Goal: Task Accomplishment & Management: Manage account settings

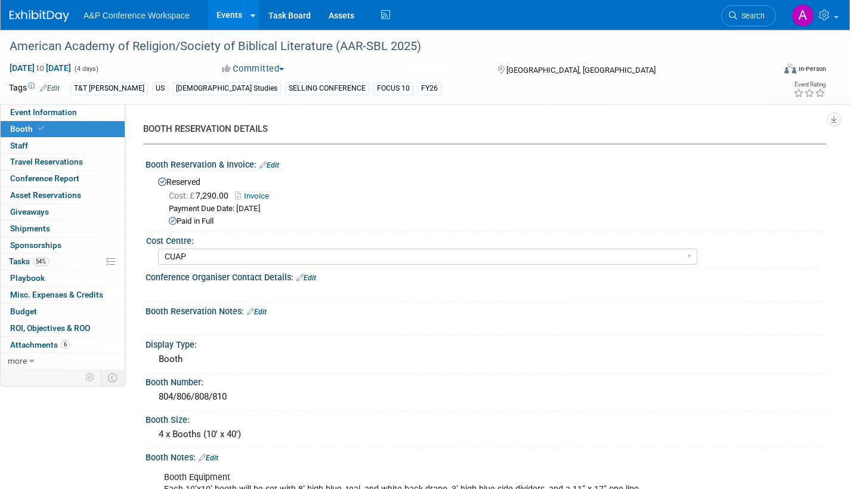
select select "CUAP"
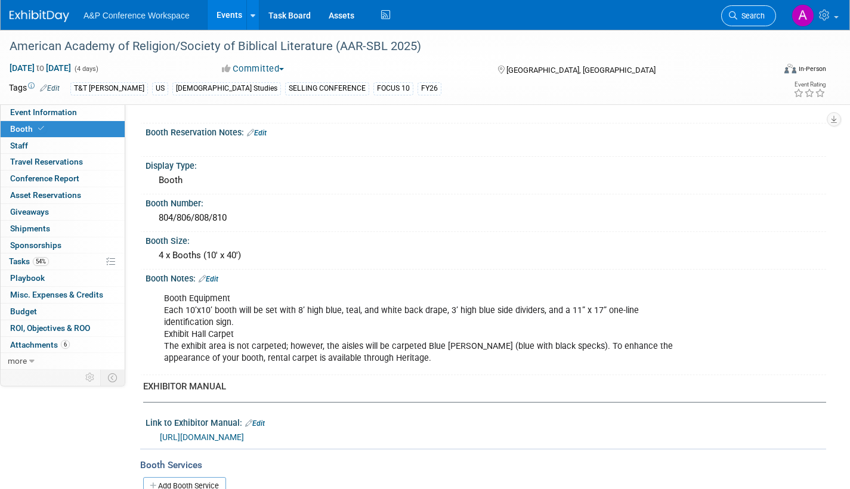
click at [753, 17] on span "Search" at bounding box center [750, 15] width 27 height 9
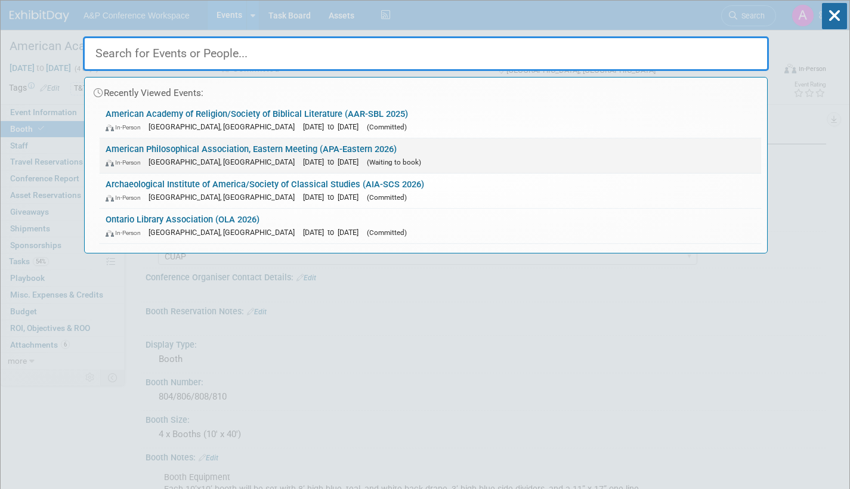
click at [360, 157] on div "In-Person Baltimore, MD Jan 7, 2026 to Jan 10, 2026 (Waiting to book)" at bounding box center [431, 162] width 650 height 13
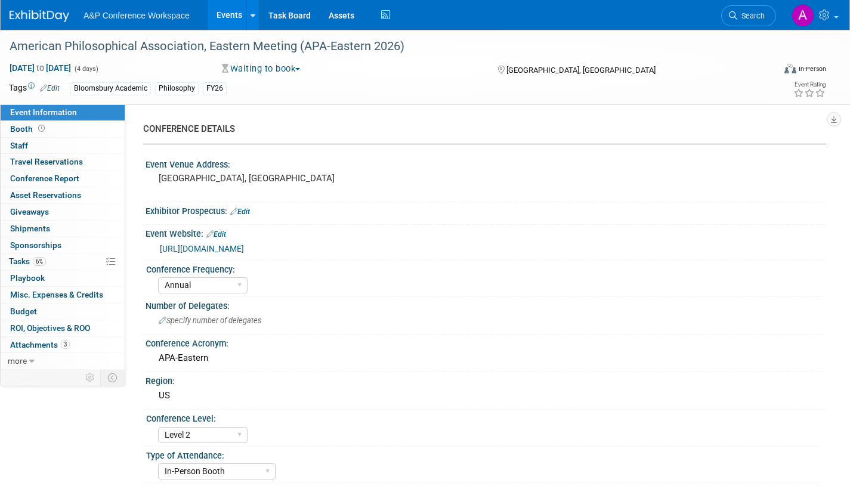
select select "Annual"
select select "Level 2"
select select "In-Person Booth"
select select "Philosophy"
select select "Bloomsbury Academic"
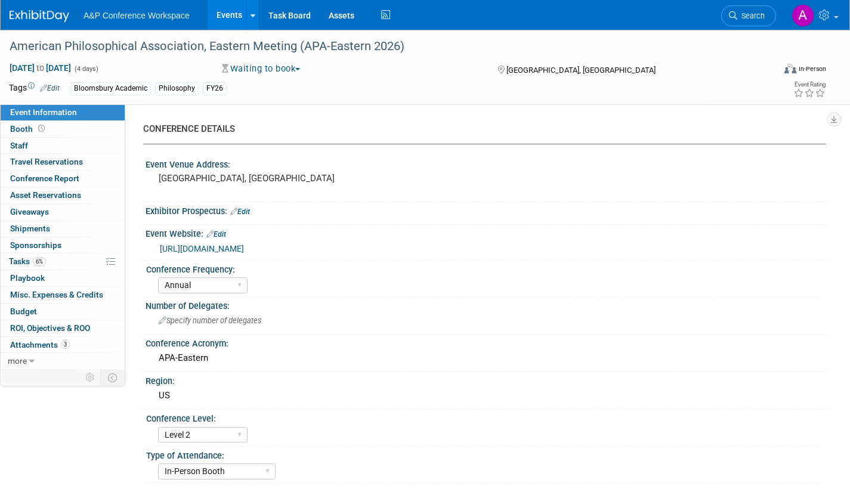
select select "[PERSON_NAME]"
select select "Networking/Commissioning"
click at [211, 175] on pre "[GEOGRAPHIC_DATA], [GEOGRAPHIC_DATA]" at bounding box center [287, 178] width 257 height 11
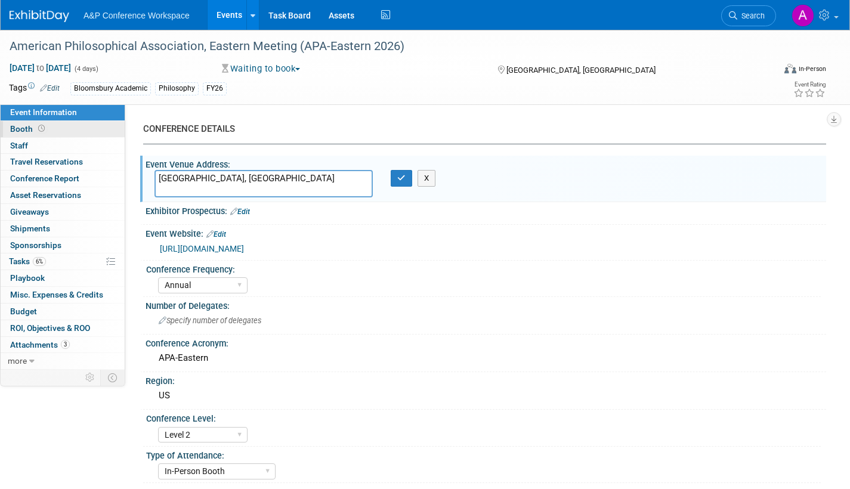
type textarea "[GEOGRAPHIC_DATA], [GEOGRAPHIC_DATA]"
click at [17, 129] on span "Booth" at bounding box center [28, 129] width 37 height 10
select select "CUAP"
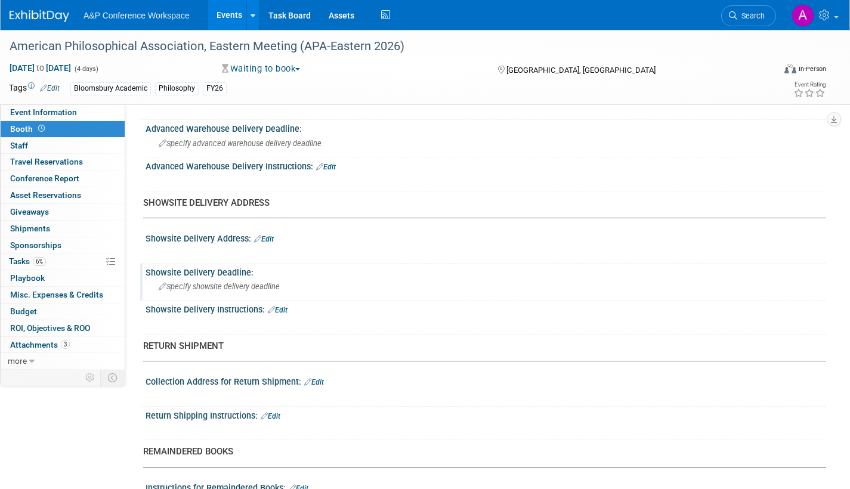
scroll to position [537, 0]
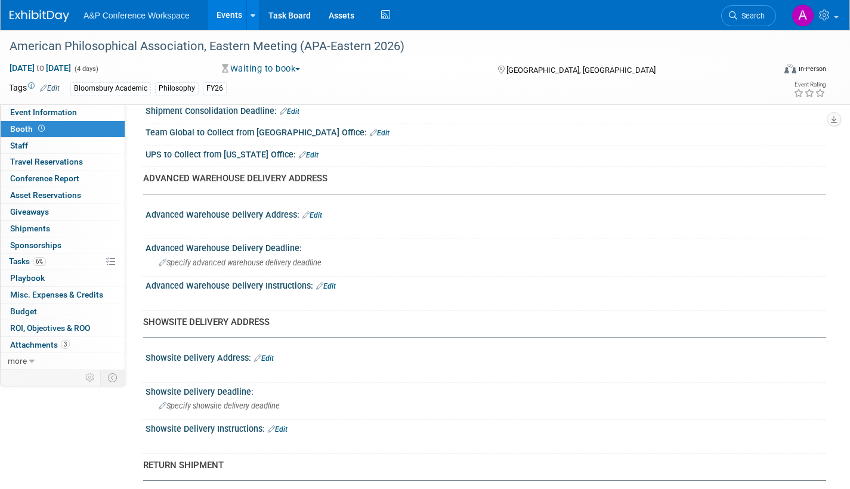
click at [320, 214] on link "Edit" at bounding box center [312, 215] width 20 height 8
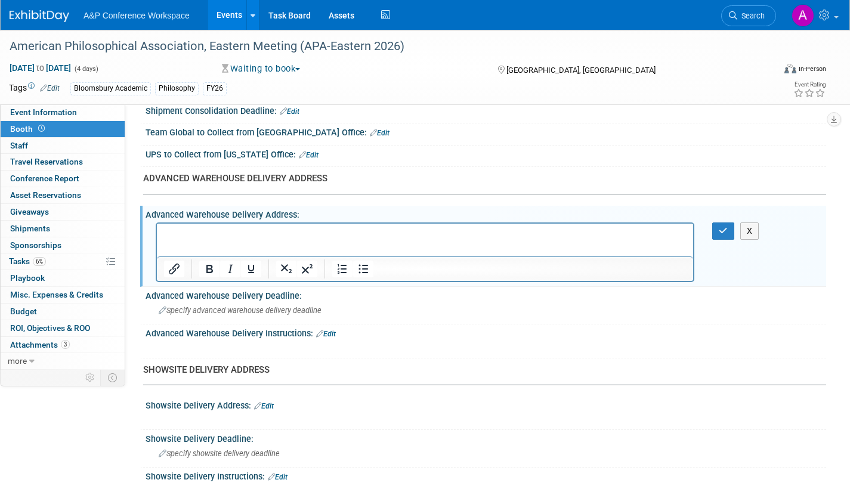
scroll to position [0, 0]
drag, startPoint x: 725, startPoint y: 231, endPoint x: 459, endPoint y: 29, distance: 334.3
click at [725, 231] on icon "button" at bounding box center [723, 231] width 9 height 8
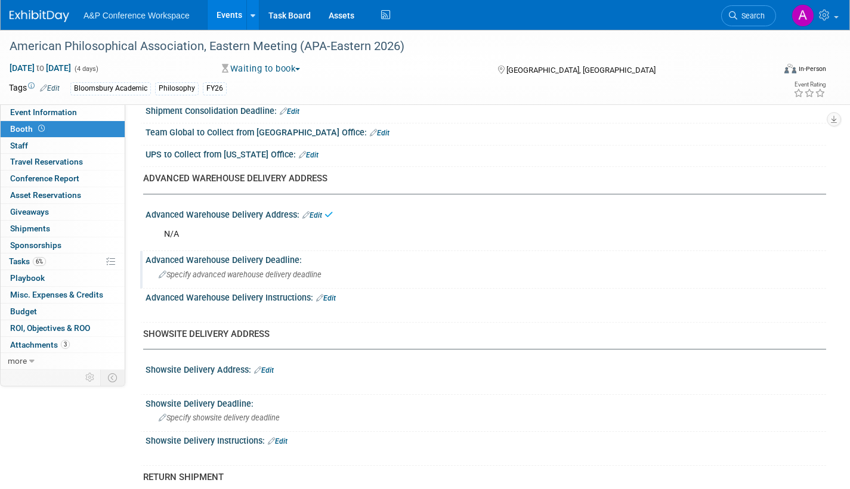
click at [245, 268] on div "Specify advanced warehouse delivery deadline" at bounding box center [486, 274] width 663 height 18
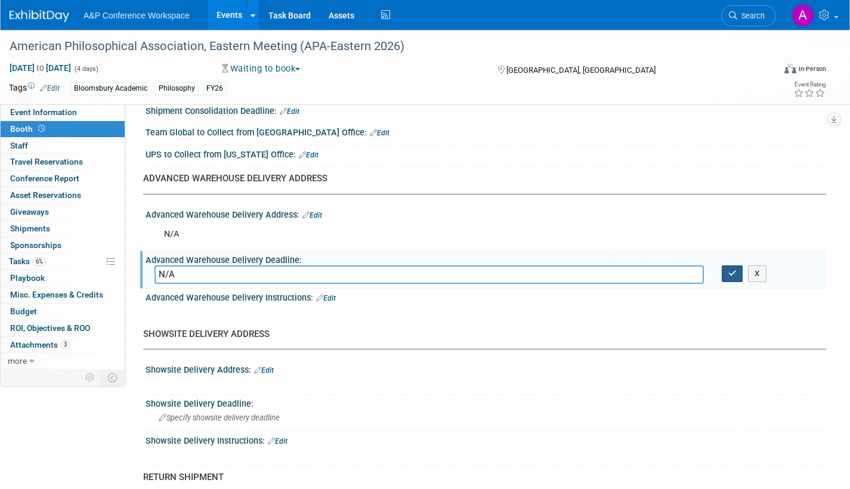
type input "N/A"
click at [733, 276] on icon "button" at bounding box center [732, 274] width 8 height 8
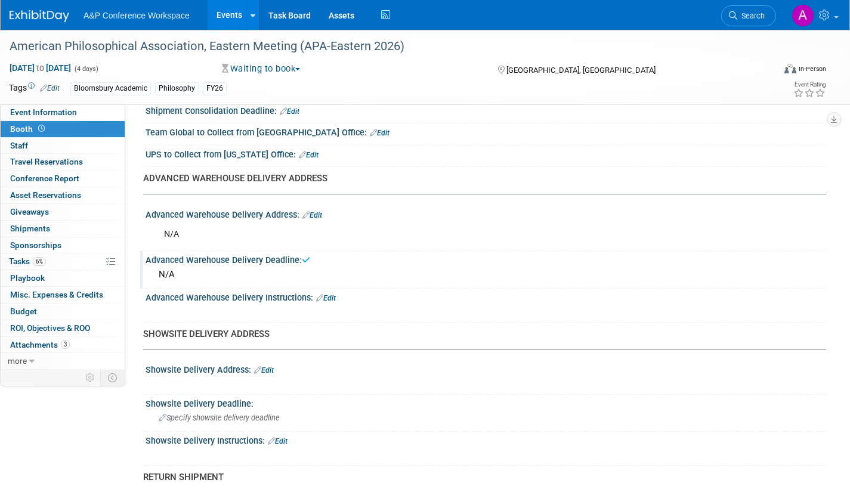
click at [265, 370] on link "Edit" at bounding box center [264, 370] width 20 height 8
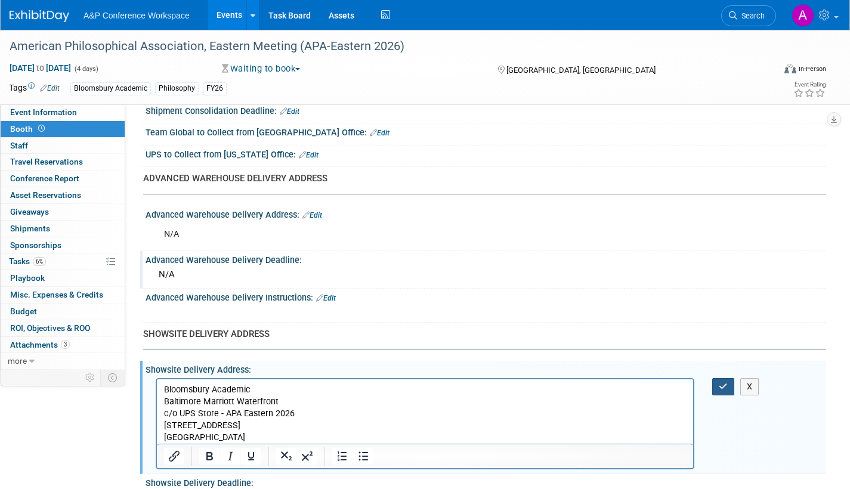
click at [718, 385] on button "button" at bounding box center [723, 386] width 22 height 17
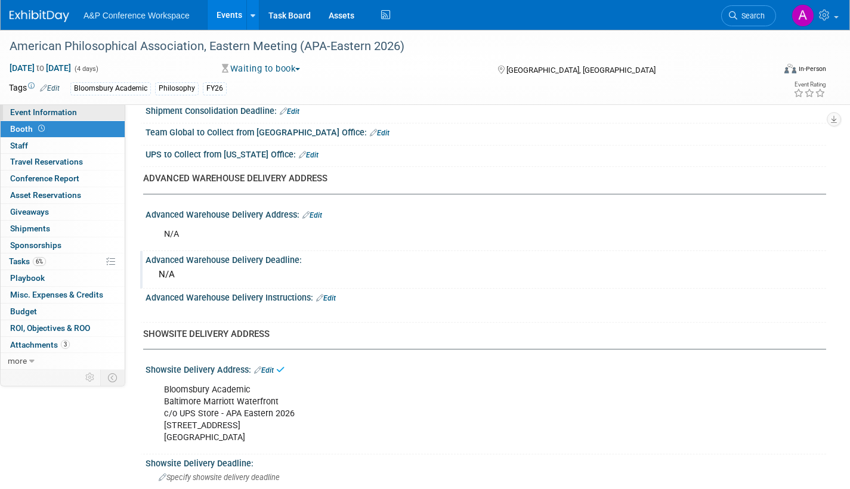
click at [67, 110] on span "Event Information" at bounding box center [43, 112] width 67 height 10
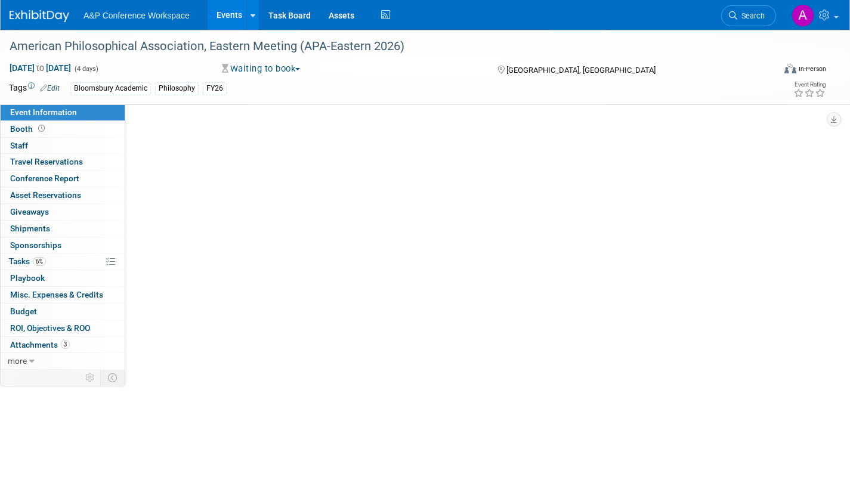
select select "Annual"
select select "Level 2"
select select "In-Person Booth"
select select "Philosophy"
select select "Bloomsbury Academic"
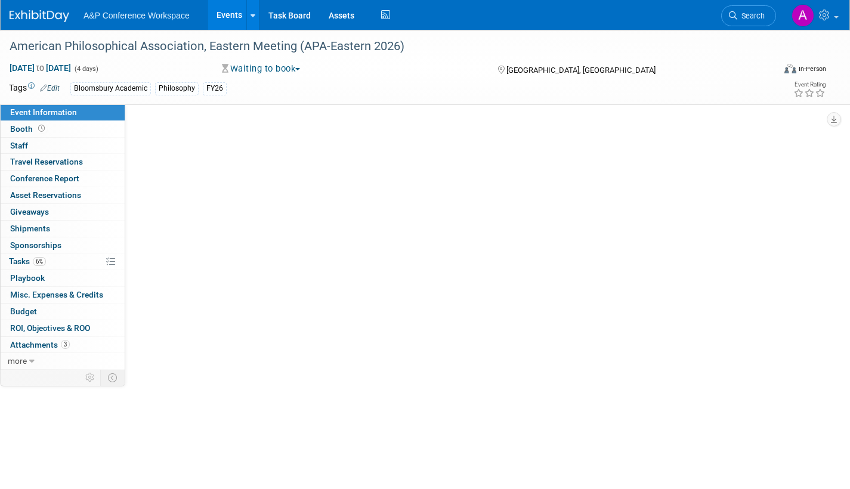
select select "[PERSON_NAME]"
select select "Networking/Commissioning"
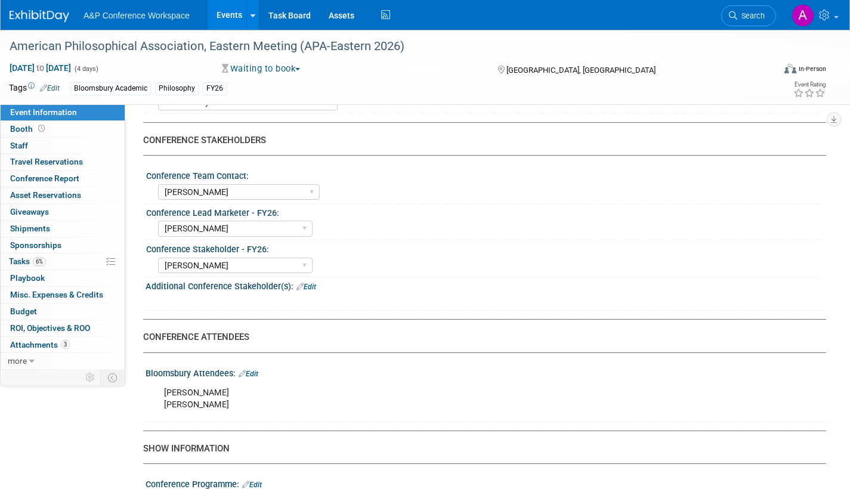
scroll to position [597, 0]
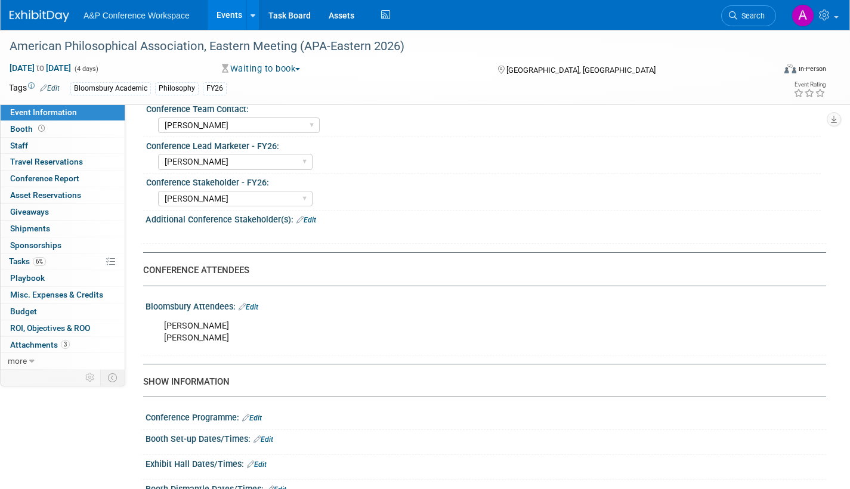
drag, startPoint x: 239, startPoint y: 337, endPoint x: 164, endPoint y: 342, distance: 75.3
click at [164, 342] on div "Colleen Coalter Jana Hodges-Kluck" at bounding box center [425, 332] width 539 height 36
copy div "[PERSON_NAME]"
click at [24, 124] on span "Booth" at bounding box center [28, 129] width 37 height 10
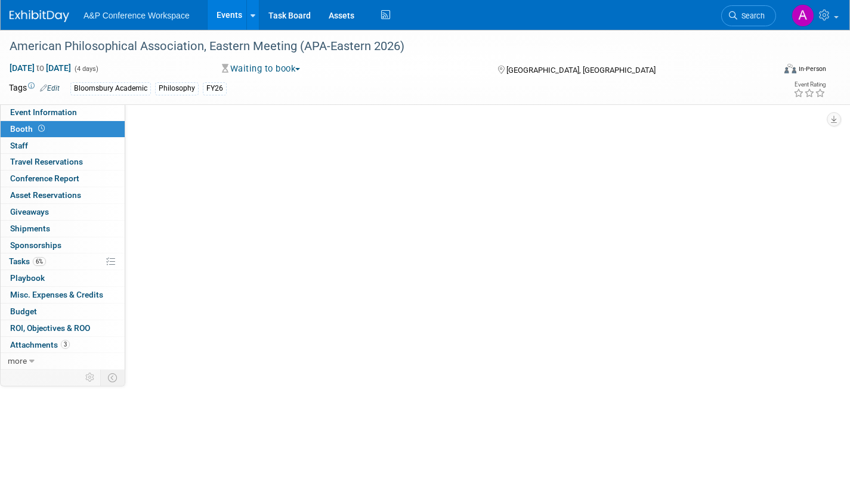
scroll to position [0, 0]
select select "CUAP"
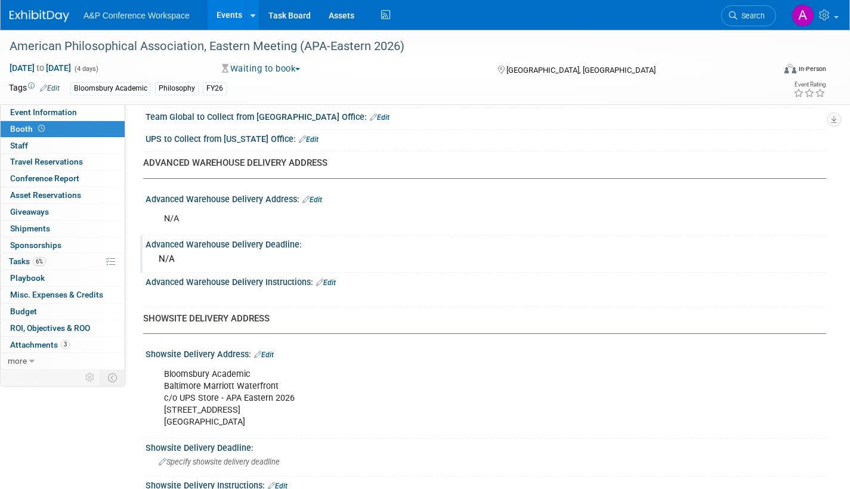
scroll to position [716, 0]
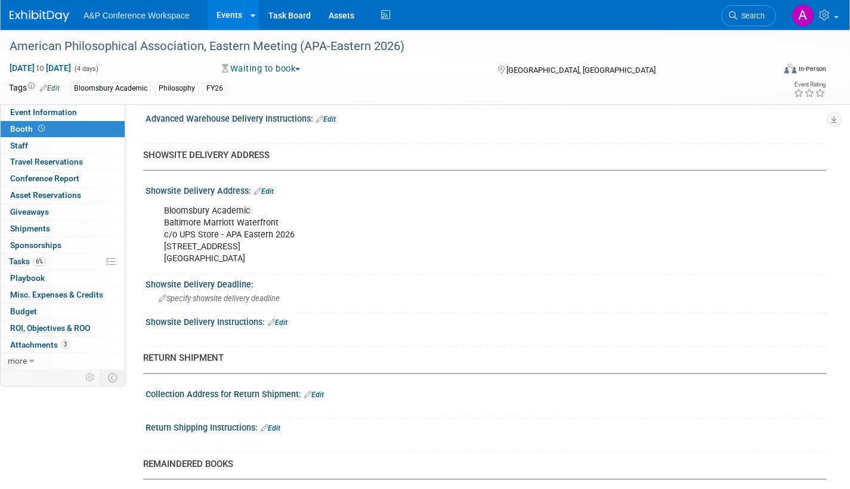
click at [276, 189] on div "Showsite Delivery Address: Edit" at bounding box center [486, 190] width 681 height 16
click at [269, 193] on link "Edit" at bounding box center [264, 191] width 20 height 8
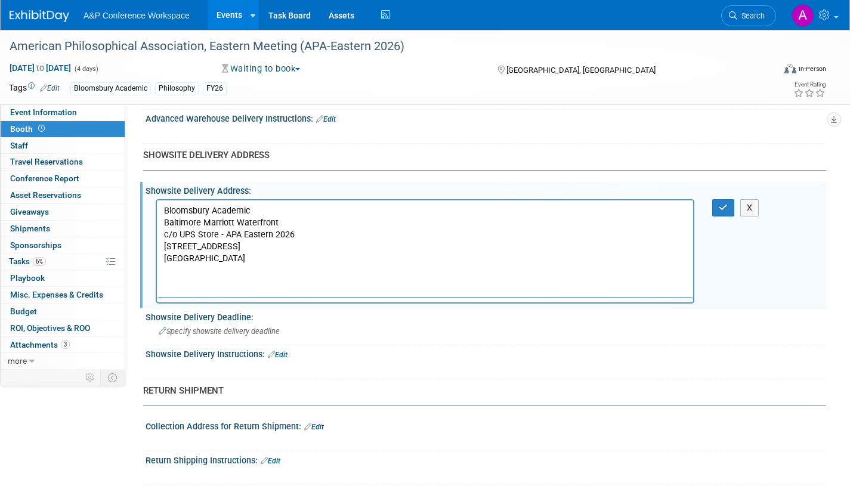
scroll to position [0, 0]
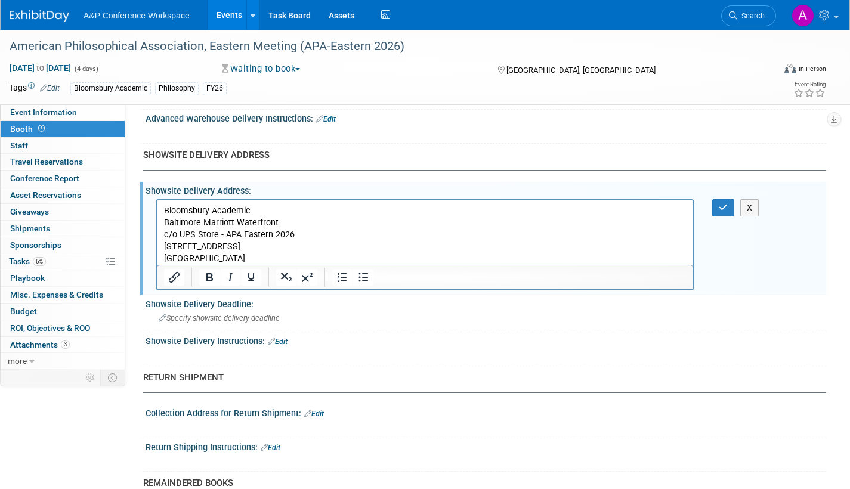
click at [260, 207] on p "Bloomsbury Academic Baltimore Marriott Waterfront c/o UPS Store - APA Eastern 2…" at bounding box center [425, 235] width 523 height 60
click at [727, 205] on icon "button" at bounding box center [723, 207] width 9 height 8
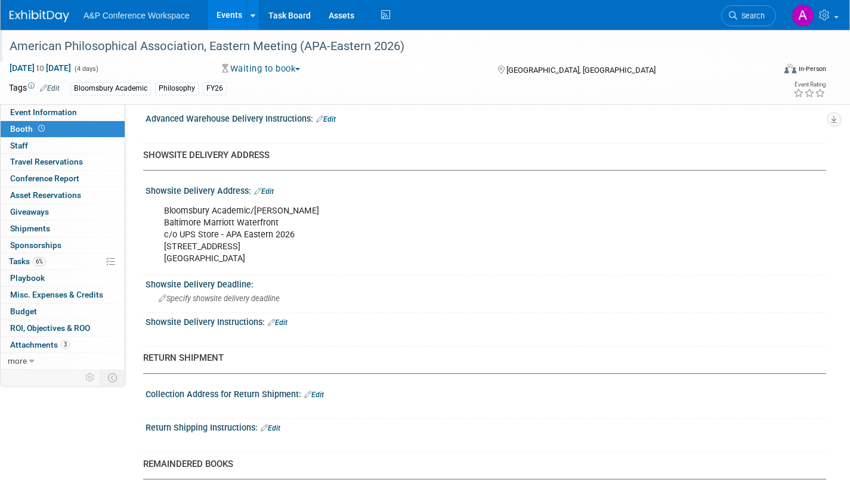
click at [205, 52] on div "American Philosophical Association, Eastern Meeting (APA-Eastern 2026)" at bounding box center [380, 46] width 751 height 21
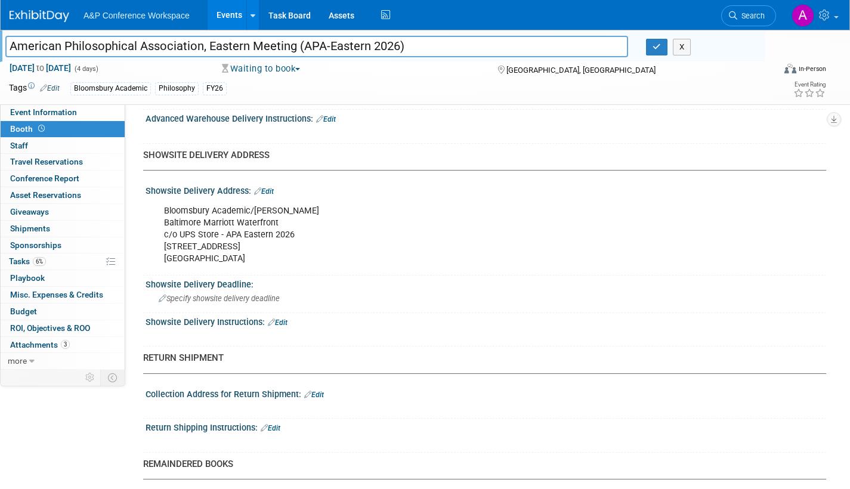
drag, startPoint x: 410, startPoint y: 48, endPoint x: -64, endPoint y: 35, distance: 473.9
click at [656, 44] on icon "button" at bounding box center [657, 47] width 8 height 8
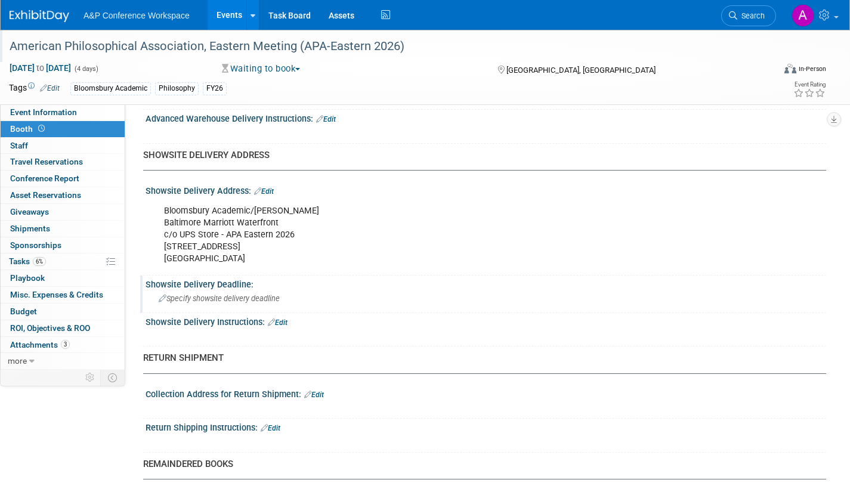
click at [232, 298] on span "Specify showsite delivery deadline" at bounding box center [219, 298] width 121 height 9
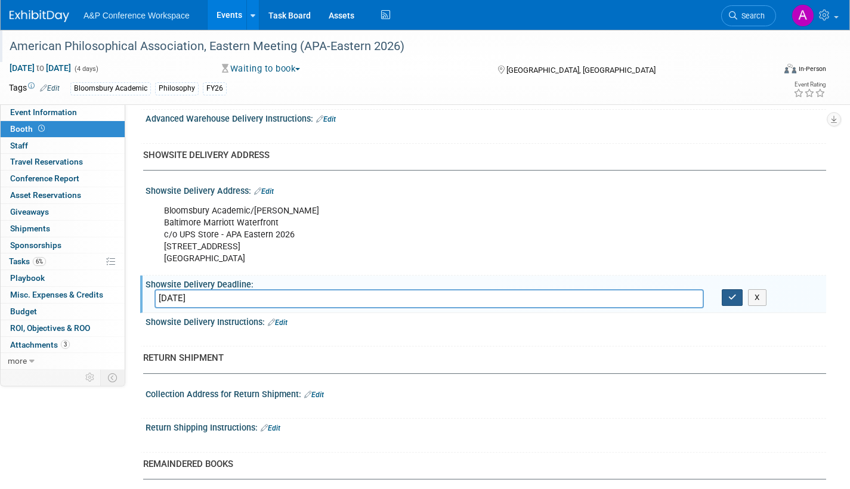
type input "January 6, 2026"
click at [732, 301] on icon "button" at bounding box center [732, 298] width 8 height 8
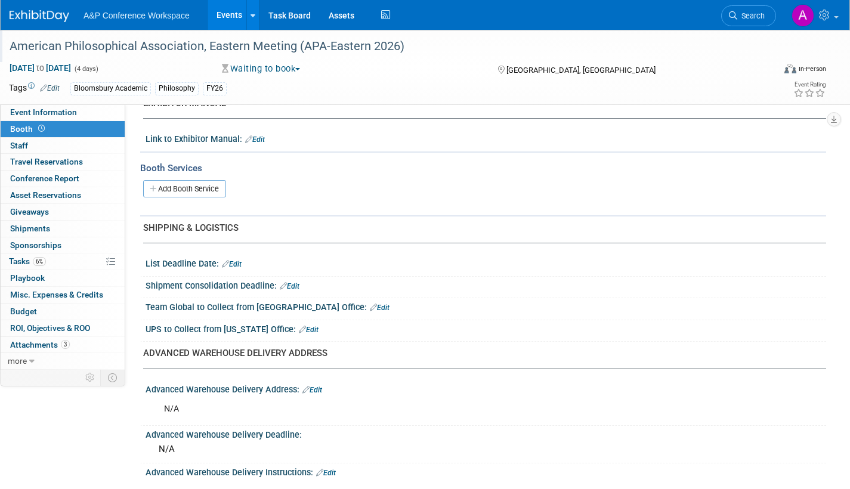
scroll to position [358, 0]
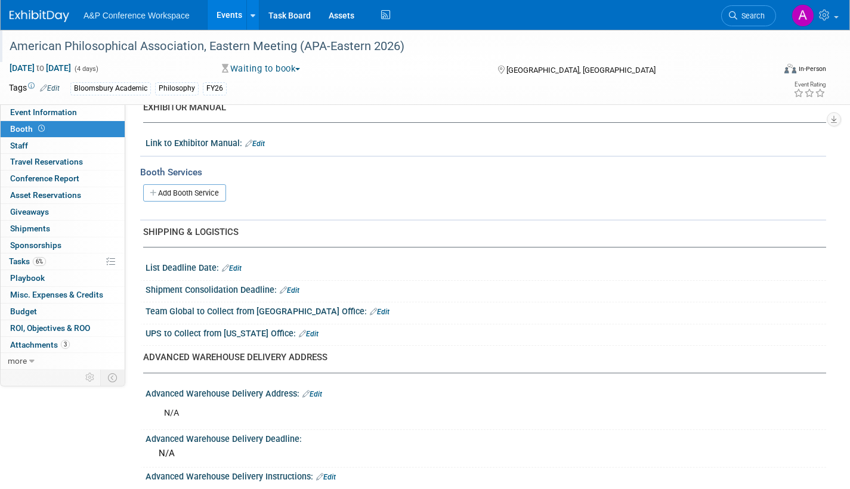
click at [296, 291] on link "Edit" at bounding box center [290, 290] width 20 height 8
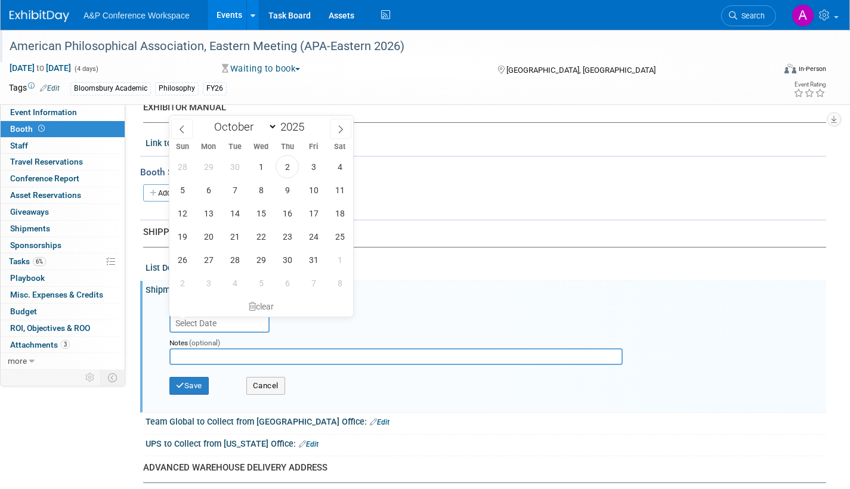
click at [252, 319] on input "text" at bounding box center [219, 323] width 100 height 19
click at [343, 134] on span at bounding box center [340, 129] width 21 height 20
select select "11"
click at [217, 233] on span "22" at bounding box center [208, 236] width 23 height 23
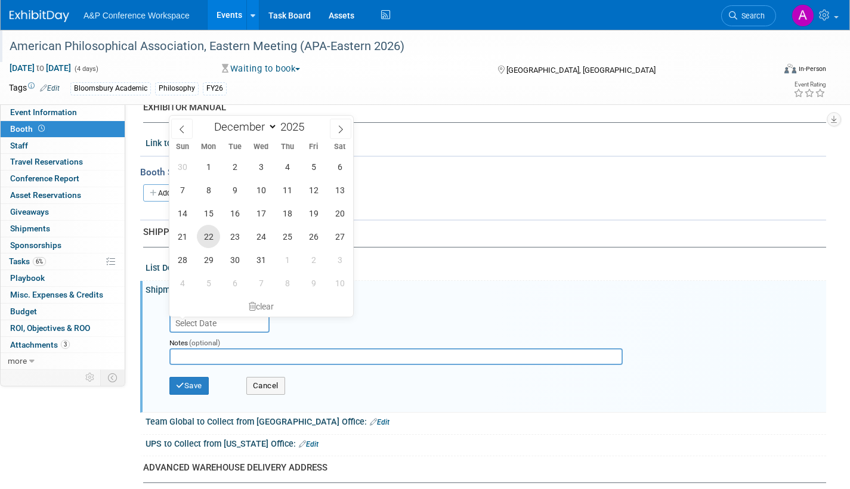
type input "Dec 22, 2025"
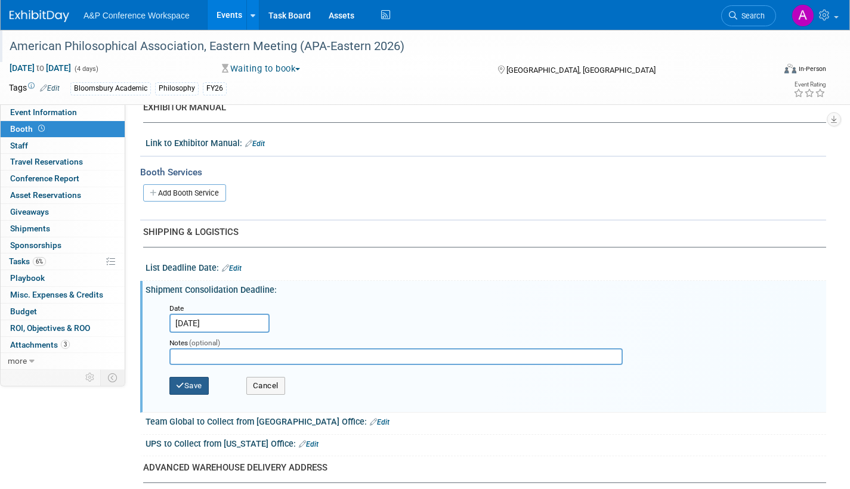
click at [187, 385] on button "Save" at bounding box center [188, 386] width 39 height 18
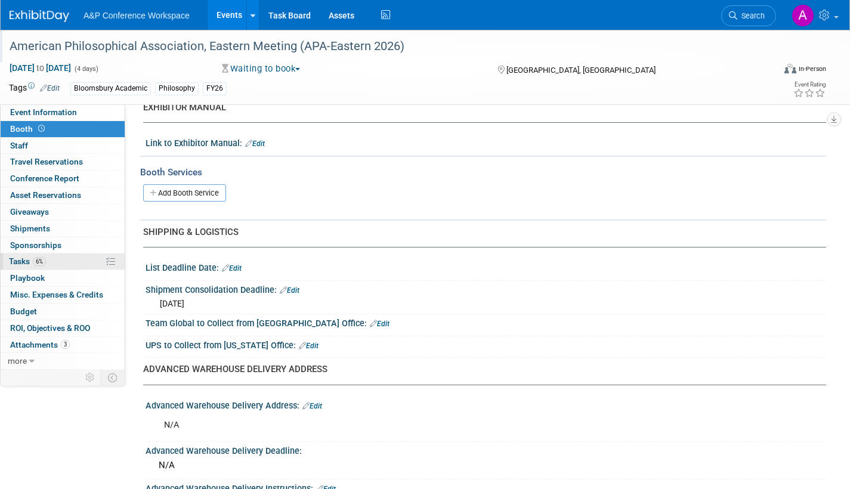
click at [20, 257] on span "Tasks 6%" at bounding box center [27, 262] width 37 height 10
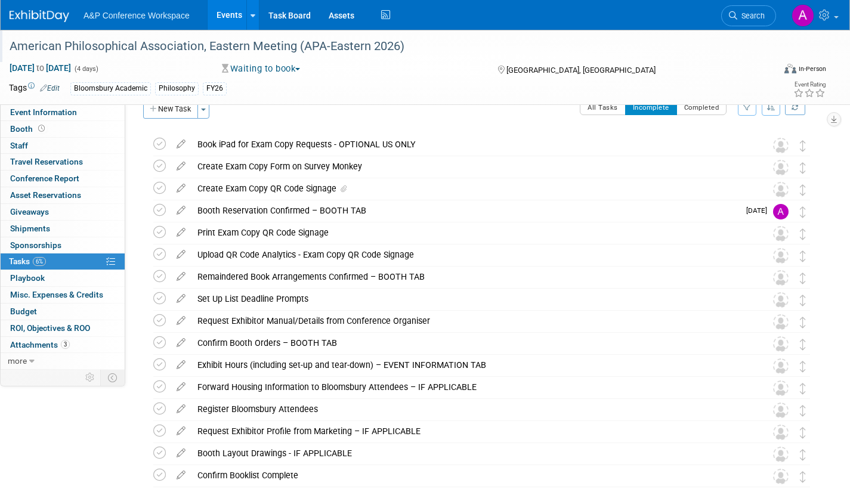
scroll to position [0, 0]
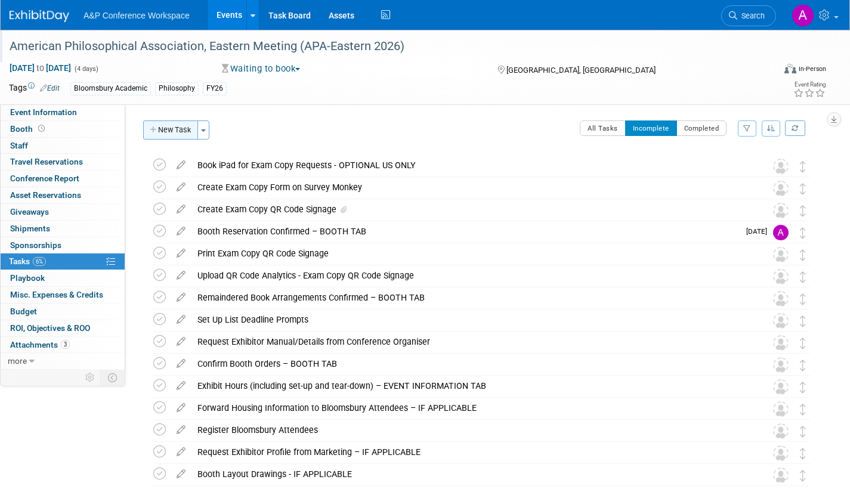
click at [171, 130] on button "New Task" at bounding box center [170, 130] width 55 height 19
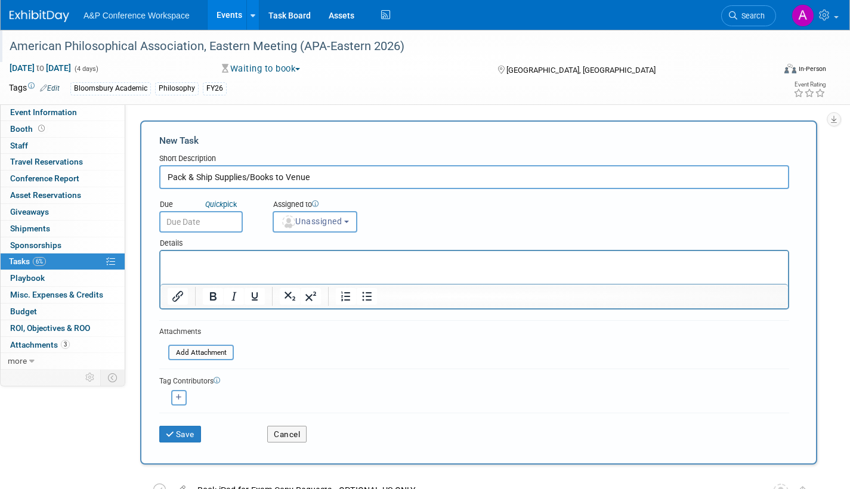
type input "Pack & Ship Supplies/Books to Venue"
click at [218, 221] on input "text" at bounding box center [201, 221] width 84 height 21
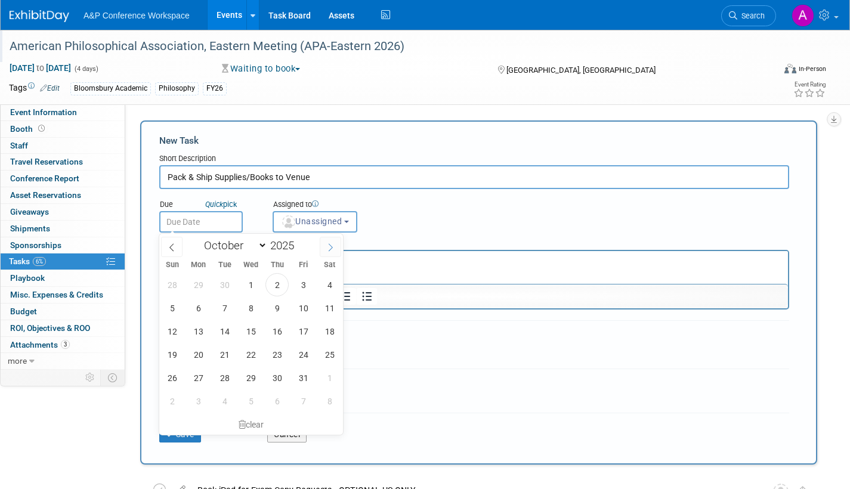
click at [329, 245] on icon at bounding box center [330, 247] width 8 height 8
select select "11"
click at [329, 245] on icon at bounding box center [330, 247] width 8 height 8
type input "2026"
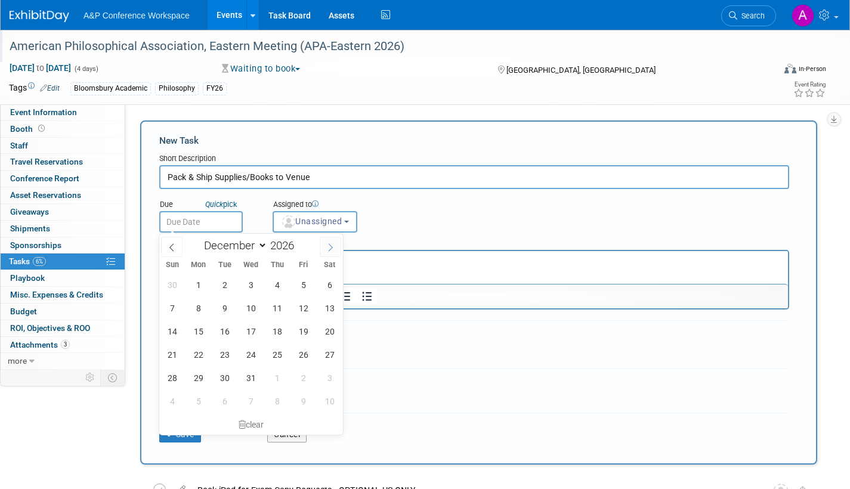
select select "0"
click at [302, 282] on span "2" at bounding box center [303, 284] width 23 height 23
type input "Jan 2, 2026"
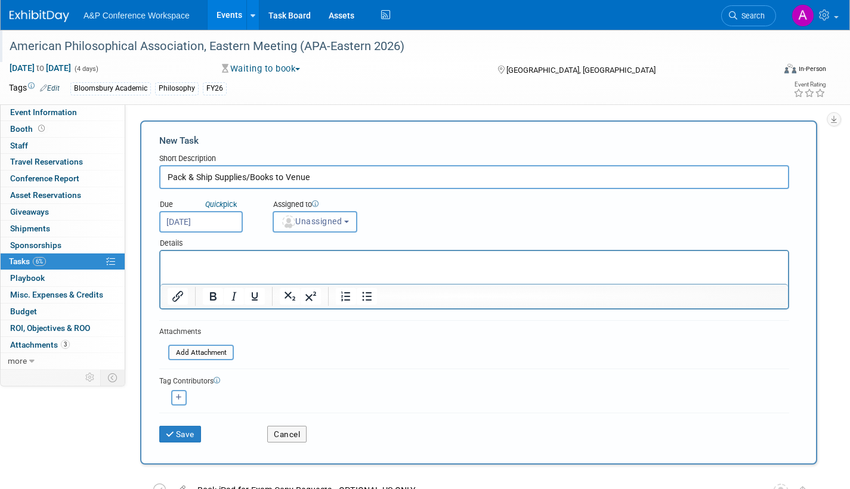
click at [316, 228] on button "Unassigned" at bounding box center [315, 221] width 85 height 21
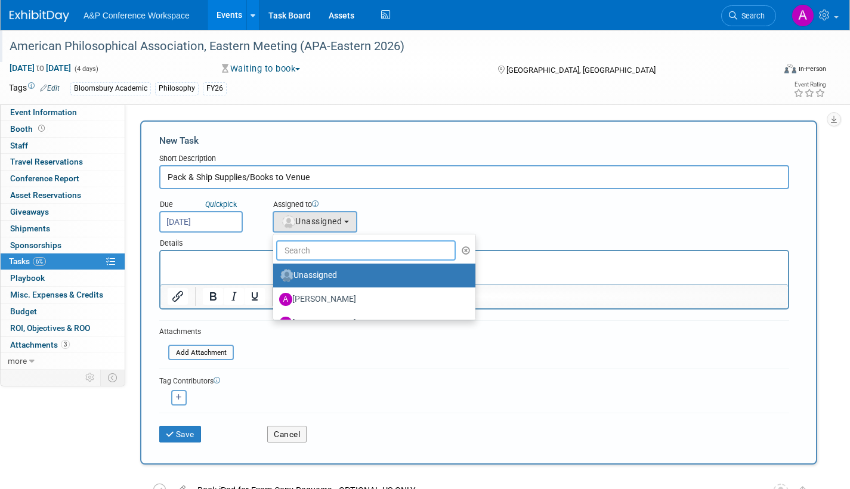
click at [312, 249] on input "text" at bounding box center [366, 250] width 180 height 20
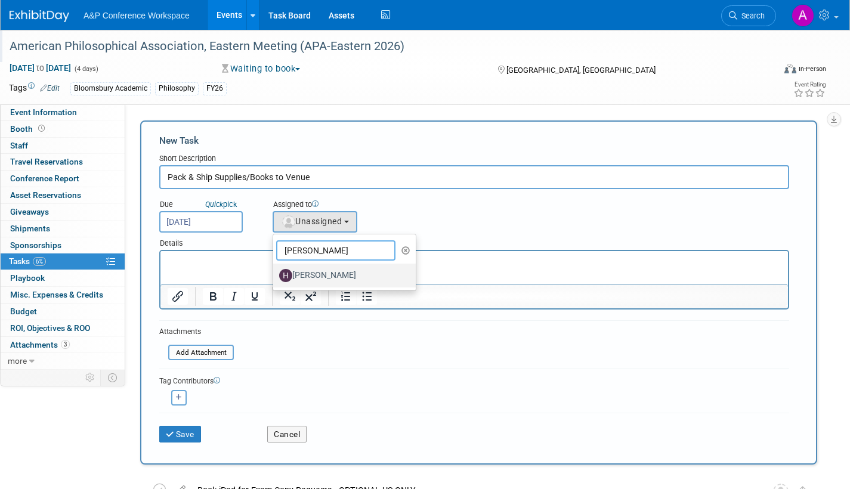
type input "hanna"
click at [304, 274] on label "[PERSON_NAME]" at bounding box center [341, 275] width 125 height 19
click at [275, 274] on input "[PERSON_NAME]" at bounding box center [271, 274] width 8 height 8
select select "f47d5110-dff9-4952-99f5-c640fdae2d00"
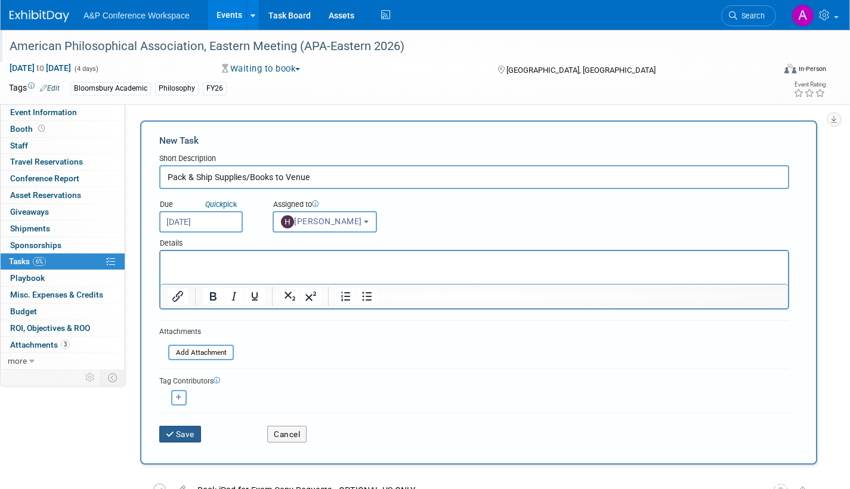
click at [183, 435] on button "Save" at bounding box center [180, 434] width 42 height 17
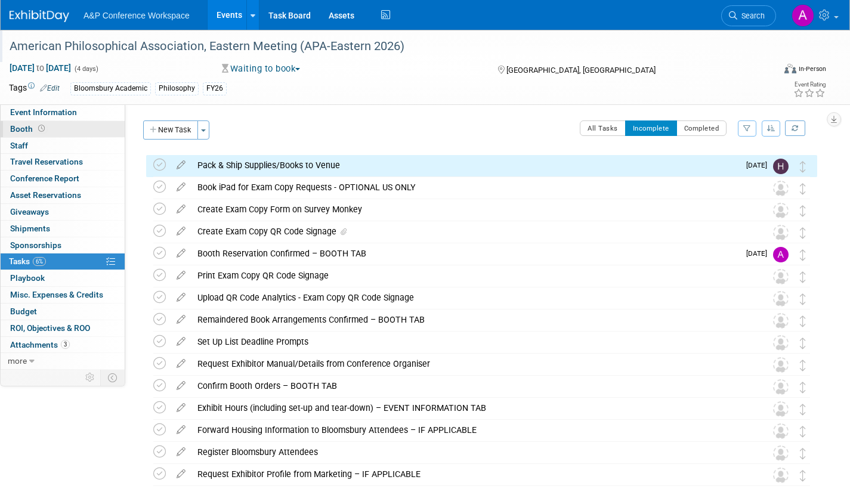
click at [5, 124] on link "Booth" at bounding box center [63, 129] width 124 height 16
select select "CUAP"
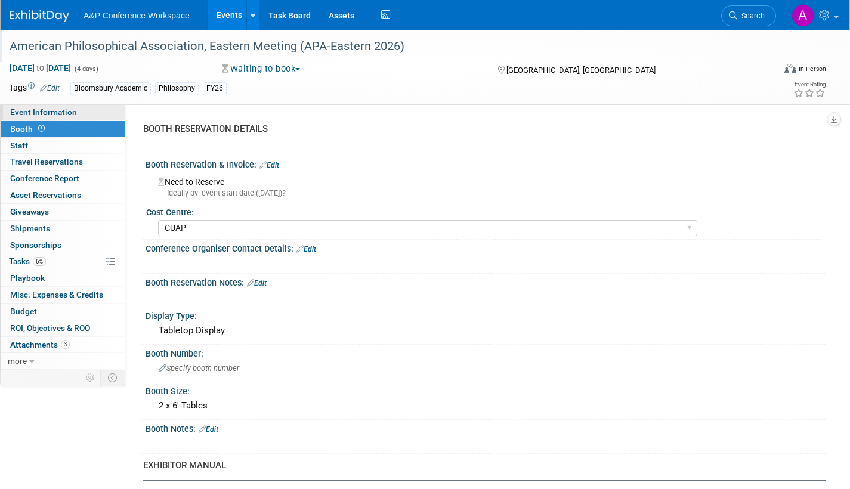
click at [21, 112] on span "Event Information" at bounding box center [43, 112] width 67 height 10
select select "Annual"
select select "Level 2"
select select "In-Person Booth"
select select "Philosophy"
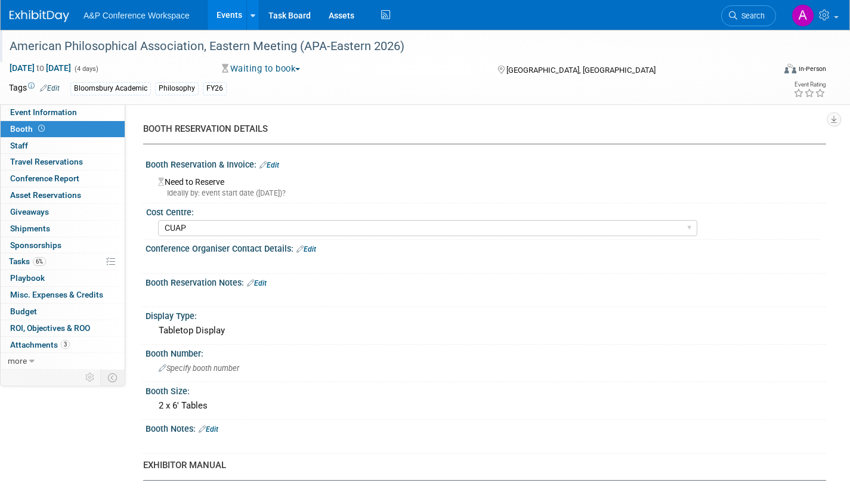
select select "Bloomsbury Academic"
select select "[PERSON_NAME]"
select select "Networking/Commissioning"
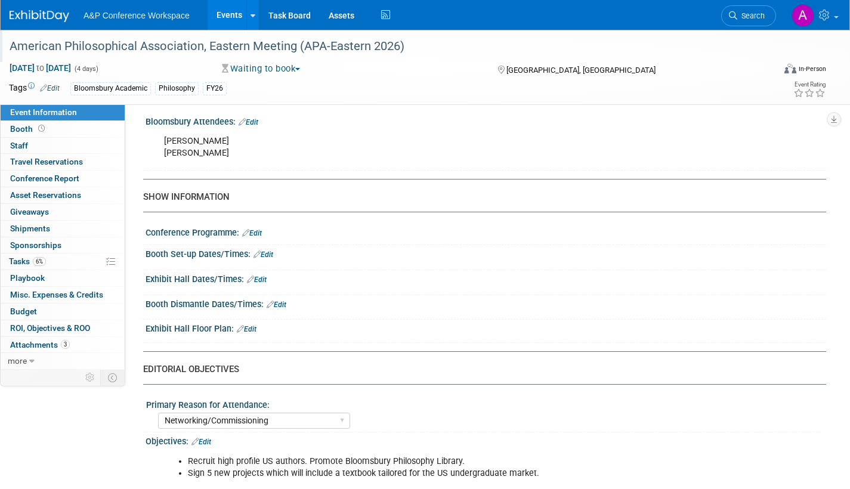
scroll to position [835, 0]
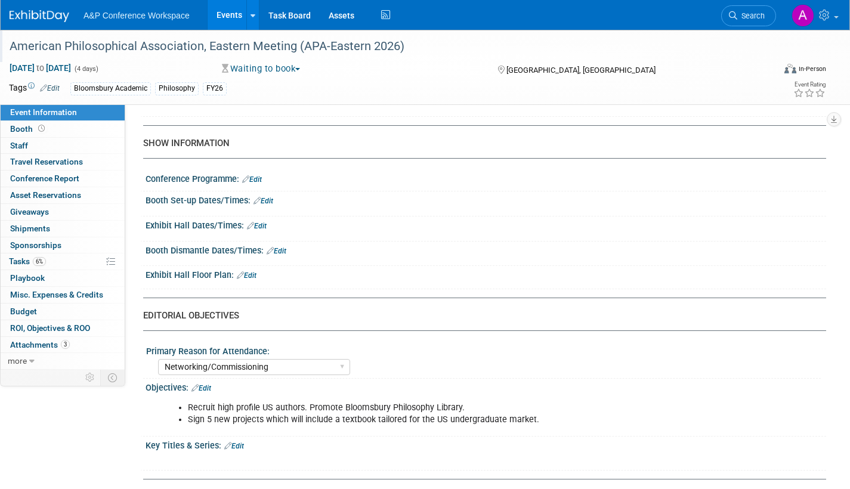
click at [271, 199] on link "Edit" at bounding box center [264, 201] width 20 height 8
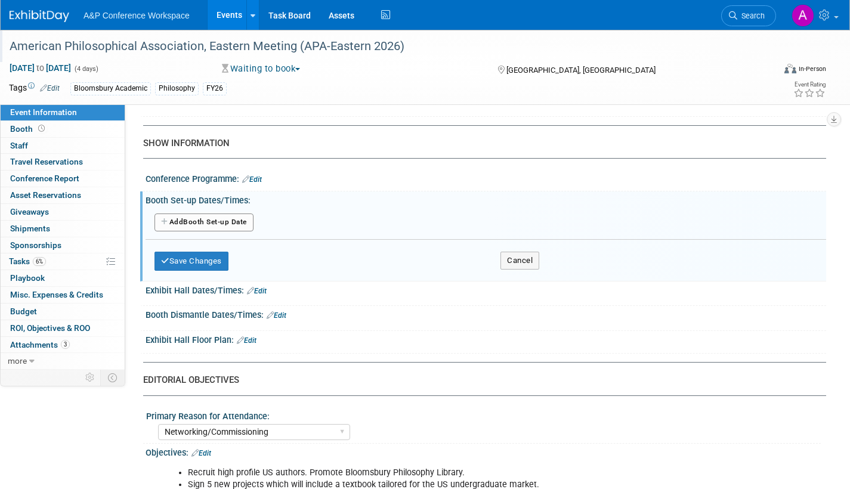
click at [235, 224] on button "Add Another Booth Set-up Date" at bounding box center [204, 223] width 99 height 18
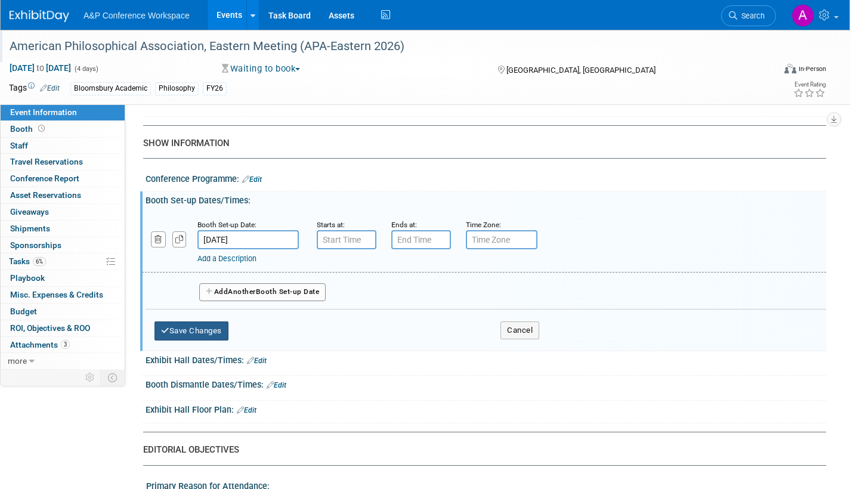
click at [211, 329] on button "Save Changes" at bounding box center [192, 331] width 74 height 19
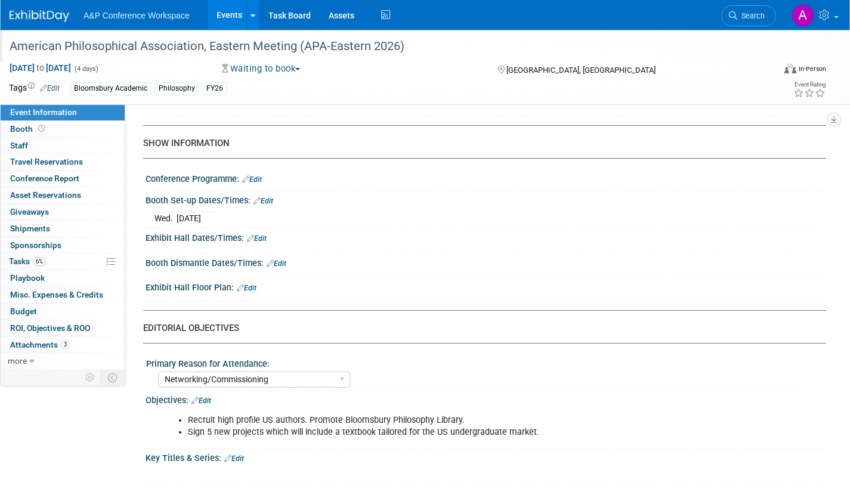
click at [261, 236] on link "Edit" at bounding box center [257, 238] width 20 height 8
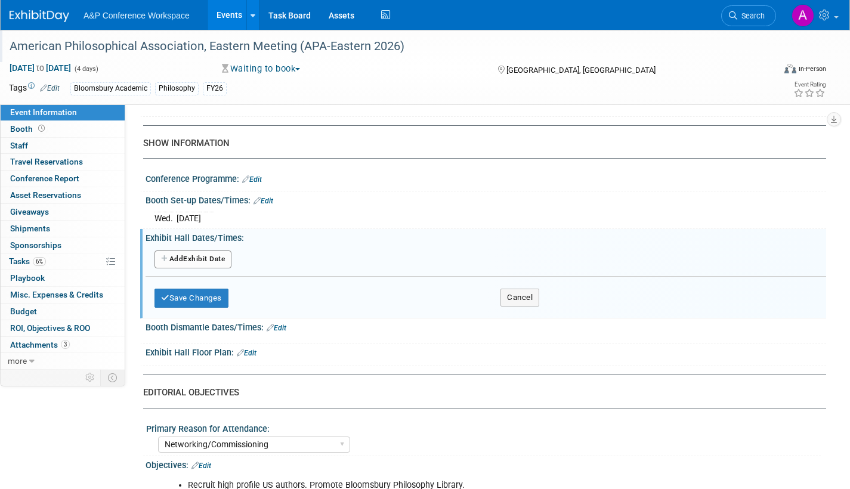
click at [222, 254] on button "Add Another Exhibit Date" at bounding box center [193, 260] width 77 height 18
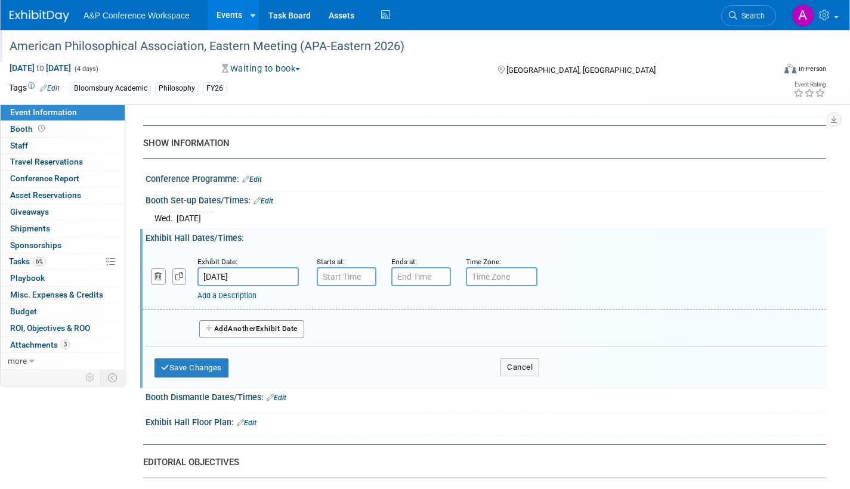
click at [254, 273] on input "[DATE]" at bounding box center [247, 276] width 101 height 19
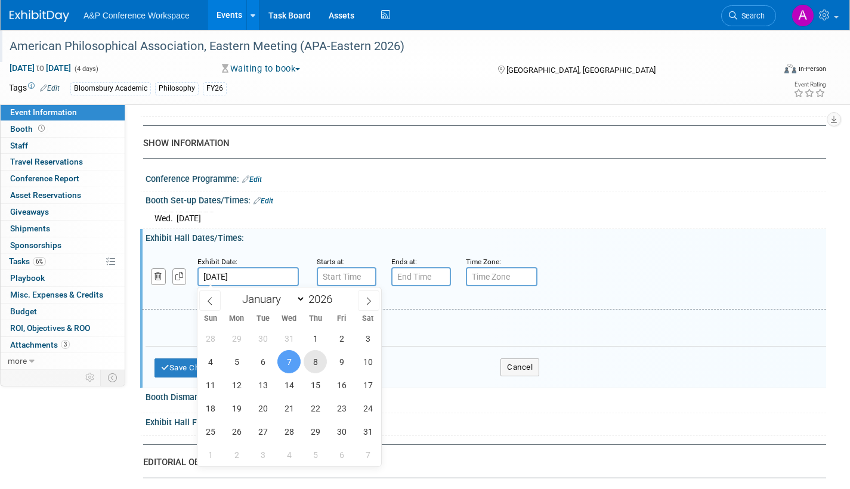
click at [317, 359] on span "8" at bounding box center [315, 361] width 23 height 23
type input "[DATE]"
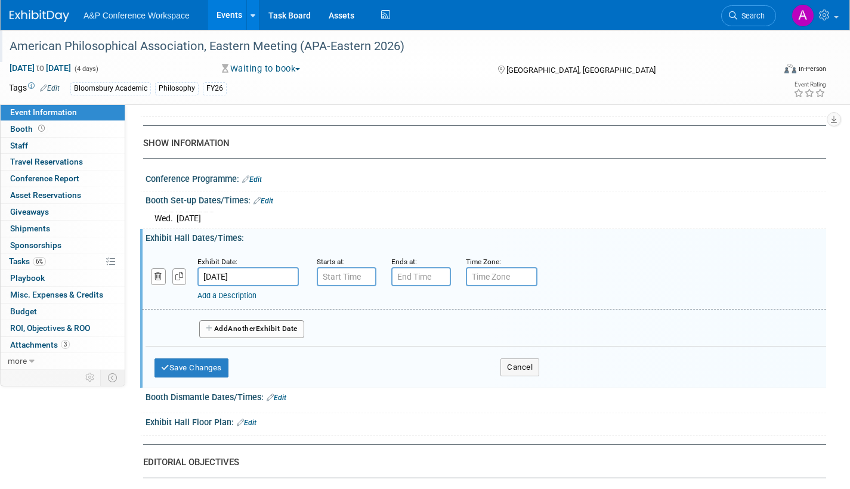
click at [249, 327] on span "Another" at bounding box center [242, 329] width 28 height 8
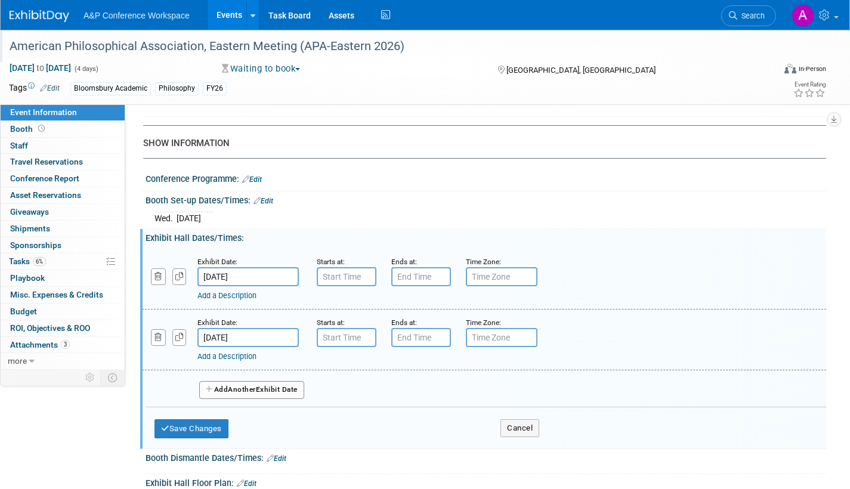
click at [256, 387] on span "Another" at bounding box center [242, 389] width 28 height 8
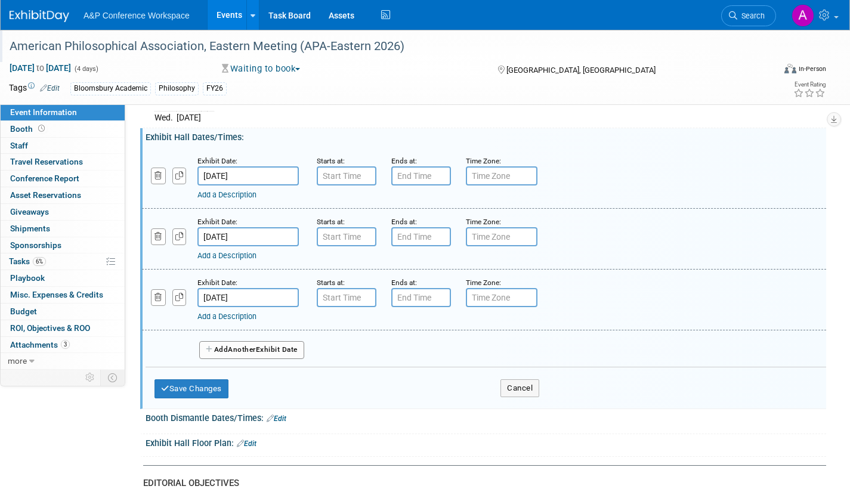
scroll to position [954, 0]
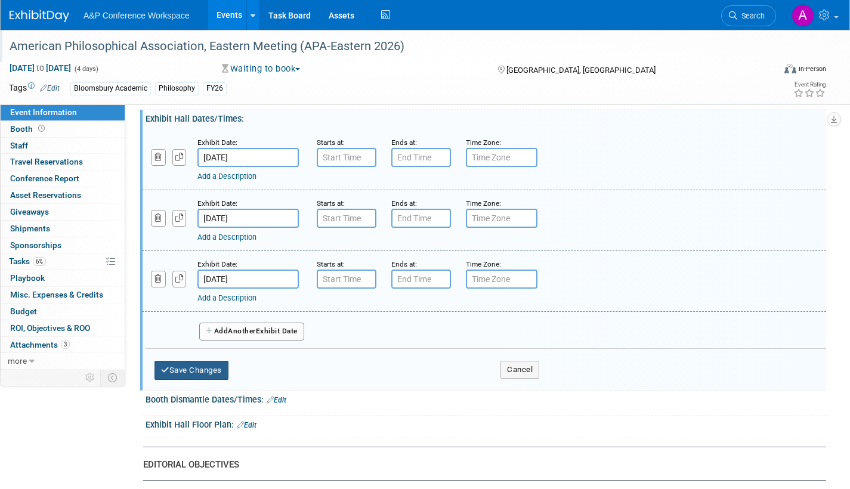
click at [208, 371] on button "Save Changes" at bounding box center [192, 370] width 74 height 19
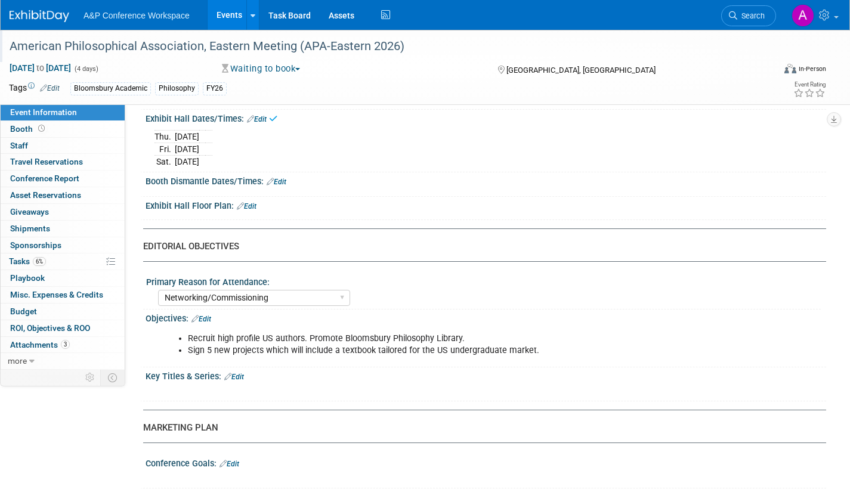
click at [282, 180] on link "Edit" at bounding box center [277, 182] width 20 height 8
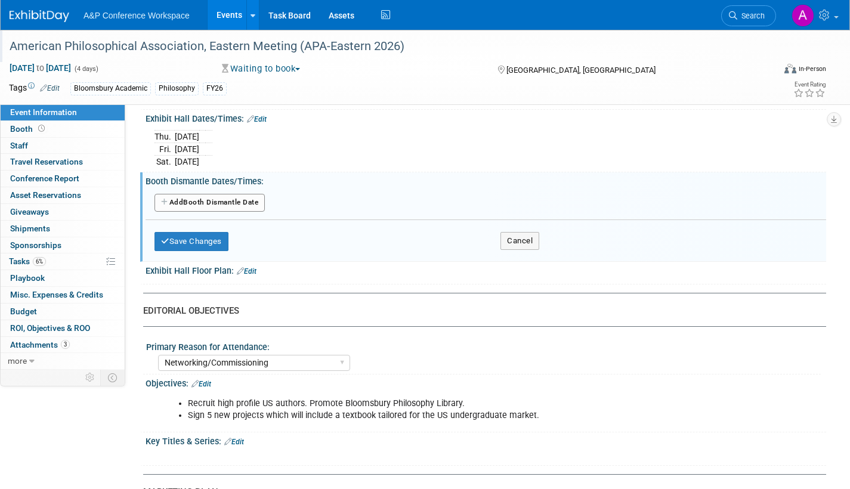
click at [258, 202] on button "Add Another Booth Dismantle Date" at bounding box center [210, 203] width 110 height 18
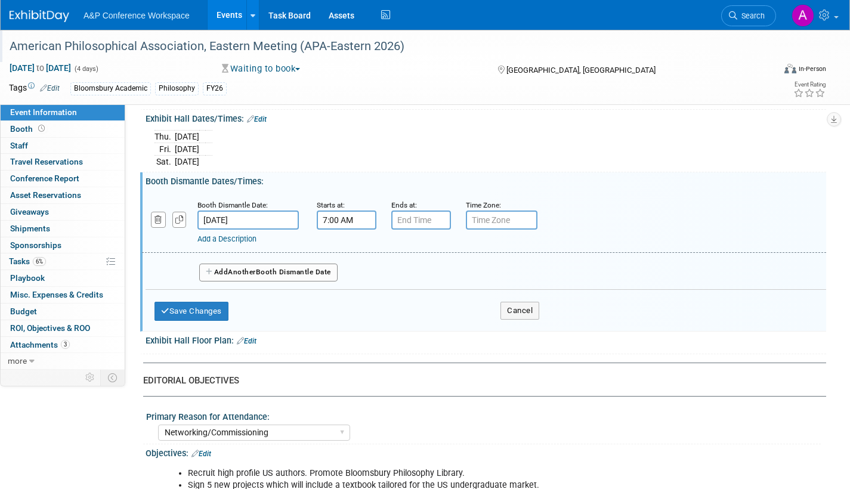
click at [353, 224] on input "7:00 AM" at bounding box center [347, 220] width 60 height 19
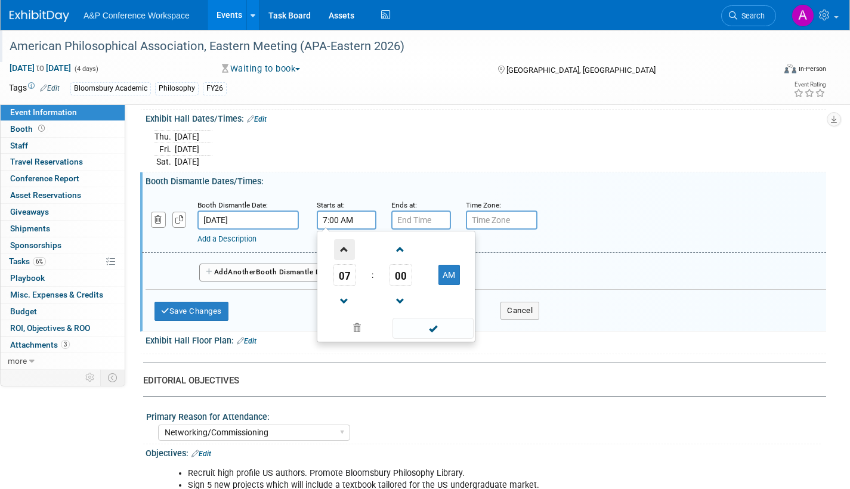
click at [344, 248] on span at bounding box center [344, 249] width 21 height 21
click at [344, 249] on span at bounding box center [344, 249] width 21 height 21
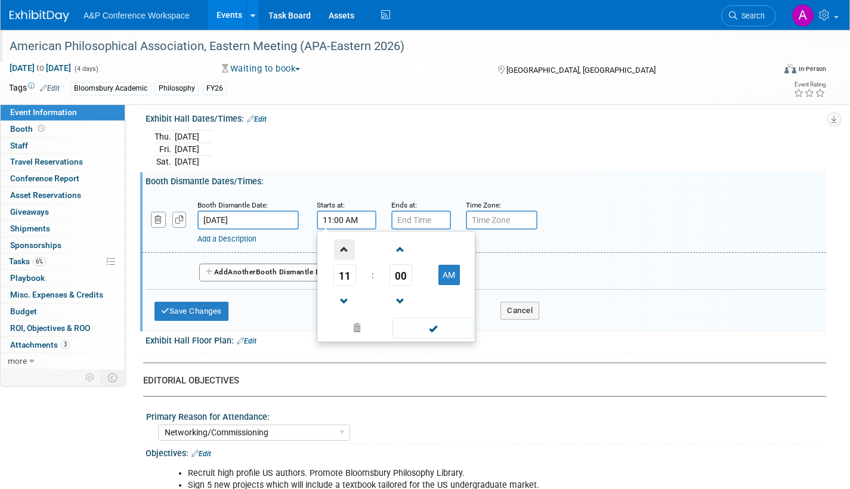
type input "12:00 PM"
click at [404, 329] on span at bounding box center [433, 328] width 81 height 21
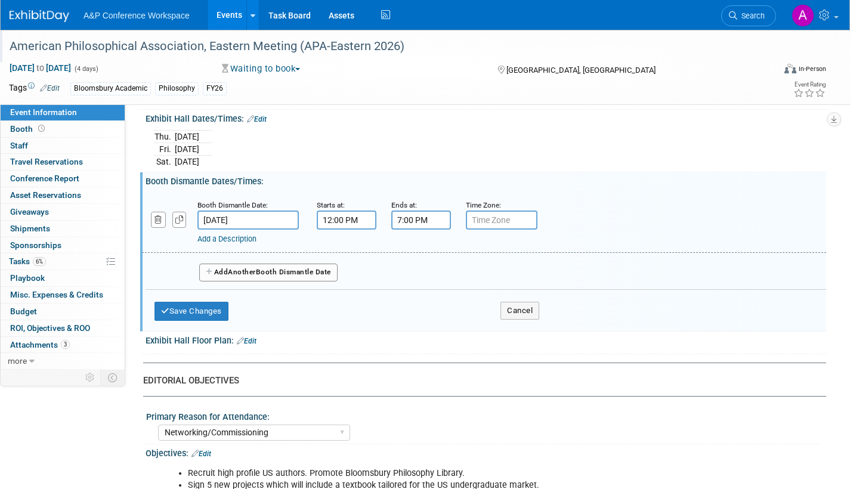
click at [416, 221] on input "7:00 PM" at bounding box center [421, 220] width 60 height 19
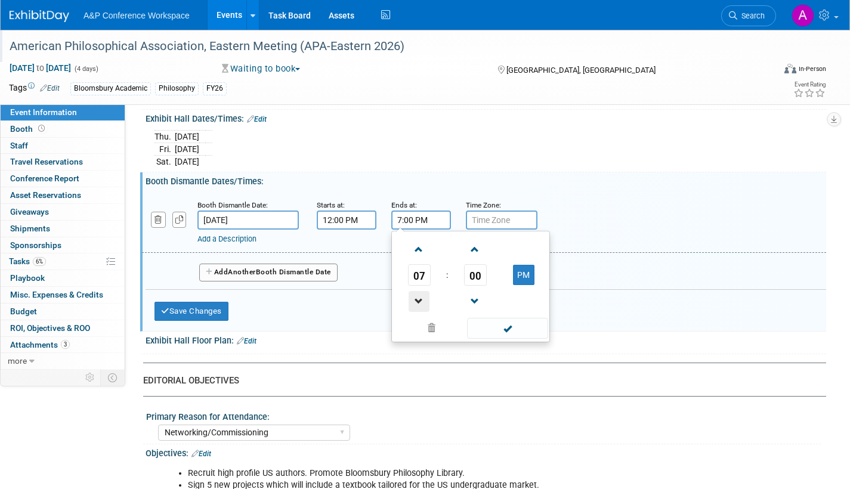
click at [417, 298] on span at bounding box center [419, 301] width 21 height 21
click at [416, 298] on span at bounding box center [419, 301] width 21 height 21
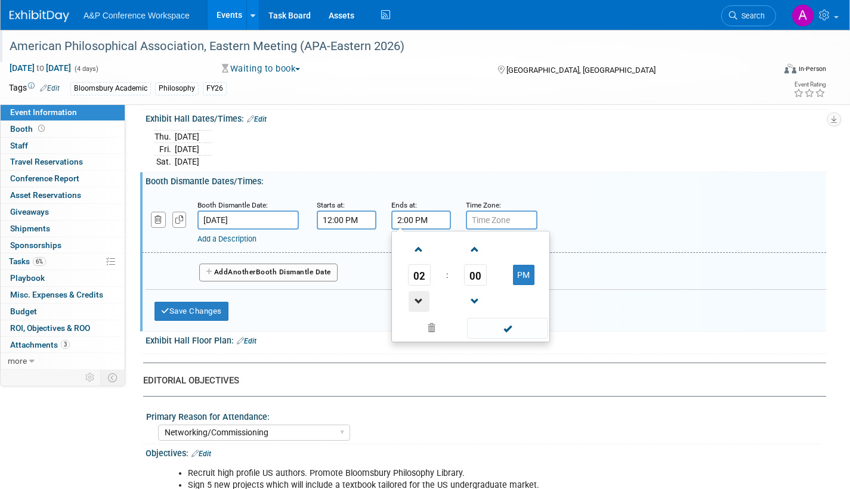
click at [416, 298] on span at bounding box center [419, 301] width 21 height 21
click at [417, 245] on span at bounding box center [419, 249] width 21 height 21
type input "2:00 PM"
click at [502, 328] on span at bounding box center [507, 328] width 81 height 21
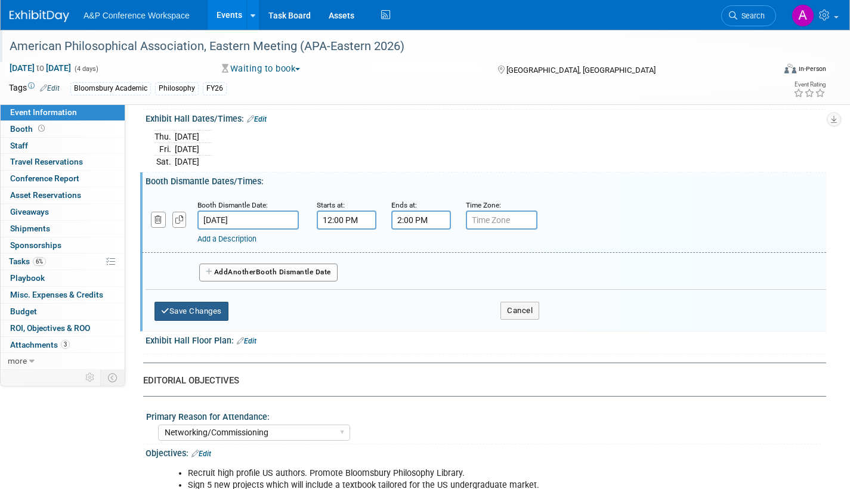
click at [216, 309] on button "Save Changes" at bounding box center [192, 311] width 74 height 19
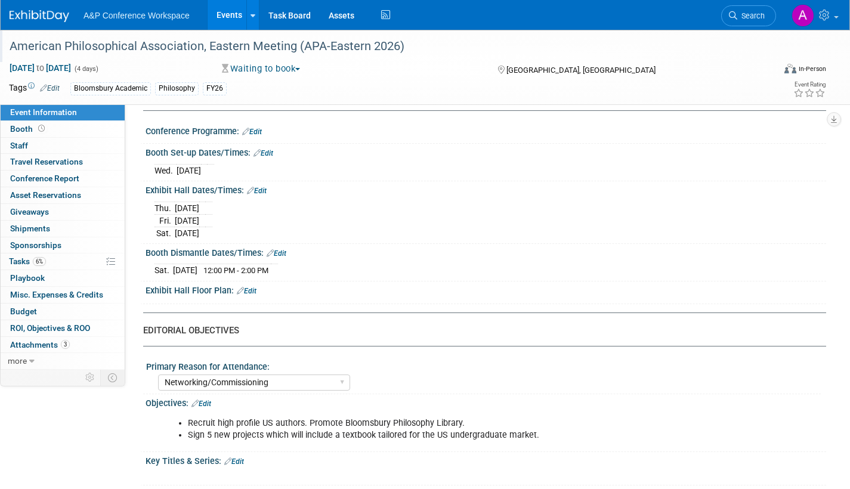
scroll to position [895, 0]
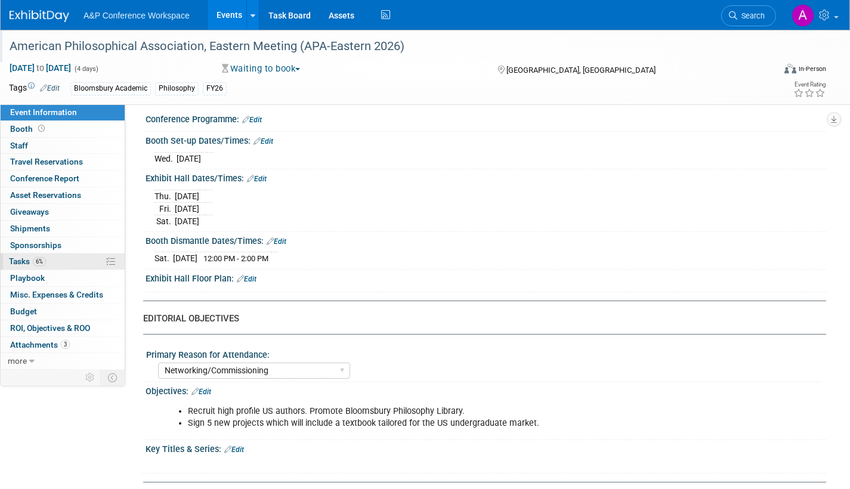
click at [20, 261] on span "Tasks 6%" at bounding box center [27, 262] width 37 height 10
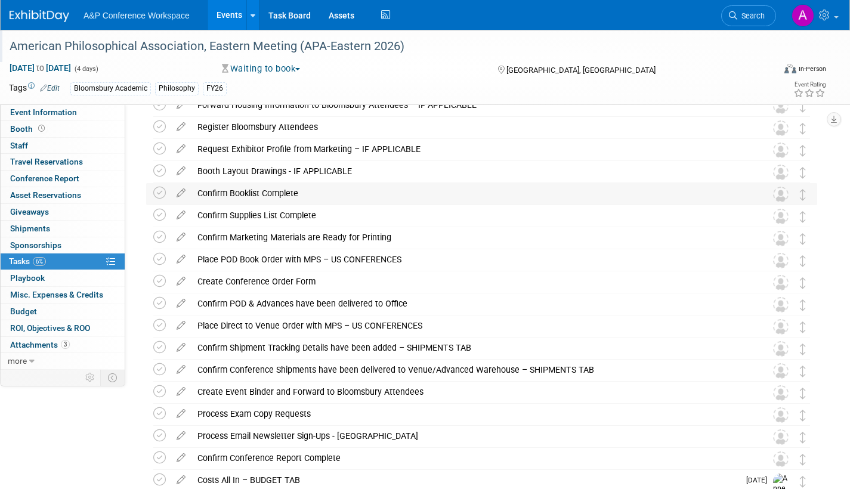
scroll to position [401, 0]
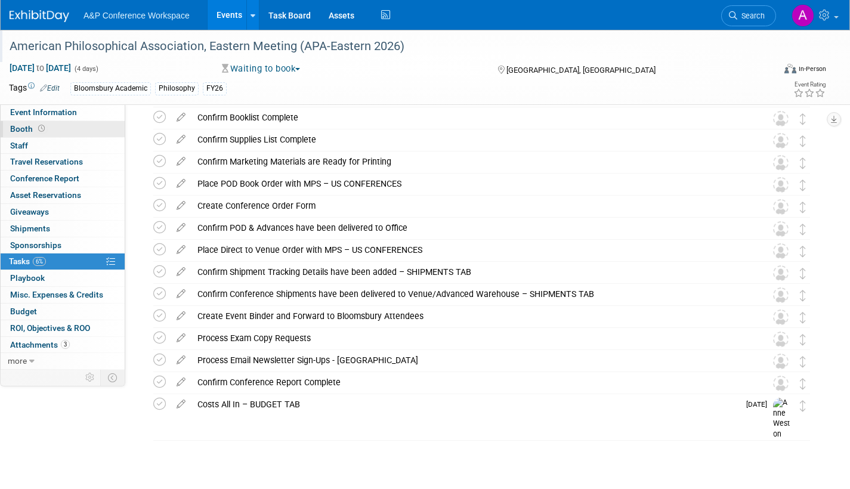
click at [20, 124] on span "Booth" at bounding box center [28, 129] width 37 height 10
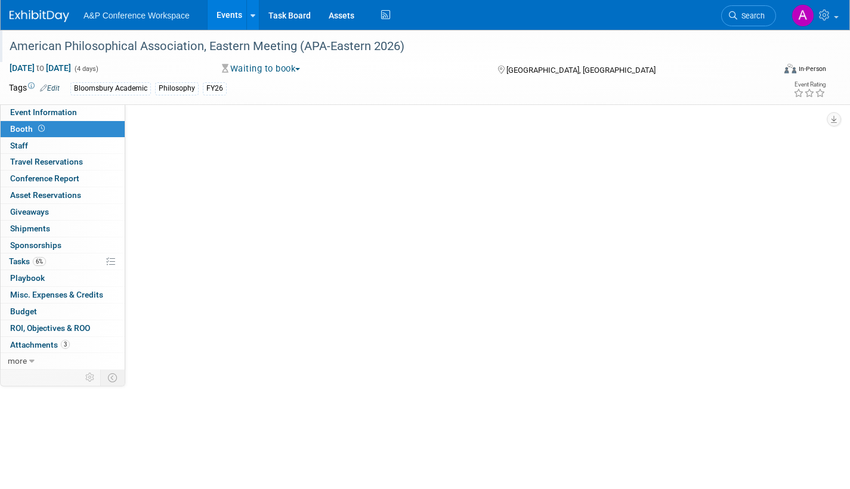
scroll to position [0, 0]
select select "CUAP"
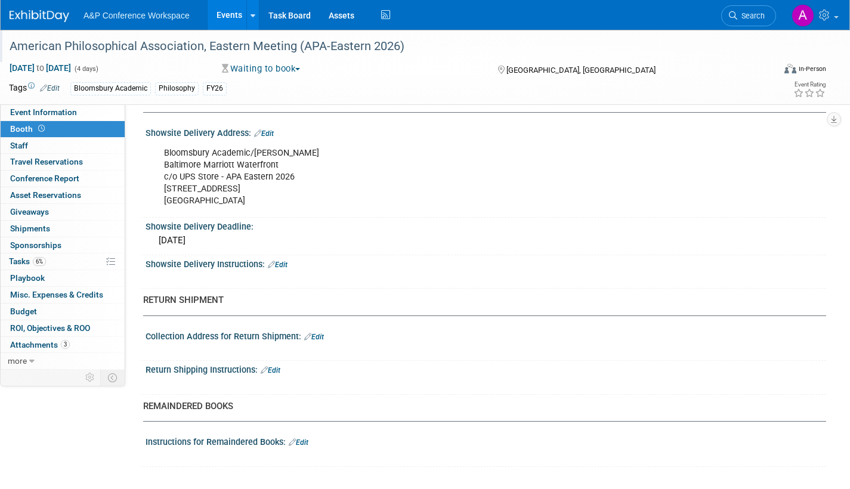
scroll to position [787, 0]
click at [84, 114] on link "Event Information" at bounding box center [63, 112] width 124 height 16
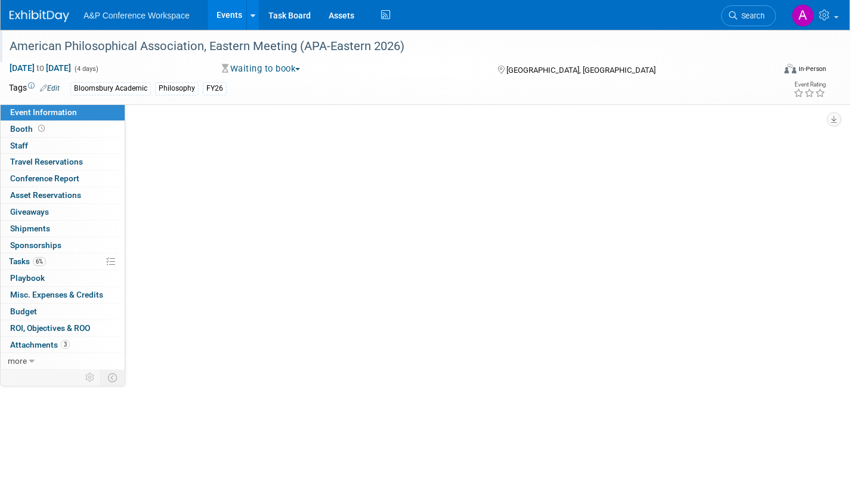
scroll to position [0, 0]
select select "Annual"
select select "Level 2"
select select "In-Person Booth"
select select "Philosophy"
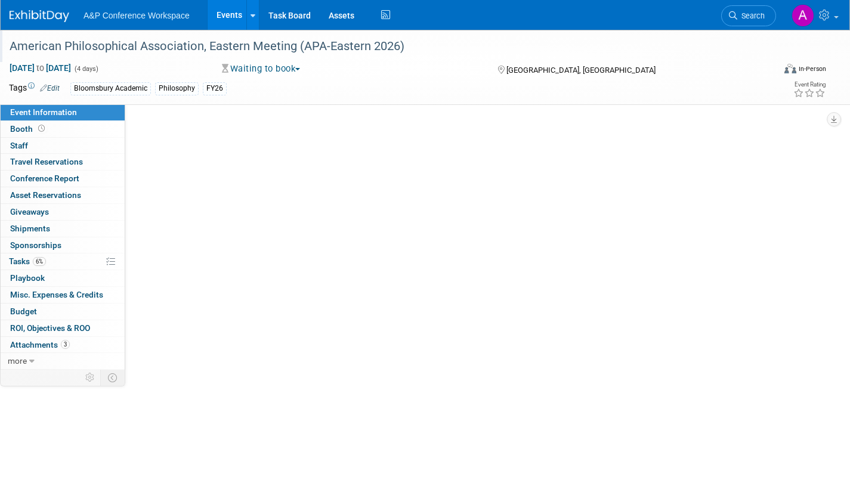
select select "Bloomsbury Academic"
select select "[PERSON_NAME]"
select select "Networking/Commissioning"
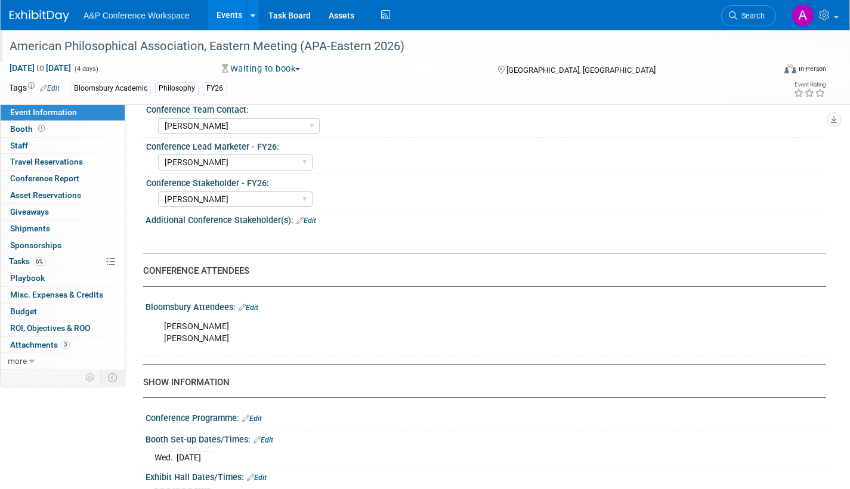
scroll to position [597, 0]
click at [13, 261] on span "Tasks 6%" at bounding box center [27, 262] width 37 height 10
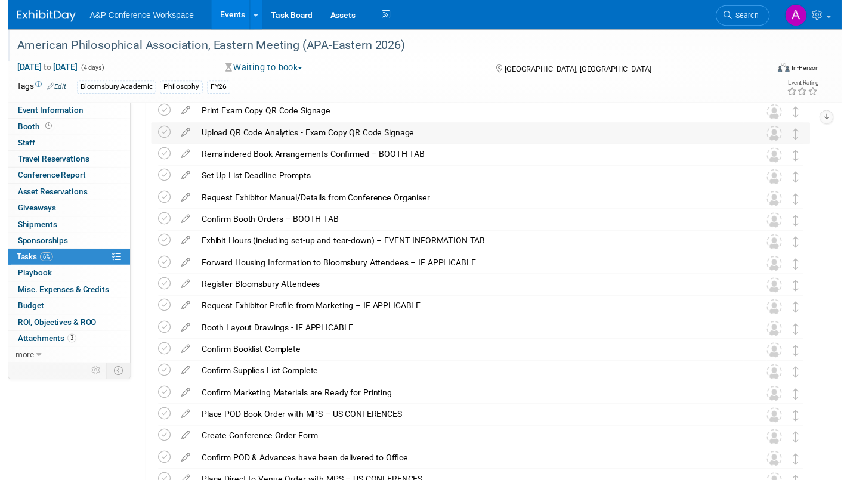
scroll to position [401, 0]
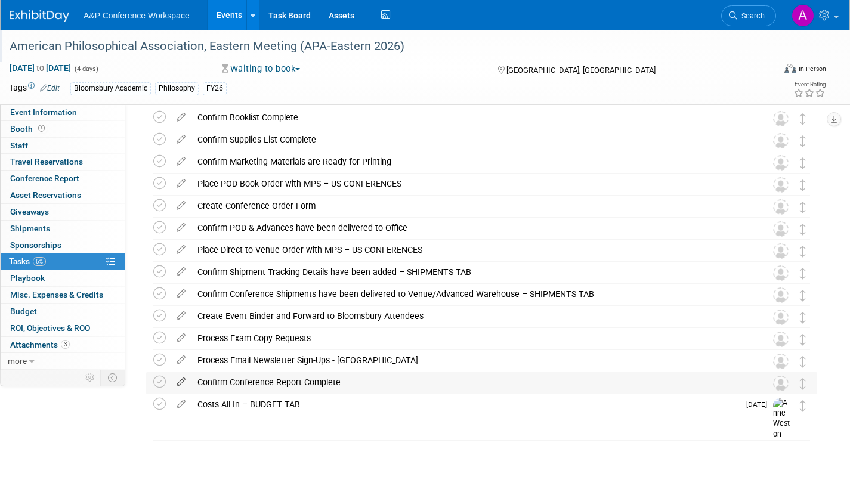
click at [181, 381] on icon at bounding box center [181, 379] width 21 height 15
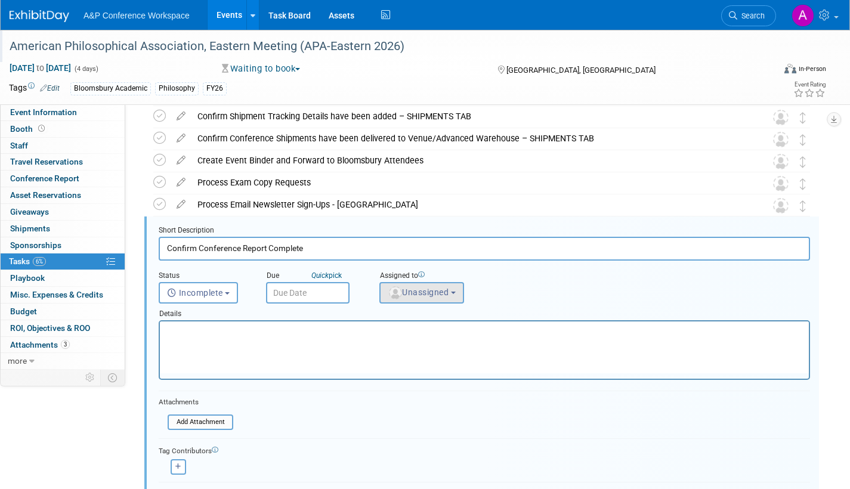
scroll to position [598, 0]
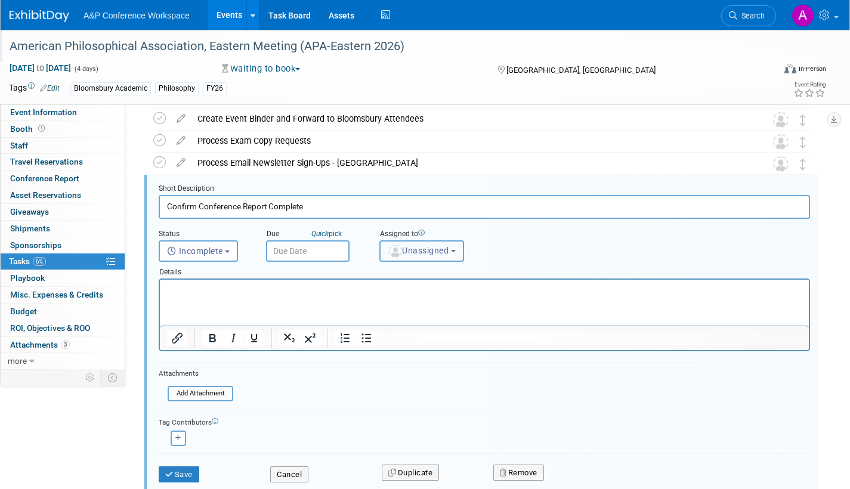
click at [436, 250] on span "Unassigned" at bounding box center [418, 251] width 61 height 10
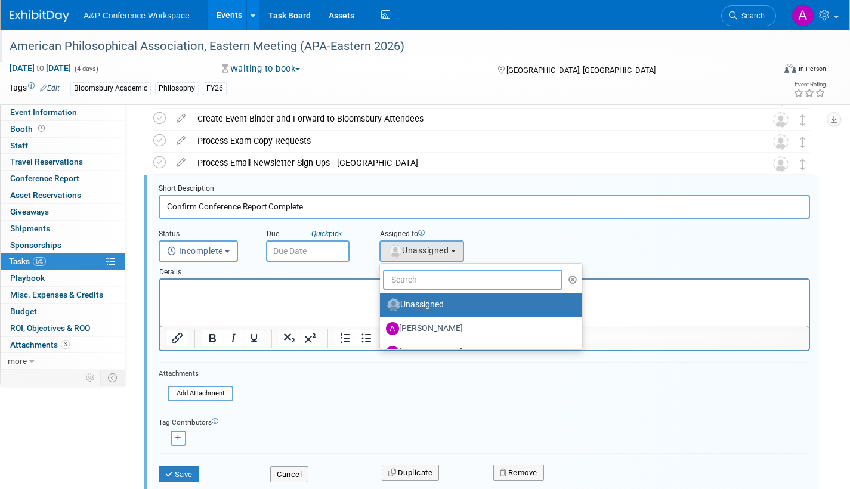
click at [426, 280] on input "text" at bounding box center [473, 280] width 180 height 20
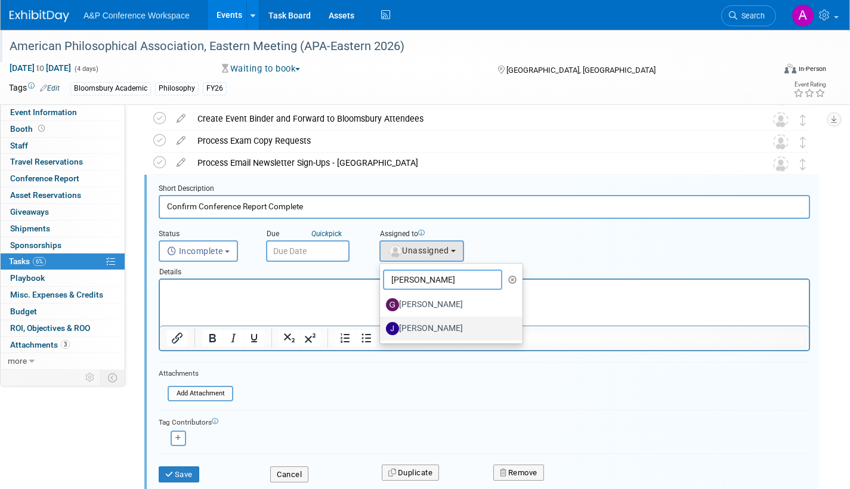
type input "jana"
click at [434, 326] on label "[PERSON_NAME]" at bounding box center [448, 328] width 125 height 19
click at [382, 326] on input "[PERSON_NAME]" at bounding box center [378, 327] width 8 height 8
select select "2fd16efc-803a-4318-b889-f9da4f2b78fc"
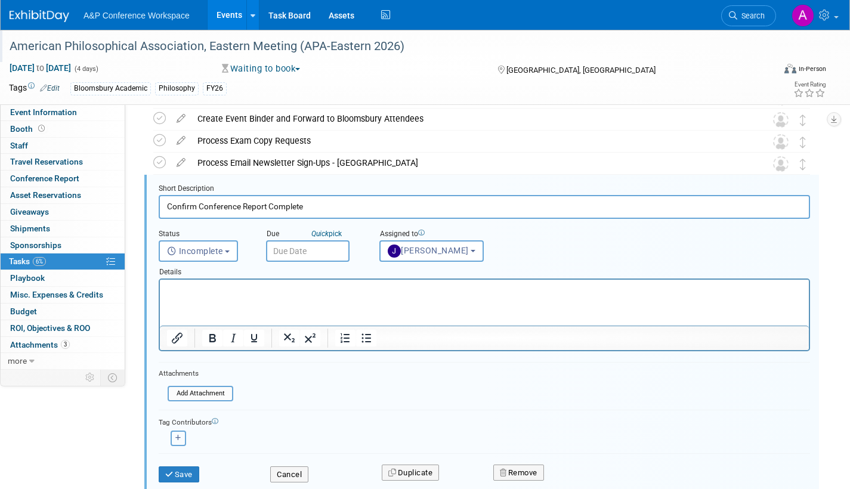
click at [180, 433] on button "button" at bounding box center [179, 439] width 16 height 16
select select
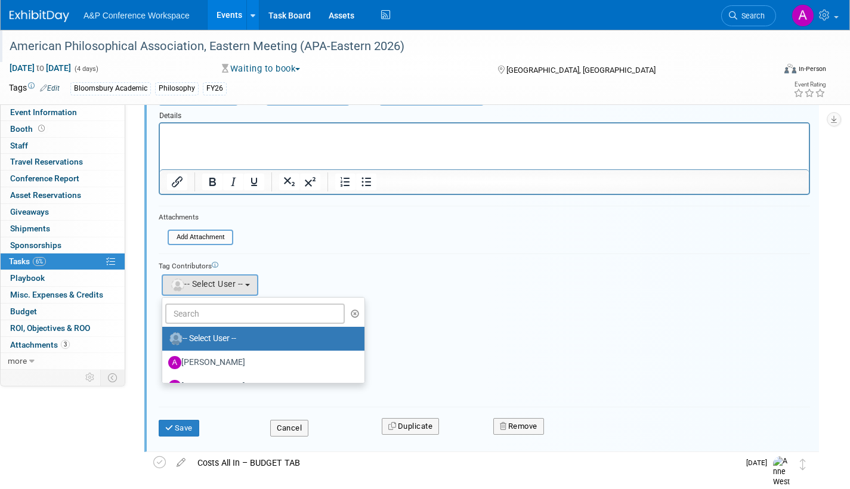
scroll to position [777, 0]
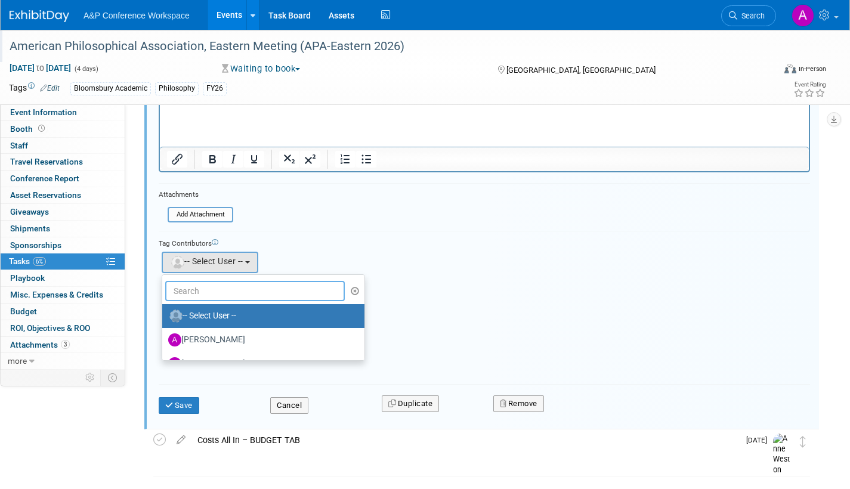
click at [251, 296] on input "text" at bounding box center [255, 291] width 180 height 20
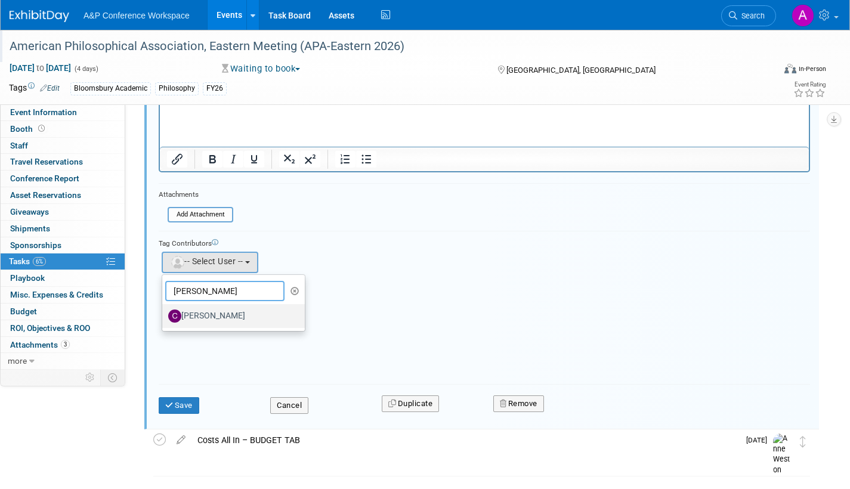
type input "colleen"
click at [224, 317] on label "[PERSON_NAME]" at bounding box center [230, 316] width 125 height 19
click at [164, 317] on input "[PERSON_NAME]" at bounding box center [160, 315] width 8 height 8
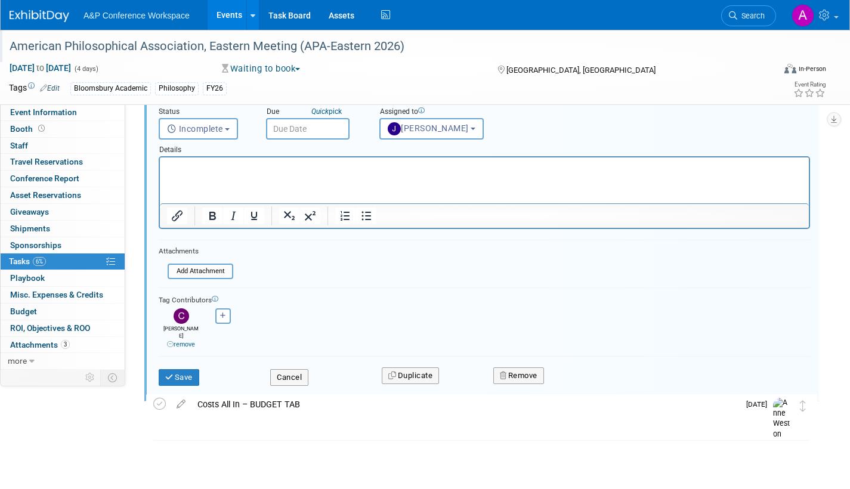
scroll to position [721, 0]
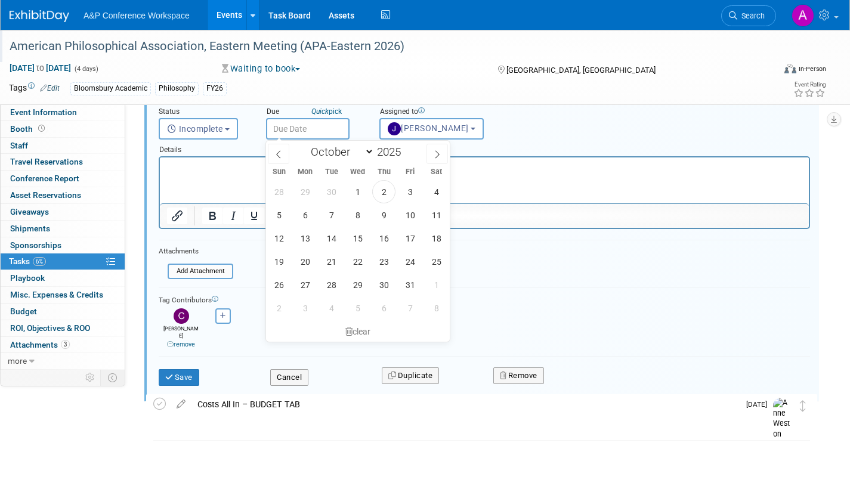
click at [323, 133] on input "text" at bounding box center [308, 128] width 84 height 21
click at [441, 150] on span at bounding box center [437, 154] width 21 height 20
select select "11"
click at [441, 150] on span at bounding box center [437, 154] width 21 height 20
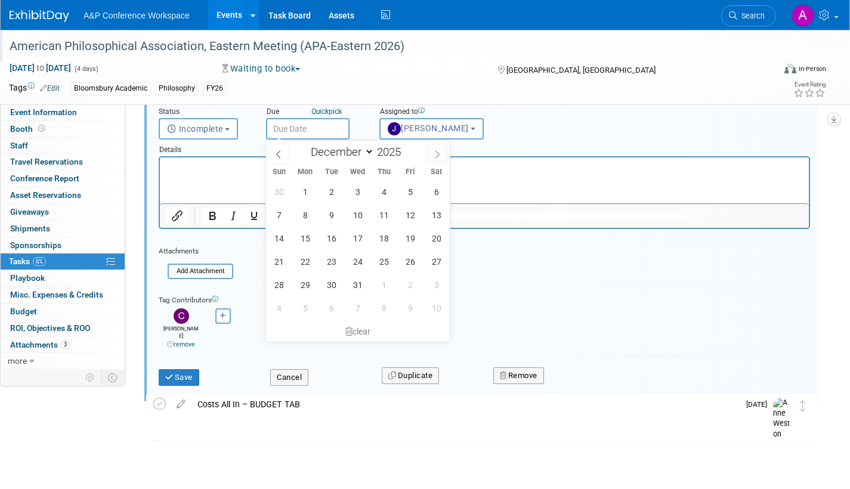
type input "2026"
click at [441, 150] on span at bounding box center [437, 154] width 21 height 20
click at [272, 150] on span at bounding box center [278, 154] width 21 height 20
select select "0"
click at [416, 261] on span "23" at bounding box center [410, 261] width 23 height 23
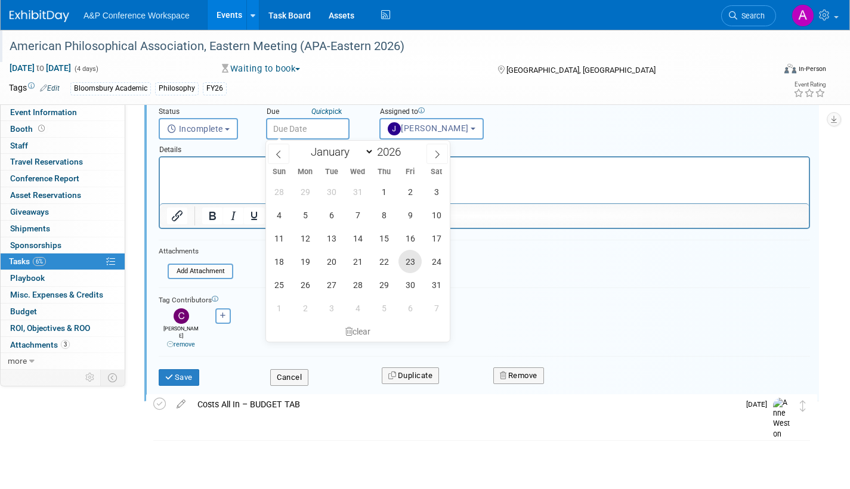
type input "Jan 23, 2026"
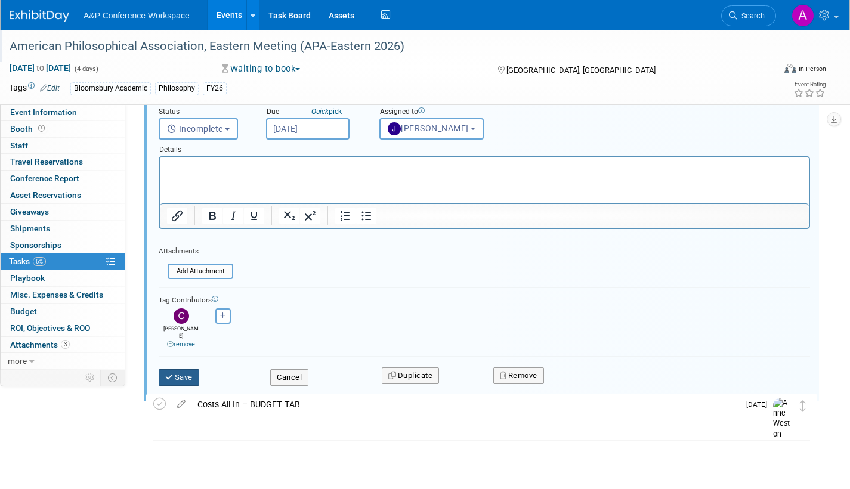
click at [180, 370] on button "Save" at bounding box center [179, 377] width 41 height 17
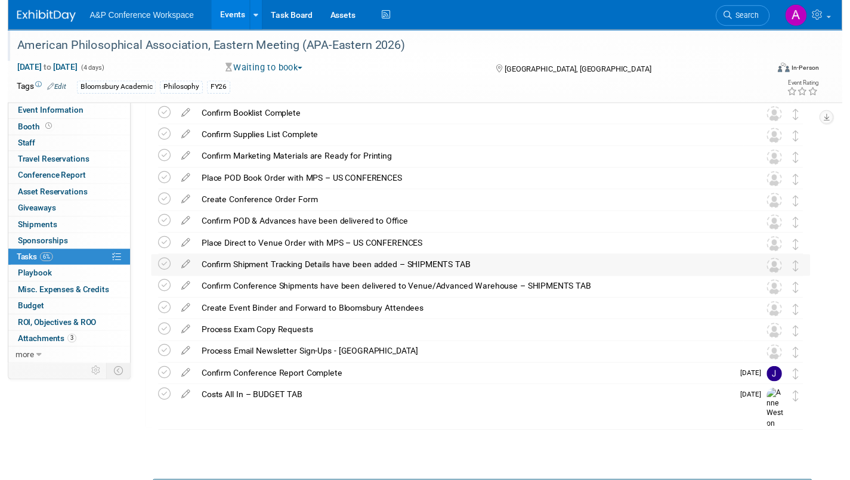
scroll to position [401, 0]
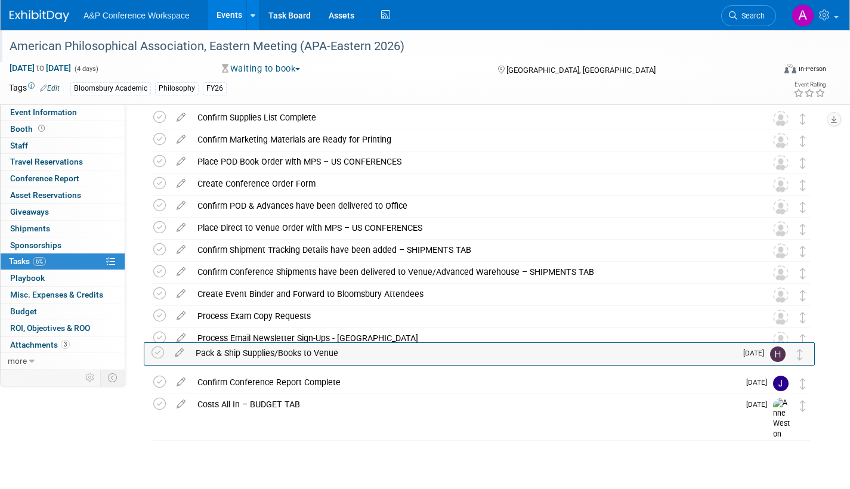
drag, startPoint x: 806, startPoint y: 169, endPoint x: 804, endPoint y: 358, distance: 188.5
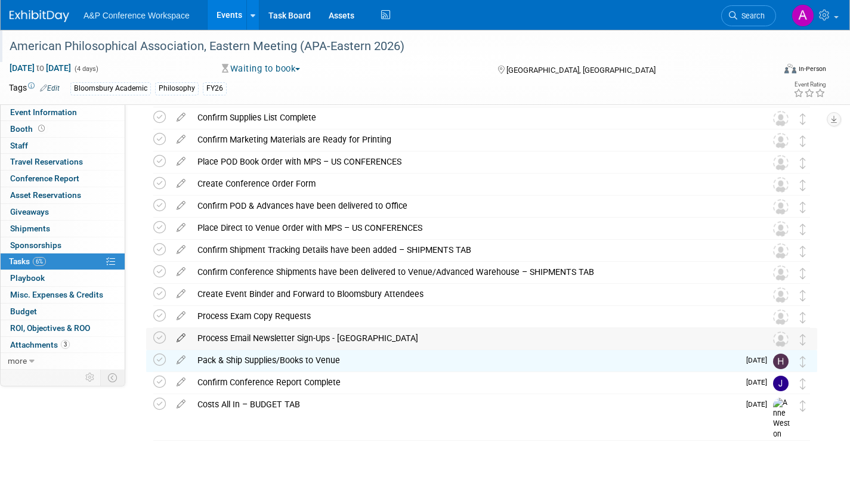
click at [183, 334] on icon at bounding box center [181, 335] width 21 height 15
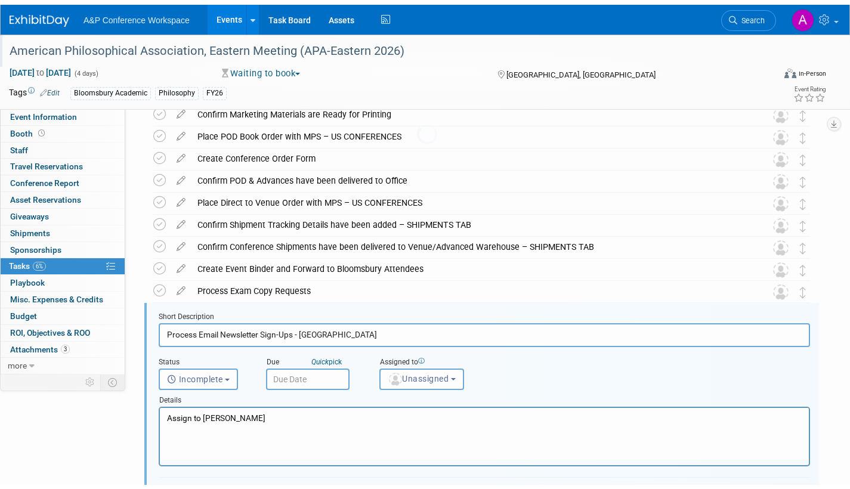
scroll to position [554, 0]
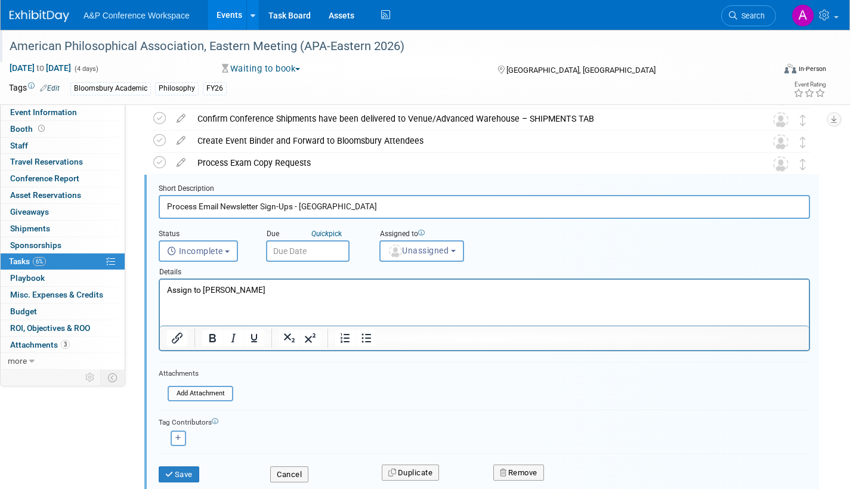
click at [317, 254] on input "text" at bounding box center [308, 250] width 84 height 21
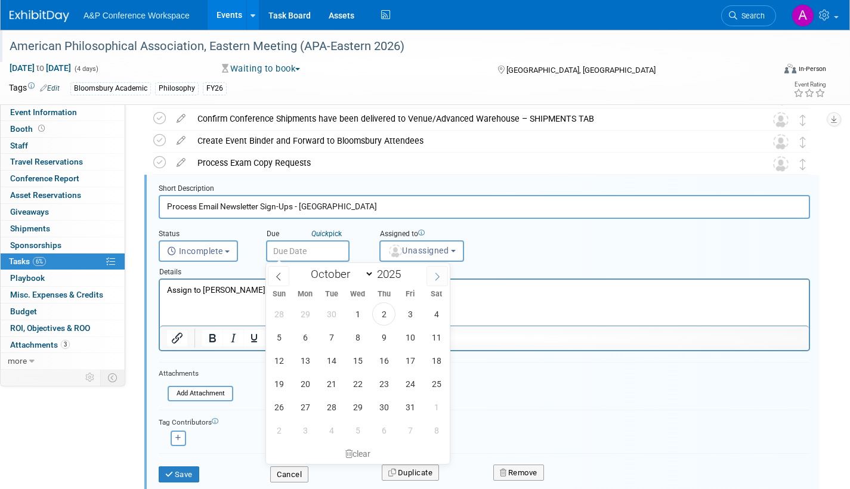
click at [436, 276] on icon at bounding box center [437, 277] width 8 height 8
select select "11"
click at [436, 276] on icon at bounding box center [437, 277] width 8 height 8
type input "2026"
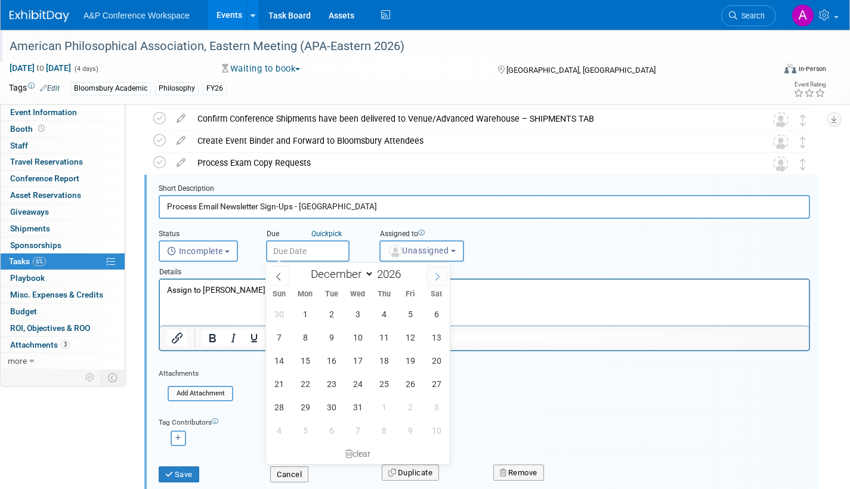
select select "0"
drag, startPoint x: 334, startPoint y: 382, endPoint x: 339, endPoint y: 374, distance: 9.9
click at [333, 382] on span "20" at bounding box center [331, 383] width 23 height 23
type input "Jan 20, 2026"
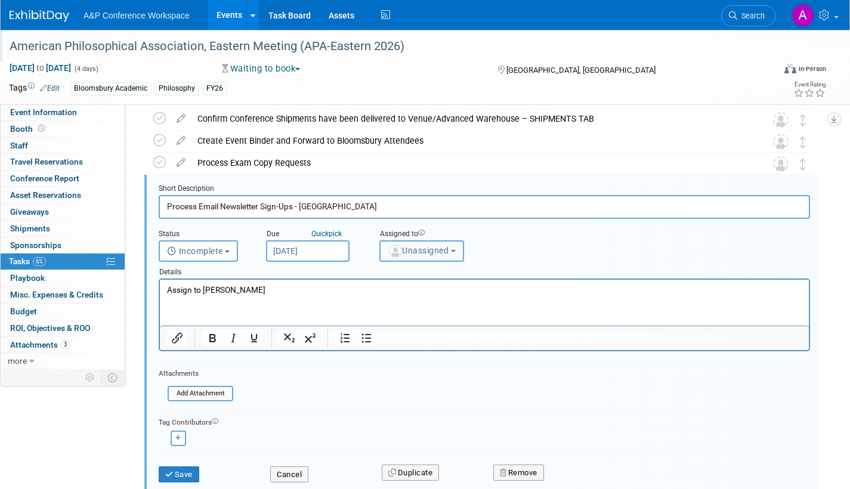
click at [419, 251] on span "Unassigned" at bounding box center [418, 251] width 61 height 10
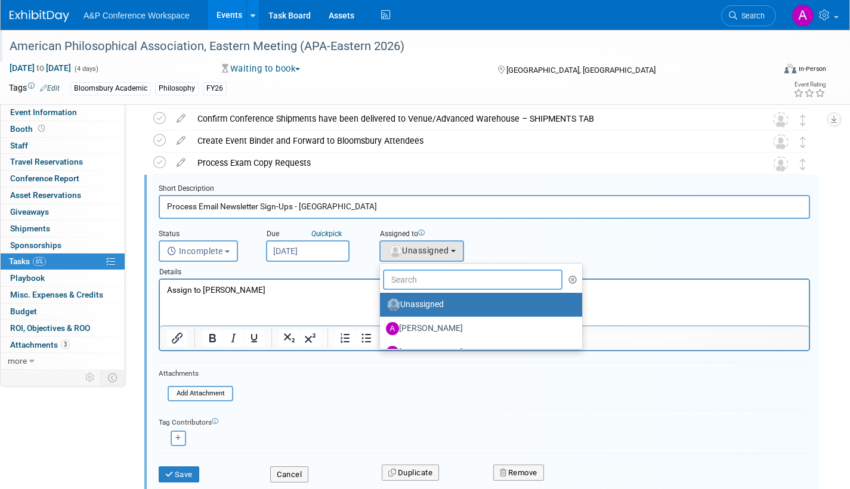
click at [419, 280] on input "text" at bounding box center [473, 280] width 180 height 20
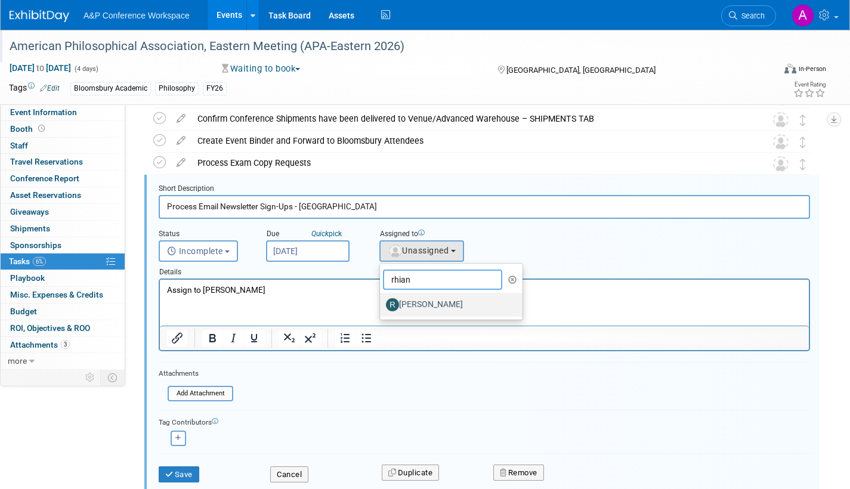
type input "rhian"
drag, startPoint x: 422, startPoint y: 302, endPoint x: 240, endPoint y: 40, distance: 318.9
click at [422, 302] on label "[PERSON_NAME]" at bounding box center [448, 304] width 125 height 19
click at [382, 302] on input "[PERSON_NAME]" at bounding box center [378, 303] width 8 height 8
select select "dec52f5b-c540-4d49-98a2-0391d72d2273"
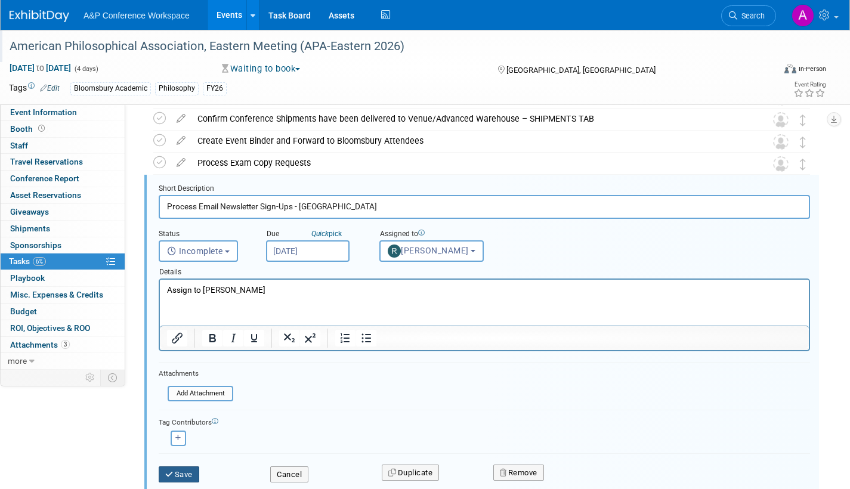
click at [182, 478] on button "Save" at bounding box center [179, 475] width 41 height 17
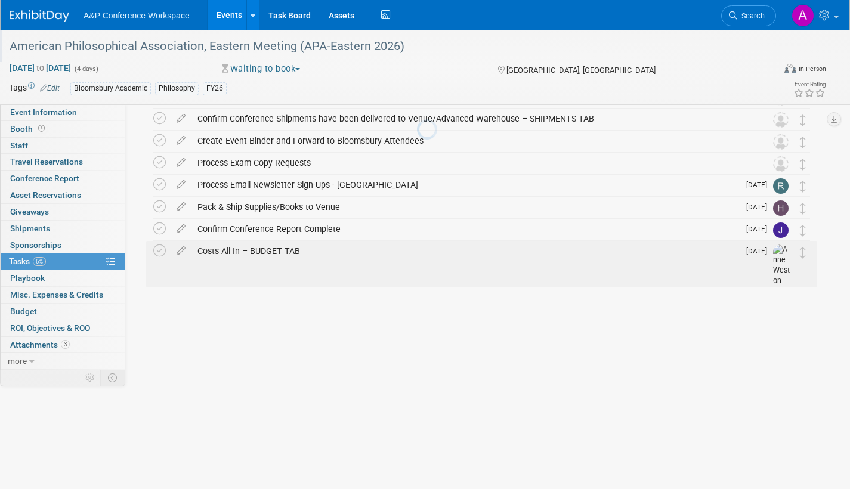
scroll to position [401, 0]
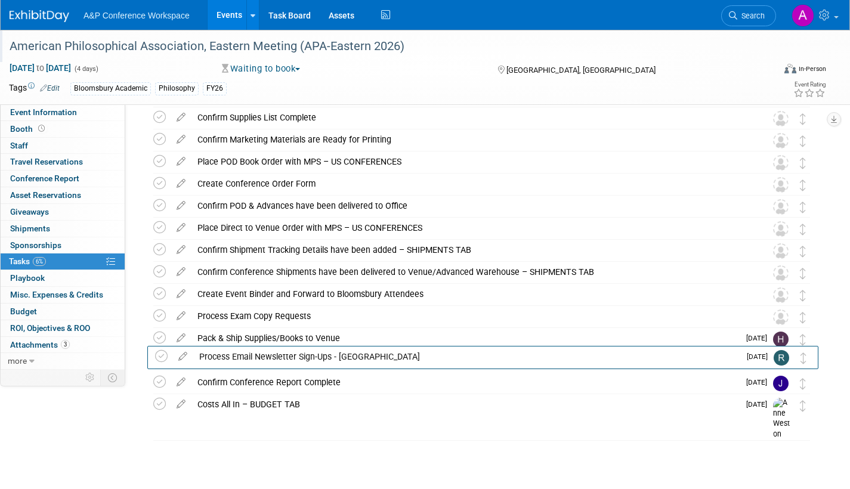
drag, startPoint x: 806, startPoint y: 339, endPoint x: 807, endPoint y: 366, distance: 26.9
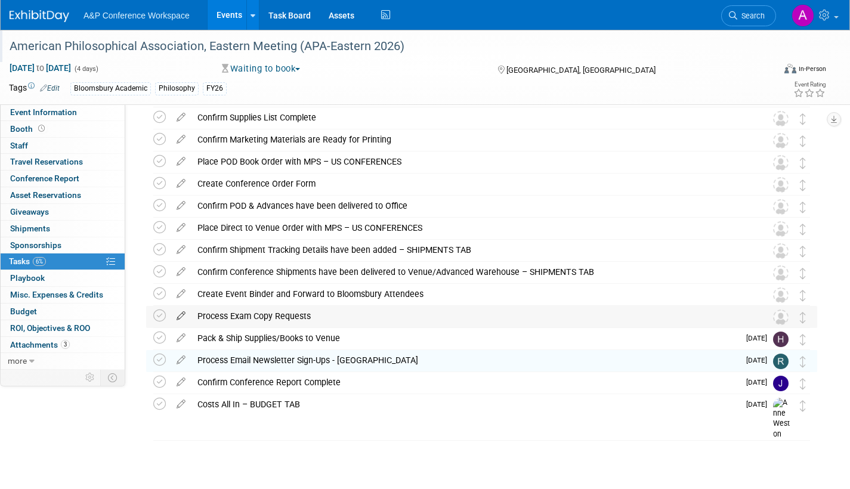
click at [184, 313] on icon at bounding box center [181, 313] width 21 height 15
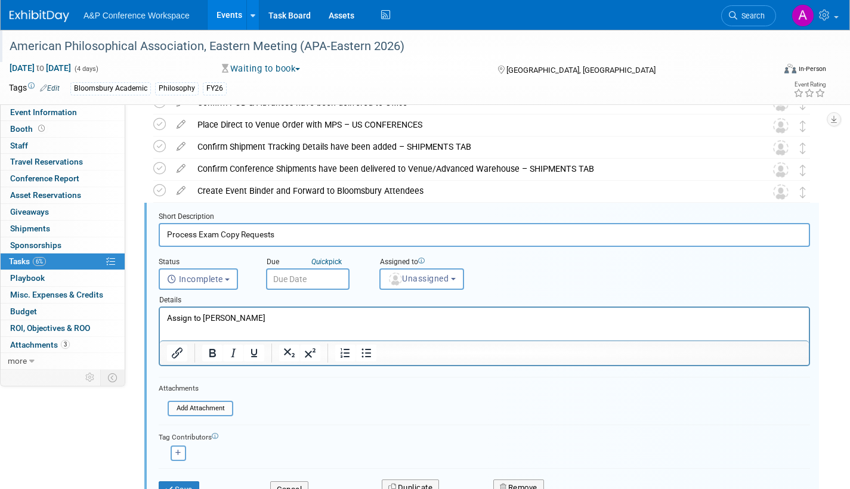
scroll to position [532, 0]
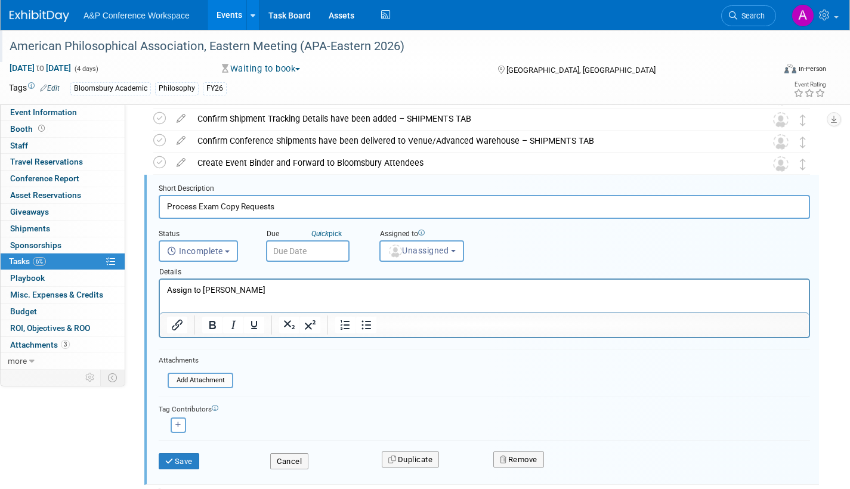
click at [332, 252] on input "text" at bounding box center [308, 250] width 84 height 21
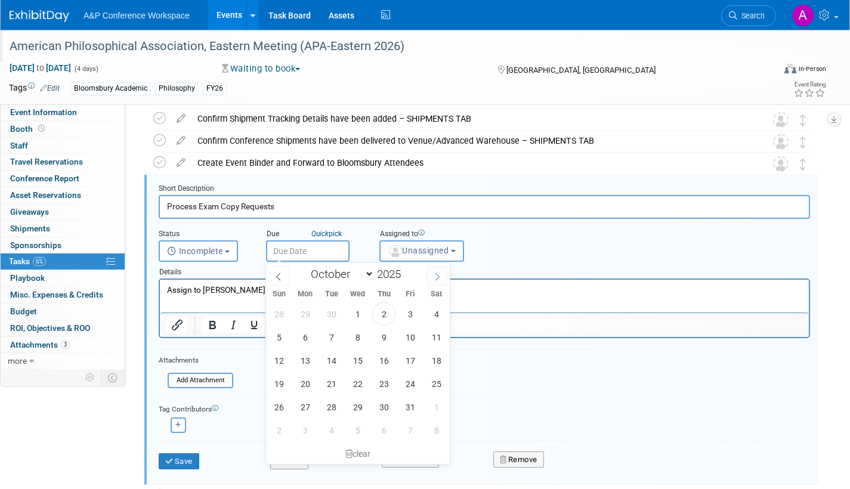
click at [437, 277] on icon at bounding box center [437, 277] width 8 height 8
select select "11"
click at [437, 277] on icon at bounding box center [437, 277] width 8 height 8
type input "2026"
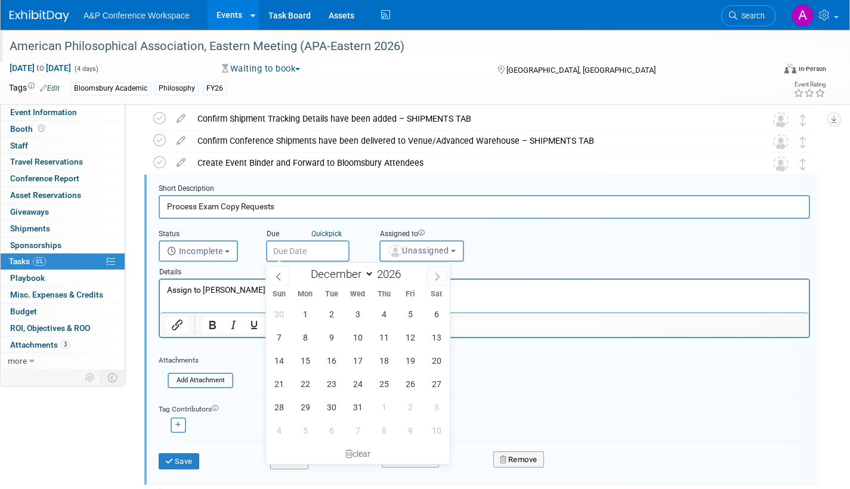
select select "0"
click at [335, 384] on span "20" at bounding box center [331, 383] width 23 height 23
type input "Jan 20, 2026"
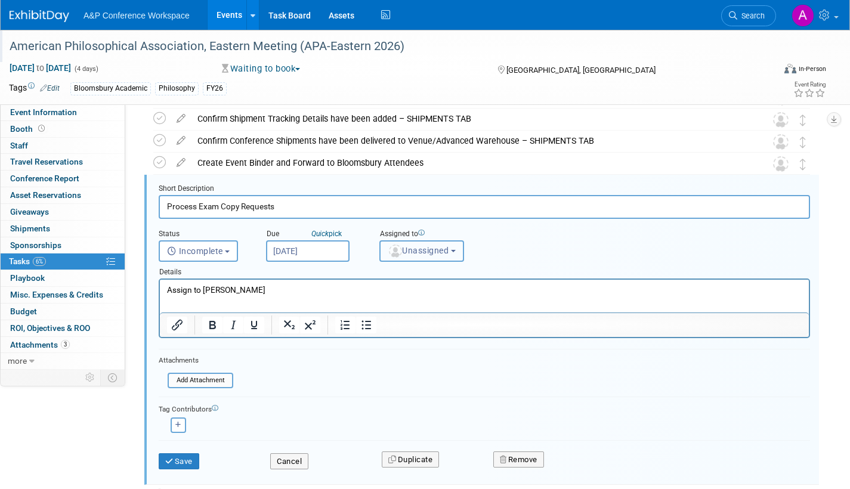
click at [437, 250] on span "Unassigned" at bounding box center [418, 251] width 61 height 10
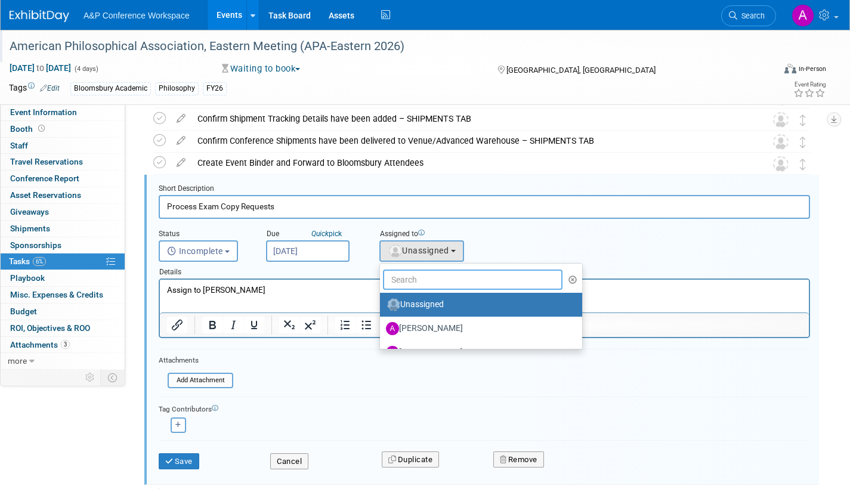
click at [438, 277] on input "text" at bounding box center [473, 280] width 180 height 20
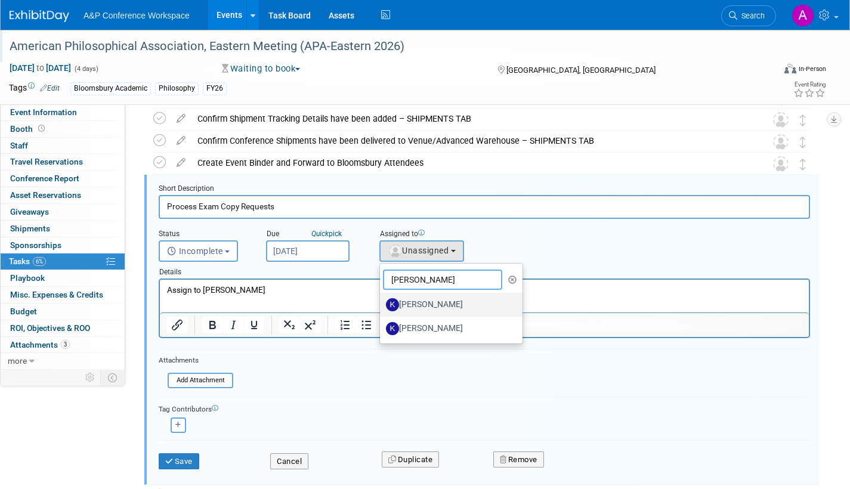
type input "kate"
click at [428, 301] on label "[PERSON_NAME]" at bounding box center [448, 304] width 125 height 19
click at [382, 301] on input "[PERSON_NAME]" at bounding box center [378, 303] width 8 height 8
select select "42da1453-af37-4144-8267-4d5776ac68ff"
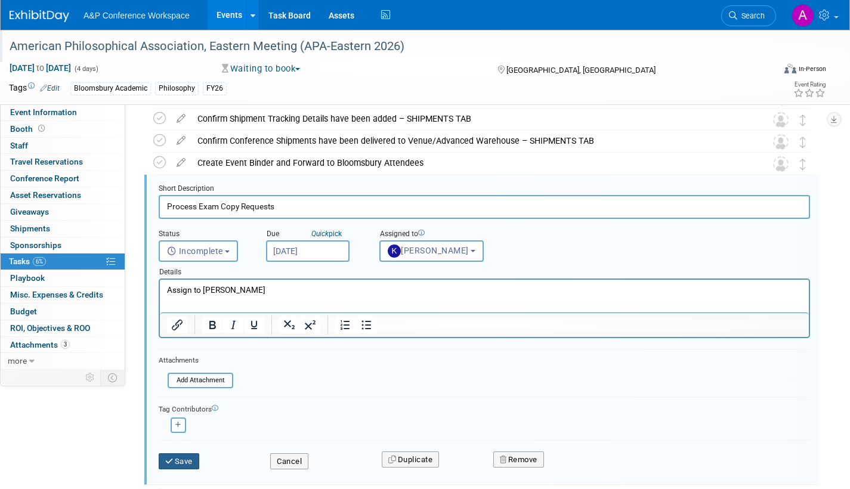
click at [178, 455] on button "Save" at bounding box center [179, 461] width 41 height 17
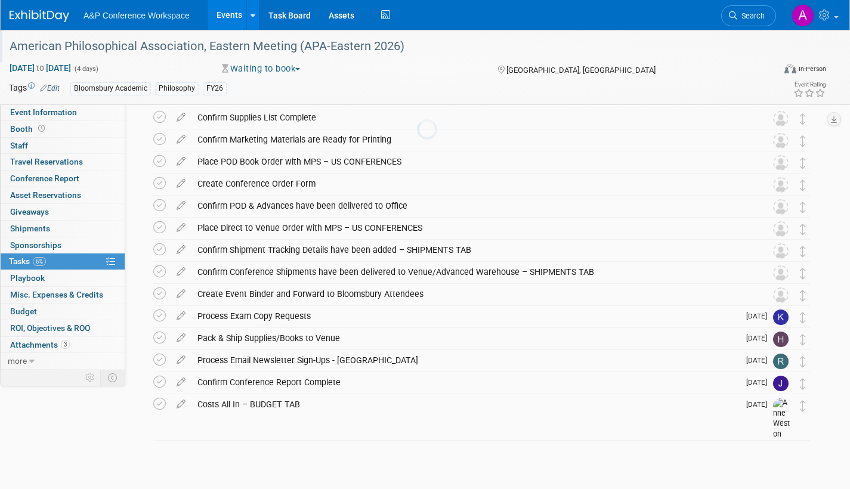
scroll to position [401, 0]
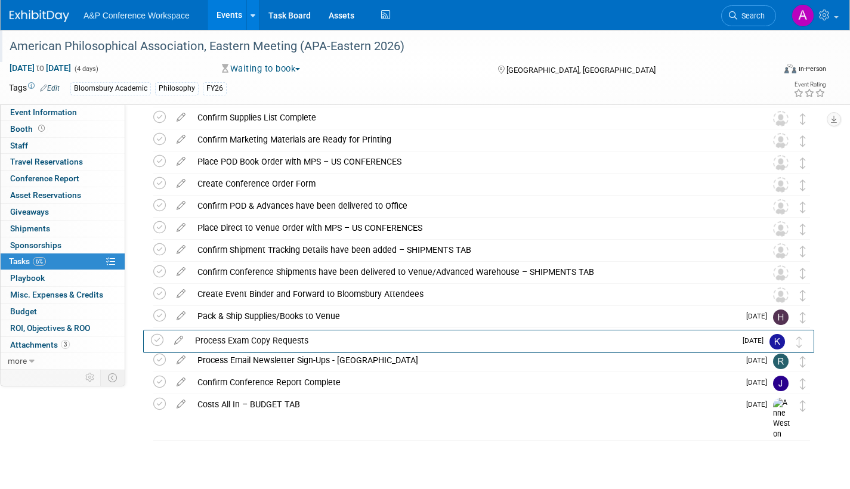
drag, startPoint x: 806, startPoint y: 318, endPoint x: 803, endPoint y: 347, distance: 29.4
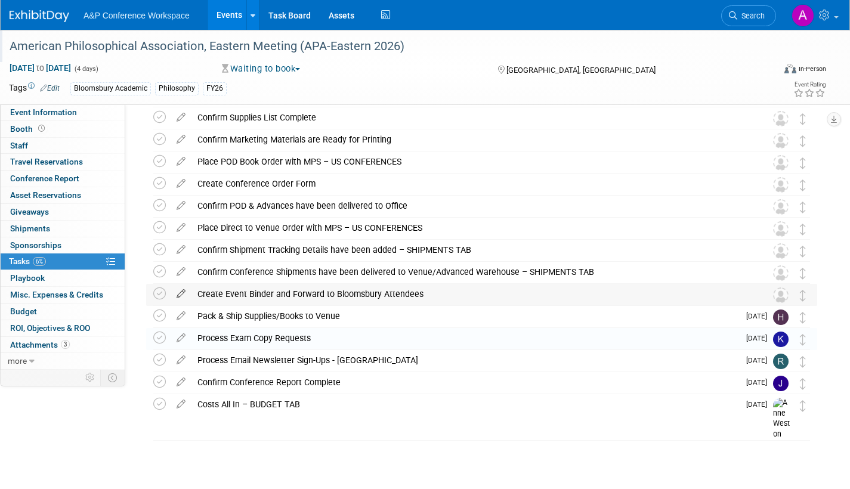
click at [183, 291] on icon at bounding box center [181, 291] width 21 height 15
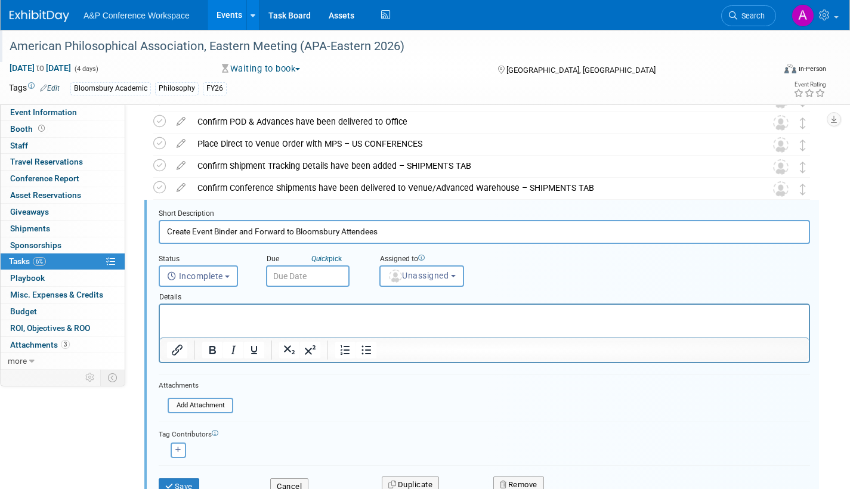
scroll to position [510, 0]
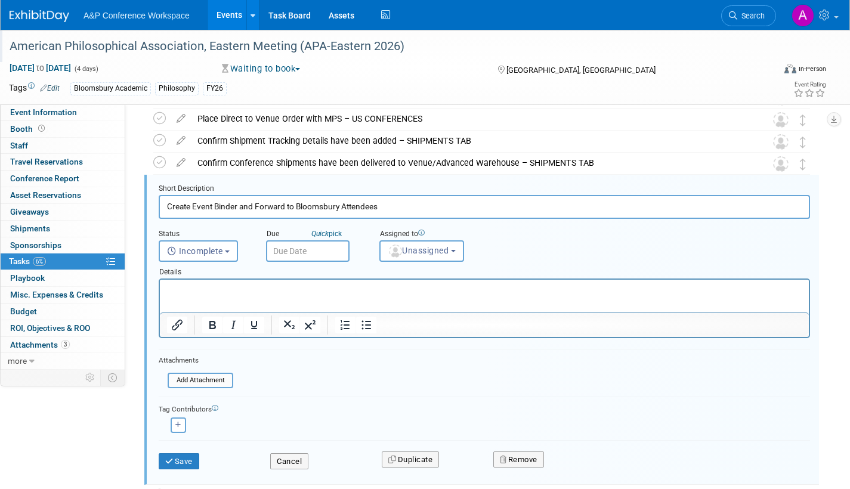
click at [321, 250] on input "text" at bounding box center [308, 250] width 84 height 21
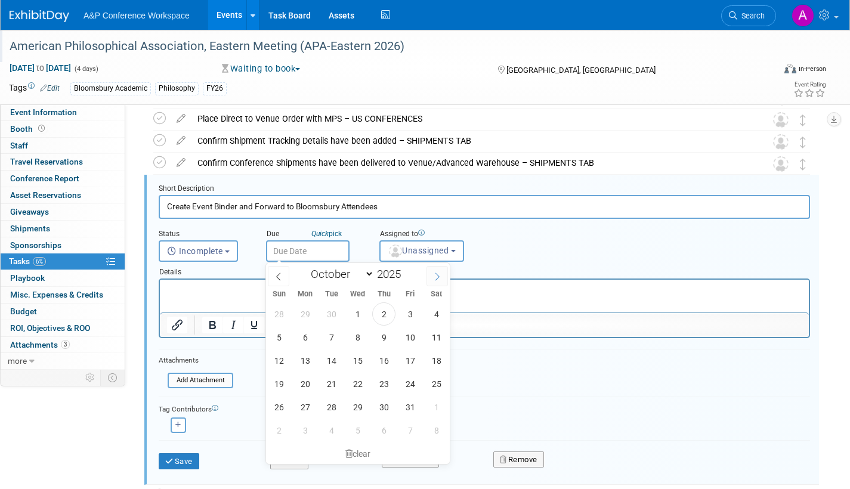
click at [441, 273] on icon at bounding box center [437, 277] width 8 height 8
select select "11"
click at [441, 273] on icon at bounding box center [437, 277] width 8 height 8
type input "2026"
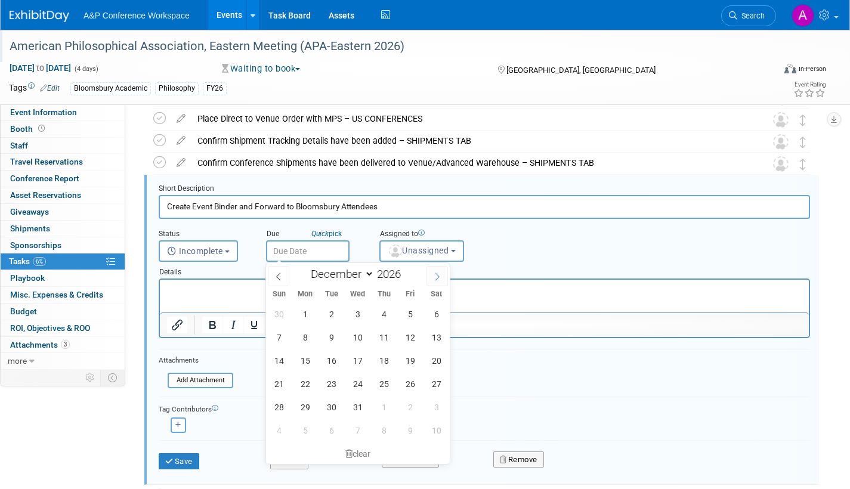
select select "0"
click at [306, 337] on span "5" at bounding box center [305, 337] width 23 height 23
type input "Jan 5, 2026"
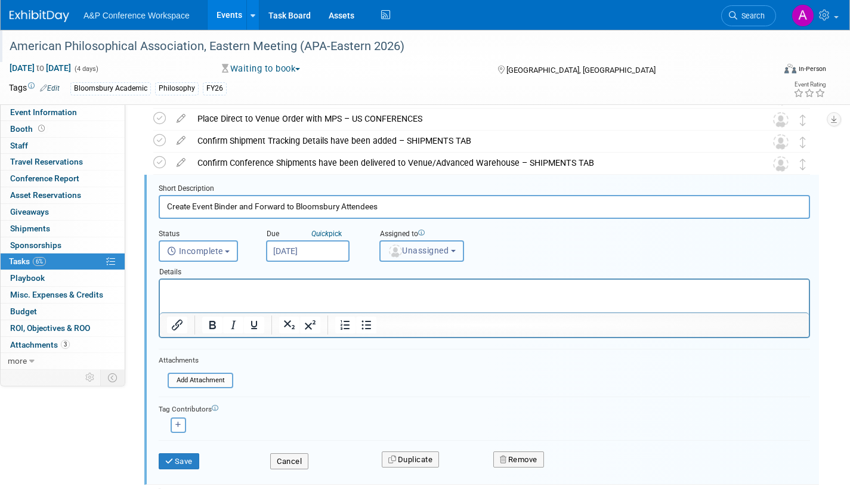
click at [415, 250] on span "Unassigned" at bounding box center [418, 251] width 61 height 10
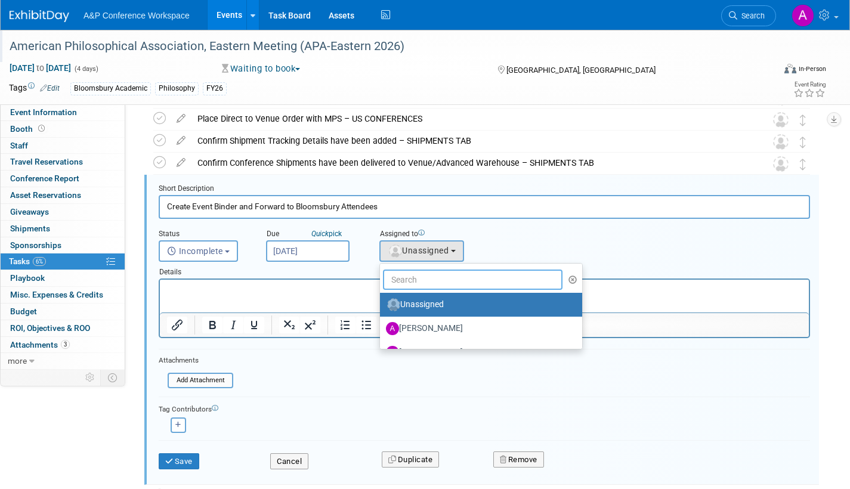
click at [410, 279] on input "text" at bounding box center [473, 280] width 180 height 20
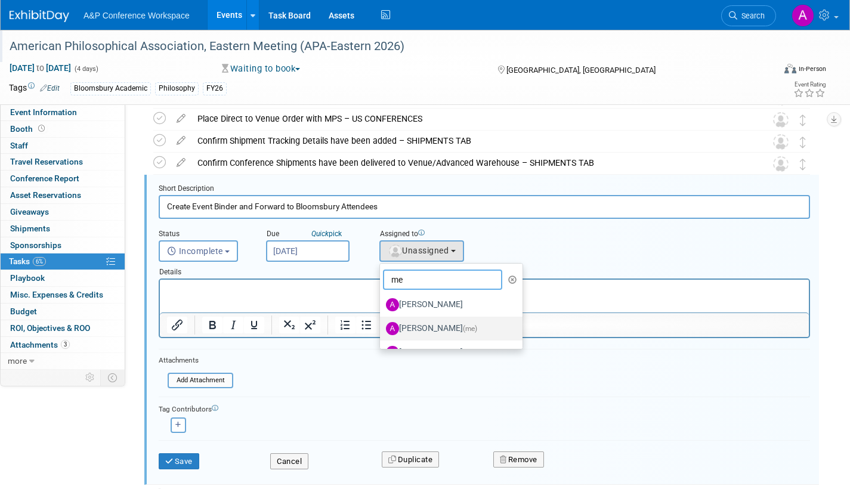
type input "me"
click at [434, 330] on label "Amanda Oney (me)" at bounding box center [448, 328] width 125 height 19
click at [382, 330] on input "Amanda Oney (me)" at bounding box center [378, 327] width 8 height 8
select select "3fc68575-f872-4db6-8d2a-11755123f12c"
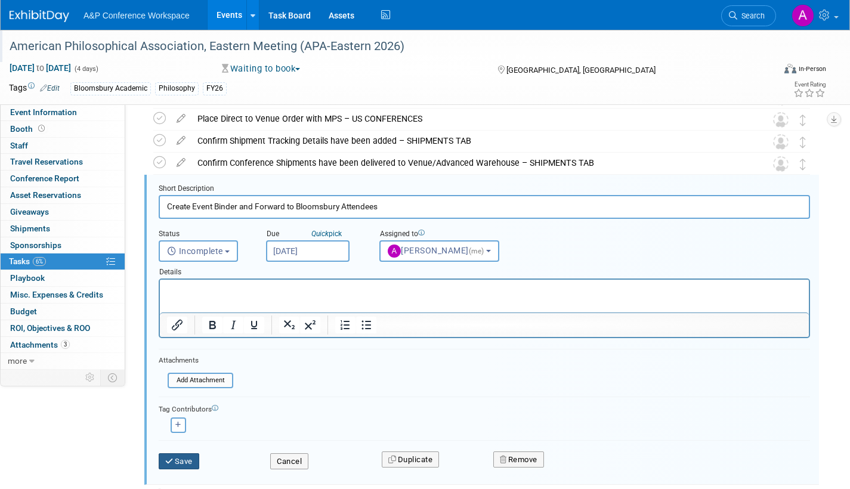
drag, startPoint x: 181, startPoint y: 464, endPoint x: 194, endPoint y: 462, distance: 13.2
click at [180, 464] on button "Save" at bounding box center [179, 461] width 41 height 17
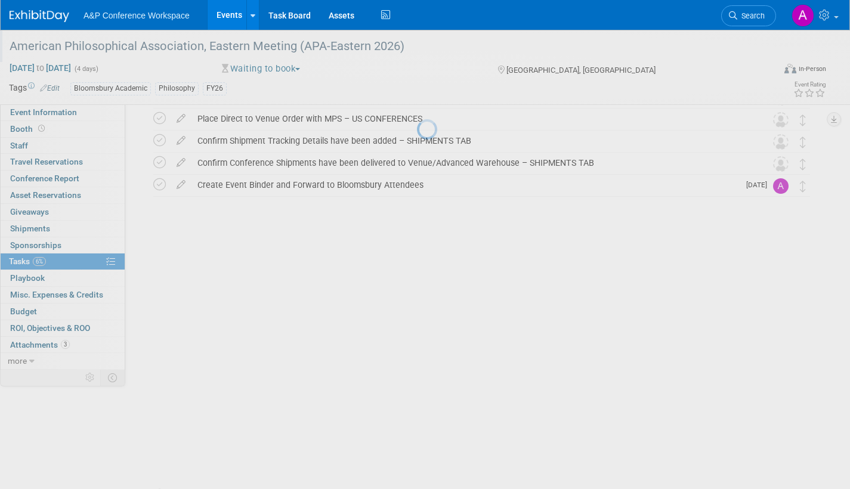
scroll to position [401, 0]
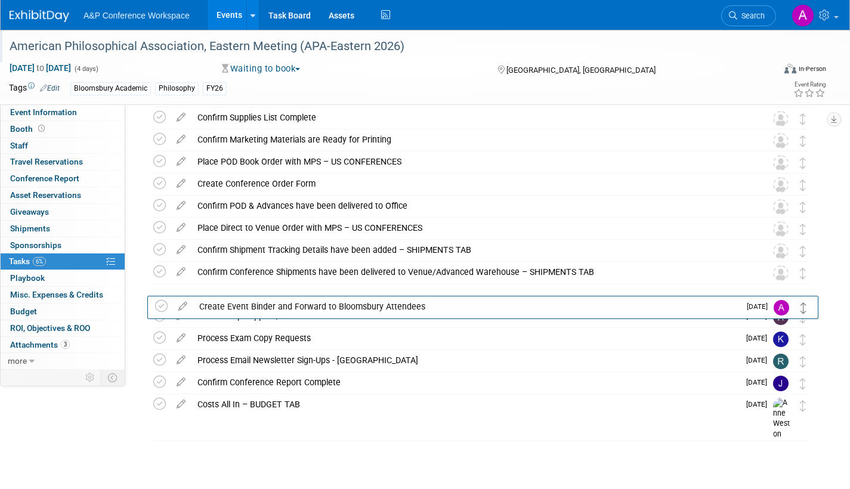
drag, startPoint x: 804, startPoint y: 296, endPoint x: 805, endPoint y: 312, distance: 15.6
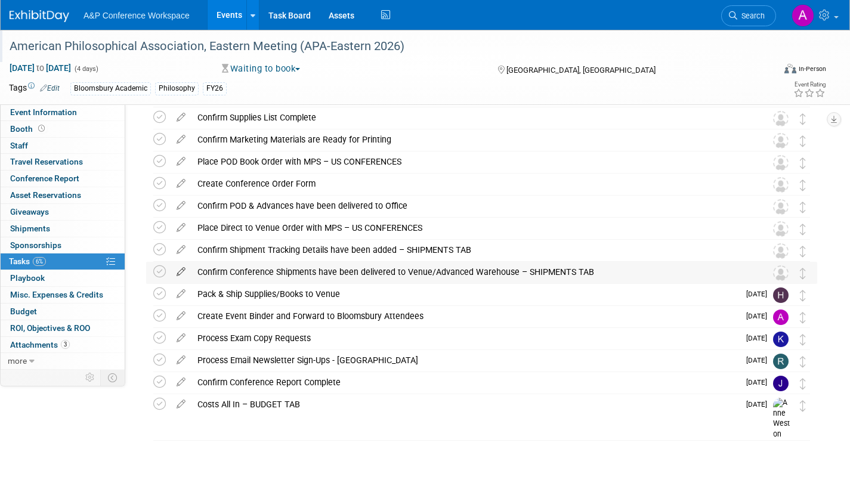
scroll to position [48, 0]
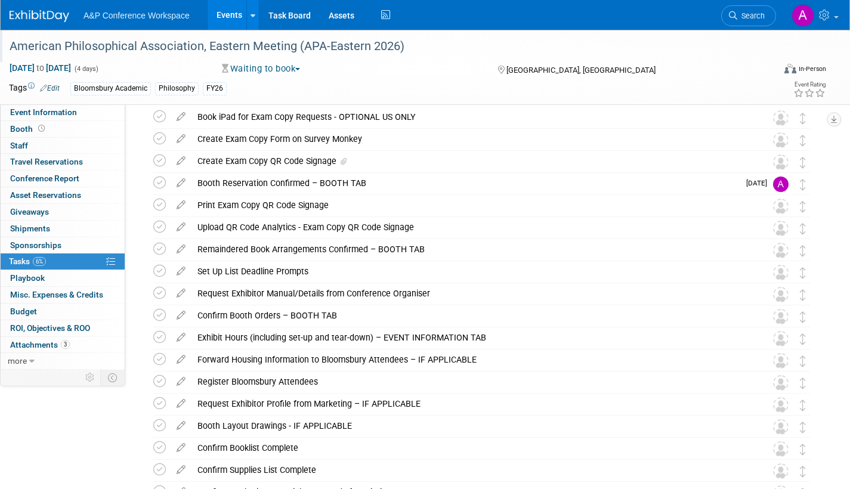
click at [181, 269] on icon at bounding box center [181, 268] width 21 height 15
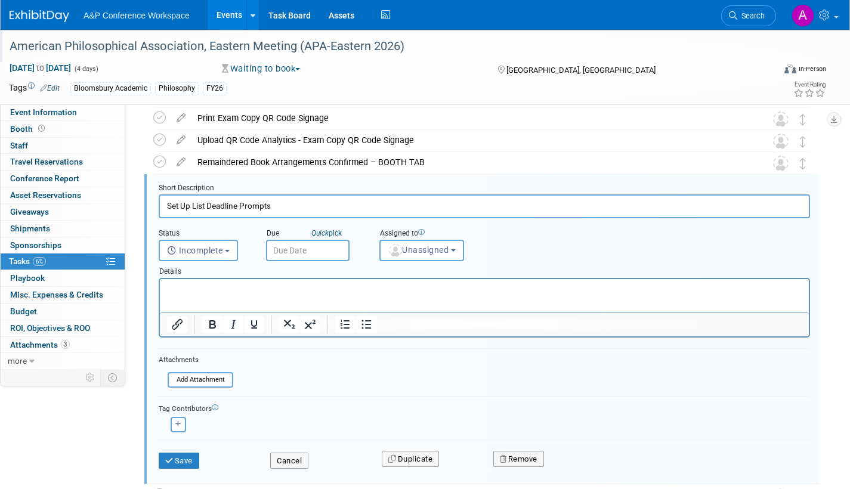
scroll to position [135, 0]
click at [233, 254] on button "Incomplete" at bounding box center [198, 250] width 79 height 21
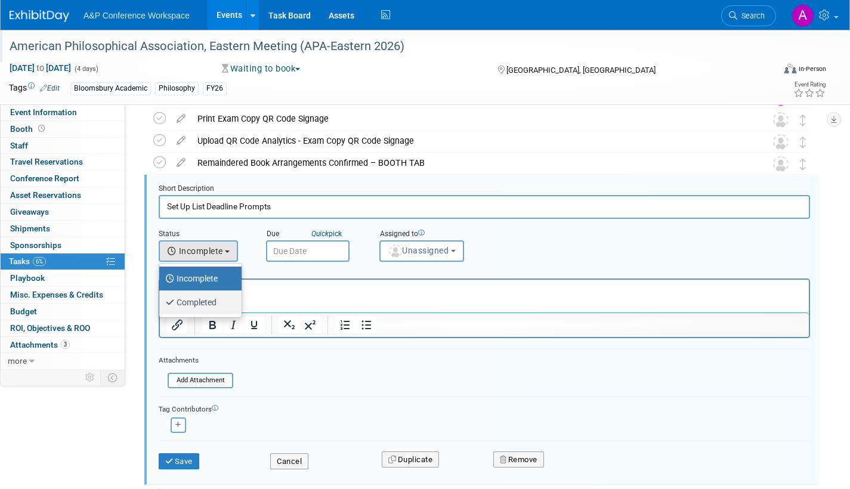
click at [218, 301] on label "Completed" at bounding box center [197, 302] width 64 height 19
click at [161, 301] on input "Completed" at bounding box center [157, 301] width 8 height 8
select select "3"
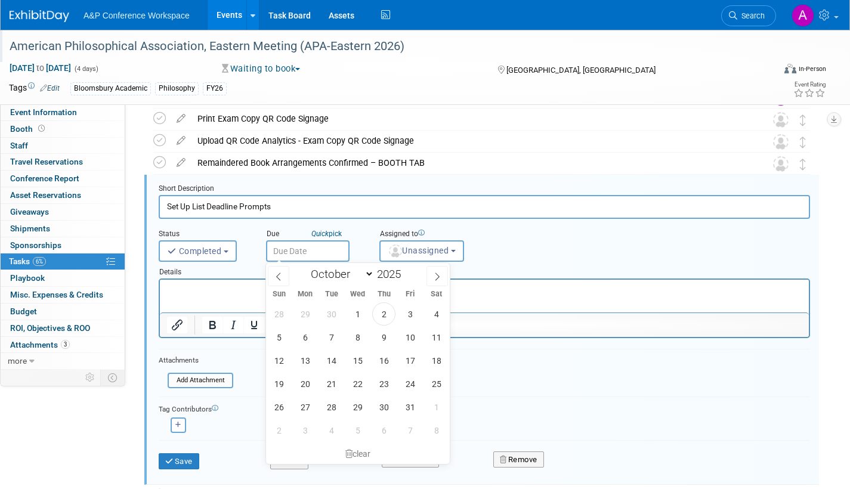
click at [308, 254] on input "text" at bounding box center [308, 250] width 84 height 21
click at [382, 313] on span "2" at bounding box center [383, 313] width 23 height 23
type input "Oct 2, 2025"
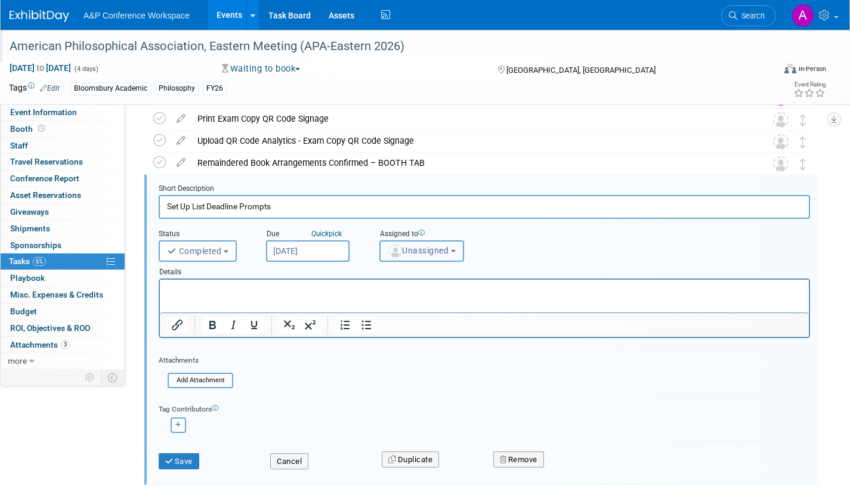
click at [434, 249] on span "Unassigned" at bounding box center [418, 251] width 61 height 10
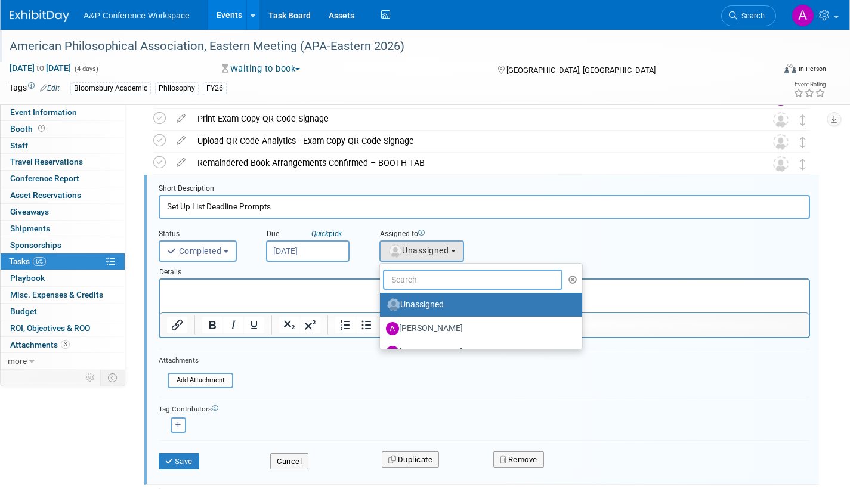
click at [432, 278] on input "text" at bounding box center [473, 280] width 180 height 20
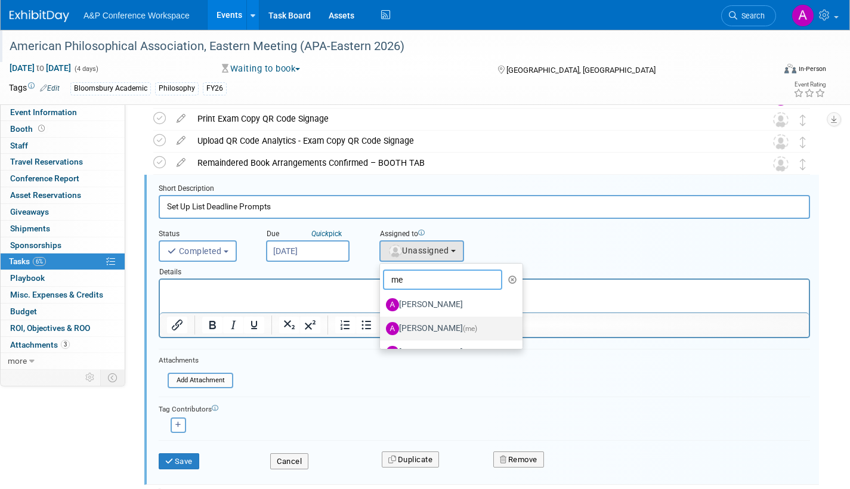
type input "me"
drag, startPoint x: 435, startPoint y: 327, endPoint x: 390, endPoint y: 357, distance: 54.6
click at [435, 328] on label "Amanda Oney (me)" at bounding box center [448, 328] width 125 height 19
click at [382, 328] on input "Amanda Oney (me)" at bounding box center [378, 327] width 8 height 8
select select "3fc68575-f872-4db6-8d2a-11755123f12c"
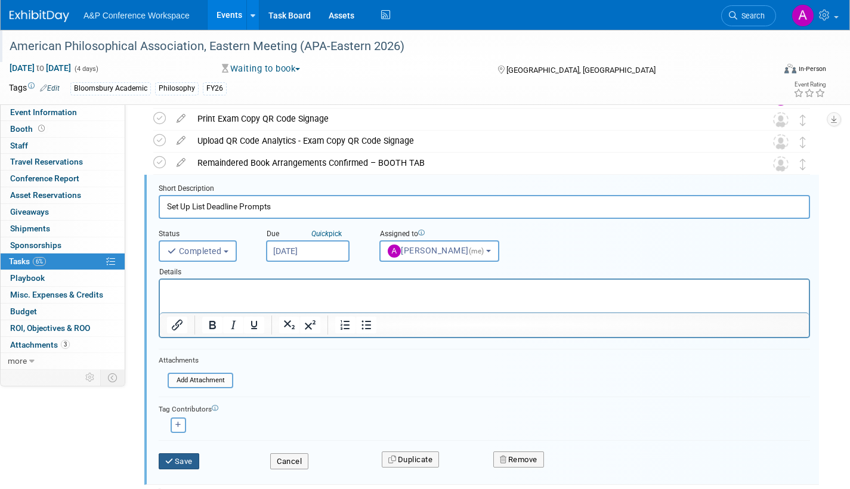
click at [191, 459] on button "Save" at bounding box center [179, 461] width 41 height 17
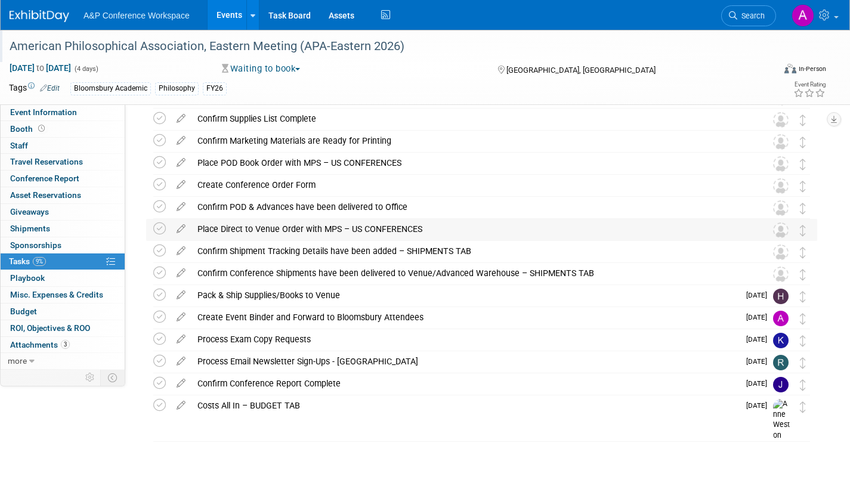
scroll to position [379, 0]
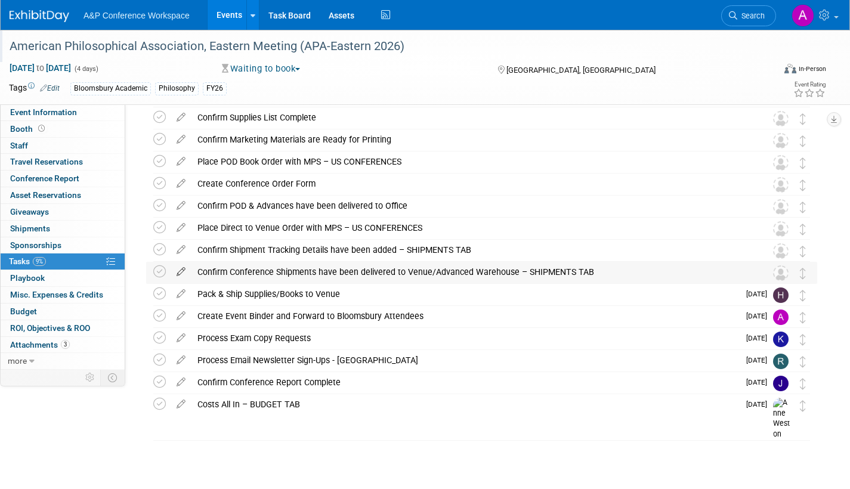
click at [177, 268] on icon at bounding box center [181, 269] width 21 height 15
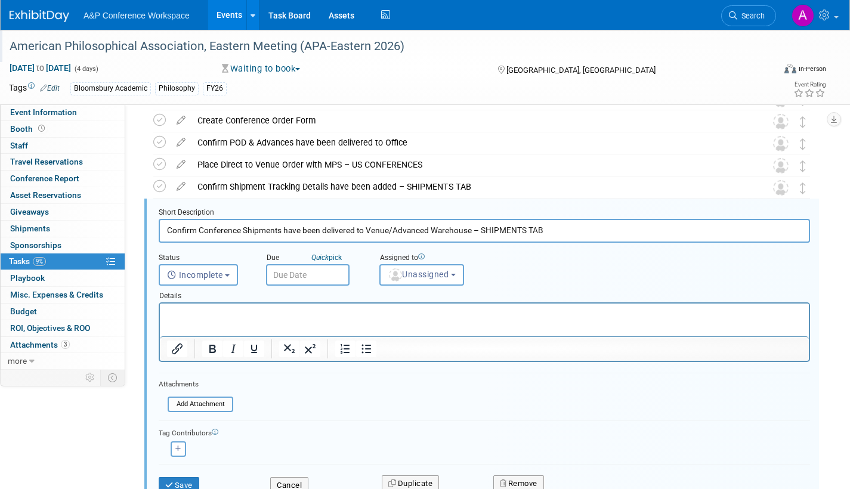
scroll to position [466, 0]
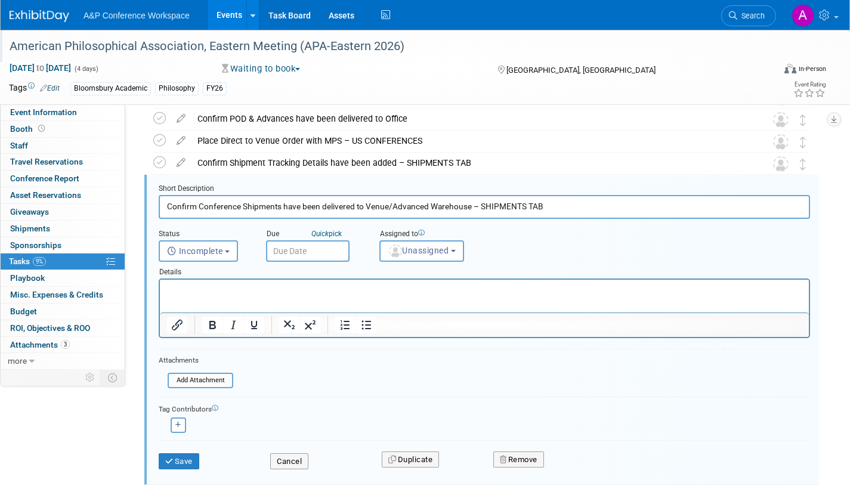
click at [328, 252] on input "text" at bounding box center [308, 250] width 84 height 21
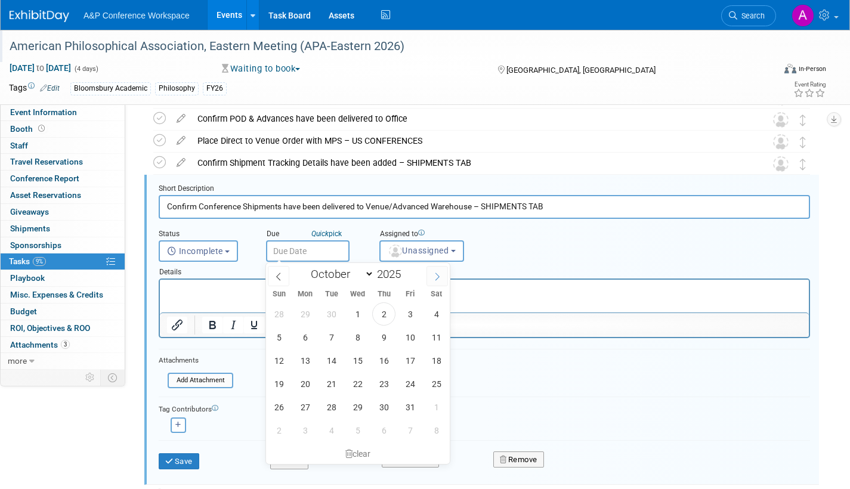
click at [439, 277] on icon at bounding box center [437, 277] width 8 height 8
select select "11"
click at [439, 277] on icon at bounding box center [437, 277] width 8 height 8
type input "2026"
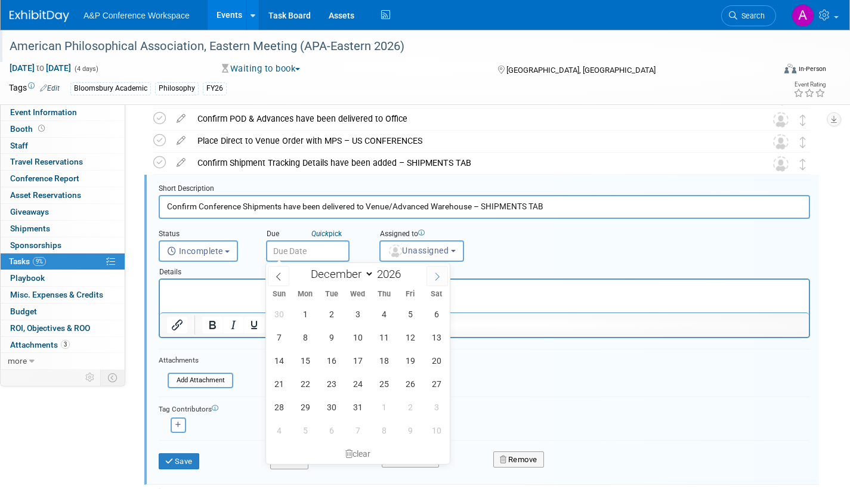
select select "0"
click at [335, 337] on span "6" at bounding box center [331, 337] width 23 height 23
type input "Jan 6, 2026"
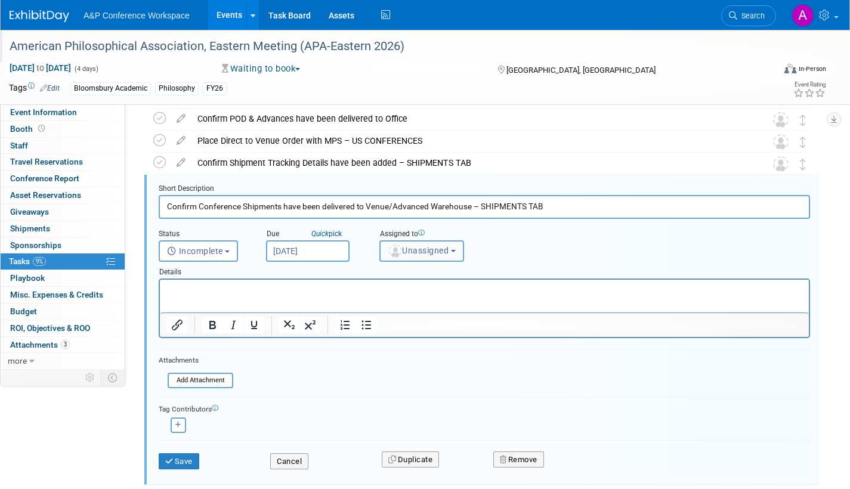
click at [417, 253] on span "Unassigned" at bounding box center [418, 251] width 61 height 10
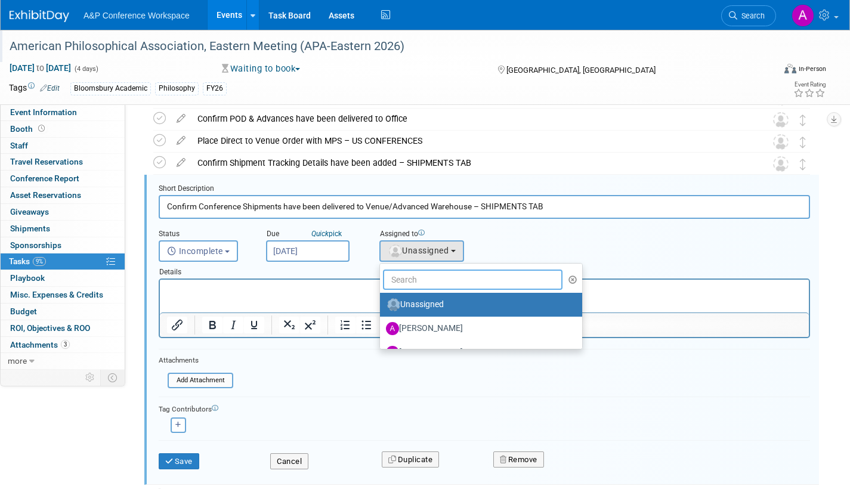
click at [413, 283] on input "text" at bounding box center [473, 280] width 180 height 20
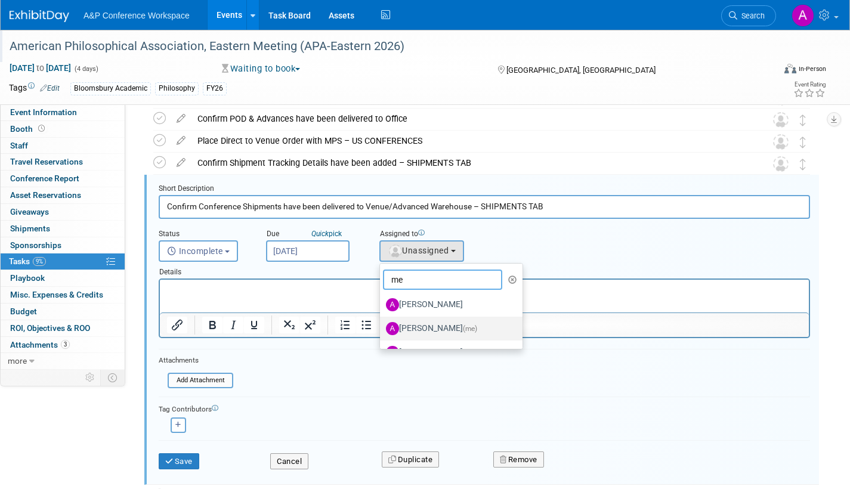
type input "me"
click at [463, 326] on span "(me)" at bounding box center [470, 329] width 14 height 8
click at [382, 326] on input "Amanda Oney (me)" at bounding box center [378, 327] width 8 height 8
select select "3fc68575-f872-4db6-8d2a-11755123f12c"
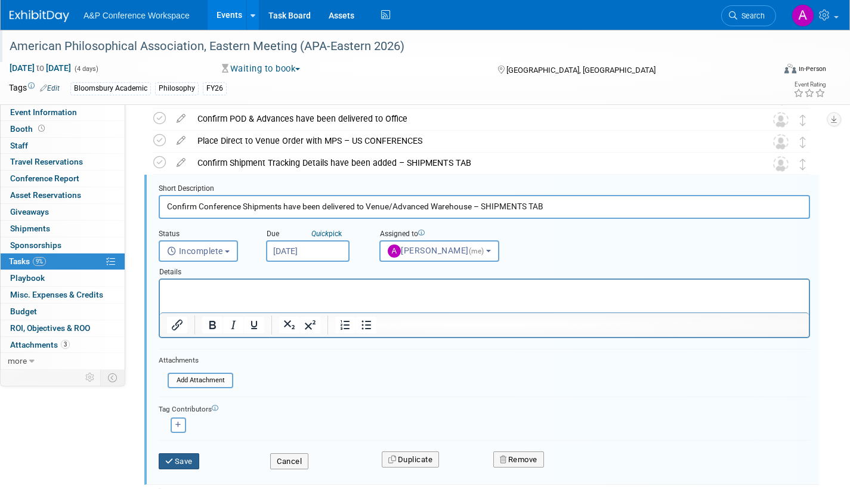
click at [187, 458] on button "Save" at bounding box center [179, 461] width 41 height 17
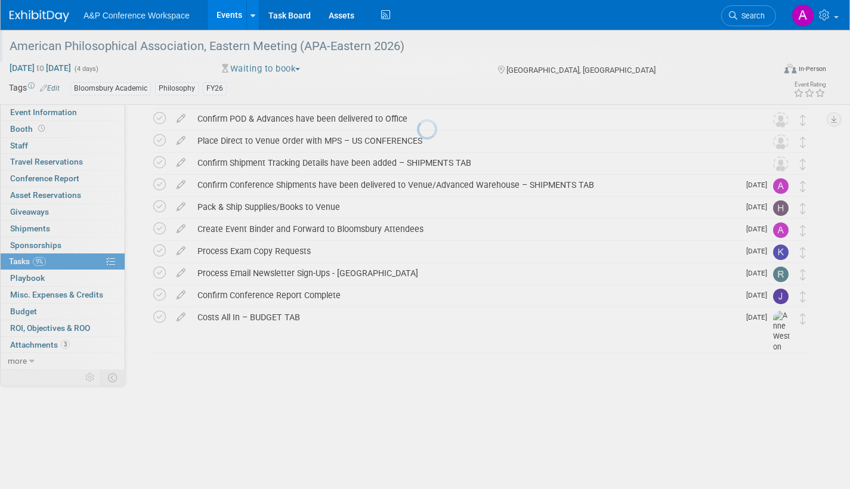
scroll to position [379, 0]
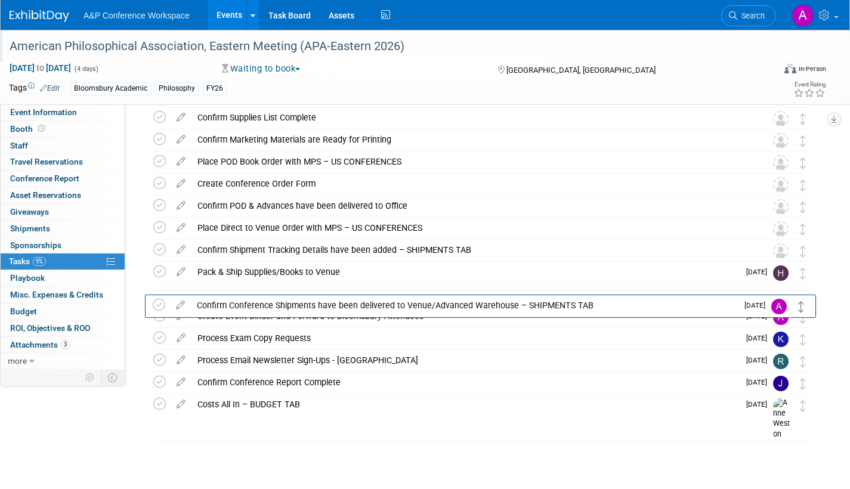
drag, startPoint x: 804, startPoint y: 276, endPoint x: 803, endPoint y: 311, distance: 35.2
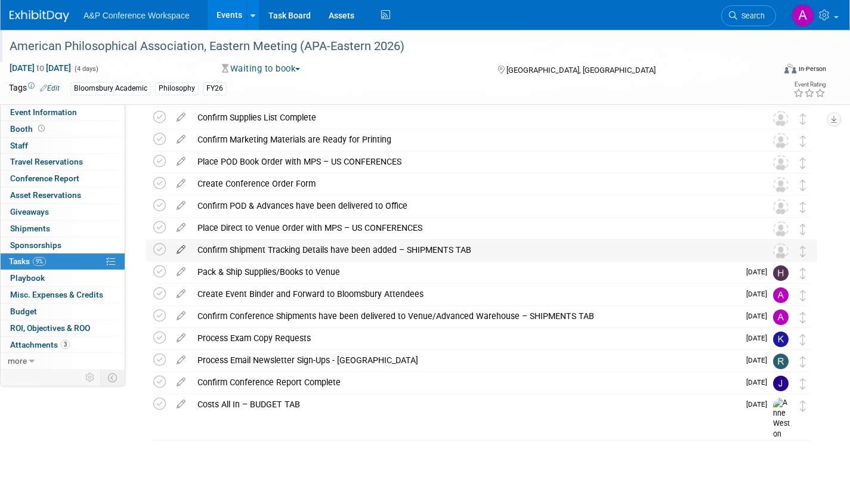
click at [181, 247] on icon at bounding box center [181, 247] width 21 height 15
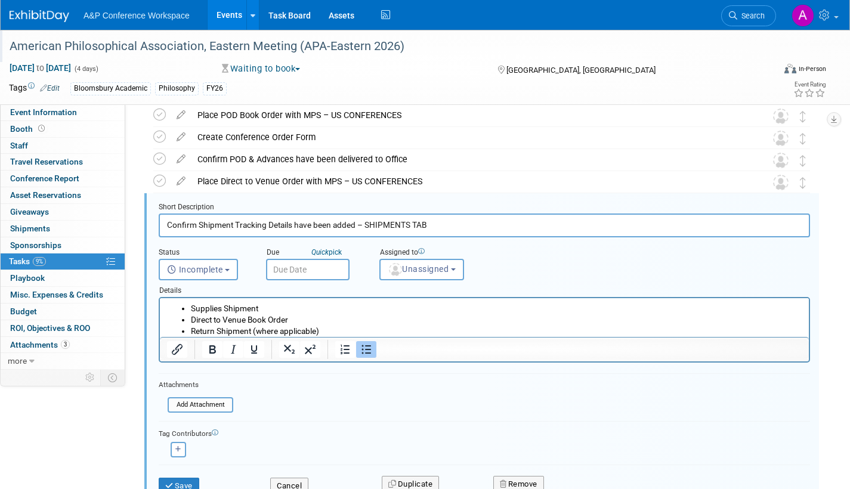
scroll to position [444, 0]
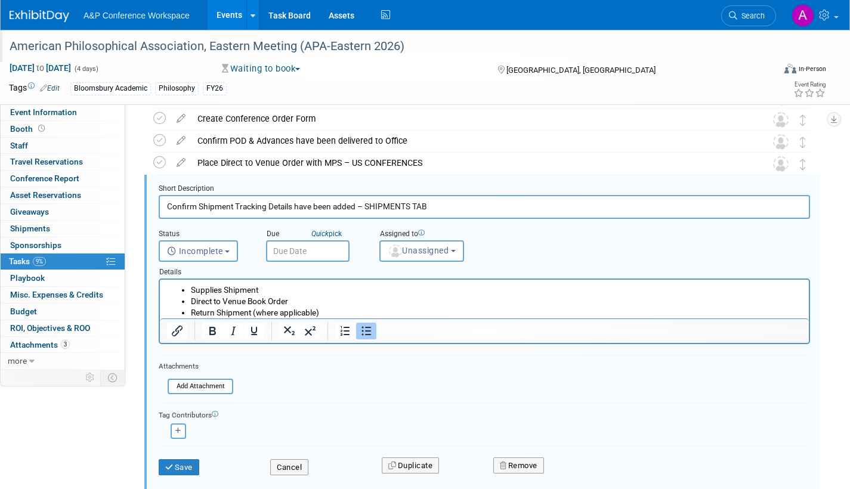
click at [334, 249] on input "text" at bounding box center [308, 250] width 84 height 21
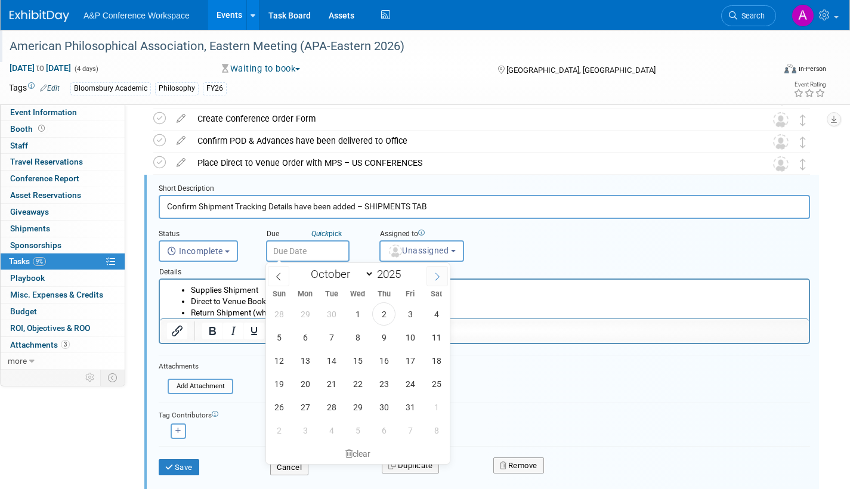
click at [440, 276] on icon at bounding box center [437, 277] width 8 height 8
select select "11"
click at [440, 276] on icon at bounding box center [437, 277] width 8 height 8
type input "2026"
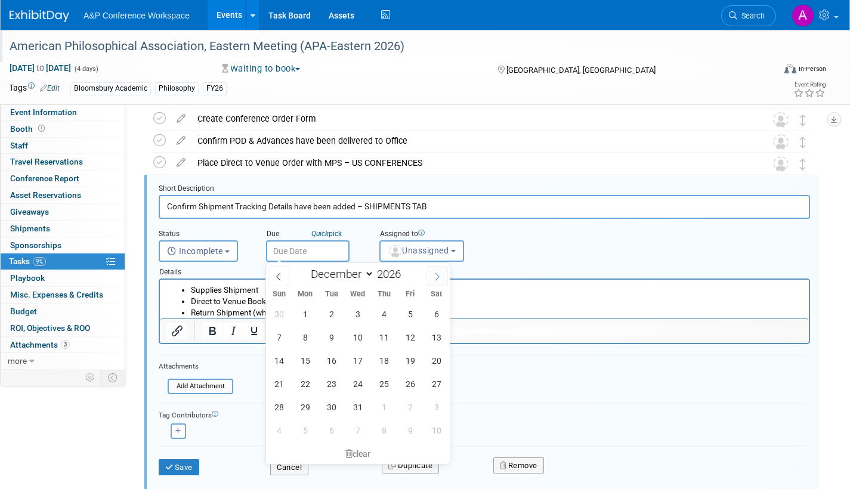
select select "0"
click at [411, 313] on span "2" at bounding box center [410, 313] width 23 height 23
type input "Jan 2, 2026"
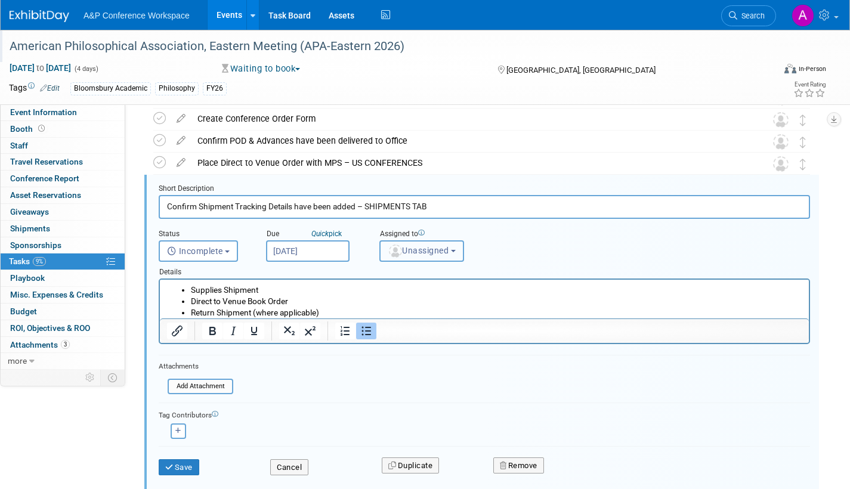
click at [418, 249] on span "Unassigned" at bounding box center [418, 251] width 61 height 10
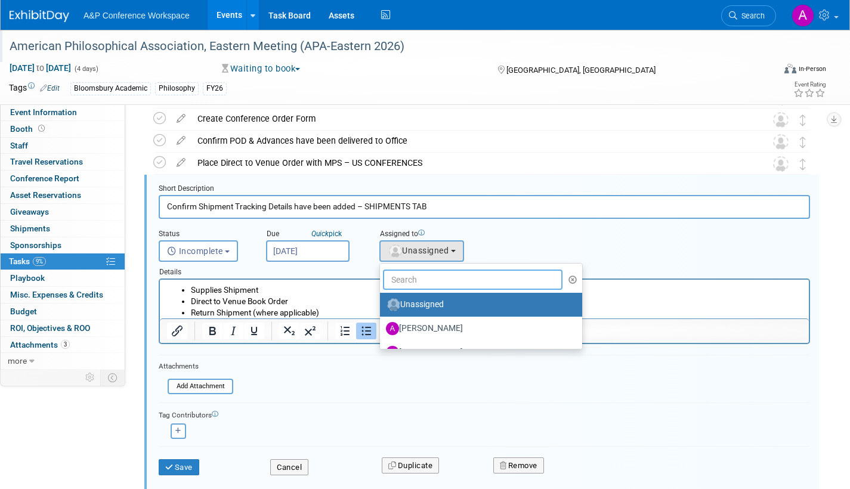
click at [416, 278] on input "text" at bounding box center [473, 280] width 180 height 20
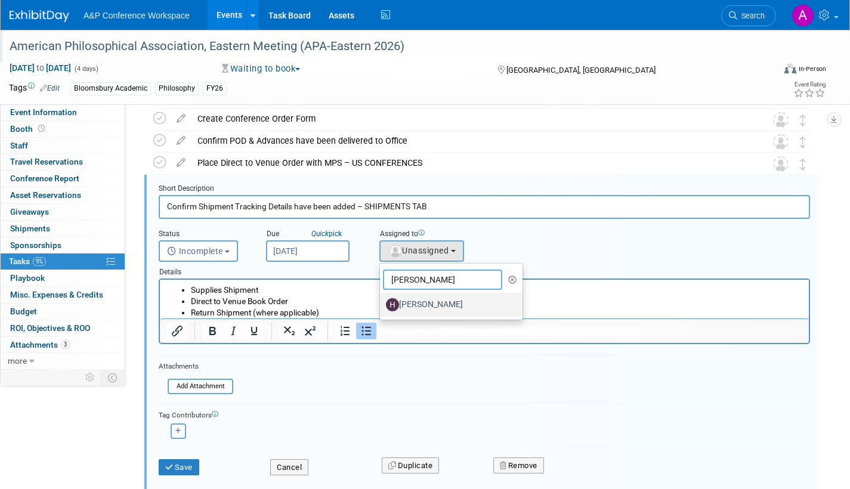
type input "hanna"
click at [412, 305] on label "[PERSON_NAME]" at bounding box center [448, 304] width 125 height 19
click at [382, 305] on input "[PERSON_NAME]" at bounding box center [378, 303] width 8 height 8
select select "f47d5110-dff9-4952-99f5-c640fdae2d00"
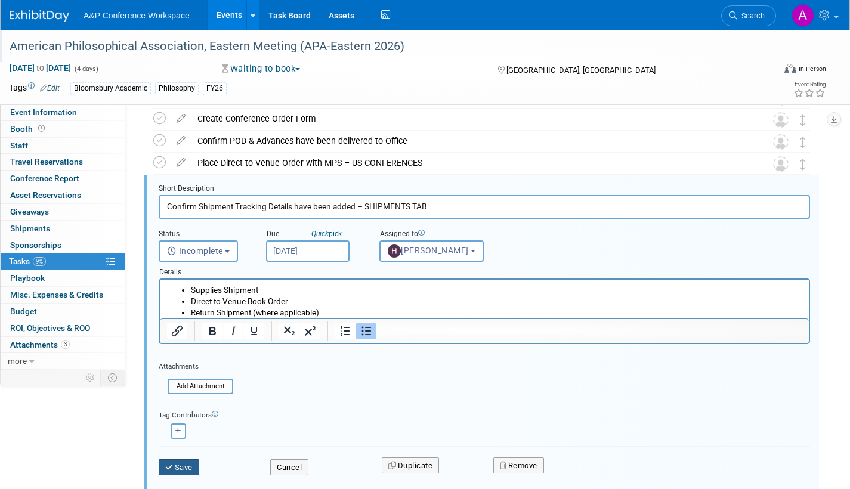
click at [184, 464] on button "Save" at bounding box center [179, 467] width 41 height 17
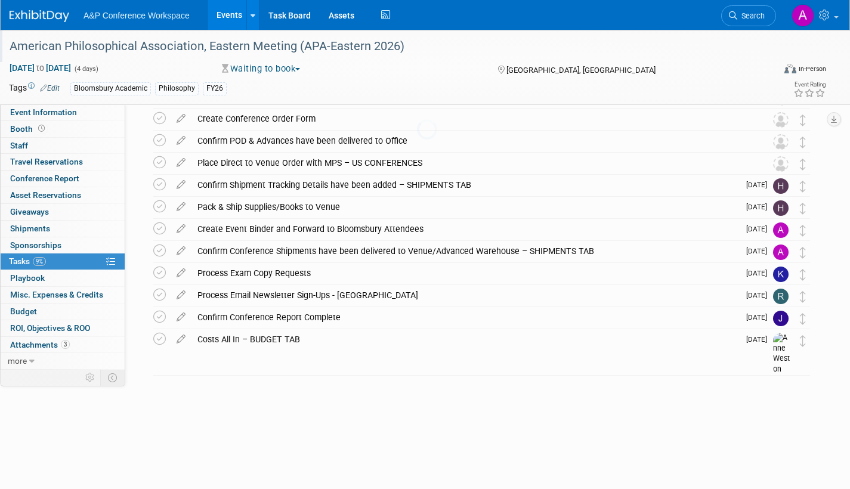
scroll to position [379, 0]
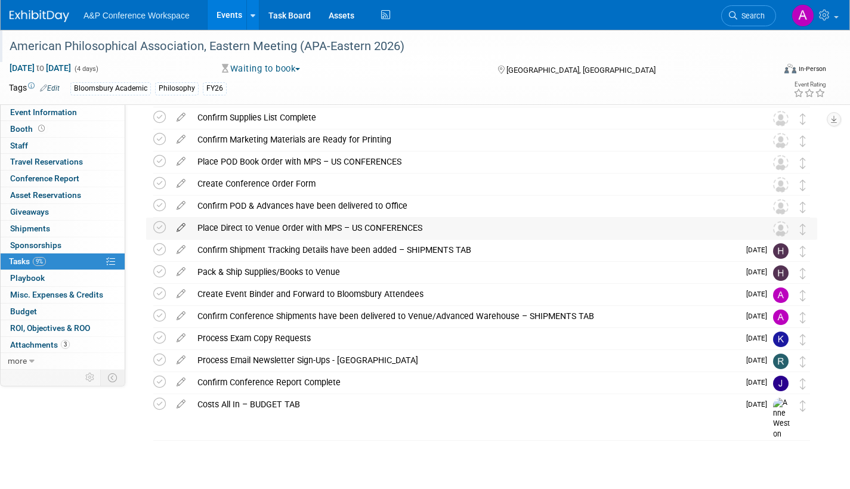
click at [181, 224] on icon at bounding box center [181, 225] width 21 height 15
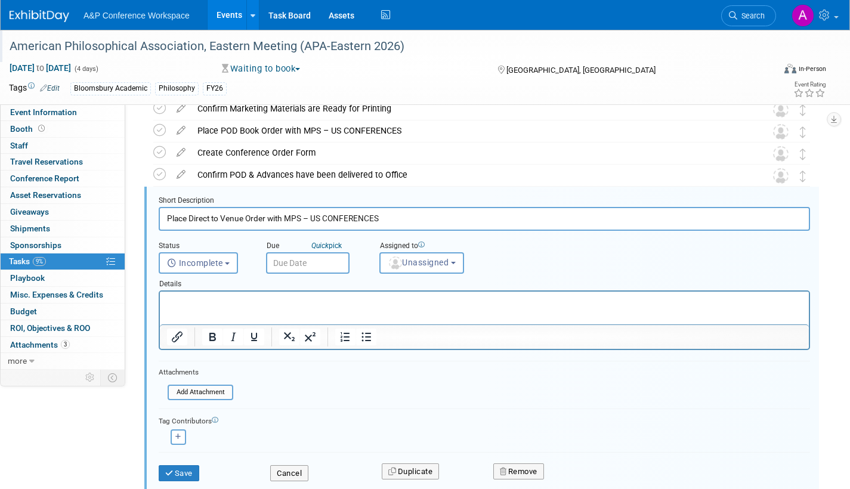
scroll to position [422, 0]
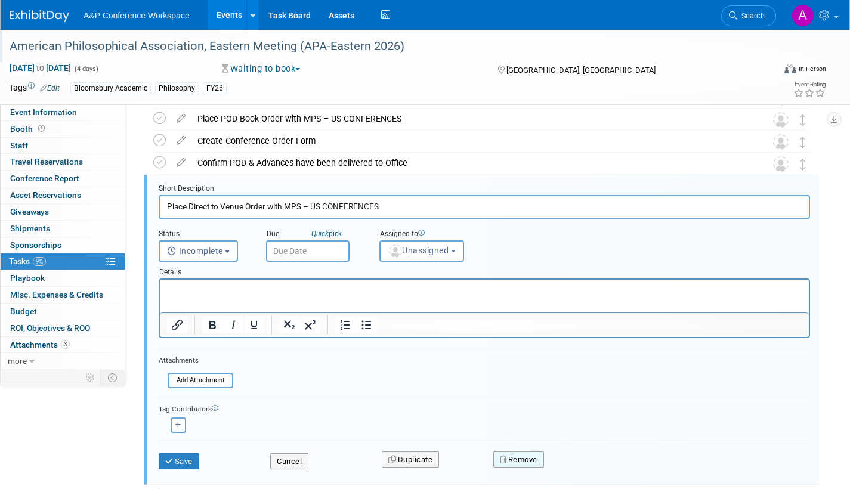
click at [512, 459] on button "Remove" at bounding box center [518, 460] width 51 height 17
click at [580, 469] on icon at bounding box center [577, 470] width 7 height 7
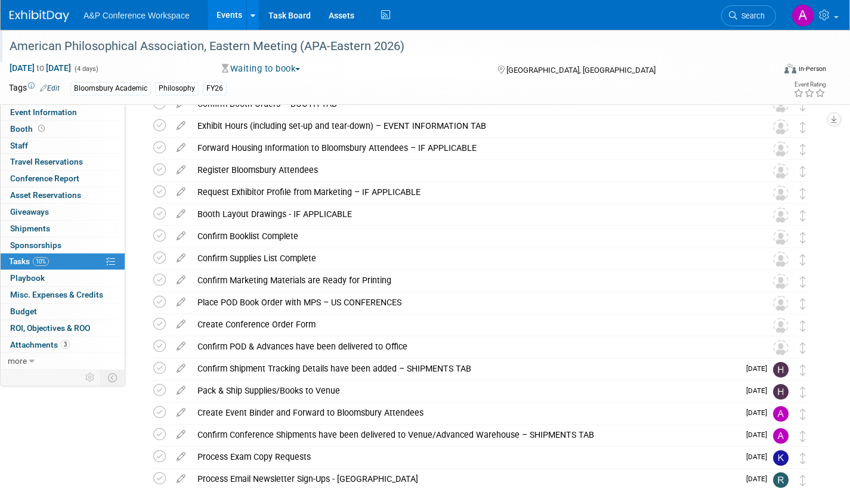
scroll to position [237, 0]
click at [180, 299] on icon at bounding box center [181, 300] width 21 height 15
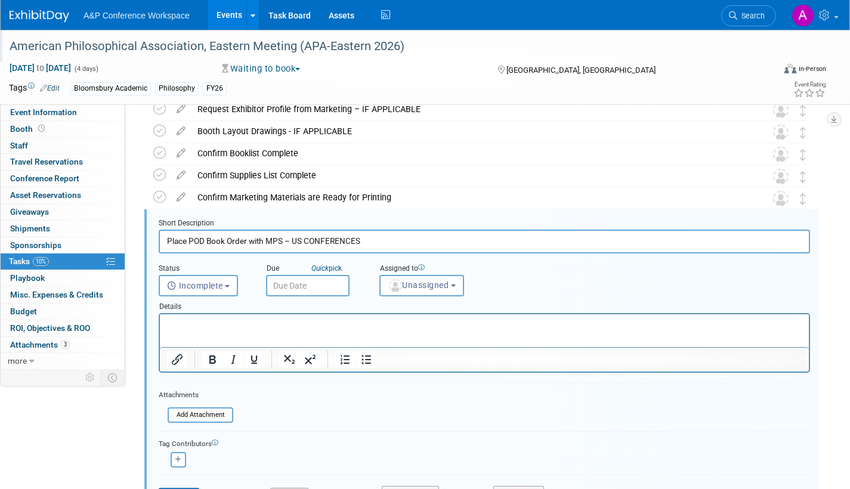
scroll to position [356, 0]
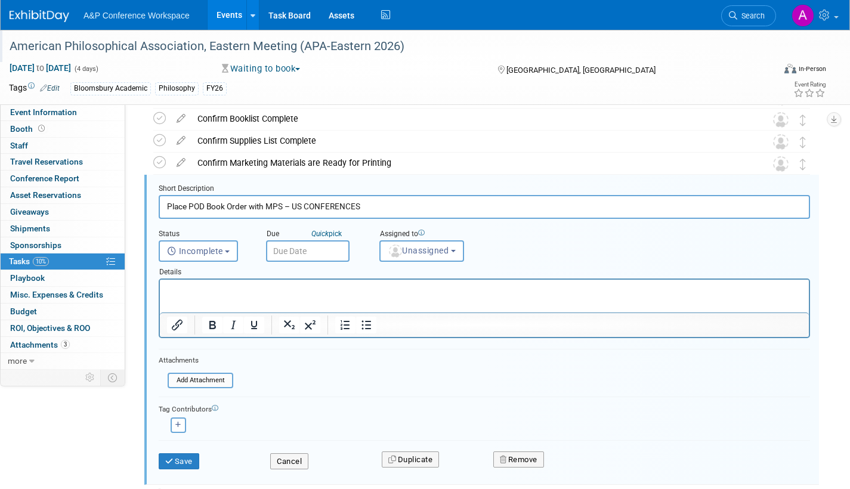
click at [203, 203] on input "Place POD Book Order with MPS – US CONFERENCES" at bounding box center [484, 206] width 651 height 23
type input "Place Book Order with MPS – US CONFERENCES"
click at [335, 251] on input "text" at bounding box center [308, 250] width 84 height 21
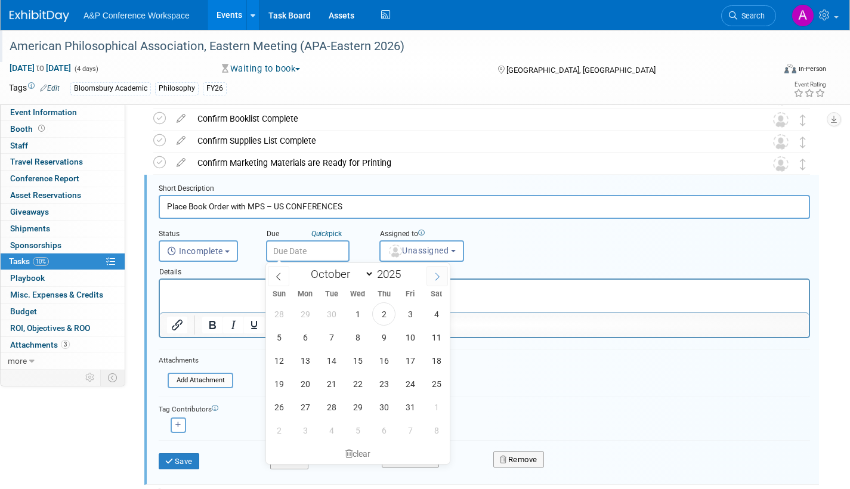
click at [440, 276] on icon at bounding box center [437, 277] width 8 height 8
select select "11"
click at [359, 315] on span "3" at bounding box center [357, 313] width 23 height 23
type input "Dec 3, 2025"
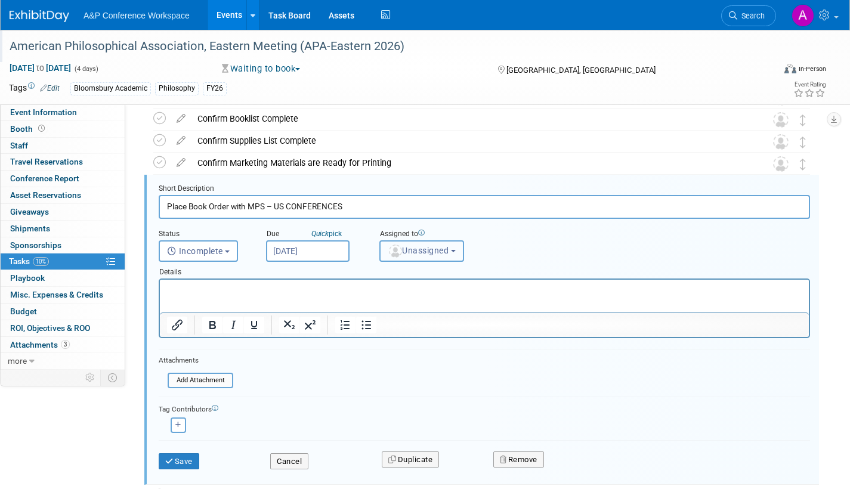
click at [427, 254] on span "Unassigned" at bounding box center [418, 251] width 61 height 10
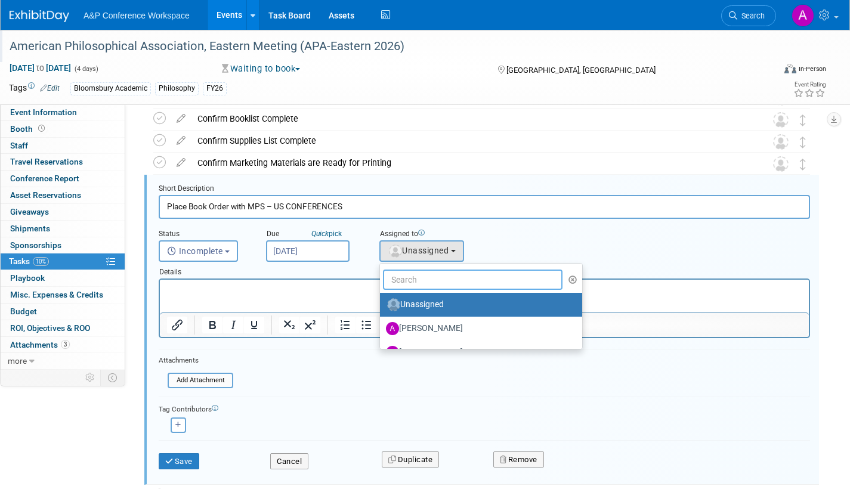
click at [425, 279] on input "text" at bounding box center [473, 280] width 180 height 20
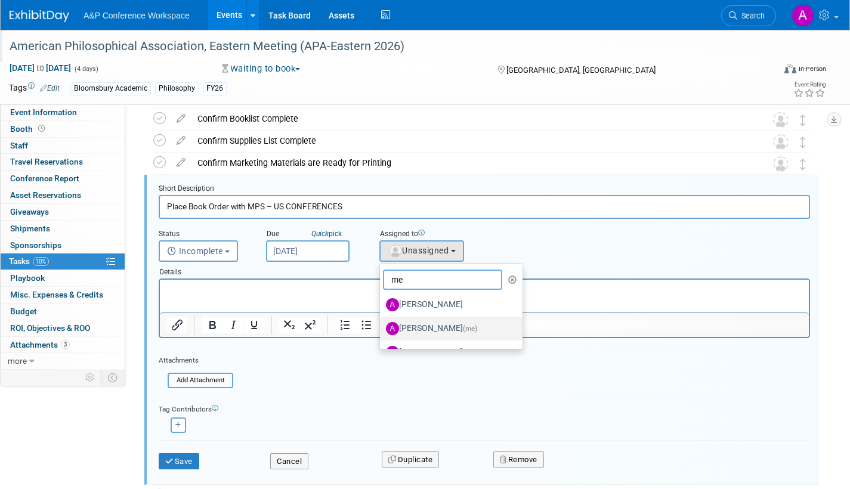
type input "me"
click at [424, 329] on label "Amanda Oney (me)" at bounding box center [448, 328] width 125 height 19
click at [382, 329] on input "Amanda Oney (me)" at bounding box center [378, 327] width 8 height 8
select select "3fc68575-f872-4db6-8d2a-11755123f12c"
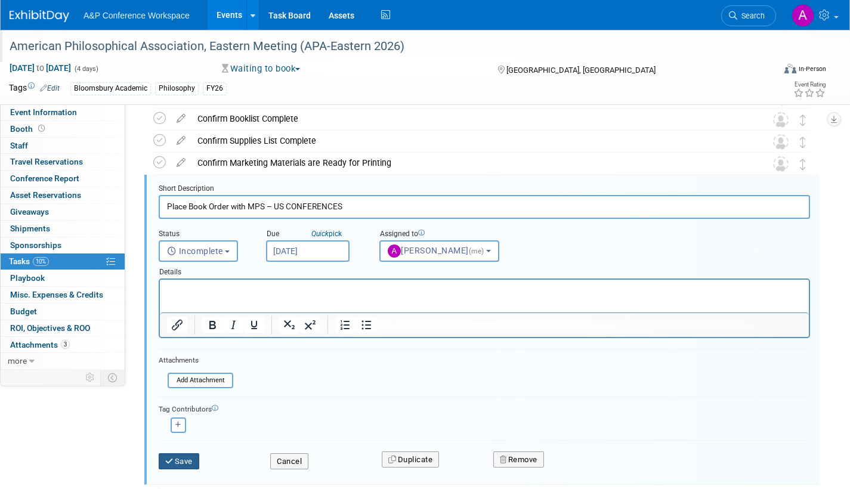
click at [188, 458] on button "Save" at bounding box center [179, 461] width 41 height 17
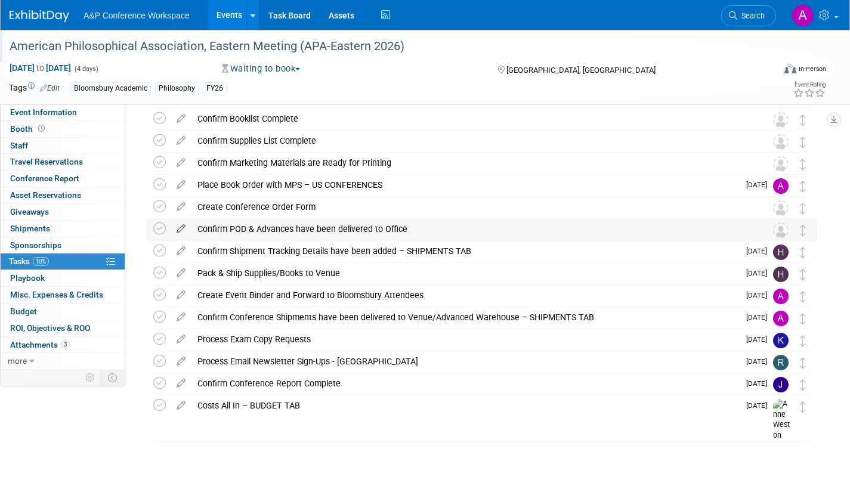
click at [179, 225] on icon at bounding box center [181, 226] width 21 height 15
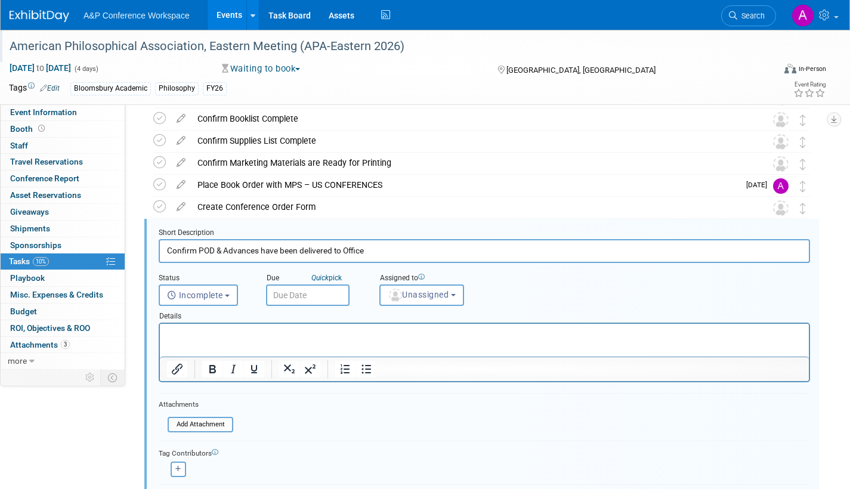
scroll to position [400, 0]
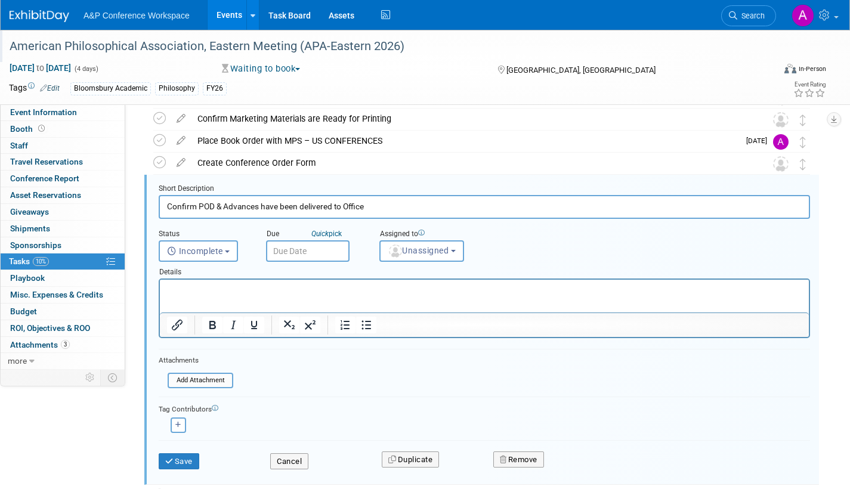
click at [334, 251] on input "text" at bounding box center [308, 250] width 84 height 21
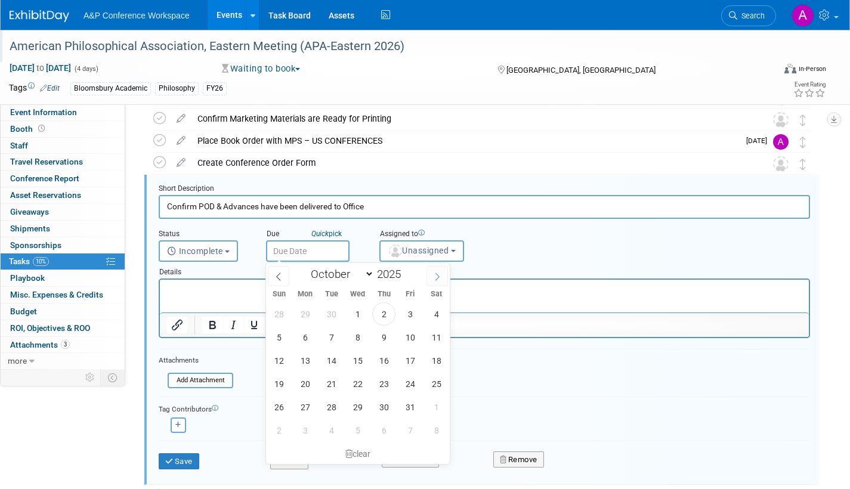
click at [435, 277] on icon at bounding box center [437, 277] width 8 height 8
click at [436, 277] on icon at bounding box center [437, 277] width 8 height 8
select select "11"
click at [302, 381] on span "22" at bounding box center [305, 383] width 23 height 23
type input "Dec 22, 2025"
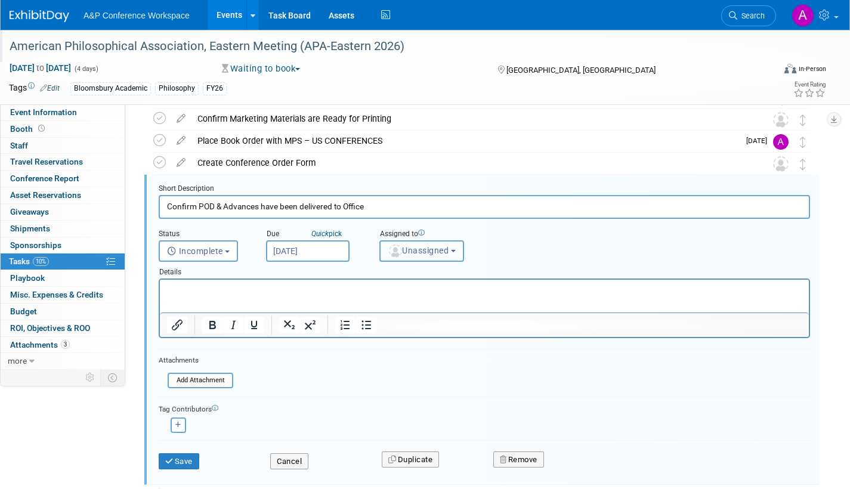
click at [425, 255] on span "Unassigned" at bounding box center [418, 251] width 61 height 10
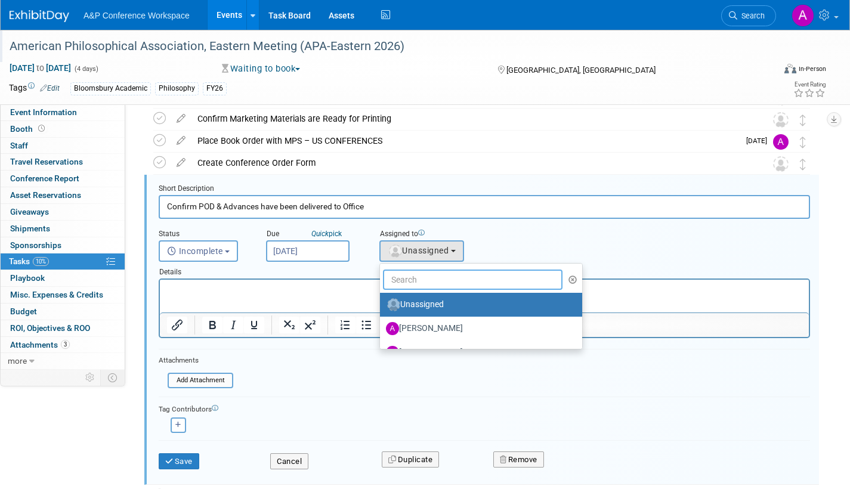
click at [428, 279] on input "text" at bounding box center [473, 280] width 180 height 20
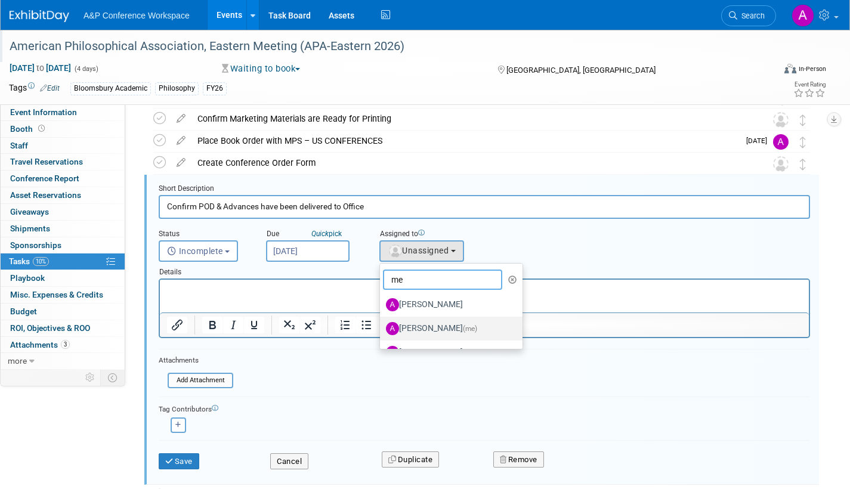
type input "me"
click at [427, 330] on label "Amanda Oney (me)" at bounding box center [448, 328] width 125 height 19
click at [382, 330] on input "Amanda Oney (me)" at bounding box center [378, 327] width 8 height 8
select select "3fc68575-f872-4db6-8d2a-11755123f12c"
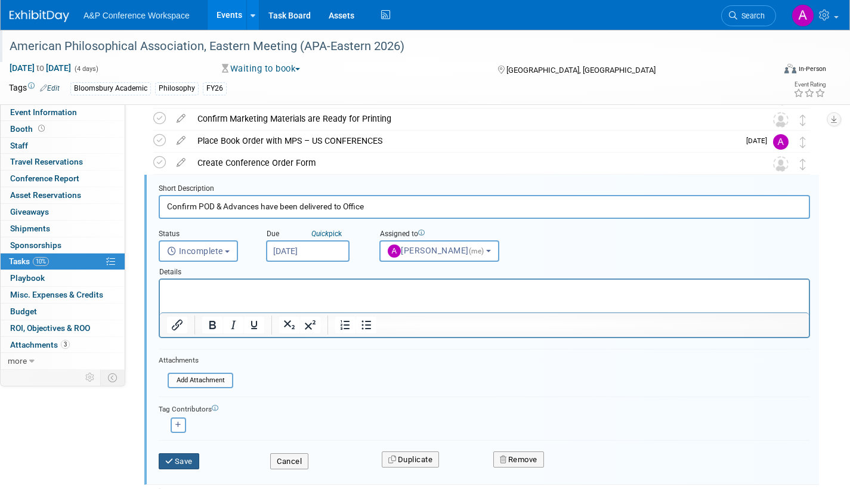
click at [194, 460] on button "Save" at bounding box center [179, 461] width 41 height 17
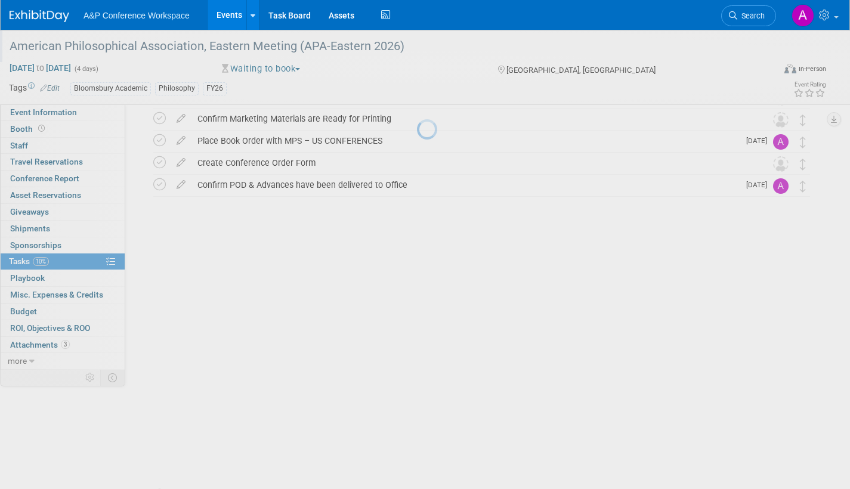
scroll to position [357, 0]
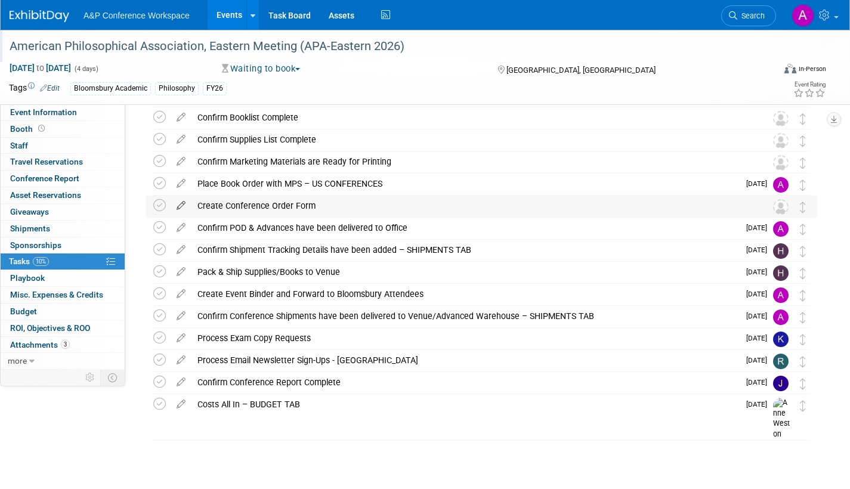
click at [178, 202] on icon at bounding box center [181, 203] width 21 height 15
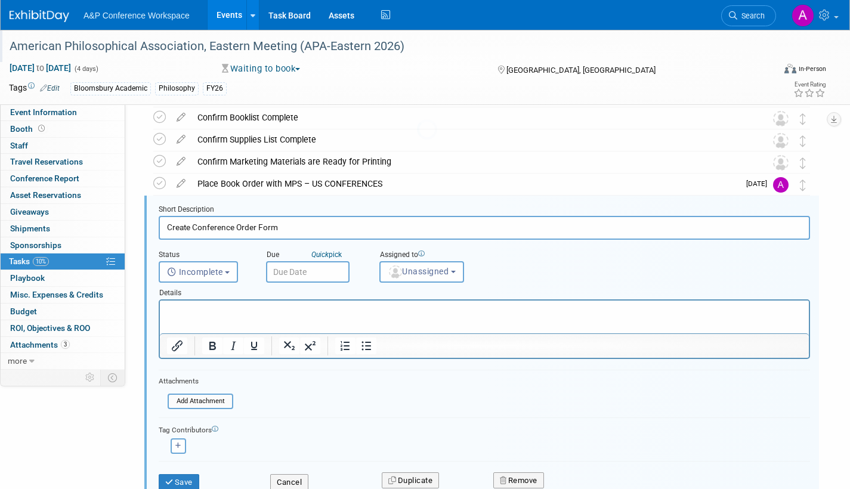
scroll to position [378, 0]
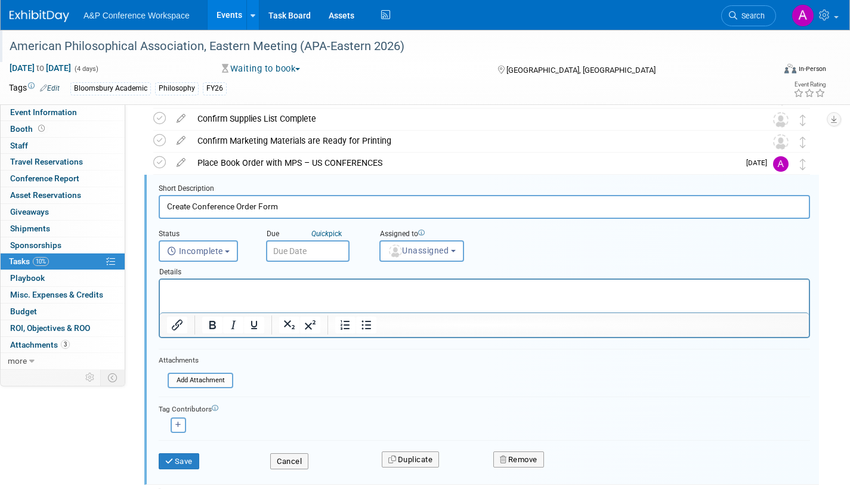
click at [325, 248] on input "text" at bounding box center [308, 250] width 84 height 21
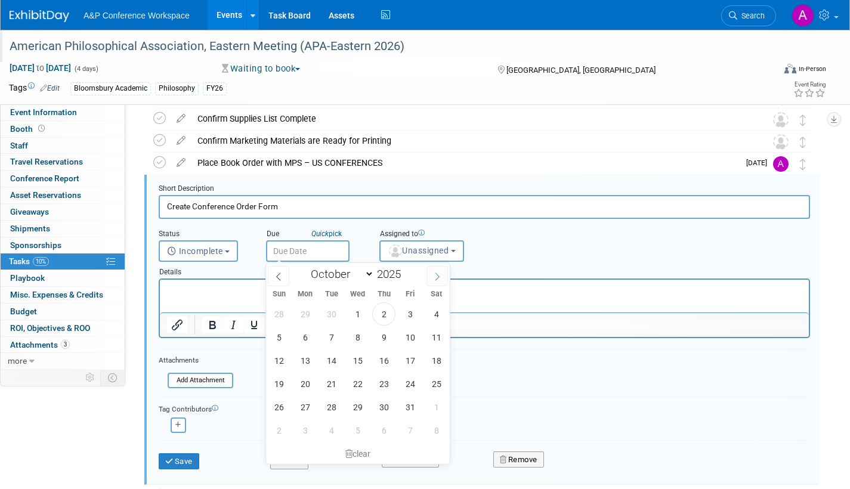
click at [435, 275] on icon at bounding box center [437, 277] width 8 height 8
select select "11"
drag, startPoint x: 356, startPoint y: 313, endPoint x: 231, endPoint y: 1, distance: 336.8
click at [356, 313] on span "3" at bounding box center [357, 313] width 23 height 23
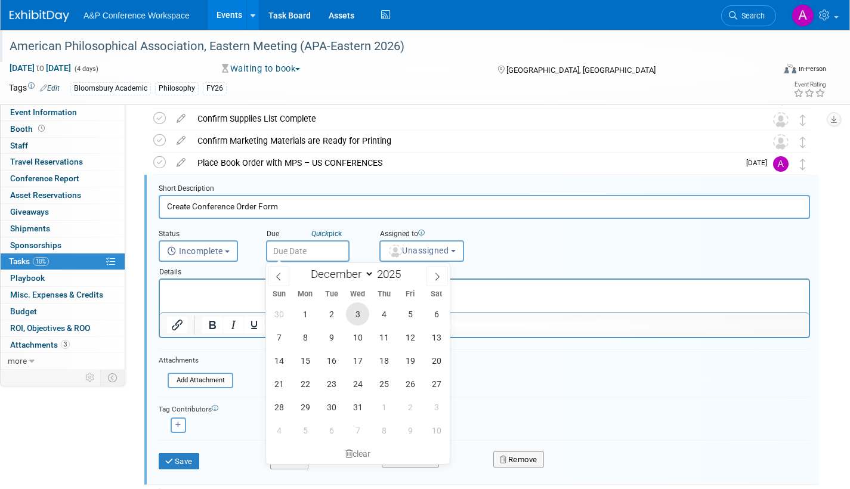
type input "Dec 3, 2025"
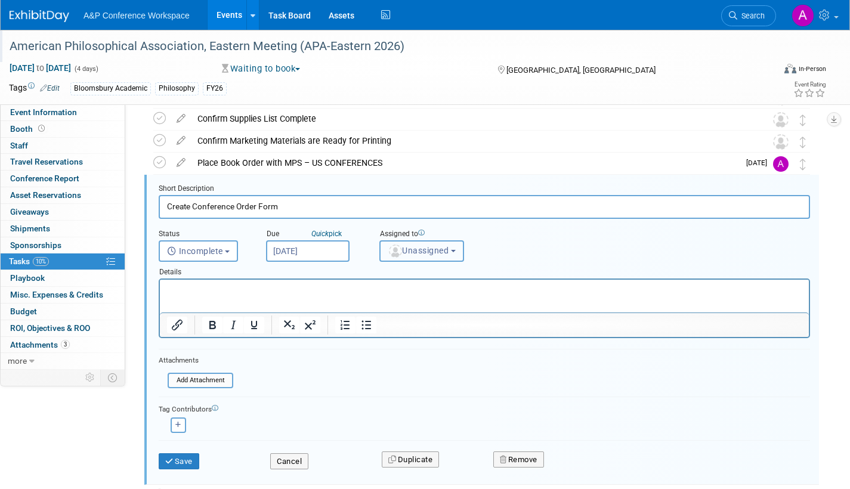
drag, startPoint x: 415, startPoint y: 242, endPoint x: 416, endPoint y: 248, distance: 6.1
click at [416, 242] on button "Unassigned" at bounding box center [421, 250] width 85 height 21
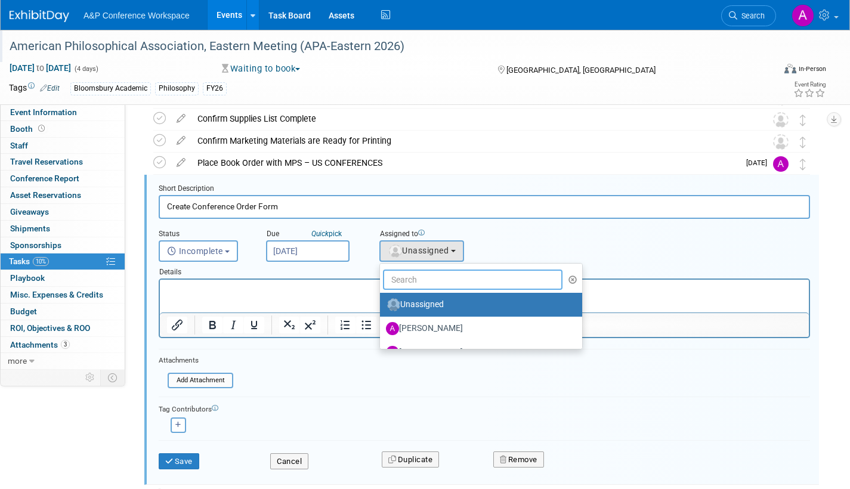
click at [409, 282] on input "text" at bounding box center [473, 280] width 180 height 20
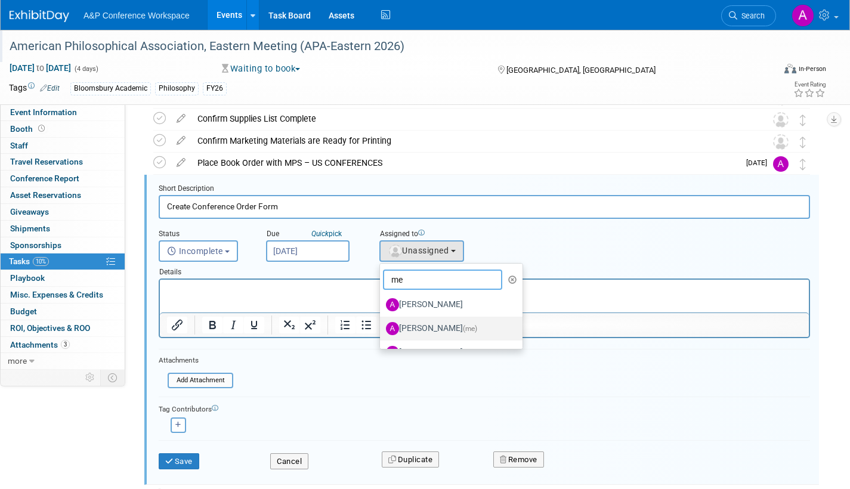
type input "me"
click at [421, 325] on label "Amanda Oney (me)" at bounding box center [448, 328] width 125 height 19
click at [382, 325] on input "Amanda Oney (me)" at bounding box center [378, 327] width 8 height 8
select select "3fc68575-f872-4db6-8d2a-11755123f12c"
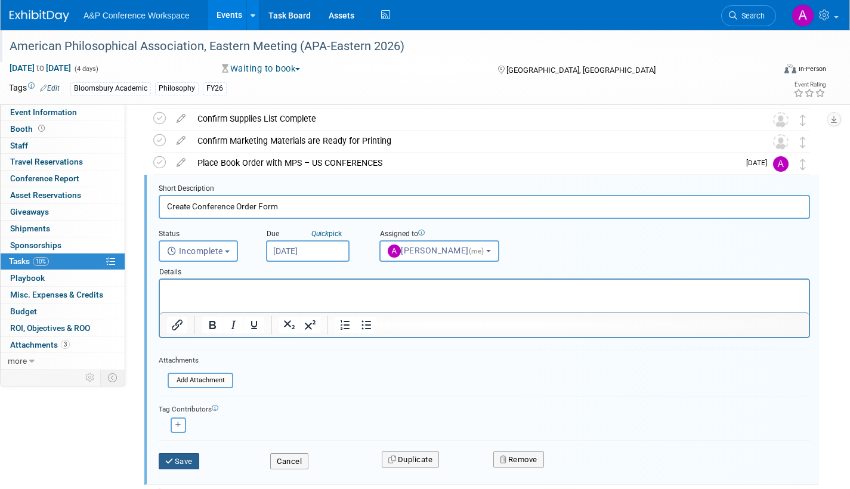
click at [190, 458] on button "Save" at bounding box center [179, 461] width 41 height 17
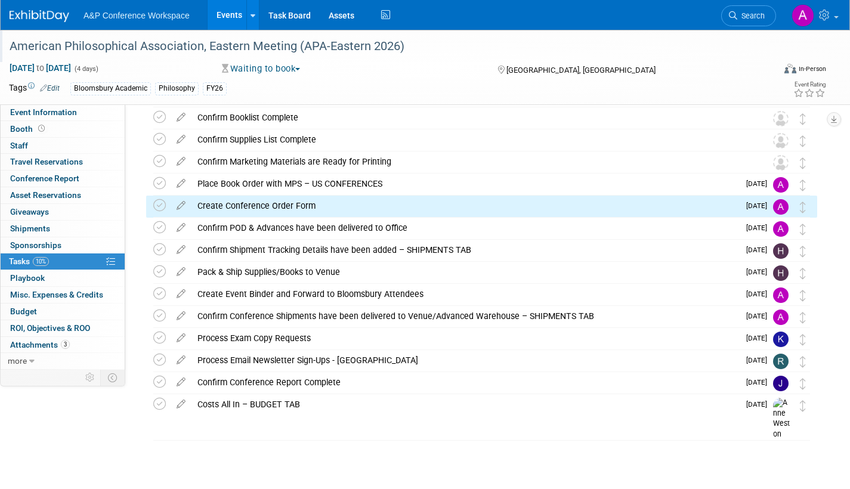
scroll to position [237, 0]
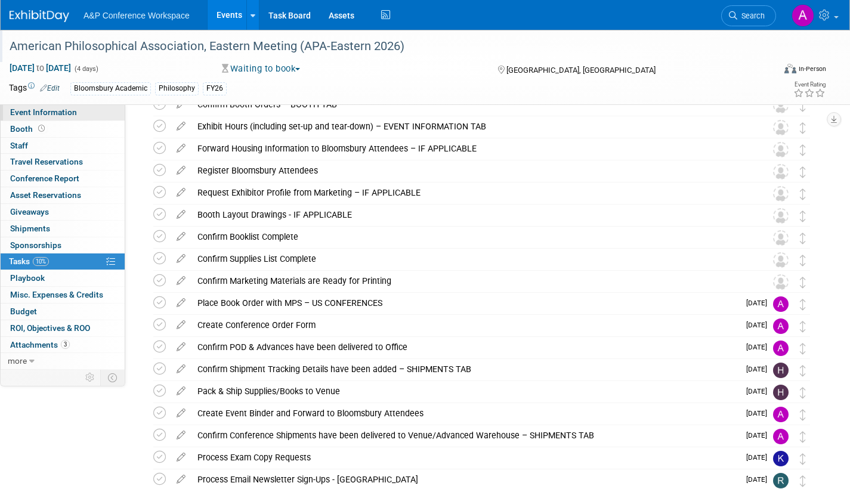
click at [83, 112] on link "Event Information" at bounding box center [63, 112] width 124 height 16
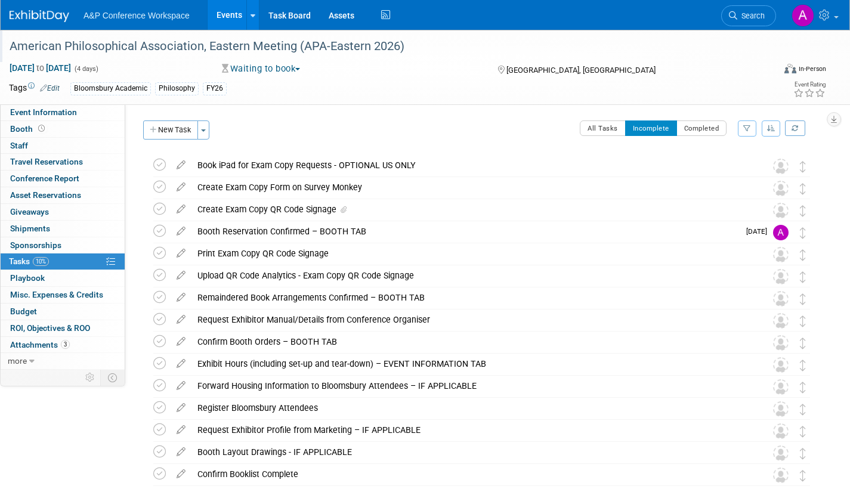
select select "Annual"
select select "Level 2"
select select "In-Person Booth"
select select "Philosophy"
select select "Bloomsbury Academic"
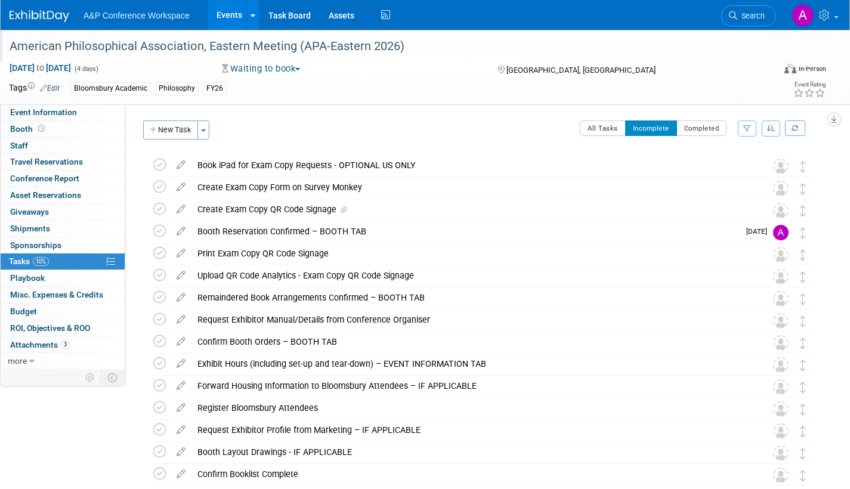
select select "[PERSON_NAME]"
select select "Networking/Commissioning"
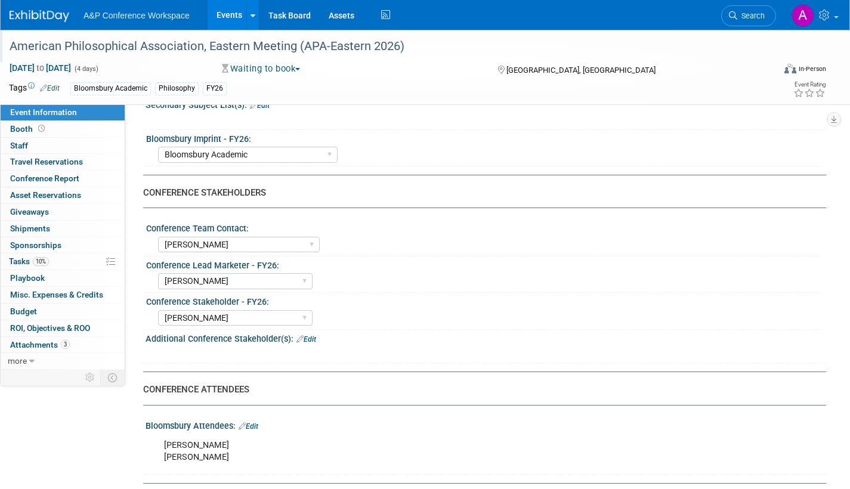
scroll to position [179, 0]
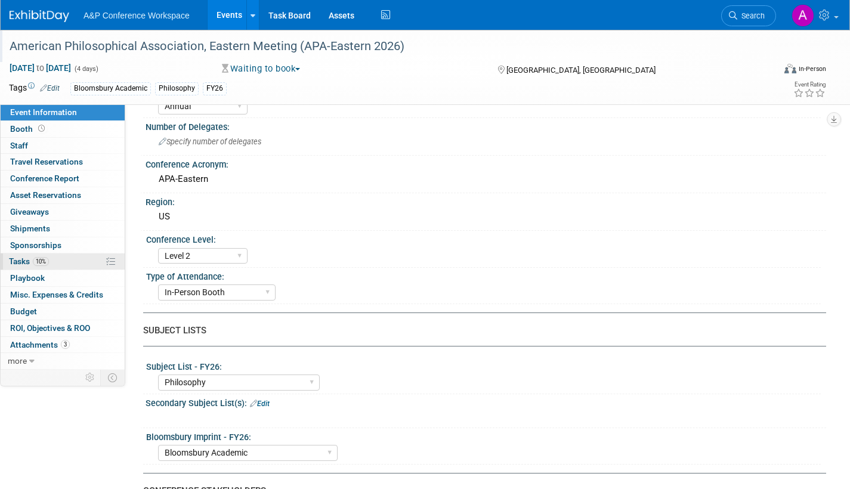
click at [20, 260] on span "Tasks 10%" at bounding box center [29, 262] width 40 height 10
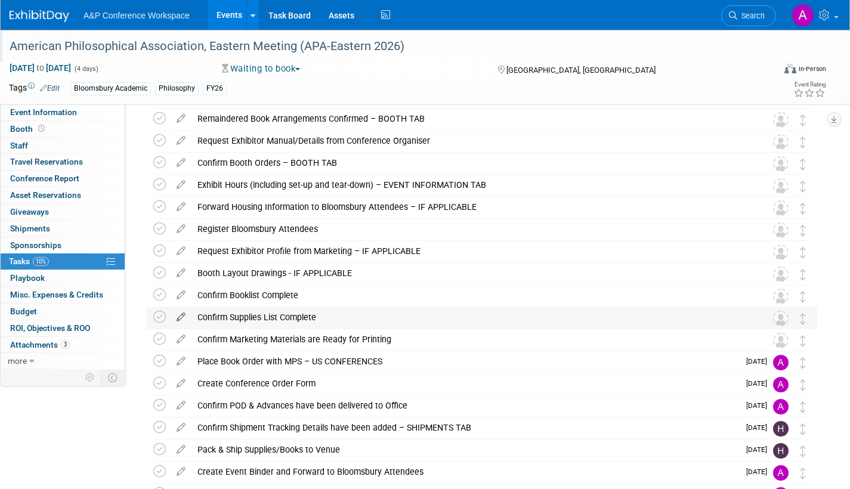
click at [181, 314] on icon at bounding box center [181, 314] width 21 height 15
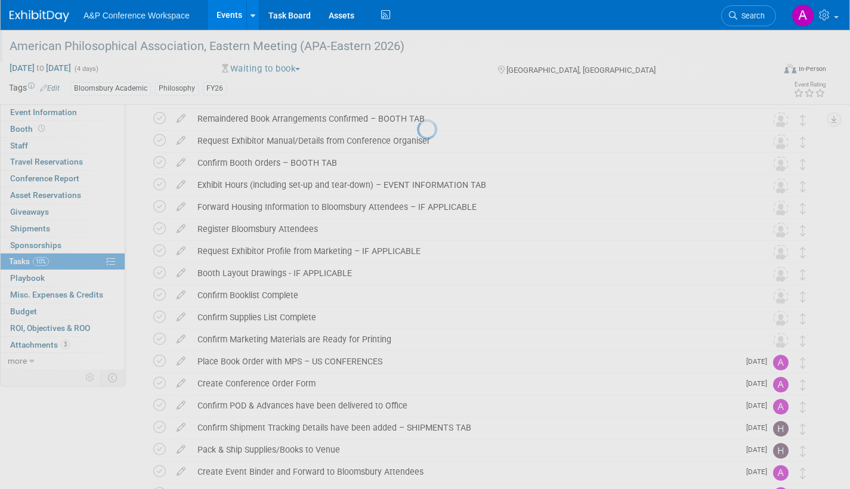
select select "70502f5a-e233-48a7-af51-1db25fd93eb2"
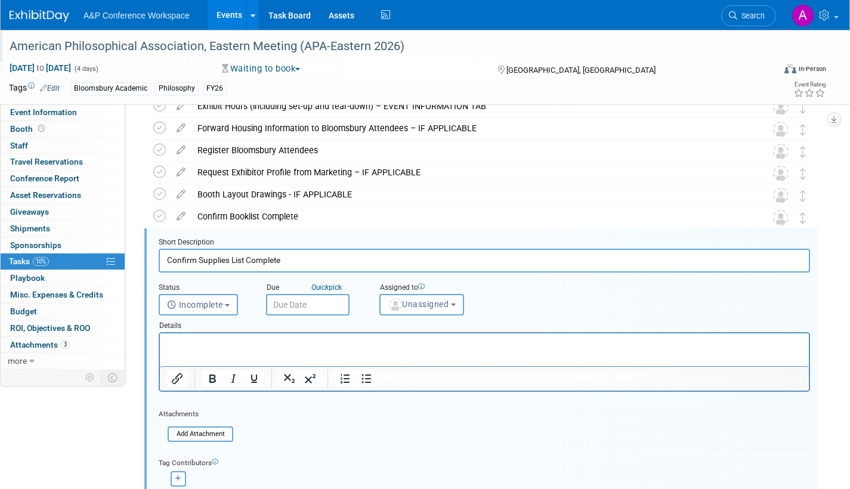
scroll to position [311, 0]
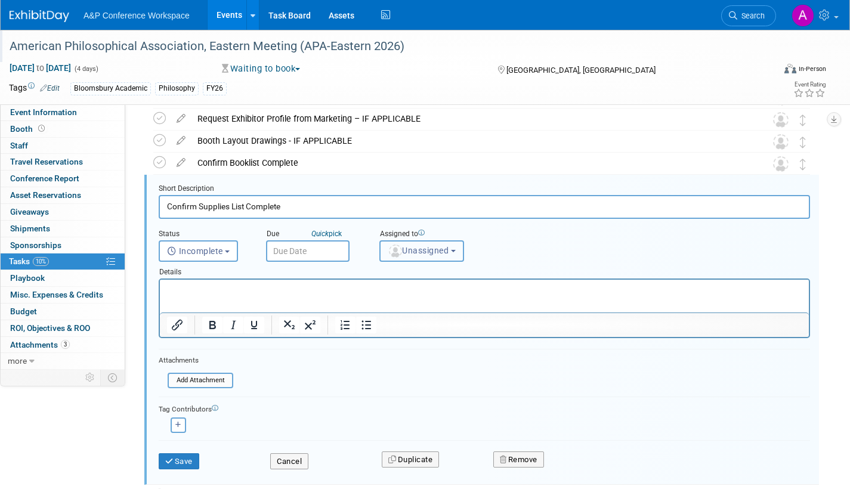
click at [427, 255] on span "Unassigned" at bounding box center [418, 251] width 61 height 10
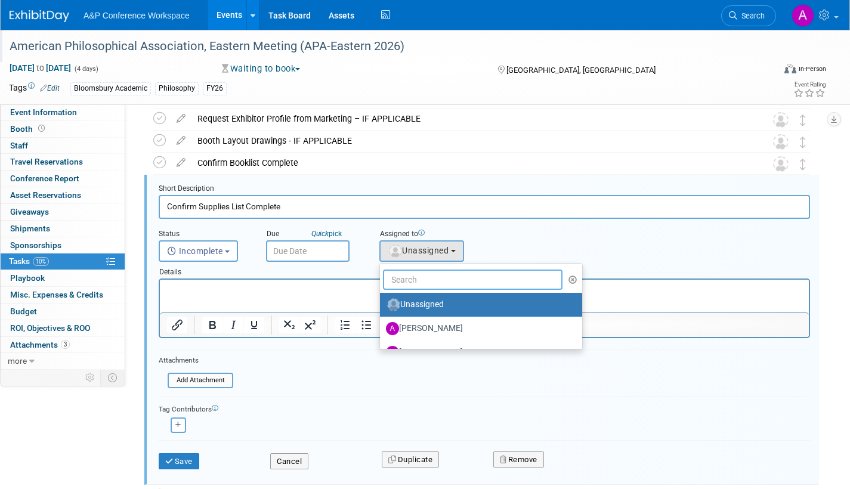
click at [427, 280] on input "text" at bounding box center [473, 280] width 180 height 20
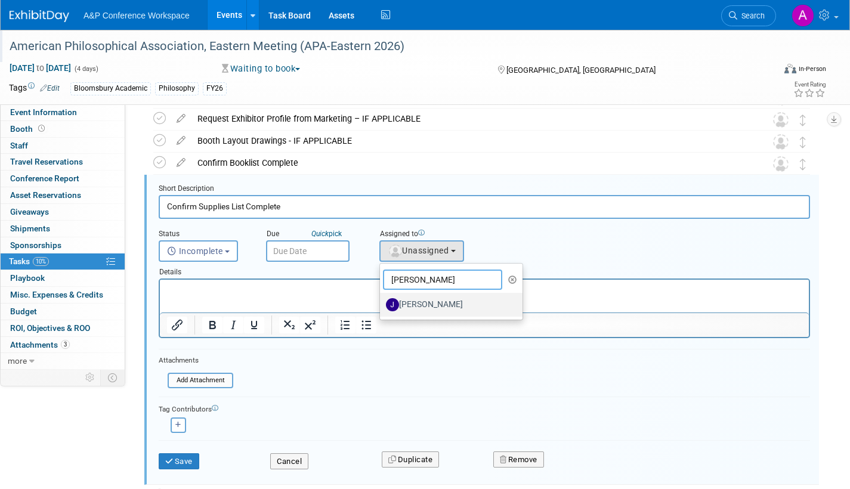
type input "joe"
drag, startPoint x: 423, startPoint y: 305, endPoint x: 262, endPoint y: 25, distance: 323.1
click at [423, 305] on label "[PERSON_NAME]" at bounding box center [448, 304] width 125 height 19
click at [382, 305] on input "[PERSON_NAME]" at bounding box center [378, 303] width 8 height 8
select select "a498d096-d0cd-42f1-b26a-0242673173b8"
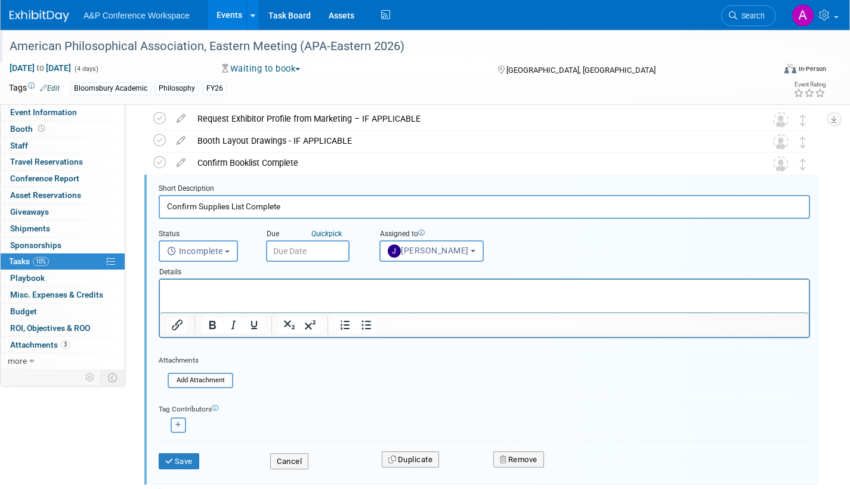
click at [181, 427] on button "button" at bounding box center [179, 426] width 16 height 16
select select
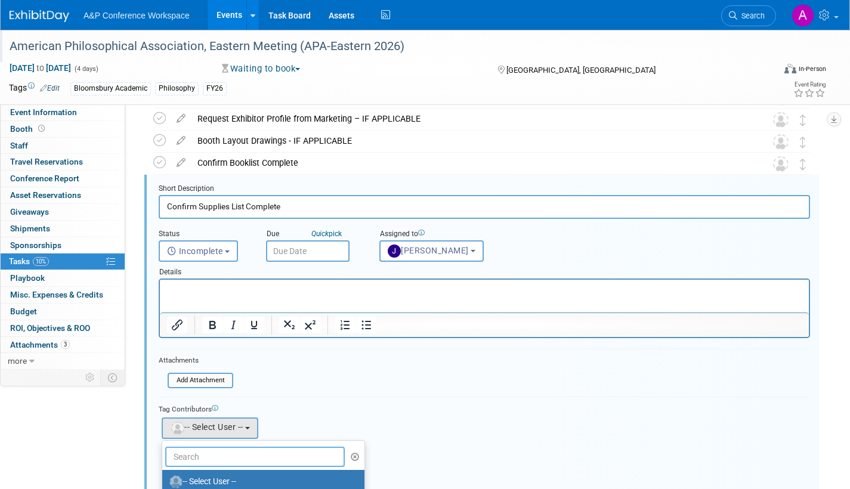
click at [225, 456] on input "text" at bounding box center [255, 457] width 180 height 20
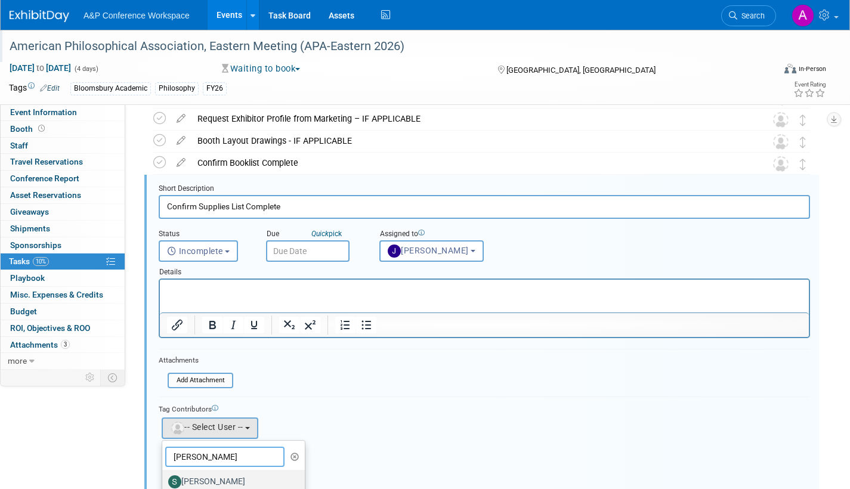
type input "sophia"
click at [217, 484] on label "[PERSON_NAME]" at bounding box center [230, 481] width 125 height 19
click at [164, 484] on input "[PERSON_NAME]" at bounding box center [160, 481] width 8 height 8
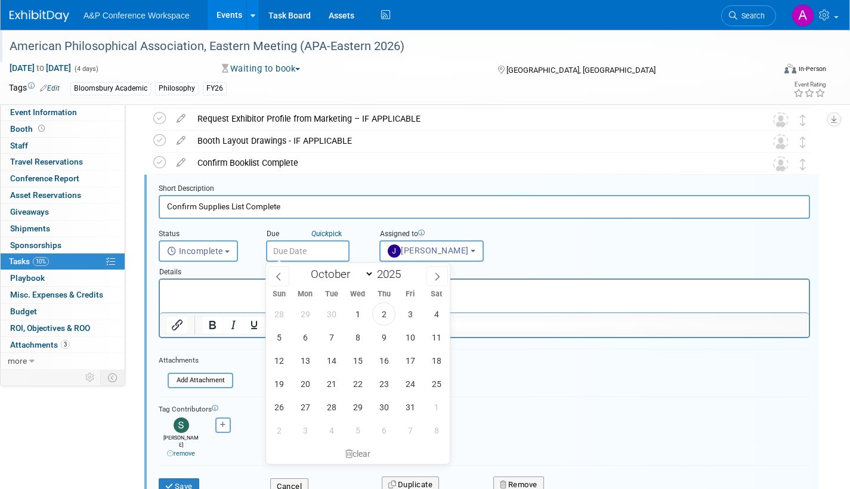
click at [336, 246] on input "text" at bounding box center [308, 250] width 84 height 21
click at [437, 277] on icon at bounding box center [437, 277] width 8 height 8
select select "11"
click at [304, 337] on span "8" at bounding box center [305, 337] width 23 height 23
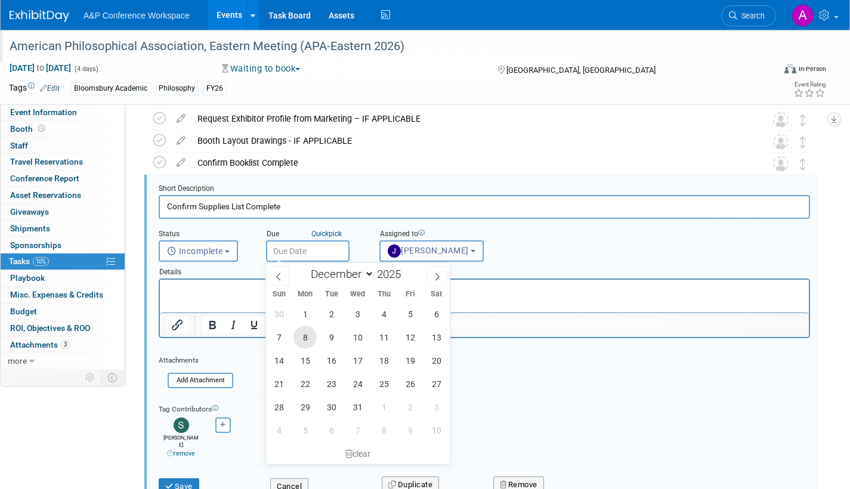
type input "Dec 8, 2025"
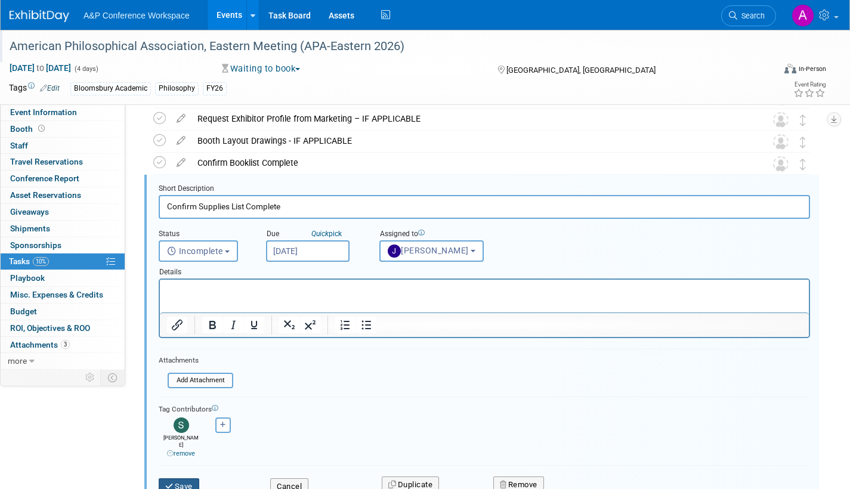
click at [180, 479] on button "Save" at bounding box center [179, 486] width 41 height 17
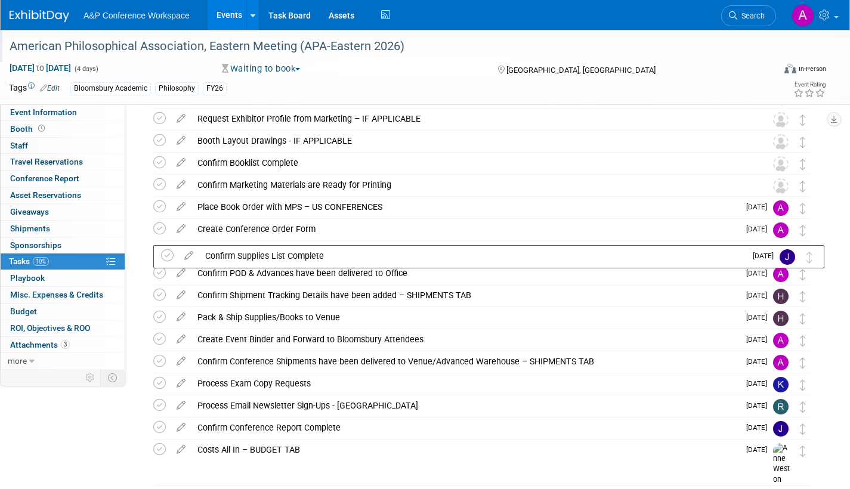
drag, startPoint x: 807, startPoint y: 188, endPoint x: 814, endPoint y: 258, distance: 70.8
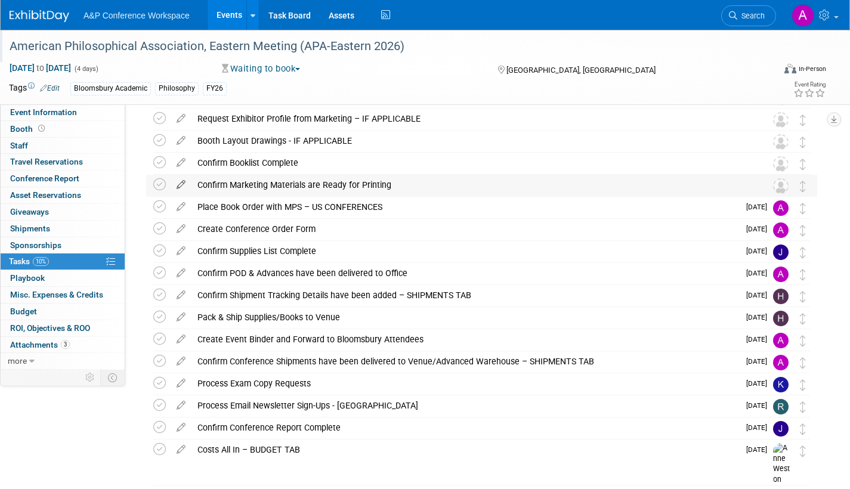
click at [180, 182] on icon at bounding box center [181, 182] width 21 height 15
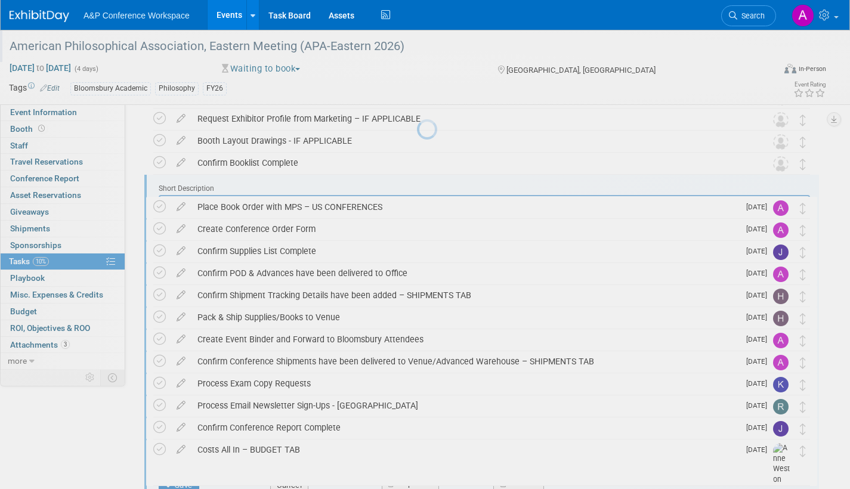
scroll to position [0, 0]
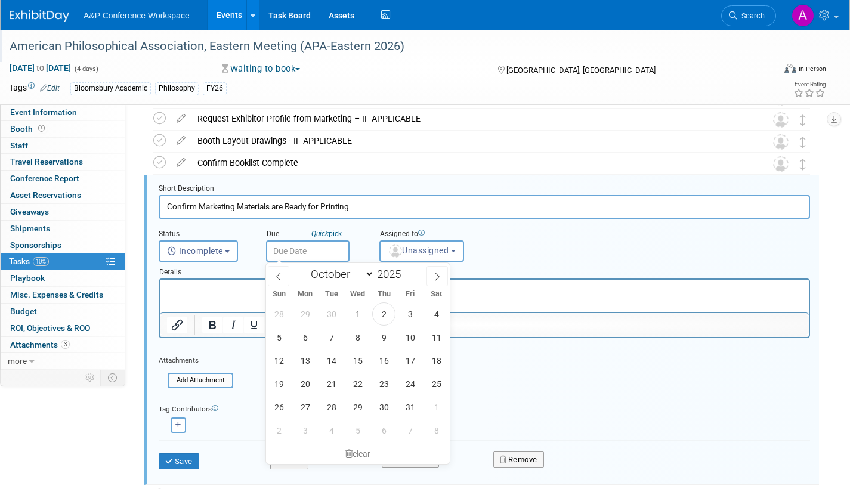
click at [325, 248] on input "text" at bounding box center [308, 250] width 84 height 21
click at [438, 274] on icon at bounding box center [437, 277] width 8 height 8
select select "11"
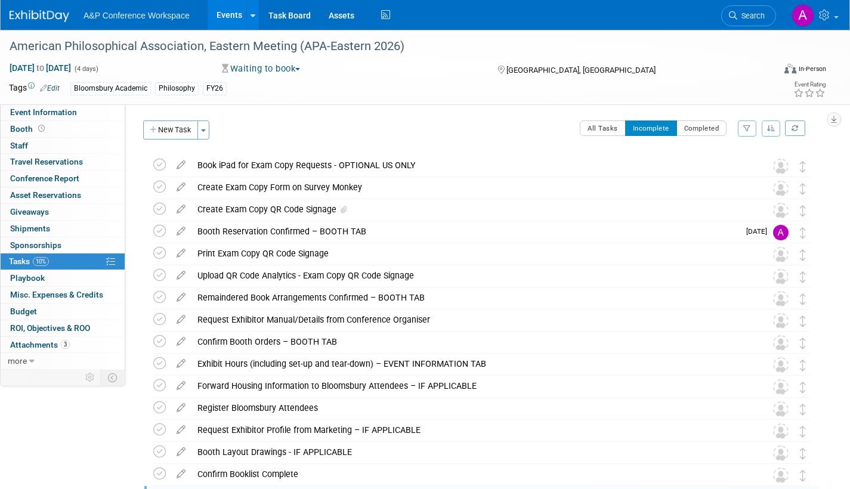
select select "11"
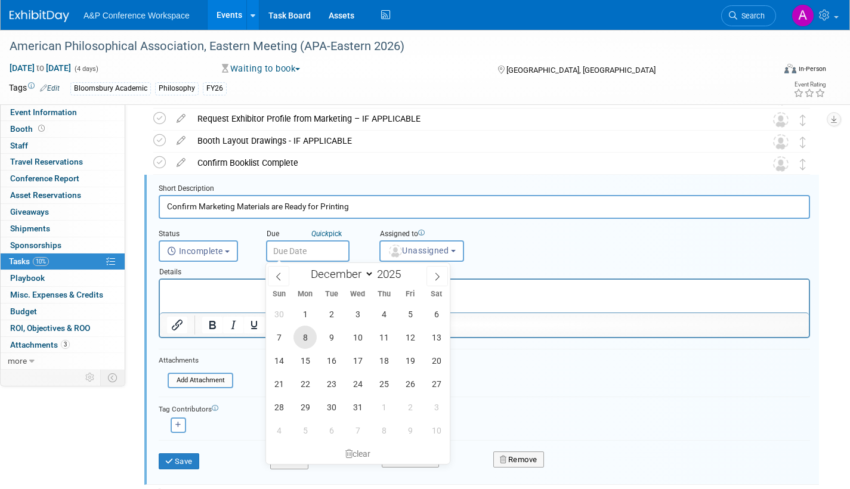
click at [306, 334] on span "8" at bounding box center [305, 337] width 23 height 23
type input "[DATE]"
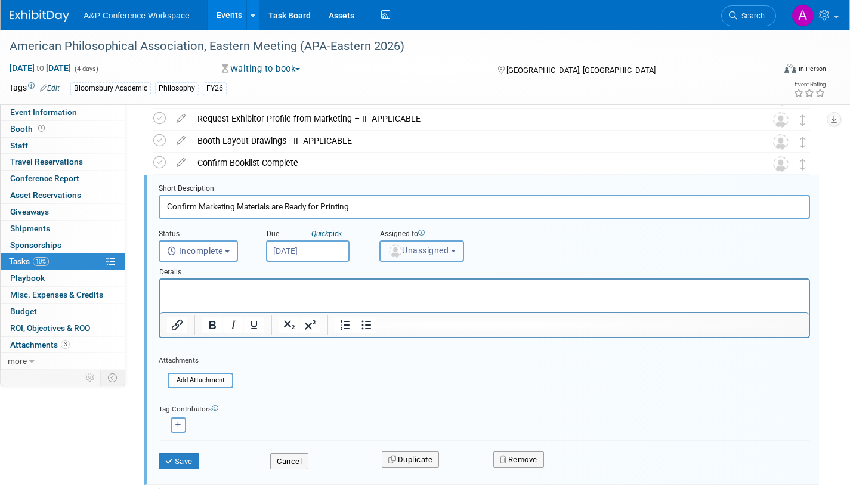
click at [433, 256] on button "Unassigned" at bounding box center [421, 250] width 85 height 21
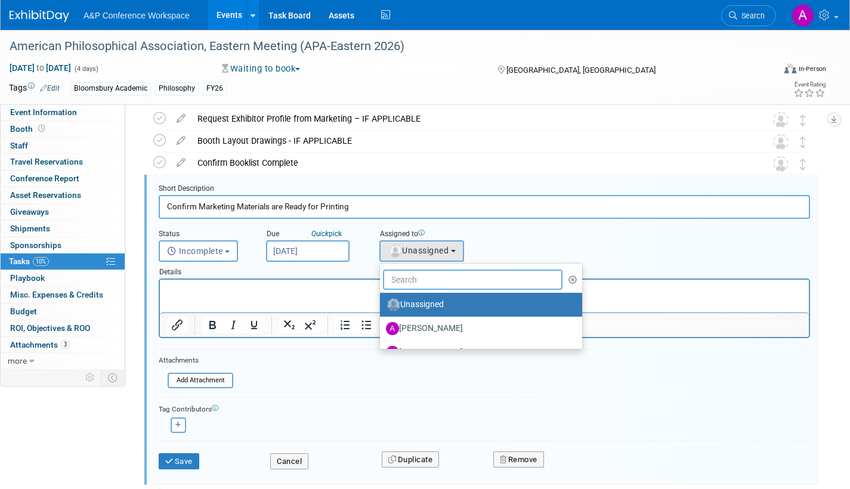
click at [426, 285] on input "text" at bounding box center [473, 280] width 180 height 20
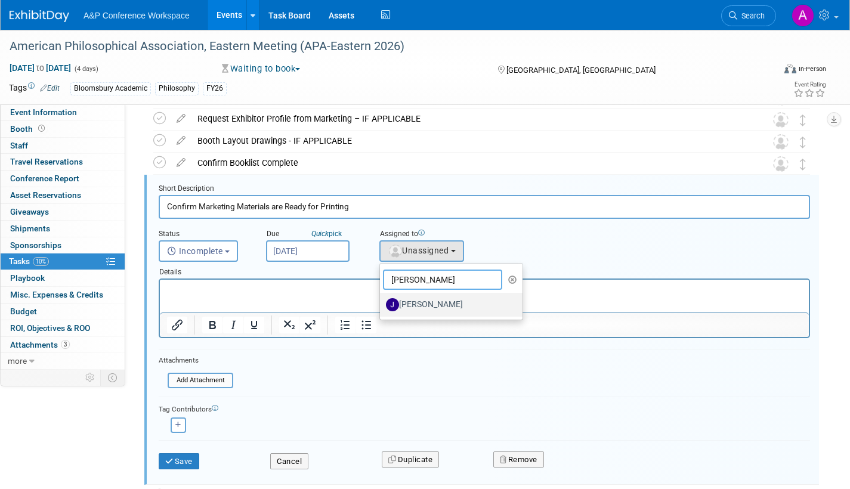
type input "[PERSON_NAME]"
click at [428, 307] on label "[PERSON_NAME]" at bounding box center [448, 304] width 125 height 19
click at [382, 307] on input "[PERSON_NAME]" at bounding box center [378, 303] width 8 height 8
select select "a498d096-d0cd-42f1-b26a-0242673173b8"
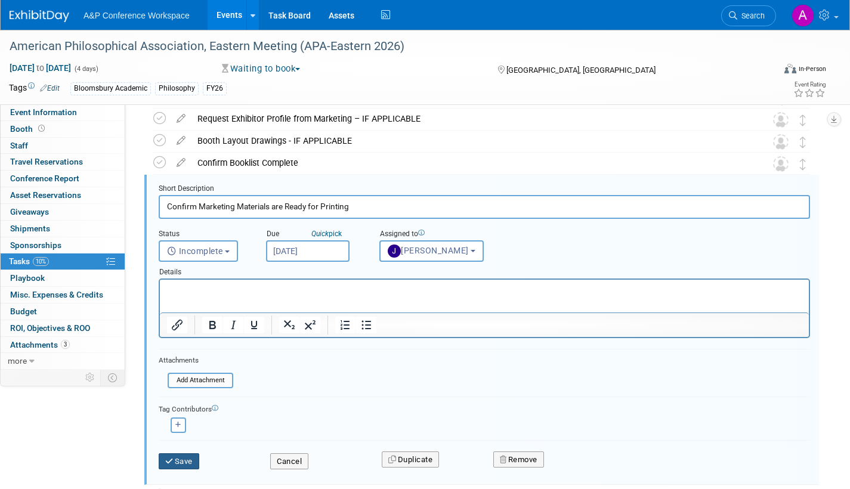
click at [193, 462] on button "Save" at bounding box center [179, 461] width 41 height 17
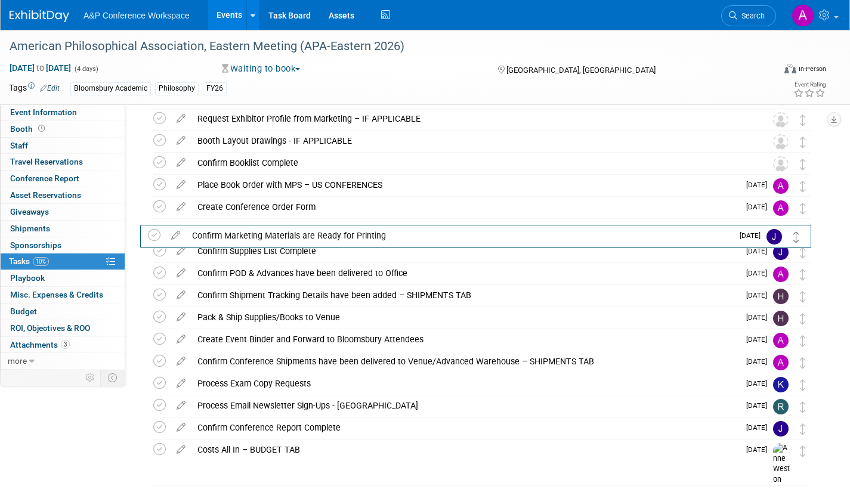
drag, startPoint x: 805, startPoint y: 187, endPoint x: 799, endPoint y: 238, distance: 51.0
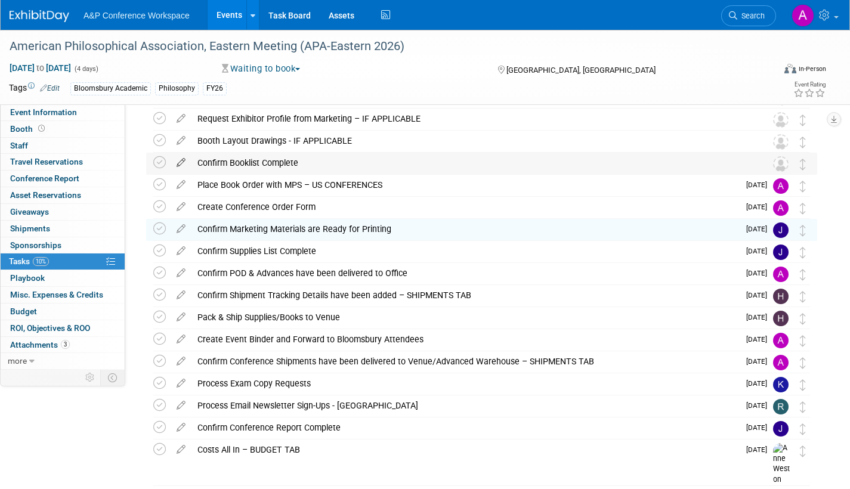
click at [182, 160] on icon at bounding box center [181, 160] width 21 height 15
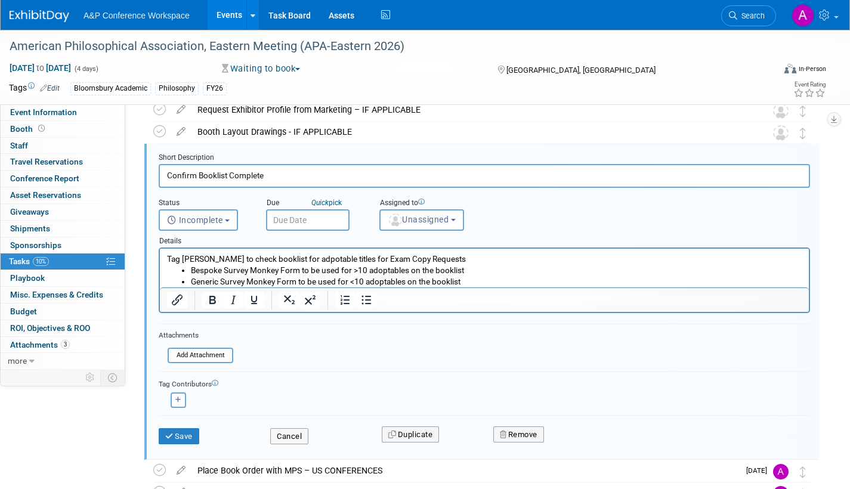
scroll to position [349, 0]
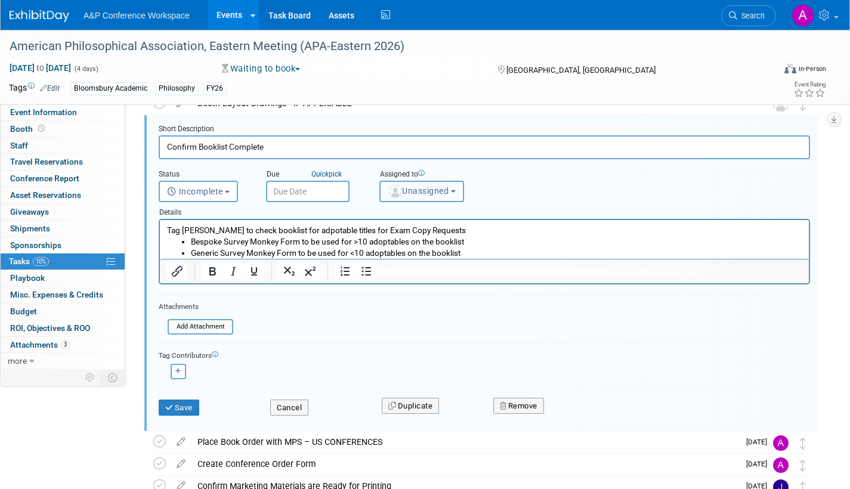
click at [427, 184] on button "Unassigned" at bounding box center [421, 191] width 85 height 21
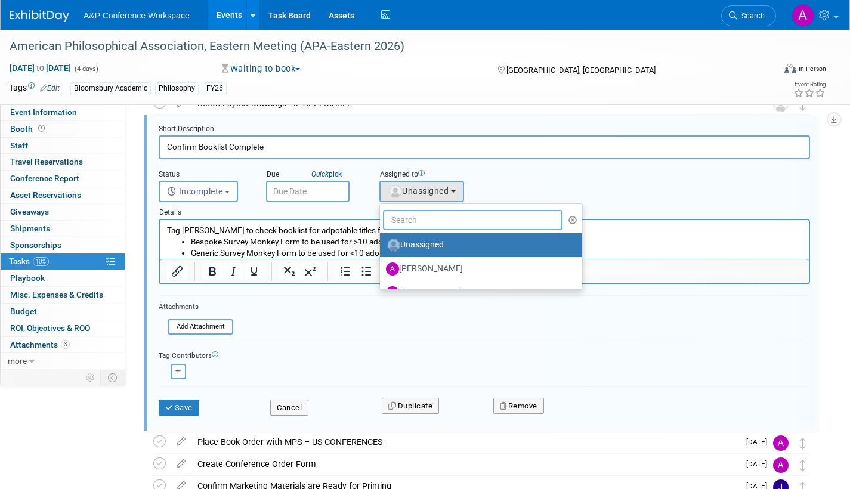
click at [424, 217] on input "text" at bounding box center [473, 220] width 180 height 20
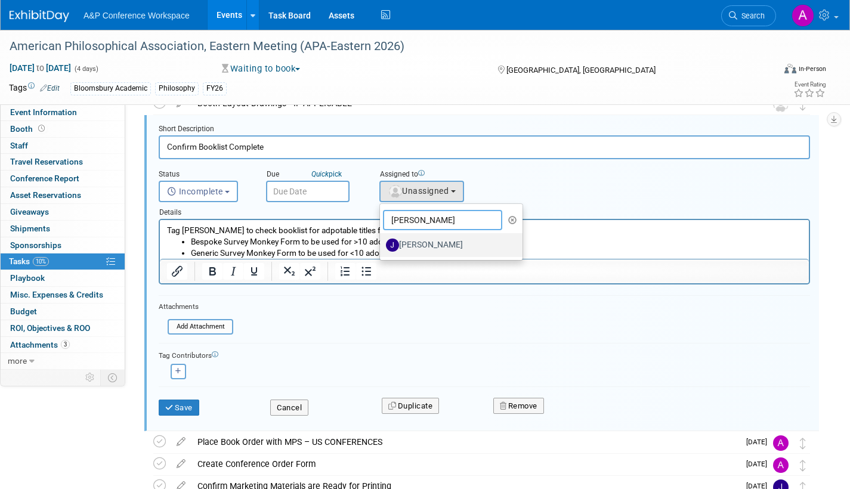
type input "joe"
click at [409, 243] on label "[PERSON_NAME]" at bounding box center [448, 245] width 125 height 19
click at [382, 243] on input "[PERSON_NAME]" at bounding box center [378, 244] width 8 height 8
select select "a498d096-d0cd-42f1-b26a-0242673173b8"
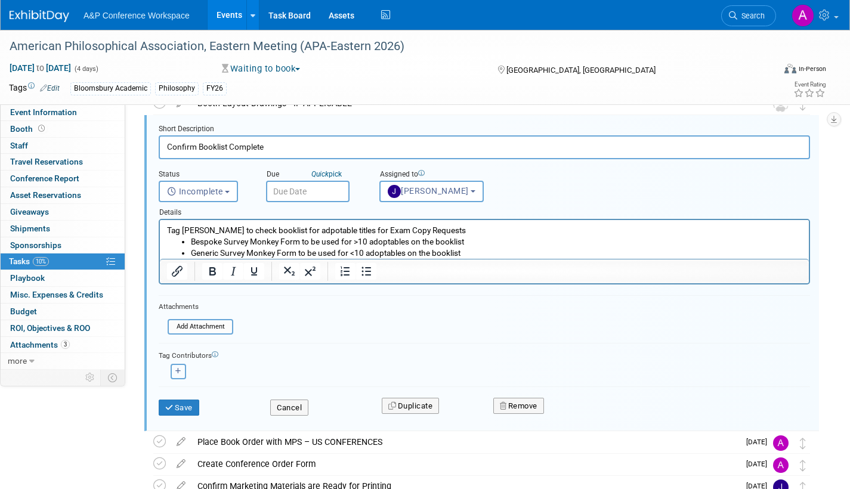
click at [181, 370] on icon "button" at bounding box center [178, 371] width 6 height 7
select select
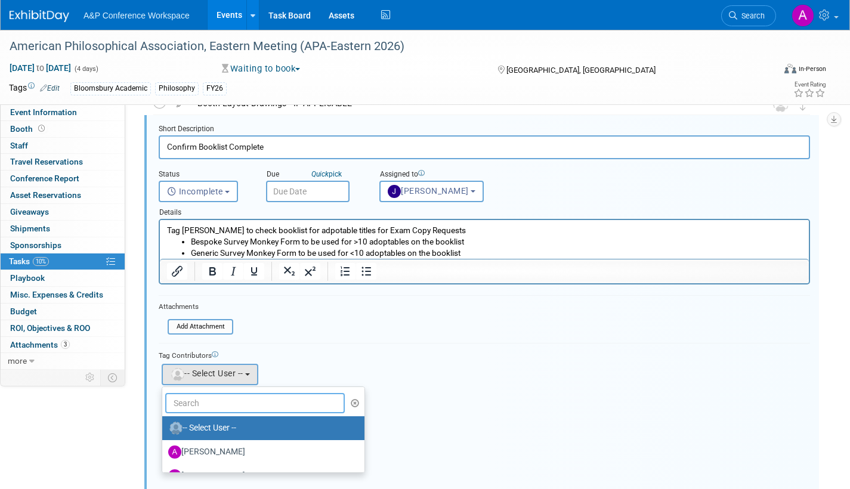
click at [219, 404] on input "text" at bounding box center [255, 403] width 180 height 20
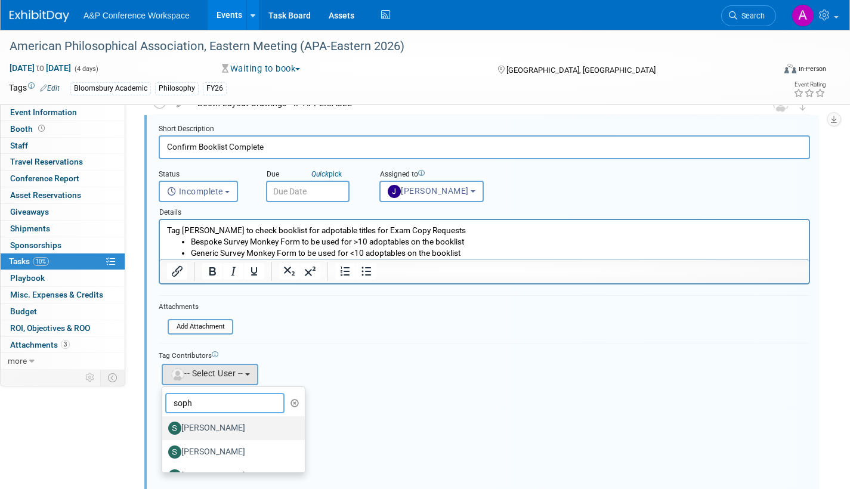
type input "soph"
click at [222, 427] on label "[PERSON_NAME]" at bounding box center [230, 428] width 125 height 19
click at [164, 427] on input "[PERSON_NAME]" at bounding box center [160, 427] width 8 height 8
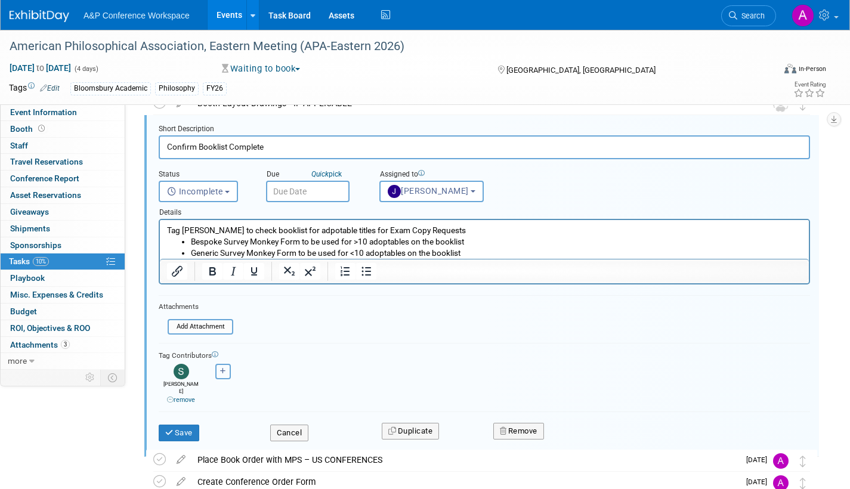
click at [226, 374] on button "button" at bounding box center [223, 372] width 16 height 16
select select
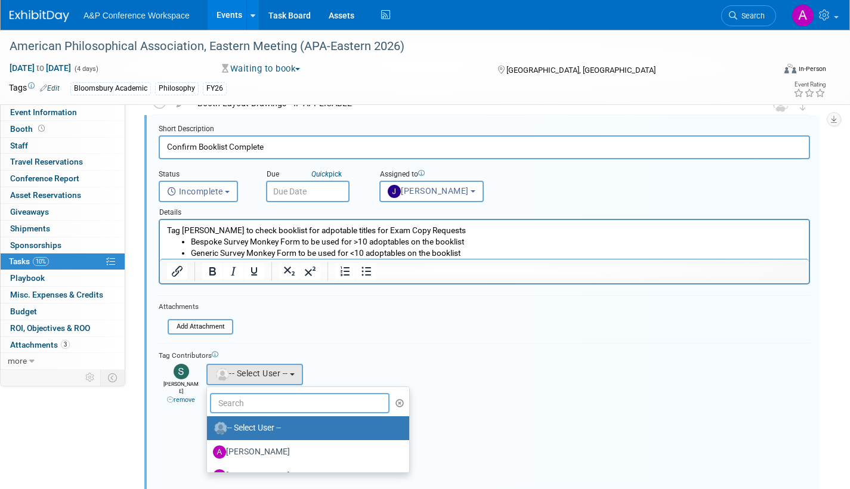
click at [252, 406] on input "text" at bounding box center [300, 403] width 180 height 20
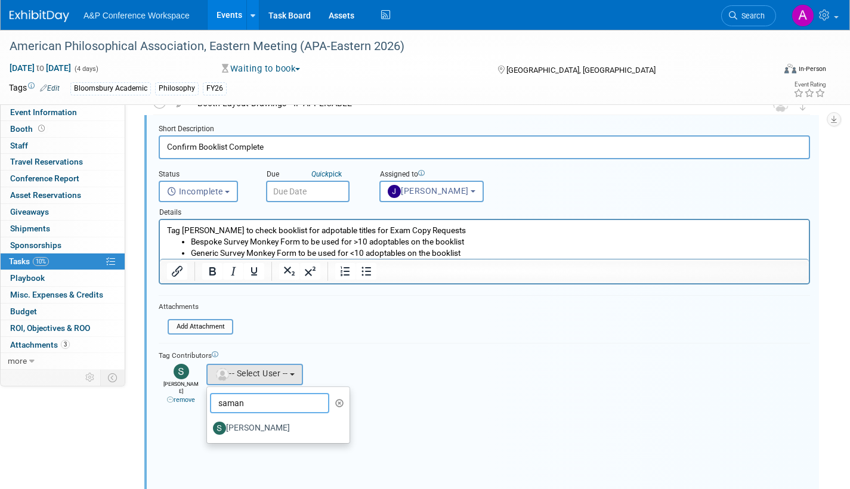
type input "saman"
click at [260, 428] on label "[PERSON_NAME]" at bounding box center [275, 428] width 125 height 19
click at [209, 428] on input "[PERSON_NAME]" at bounding box center [205, 427] width 8 height 8
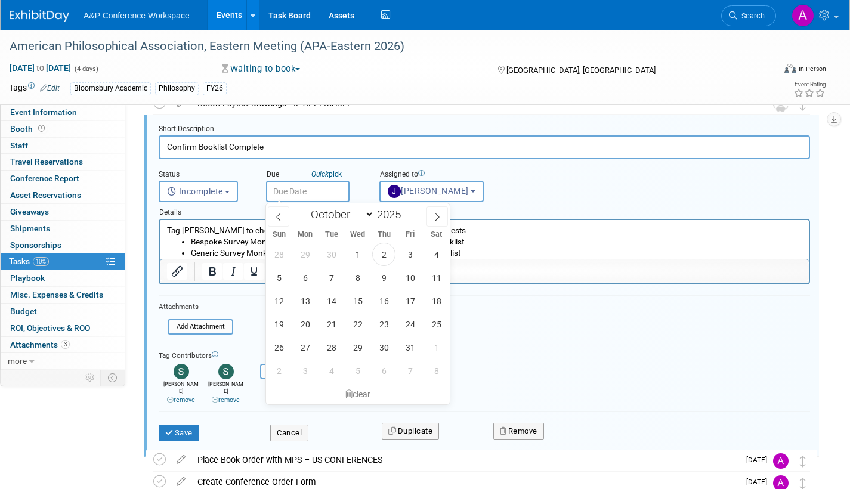
click at [310, 196] on input "text" at bounding box center [308, 191] width 84 height 21
click at [434, 213] on icon at bounding box center [437, 217] width 8 height 8
select select "10"
click at [408, 326] on span "21" at bounding box center [410, 324] width 23 height 23
type input "Nov 21, 2025"
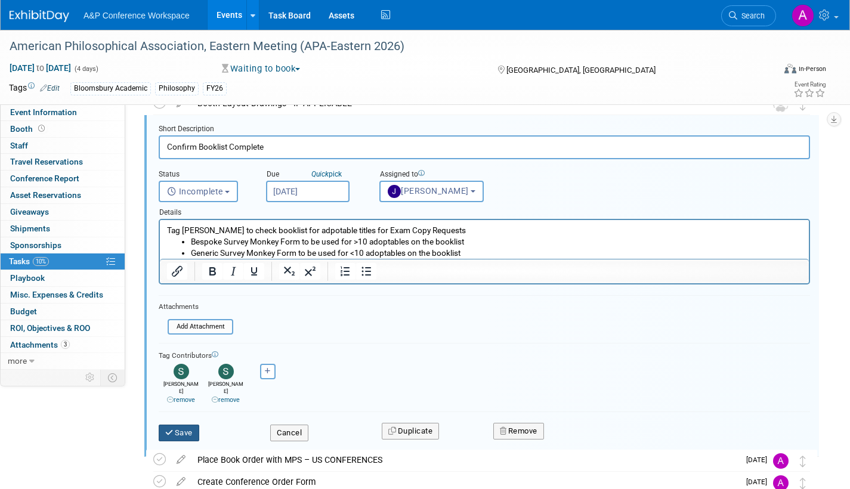
click at [186, 425] on button "Save" at bounding box center [179, 433] width 41 height 17
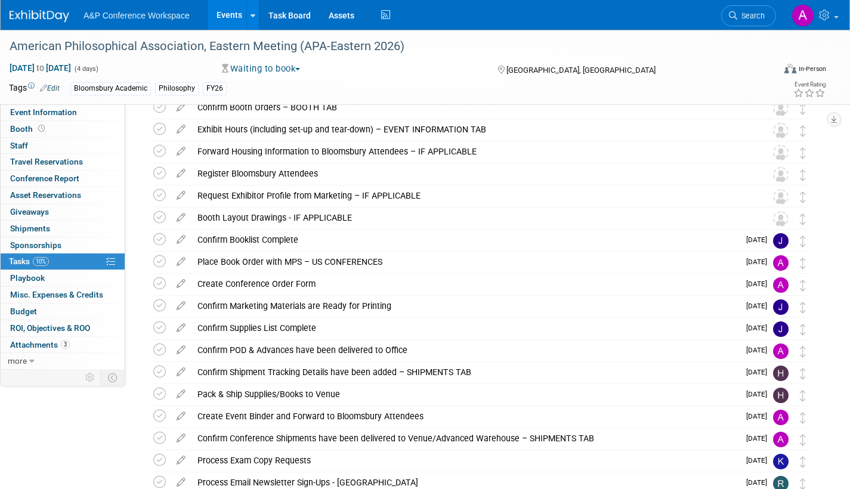
scroll to position [230, 0]
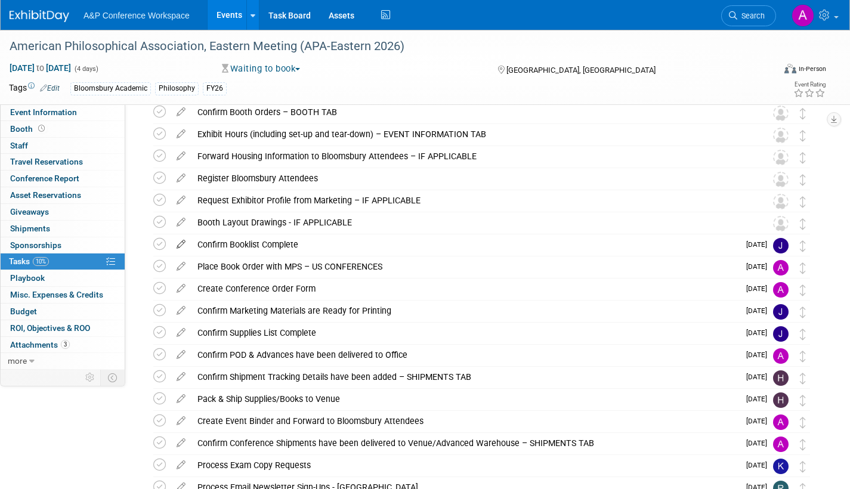
click at [183, 240] on icon at bounding box center [181, 241] width 21 height 15
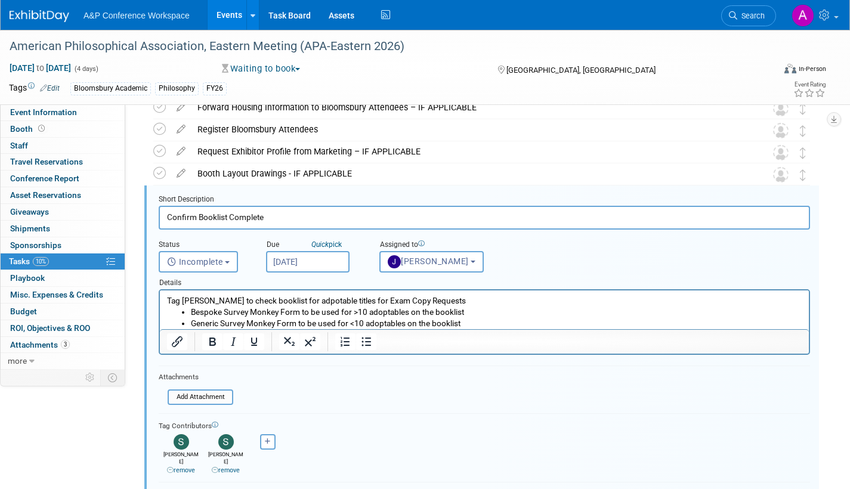
scroll to position [289, 0]
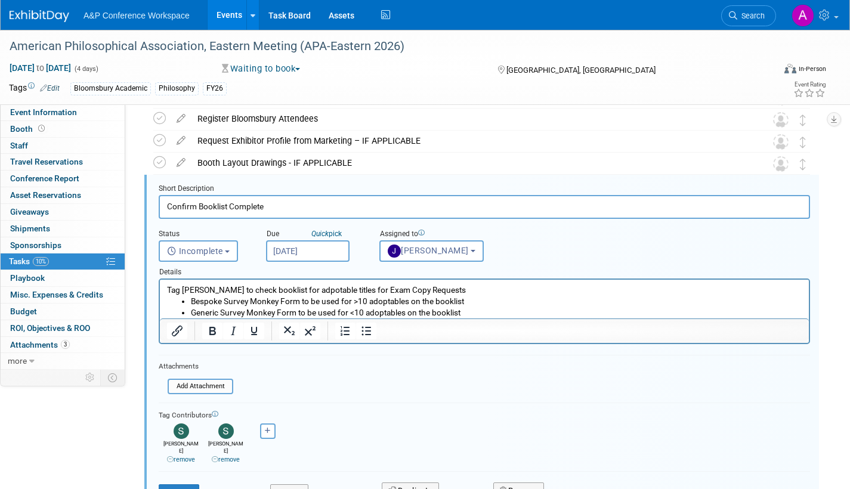
click at [328, 248] on input "Nov 21, 2025" at bounding box center [308, 250] width 84 height 21
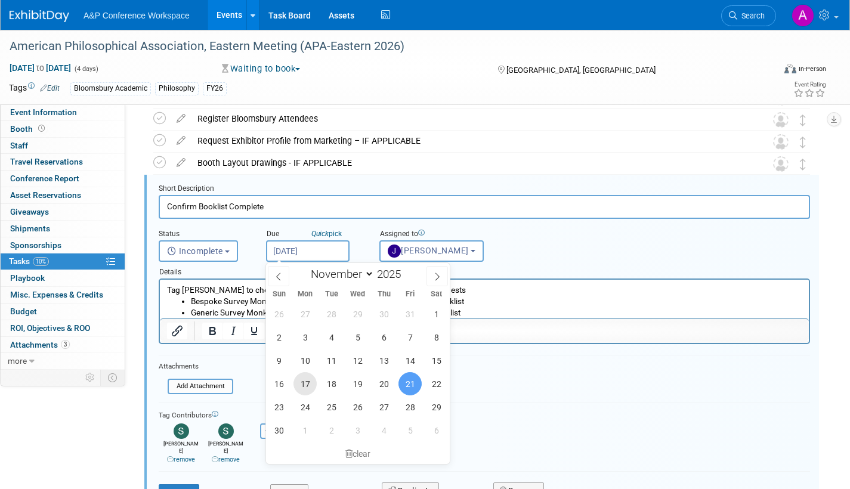
click at [307, 385] on span "17" at bounding box center [305, 383] width 23 height 23
type input "Nov 17, 2025"
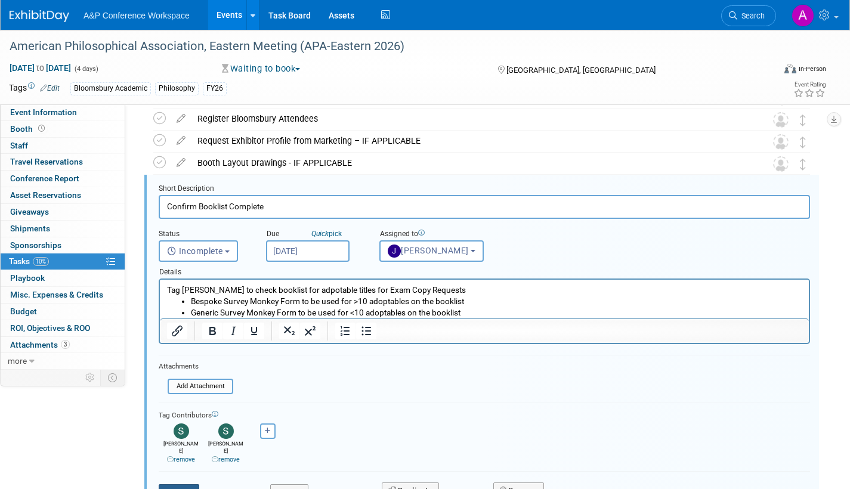
click at [199, 484] on button "Save" at bounding box center [179, 492] width 41 height 17
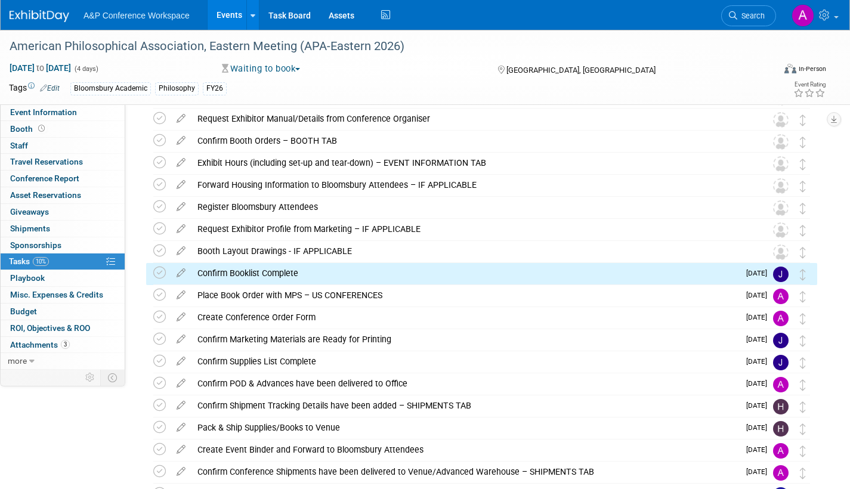
scroll to position [170, 0]
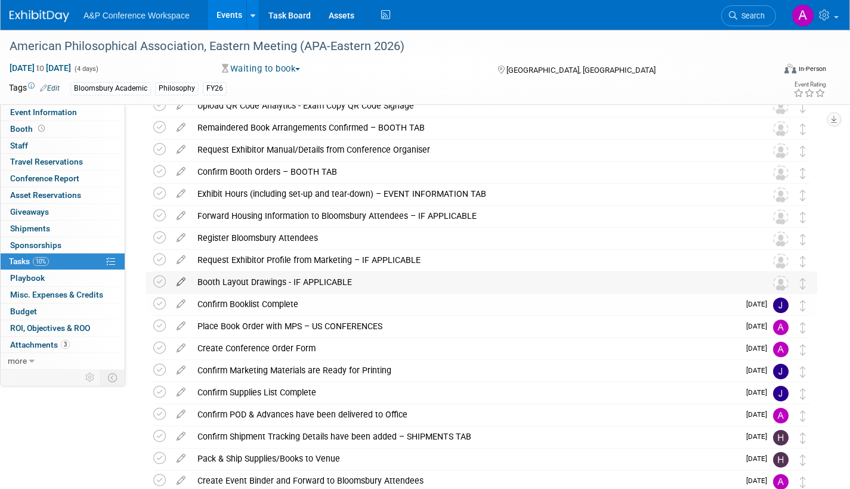
click at [179, 280] on icon at bounding box center [181, 279] width 21 height 15
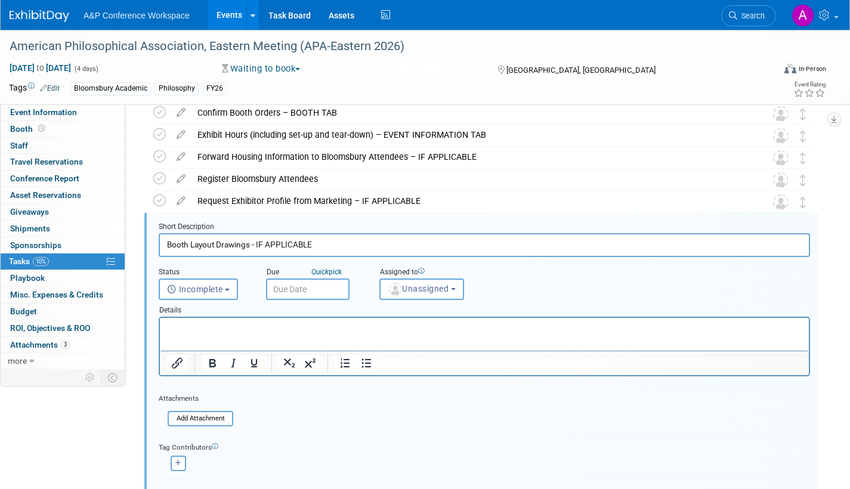
scroll to position [267, 0]
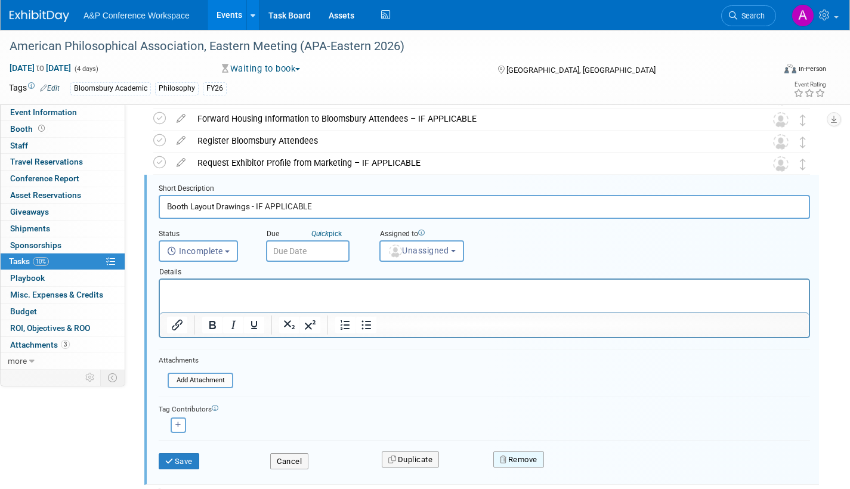
click at [533, 458] on button "Remove" at bounding box center [518, 460] width 51 height 17
click at [583, 467] on link "Yes" at bounding box center [586, 469] width 35 height 19
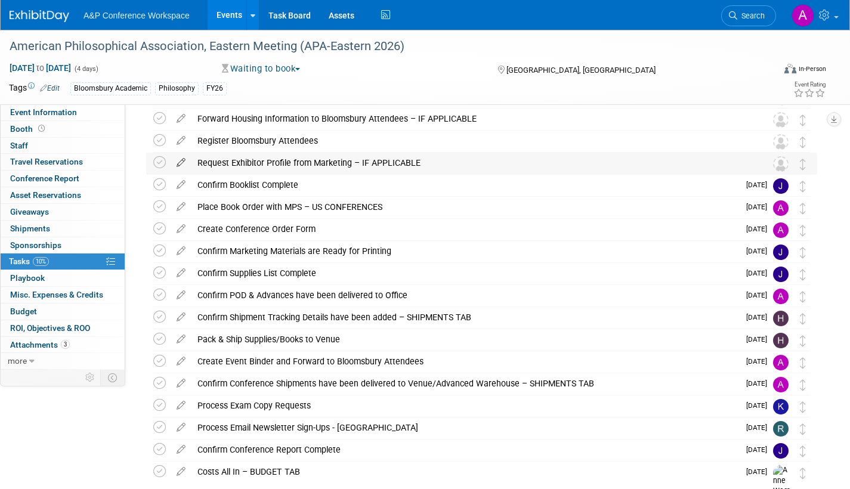
click at [178, 163] on icon at bounding box center [181, 160] width 21 height 15
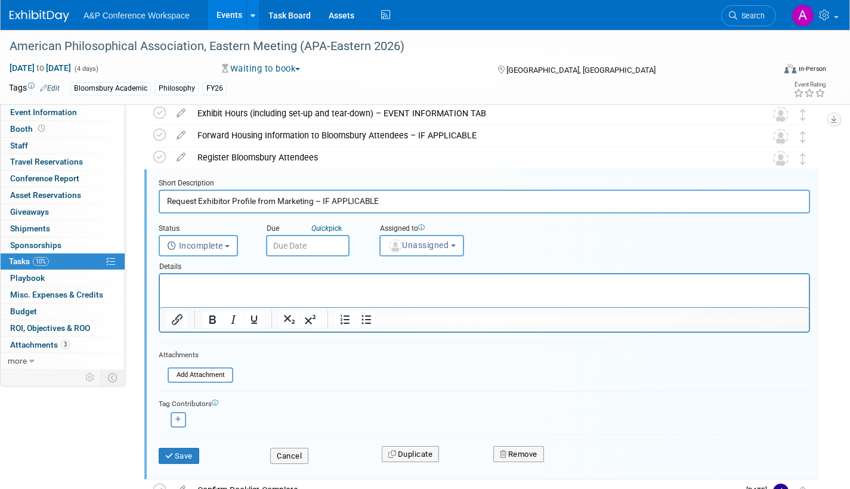
scroll to position [245, 0]
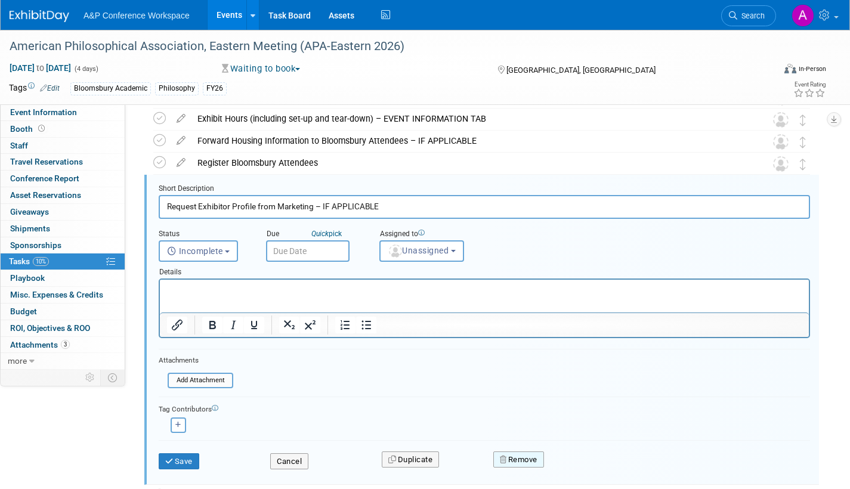
click at [539, 459] on button "Remove" at bounding box center [518, 460] width 51 height 17
click at [580, 466] on link "Yes" at bounding box center [586, 469] width 35 height 19
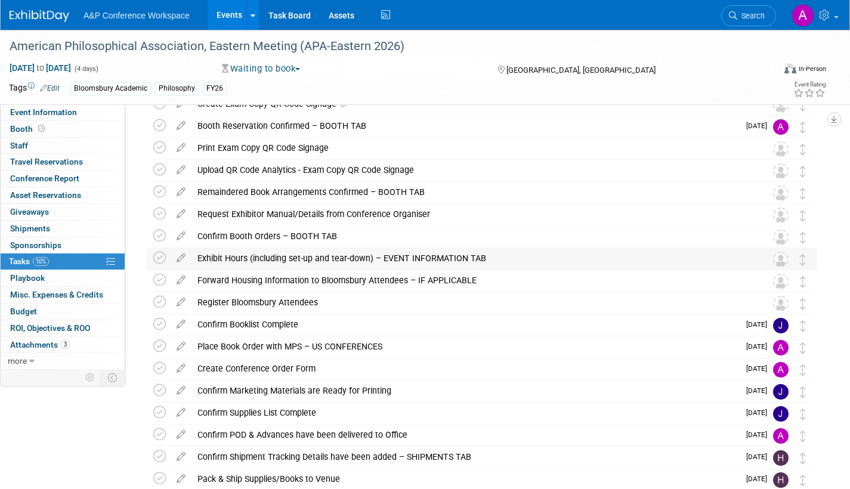
scroll to position [66, 0]
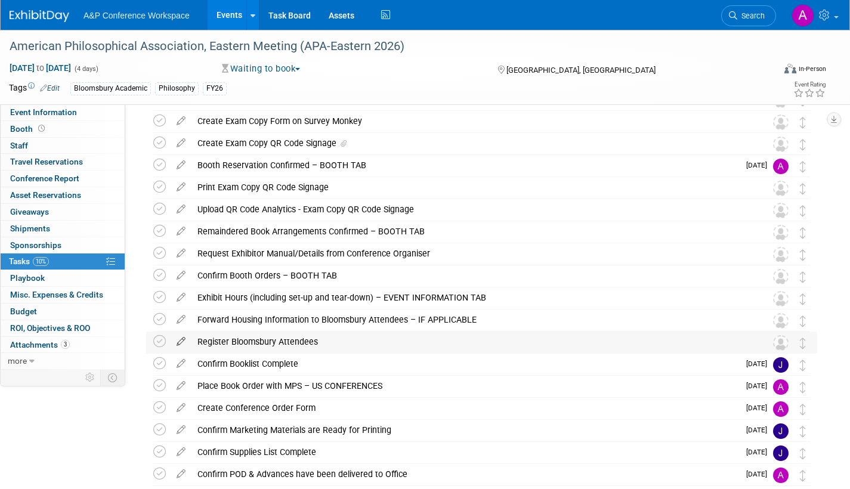
click at [182, 338] on icon at bounding box center [181, 339] width 21 height 15
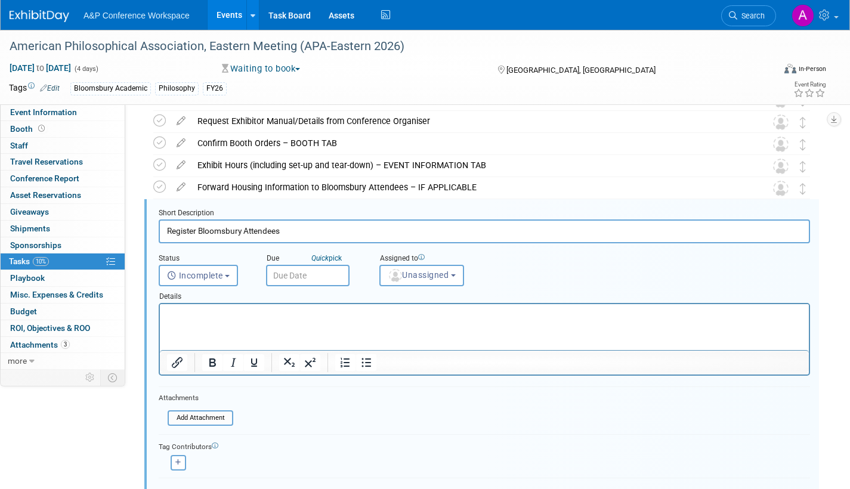
scroll to position [223, 0]
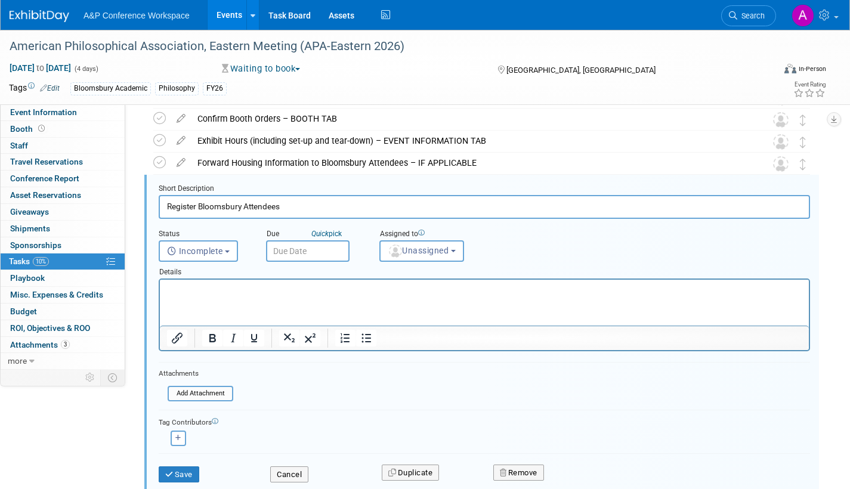
click at [339, 254] on input "text" at bounding box center [308, 250] width 84 height 21
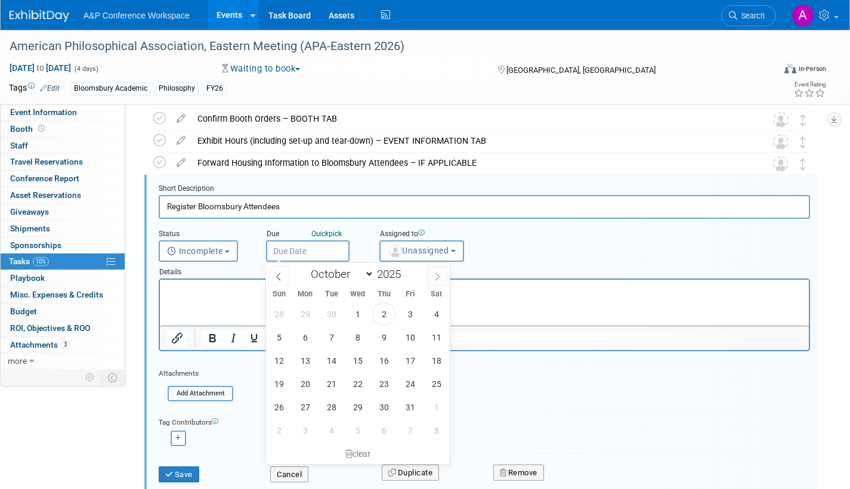
click at [437, 273] on icon at bounding box center [437, 277] width 8 height 8
select select "11"
click at [302, 360] on span "15" at bounding box center [305, 360] width 23 height 23
type input "Dec 15, 2025"
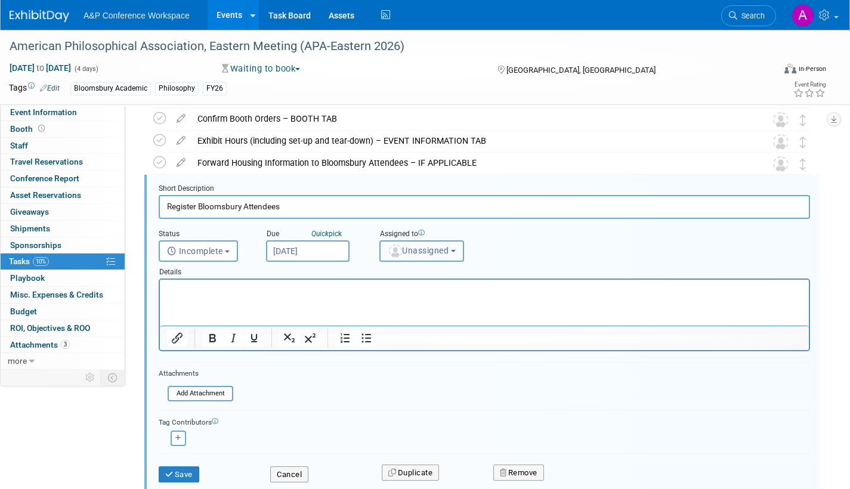
click at [413, 249] on span "Unassigned" at bounding box center [418, 251] width 61 height 10
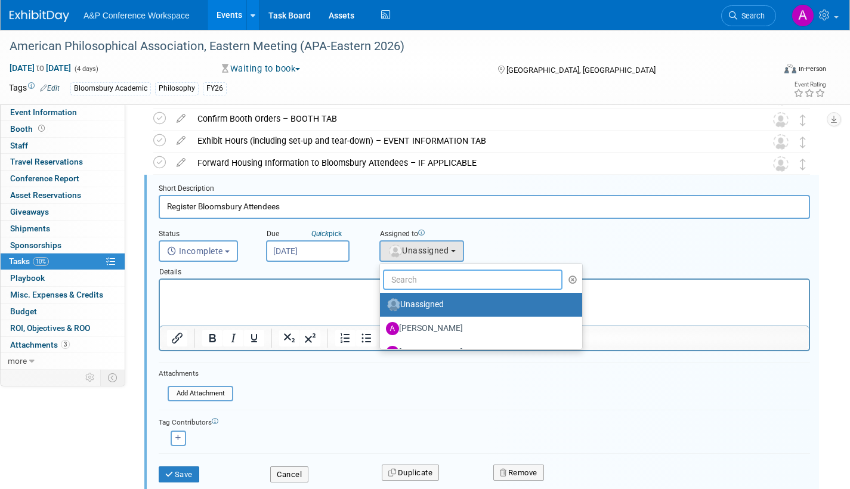
click at [413, 275] on input "text" at bounding box center [473, 280] width 180 height 20
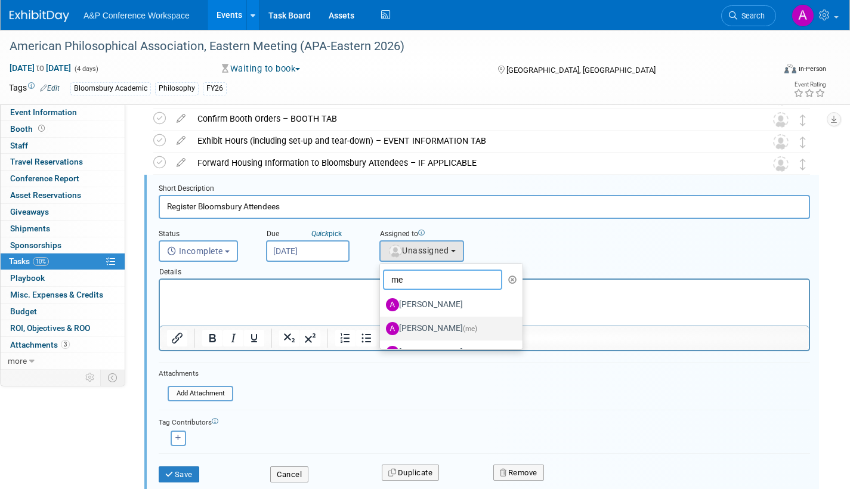
type input "me"
click at [425, 328] on label "Amanda Oney (me)" at bounding box center [448, 328] width 125 height 19
click at [382, 328] on input "Amanda Oney (me)" at bounding box center [378, 327] width 8 height 8
select select "3fc68575-f872-4db6-8d2a-11755123f12c"
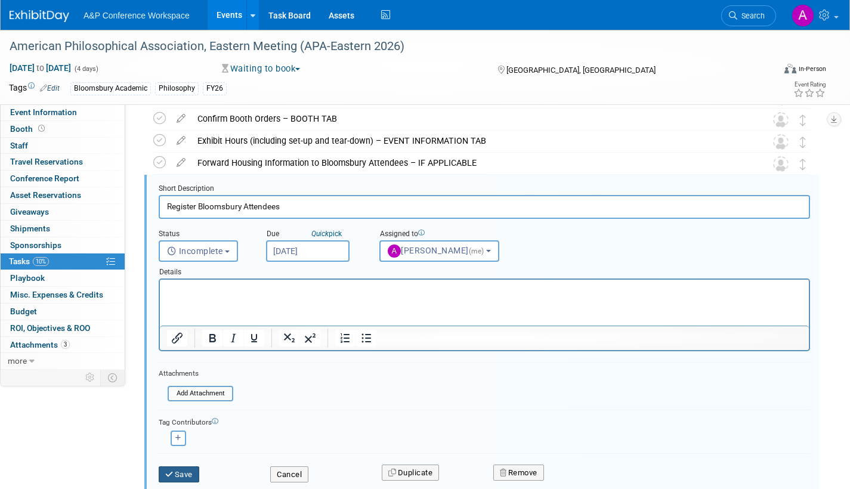
click at [194, 478] on button "Save" at bounding box center [179, 475] width 41 height 17
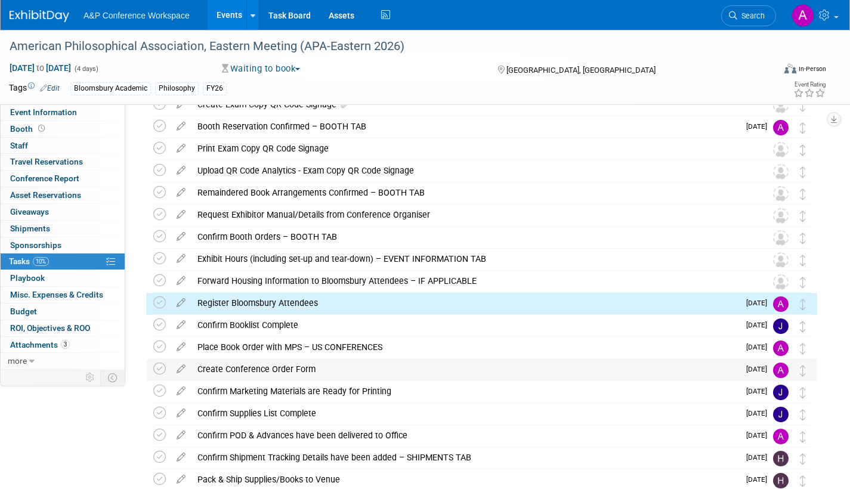
scroll to position [104, 0]
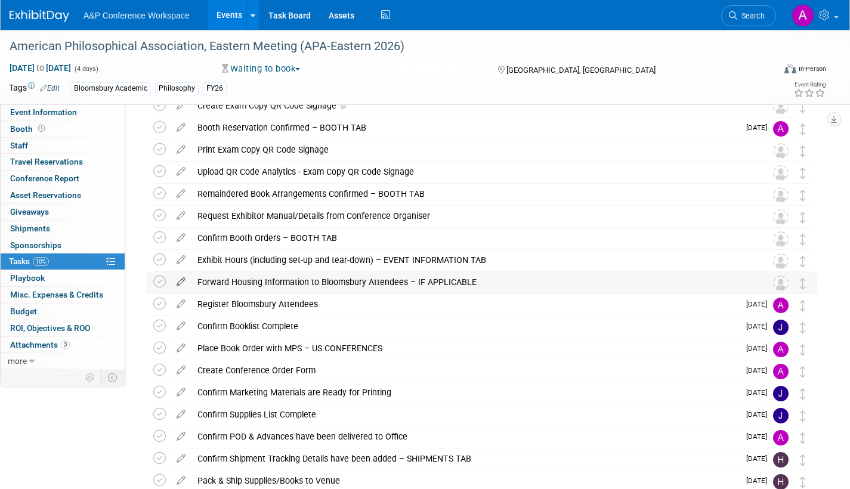
click at [181, 277] on icon at bounding box center [181, 279] width 21 height 15
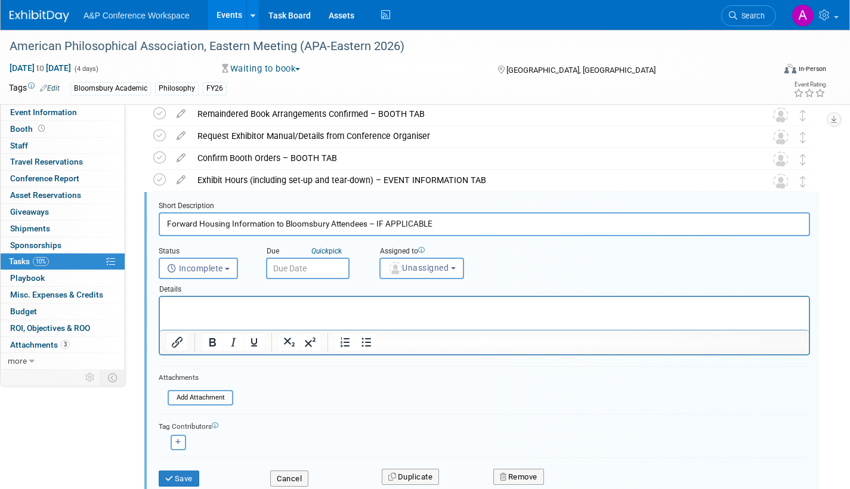
scroll to position [201, 0]
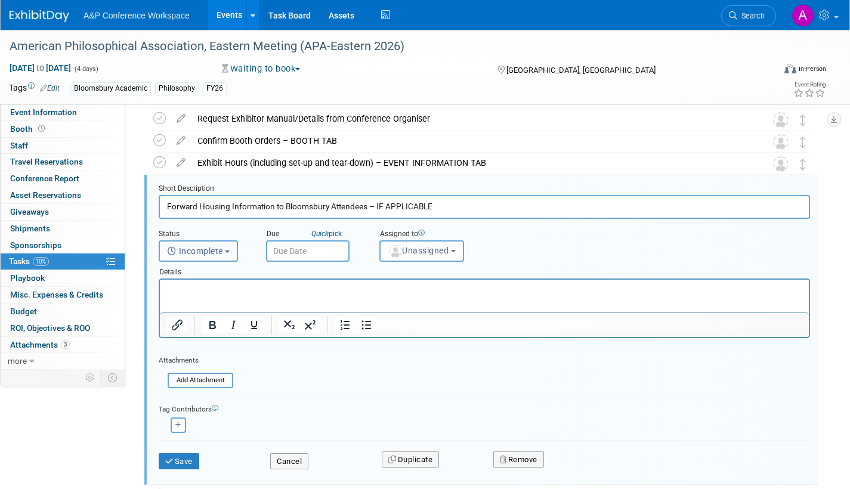
click at [228, 248] on button "Incomplete" at bounding box center [198, 250] width 79 height 21
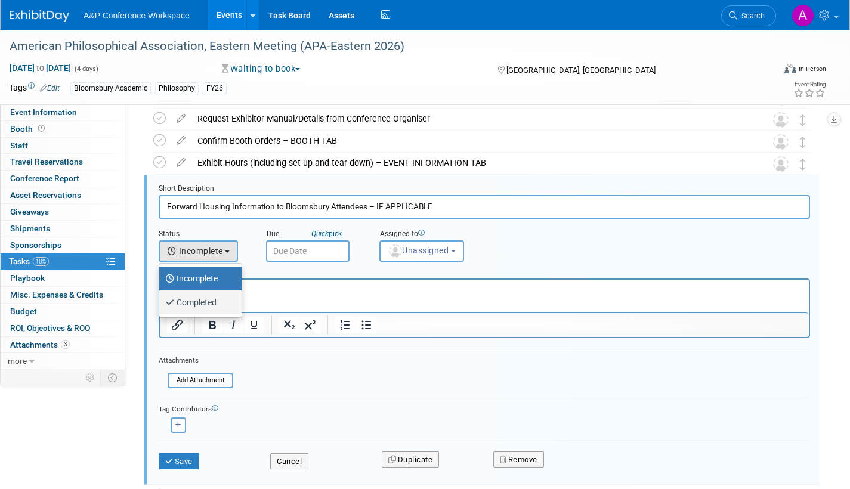
click at [212, 299] on label "Completed" at bounding box center [197, 302] width 64 height 19
click at [161, 299] on input "Completed" at bounding box center [157, 301] width 8 height 8
select select "3"
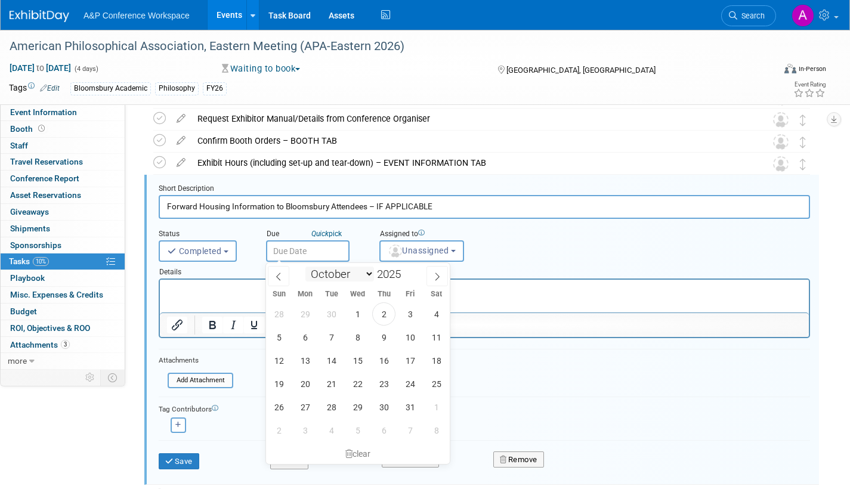
drag, startPoint x: 289, startPoint y: 249, endPoint x: 315, endPoint y: 272, distance: 34.2
click at [290, 249] on input "text" at bounding box center [308, 250] width 84 height 21
drag, startPoint x: 388, startPoint y: 310, endPoint x: 234, endPoint y: 0, distance: 346.0
click at [388, 310] on span "2" at bounding box center [383, 313] width 23 height 23
type input "Oct 2, 2025"
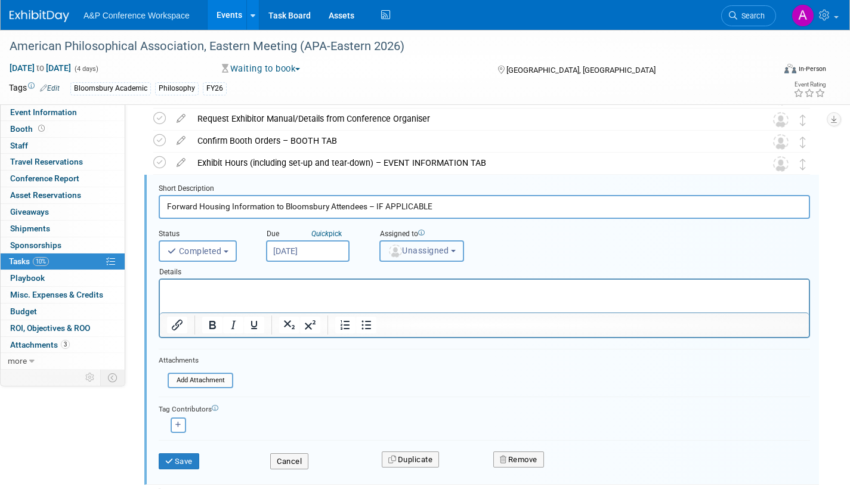
click at [410, 246] on span "Unassigned" at bounding box center [418, 251] width 61 height 10
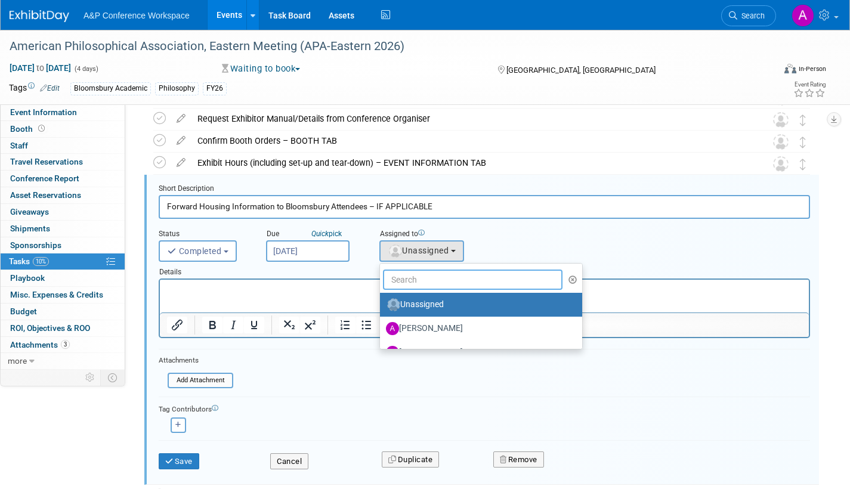
click at [421, 283] on input "text" at bounding box center [473, 280] width 180 height 20
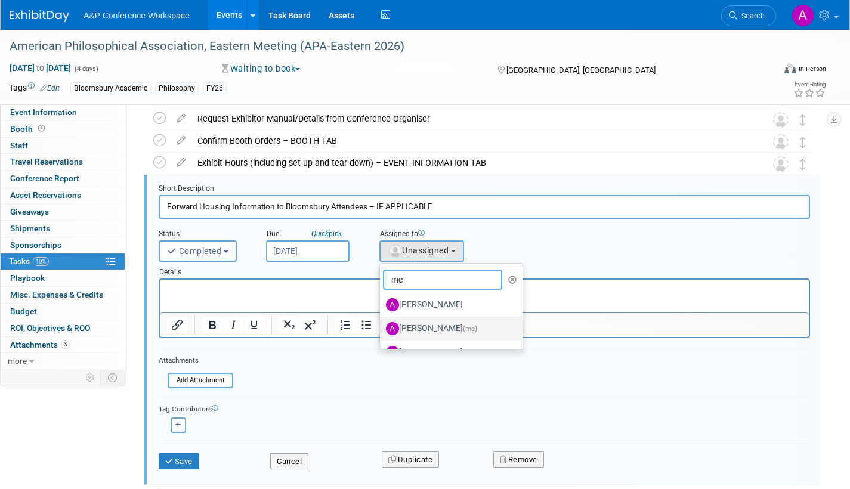
type input "me"
click at [438, 330] on label "Amanda Oney (me)" at bounding box center [448, 328] width 125 height 19
click at [382, 330] on input "Amanda Oney (me)" at bounding box center [378, 327] width 8 height 8
select select "3fc68575-f872-4db6-8d2a-11755123f12c"
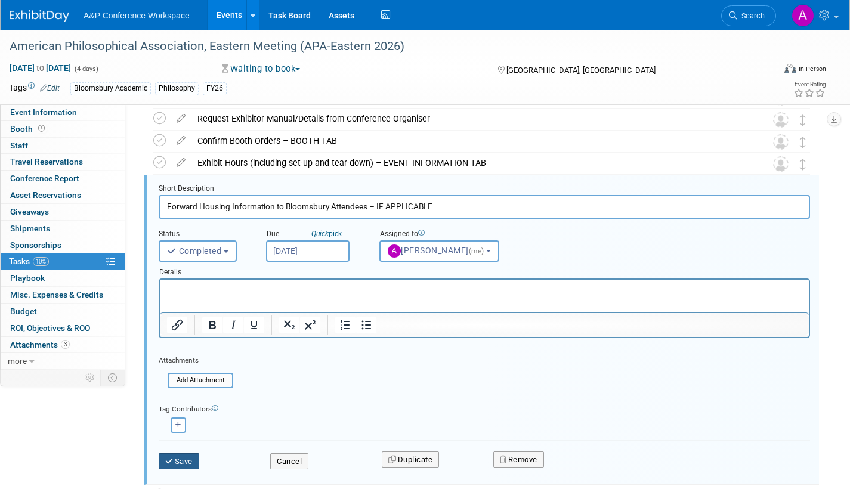
click at [188, 462] on button "Save" at bounding box center [179, 461] width 41 height 17
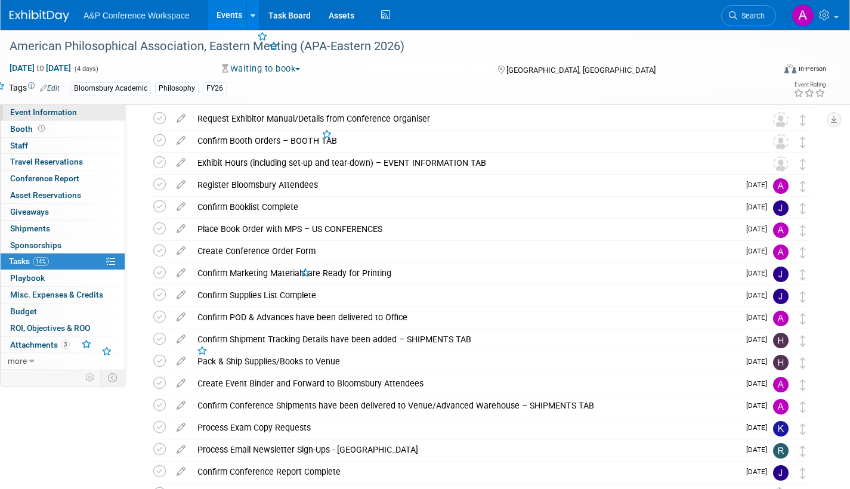
click at [16, 113] on span "Event Information" at bounding box center [43, 112] width 67 height 10
select select "Annual"
select select "Level 2"
select select "In-Person Booth"
select select "Philosophy"
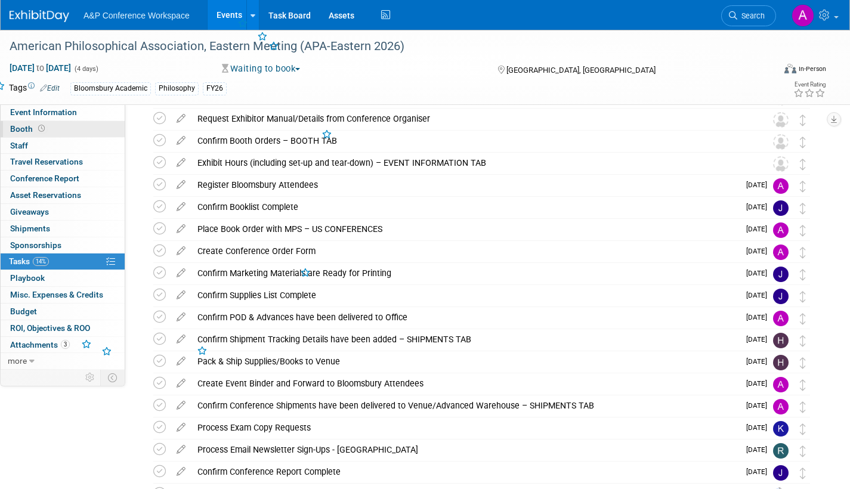
select select "Bloomsbury Academic"
select select "[PERSON_NAME]"
select select "Networking/Commissioning"
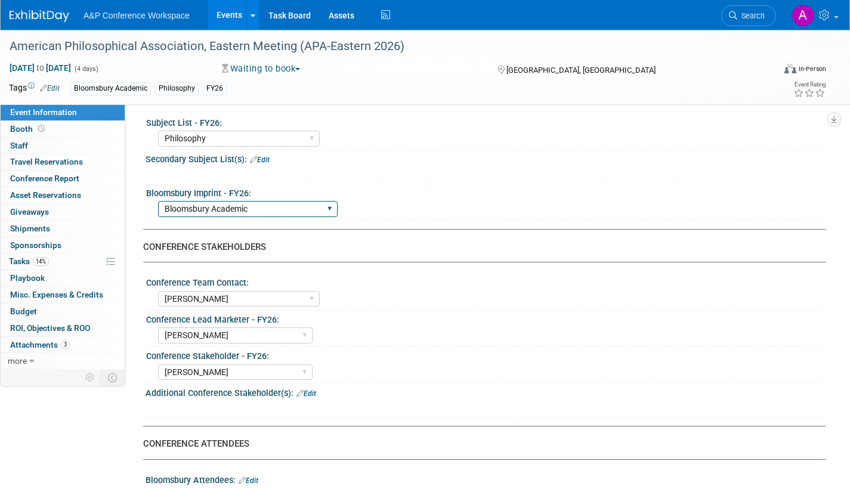
scroll to position [597, 0]
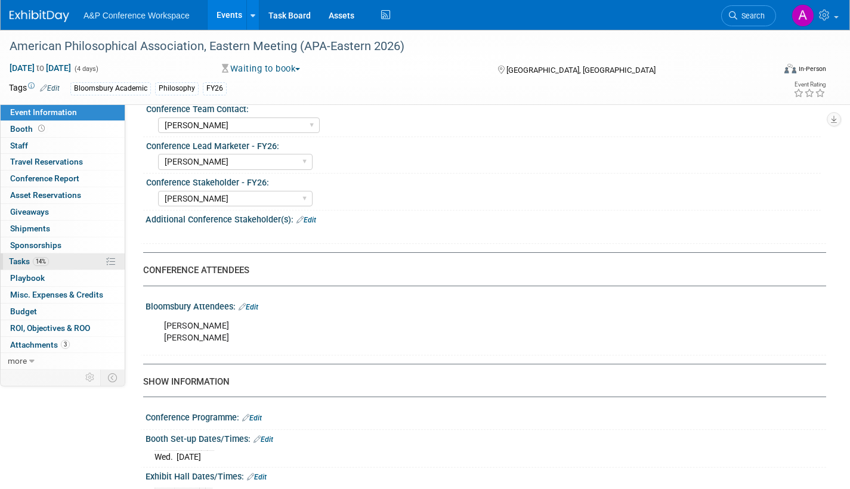
click at [21, 258] on span "Tasks 14%" at bounding box center [29, 262] width 40 height 10
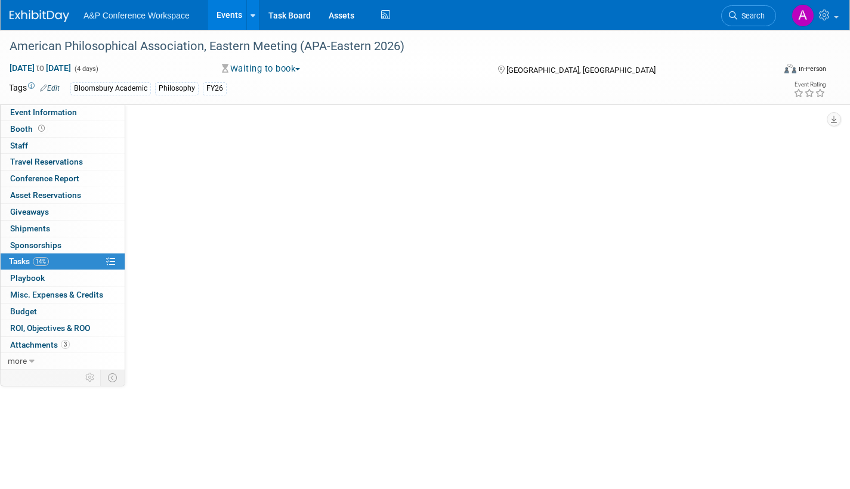
scroll to position [0, 0]
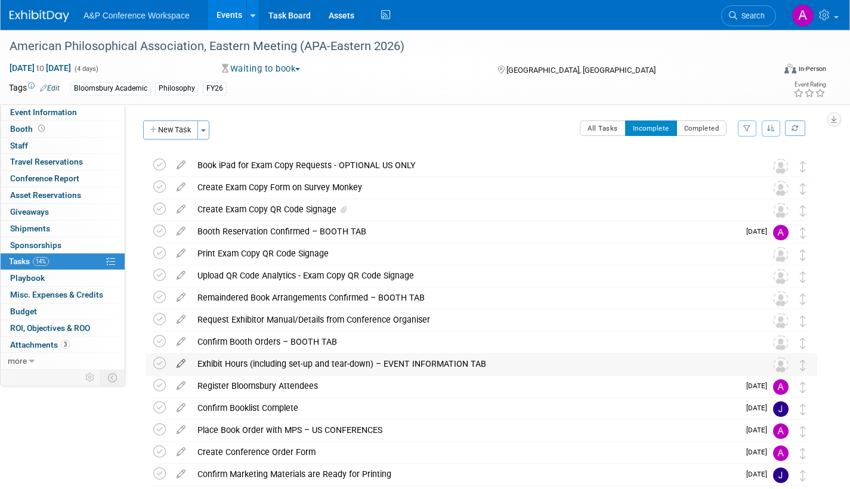
click at [182, 363] on icon at bounding box center [181, 361] width 21 height 15
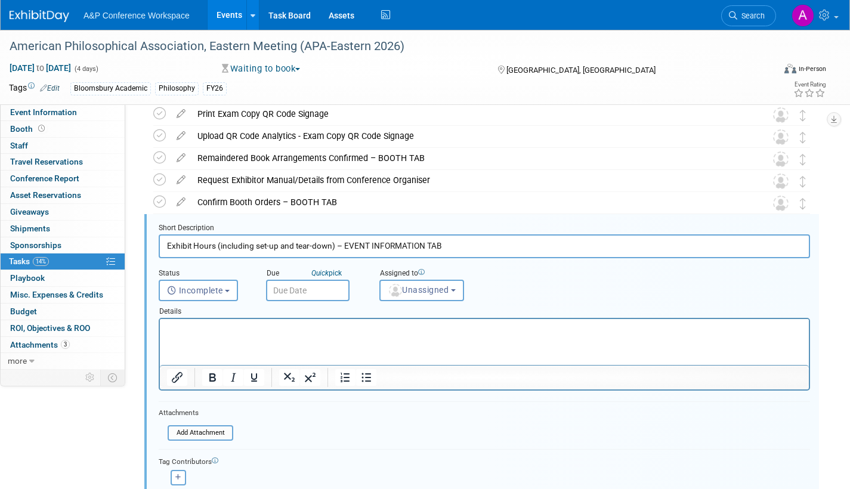
scroll to position [179, 0]
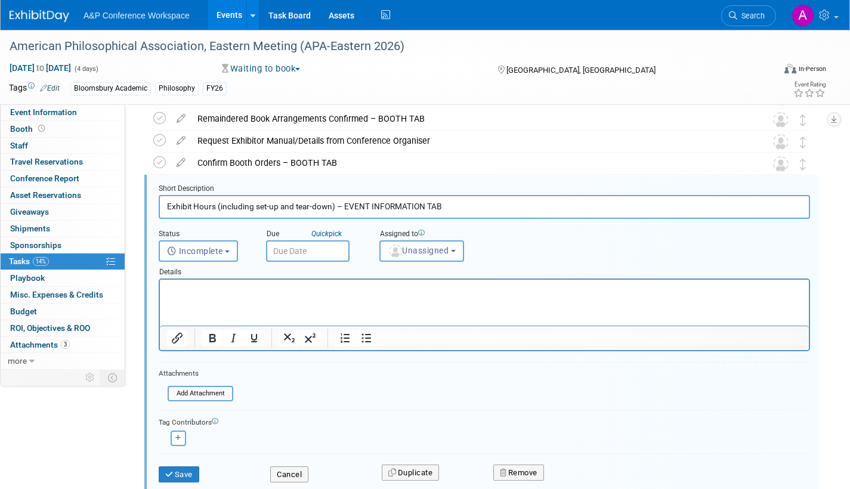
click at [337, 254] on input "text" at bounding box center [308, 250] width 84 height 21
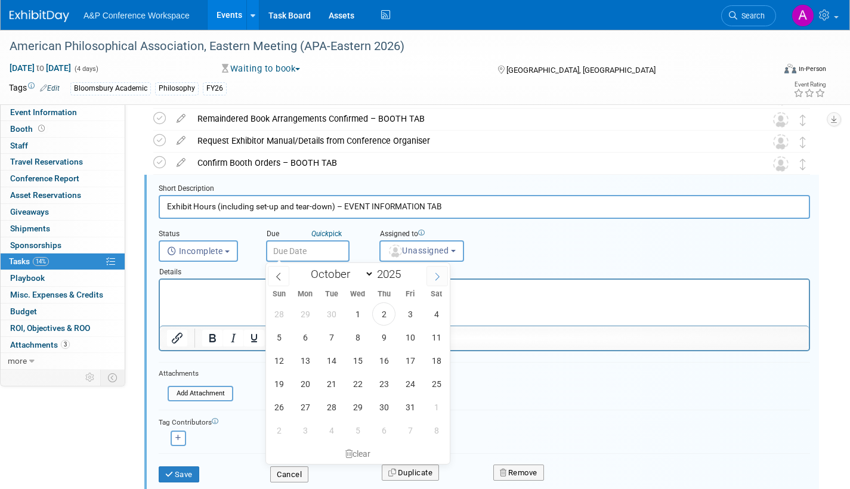
click at [438, 276] on icon at bounding box center [437, 277] width 8 height 8
select select "10"
click at [411, 360] on span "14" at bounding box center [410, 360] width 23 height 23
type input "Nov 14, 2025"
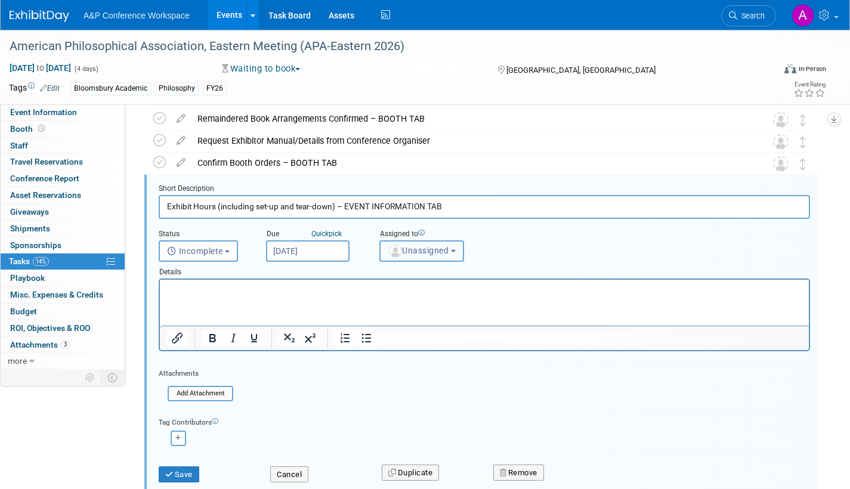
click at [431, 256] on button "Unassigned" at bounding box center [421, 250] width 85 height 21
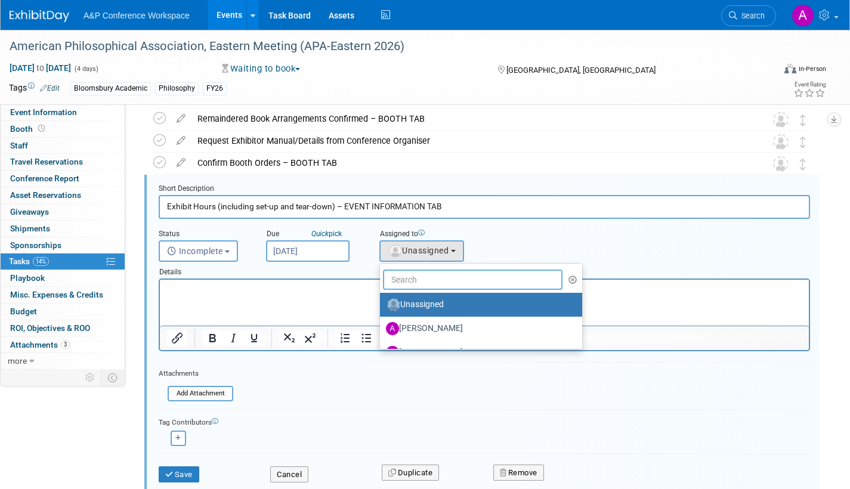
click at [430, 280] on input "text" at bounding box center [473, 280] width 180 height 20
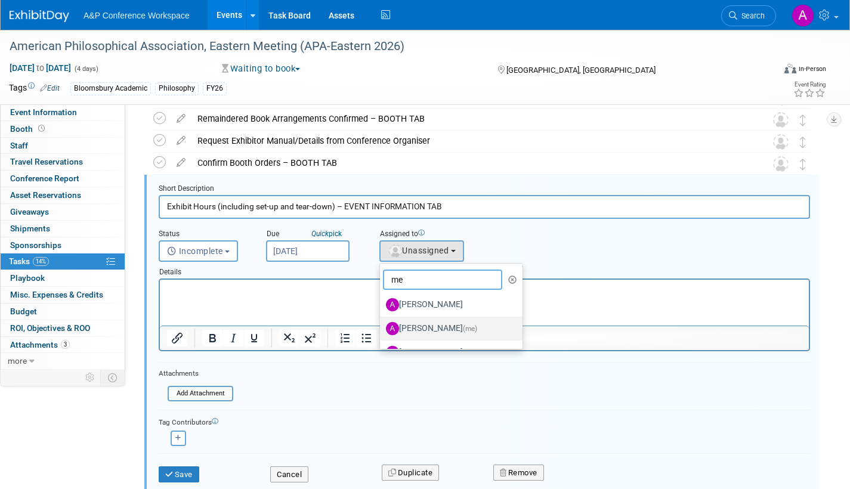
type input "me"
drag, startPoint x: 436, startPoint y: 322, endPoint x: 435, endPoint y: 328, distance: 6.1
click at [436, 323] on label "[PERSON_NAME] (me)" at bounding box center [448, 328] width 125 height 19
click at [382, 323] on input "[PERSON_NAME] (me)" at bounding box center [378, 327] width 8 height 8
select select "3fc68575-f872-4db6-8d2a-11755123f12c"
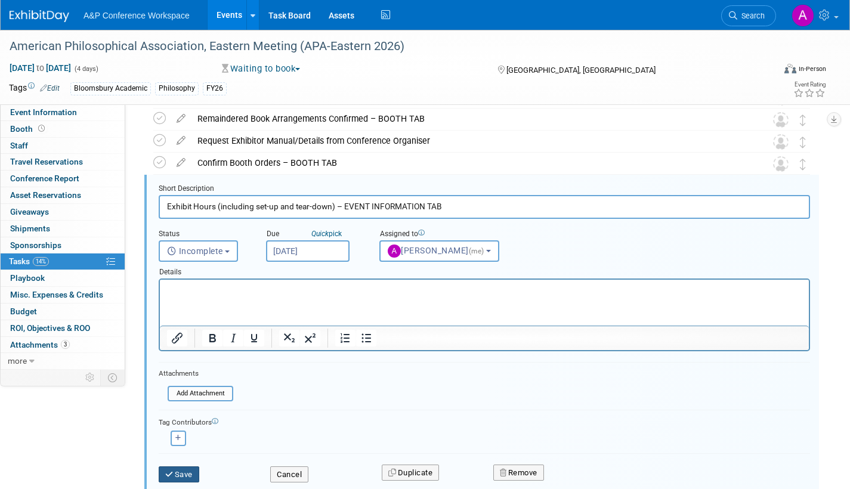
click at [184, 475] on button "Save" at bounding box center [179, 475] width 41 height 17
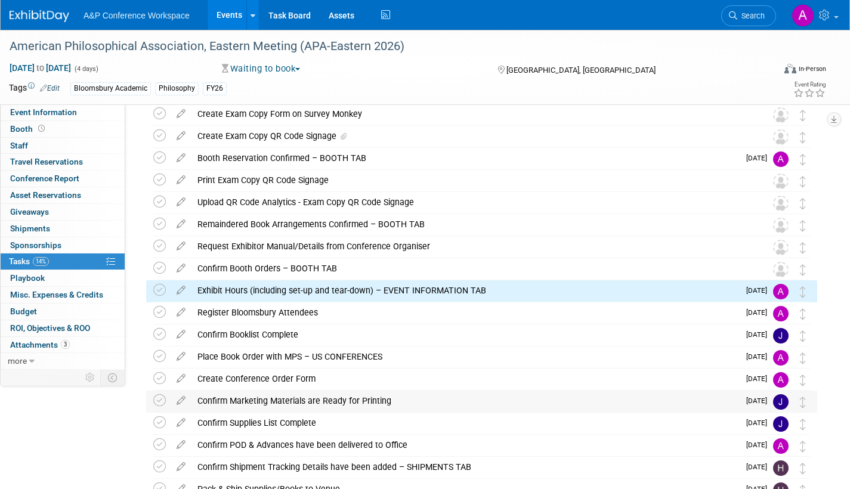
scroll to position [60, 0]
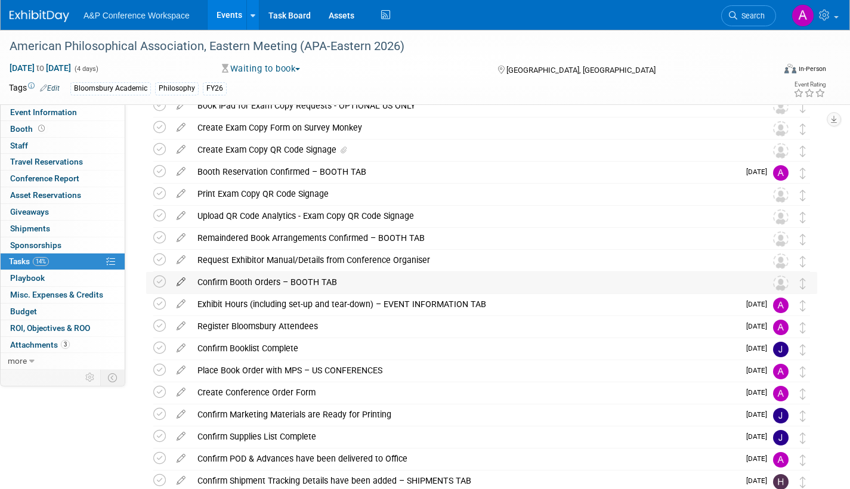
click at [181, 279] on icon at bounding box center [181, 279] width 21 height 15
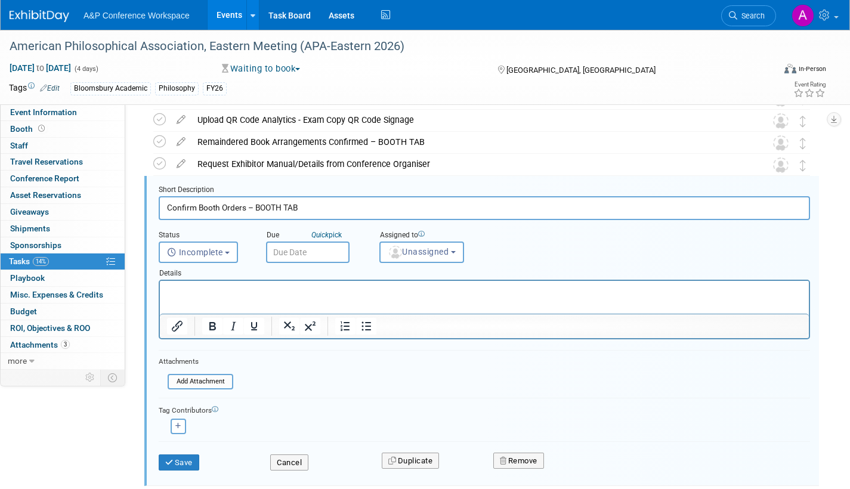
scroll to position [157, 0]
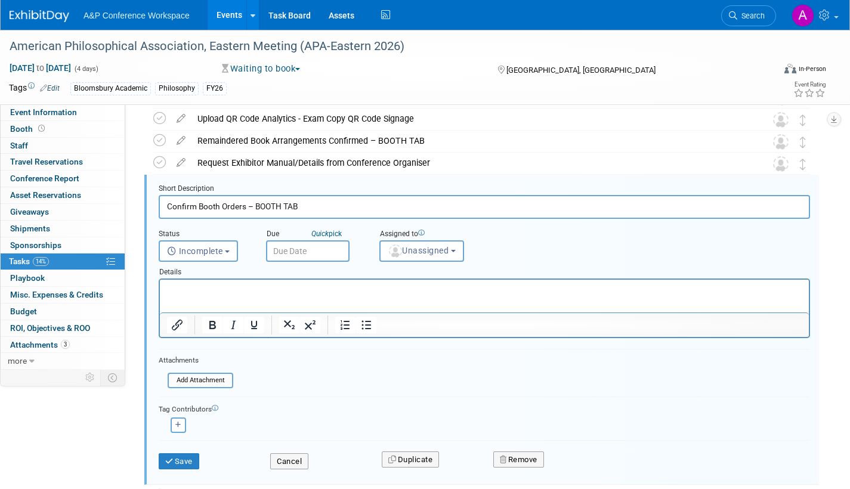
click at [336, 249] on input "text" at bounding box center [308, 250] width 84 height 21
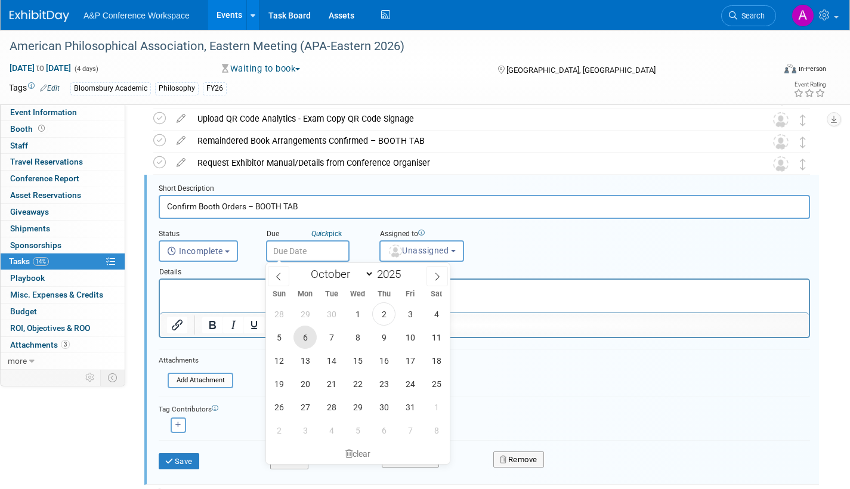
click at [302, 338] on span "6" at bounding box center [305, 337] width 23 height 23
type input "Oct 6, 2025"
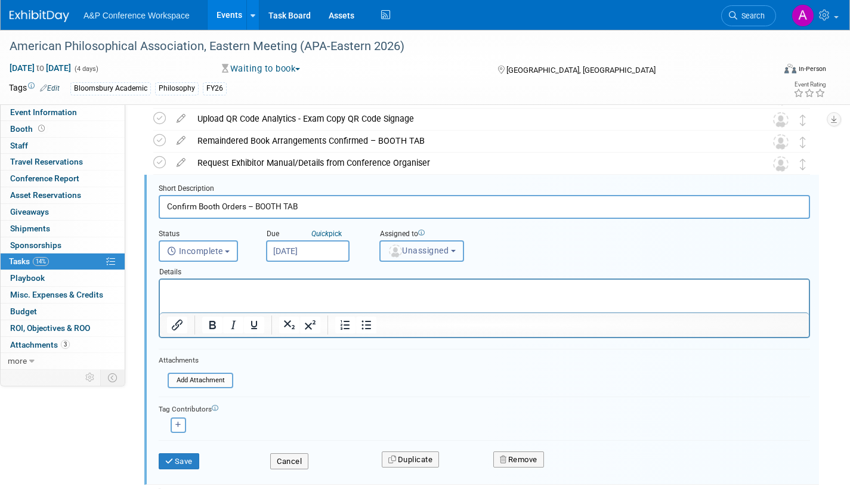
click at [412, 255] on span "Unassigned" at bounding box center [418, 251] width 61 height 10
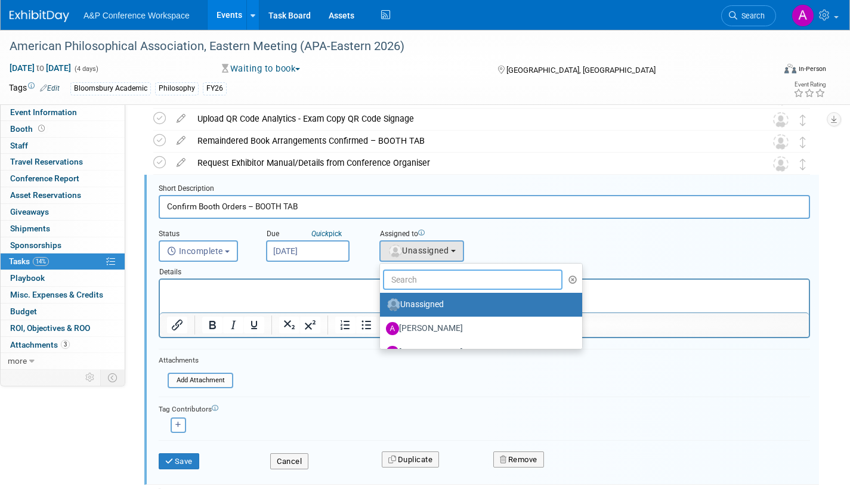
click at [407, 279] on input "text" at bounding box center [473, 280] width 180 height 20
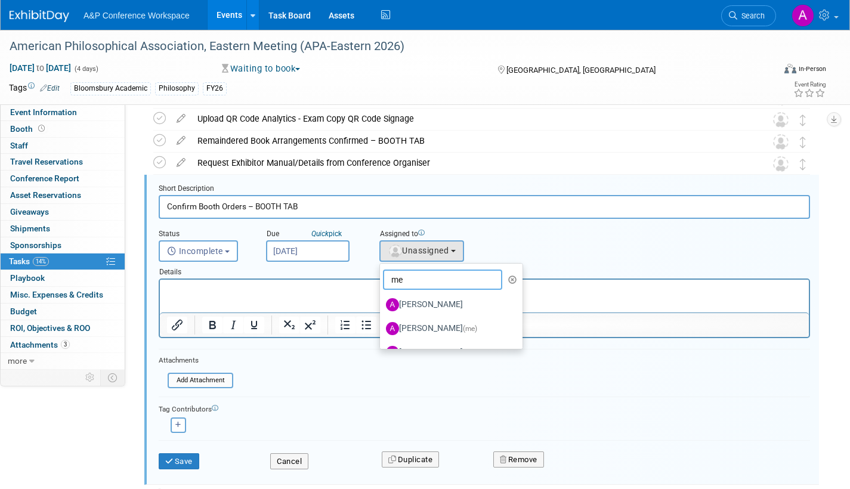
type input "me"
click at [424, 322] on label "Amanda Oney (me)" at bounding box center [448, 328] width 125 height 19
click at [382, 323] on input "Amanda Oney (me)" at bounding box center [378, 327] width 8 height 8
select select "3fc68575-f872-4db6-8d2a-11755123f12c"
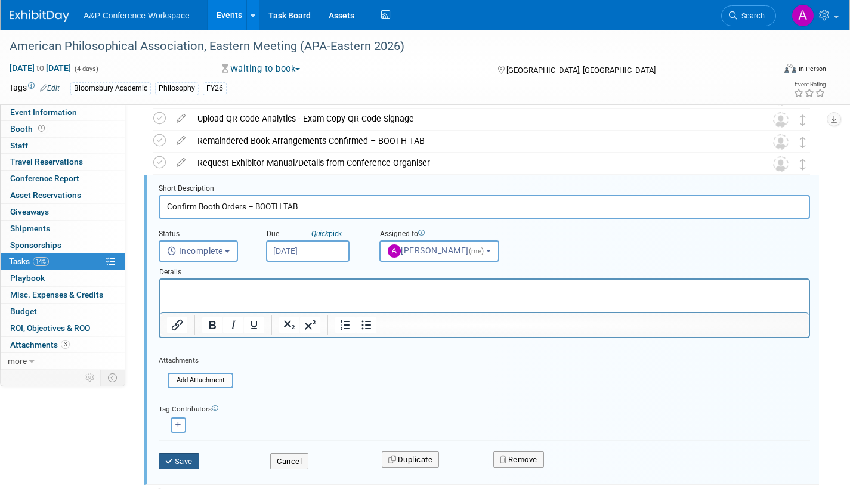
click at [173, 463] on icon "submit" at bounding box center [170, 462] width 10 height 8
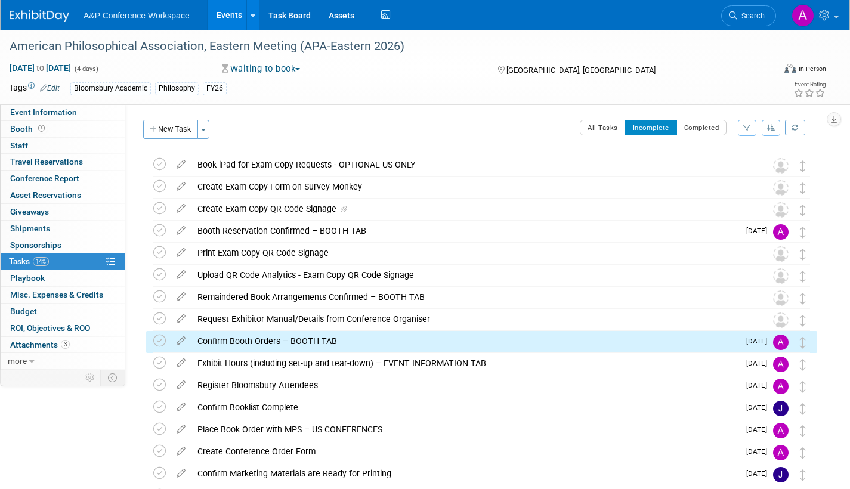
scroll to position [0, 0]
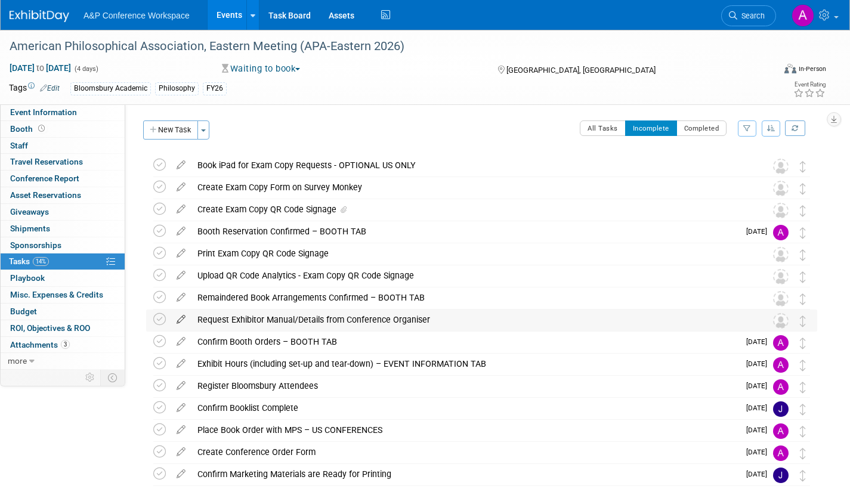
click at [183, 319] on icon at bounding box center [181, 317] width 21 height 15
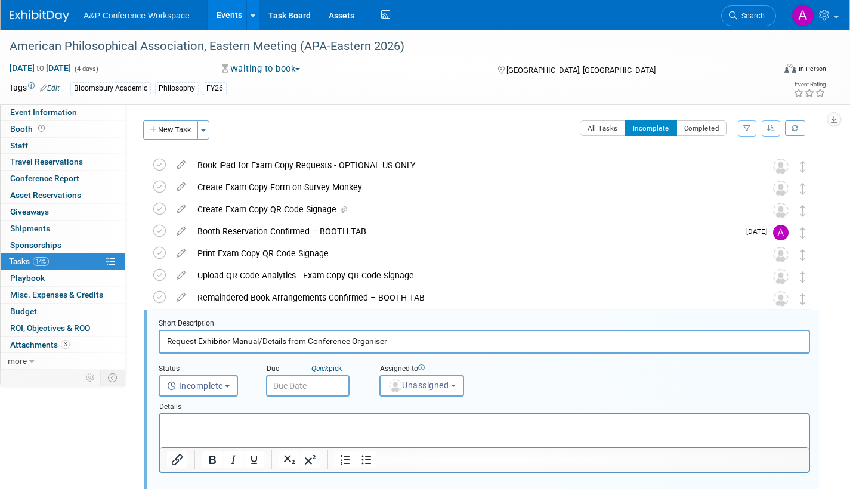
scroll to position [135, 0]
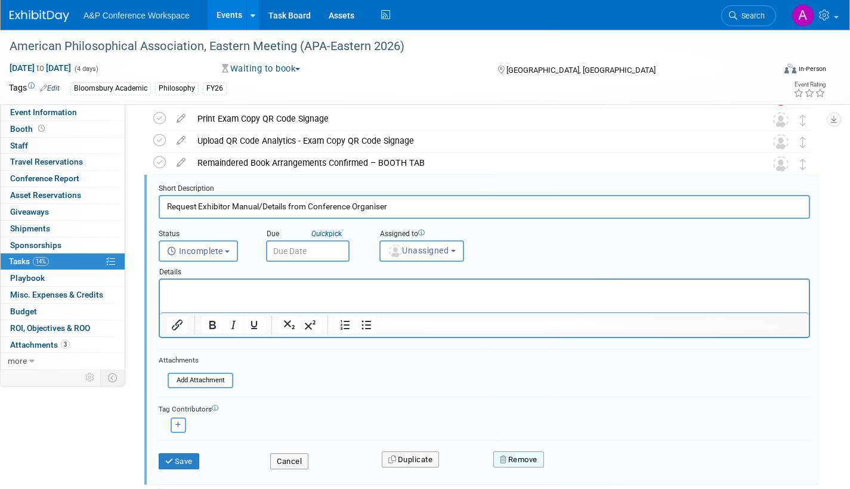
click at [535, 456] on button "Remove" at bounding box center [518, 460] width 51 height 17
click at [586, 468] on link "Yes" at bounding box center [586, 469] width 35 height 19
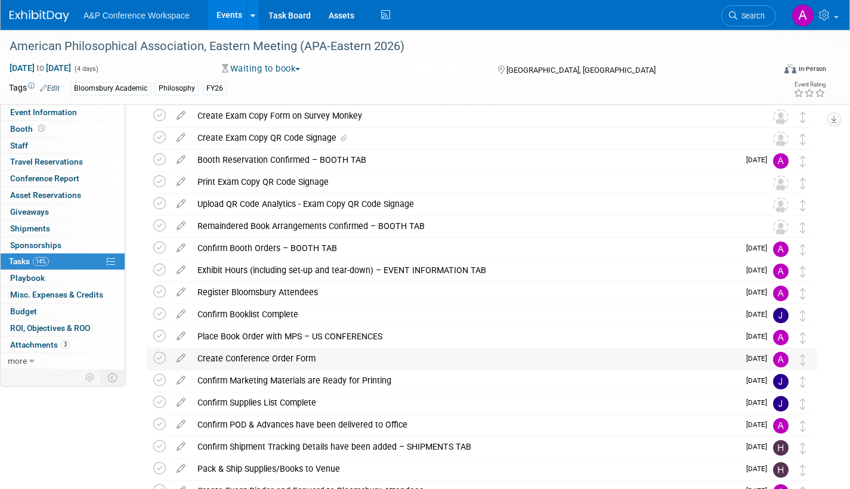
scroll to position [0, 0]
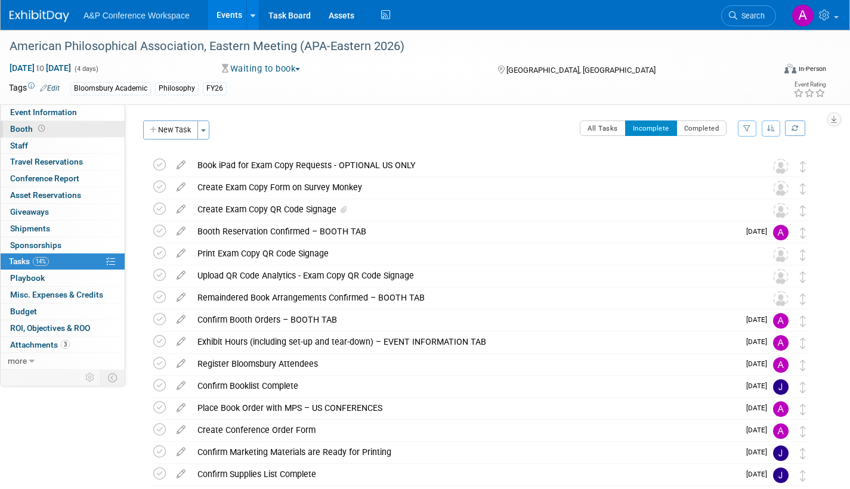
click at [29, 126] on span "Booth" at bounding box center [28, 129] width 37 height 10
select select "CUAP"
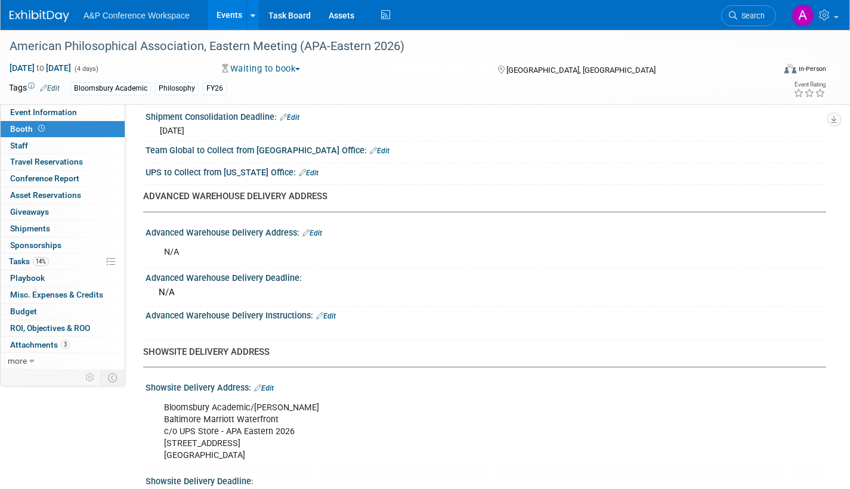
scroll to position [787, 0]
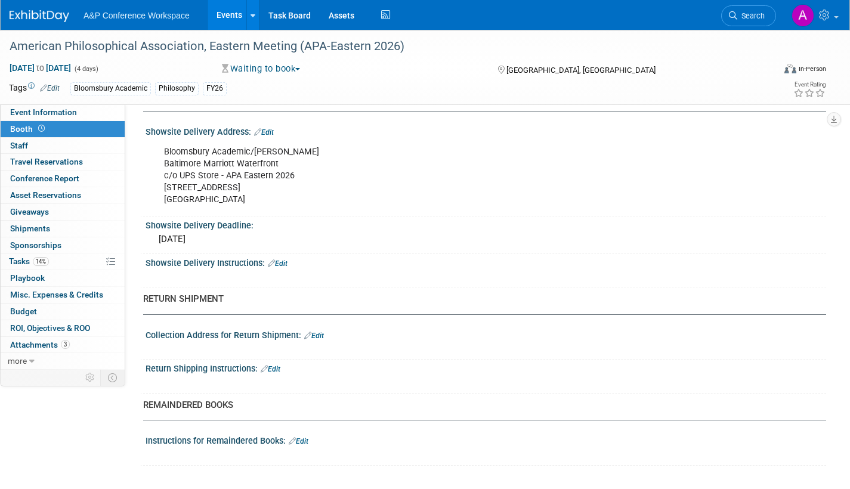
click at [308, 443] on link "Edit" at bounding box center [299, 441] width 20 height 8
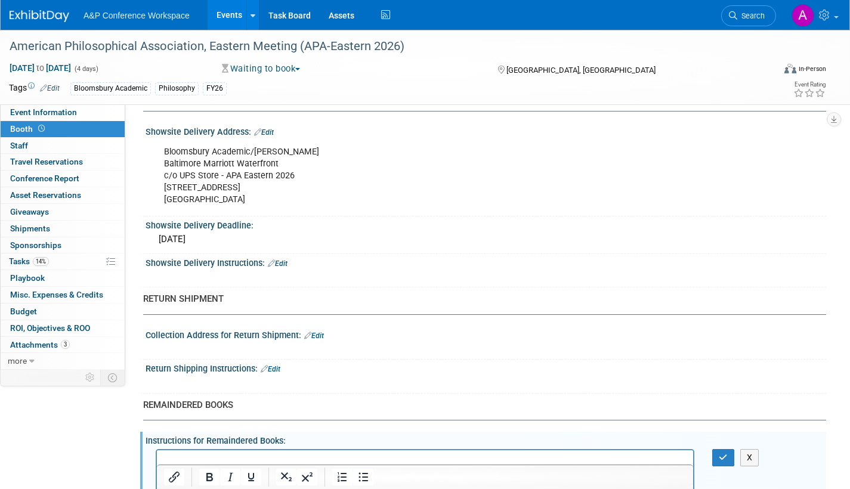
scroll to position [0, 0]
drag, startPoint x: 726, startPoint y: 453, endPoint x: 503, endPoint y: 1, distance: 504.2
click at [726, 453] on icon "button" at bounding box center [723, 457] width 9 height 8
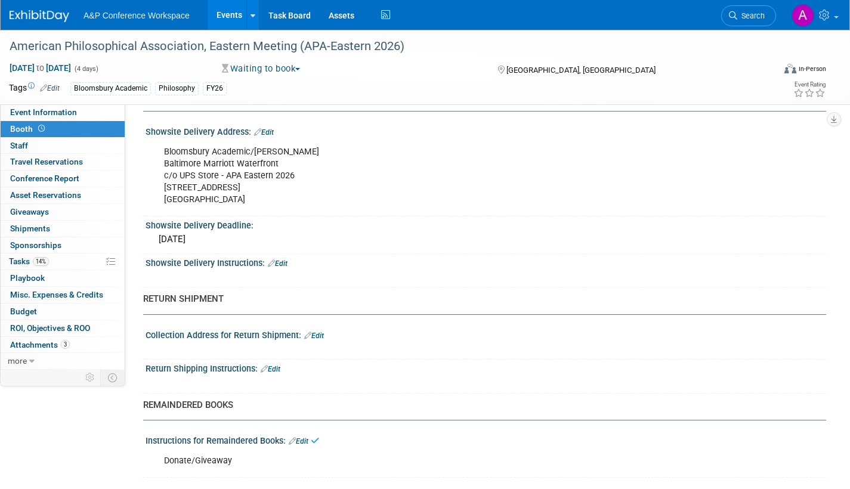
click at [279, 370] on link "Edit" at bounding box center [271, 369] width 20 height 8
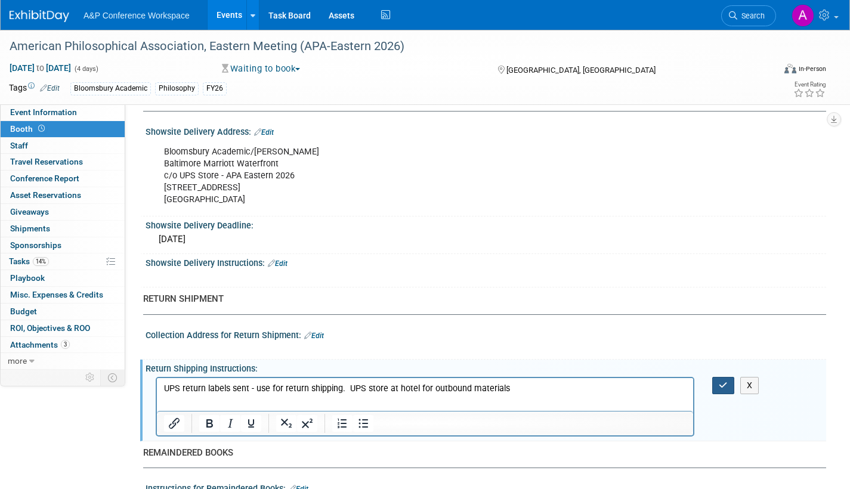
click at [729, 382] on button "button" at bounding box center [723, 385] width 22 height 17
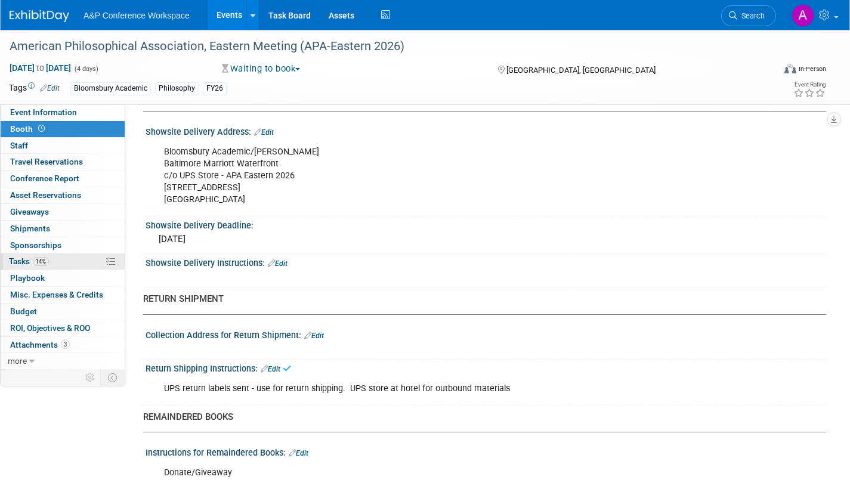
click at [27, 256] on link "14% Tasks 14%" at bounding box center [63, 262] width 124 height 16
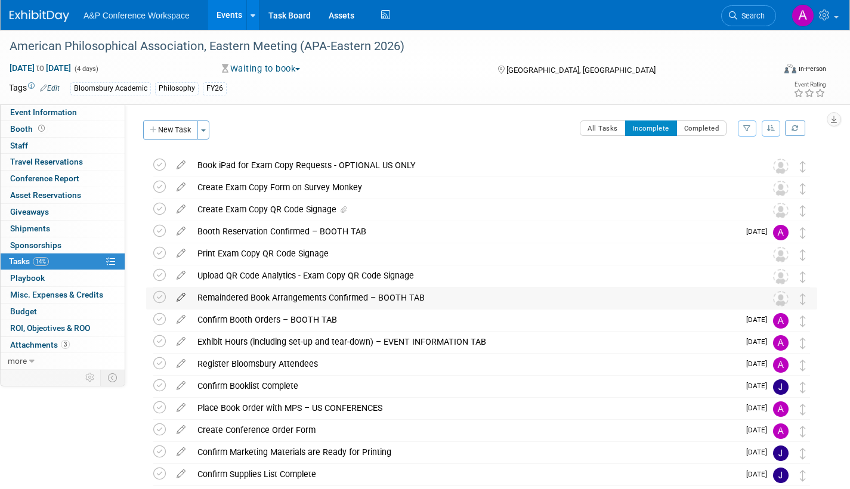
click at [183, 295] on icon at bounding box center [181, 295] width 21 height 15
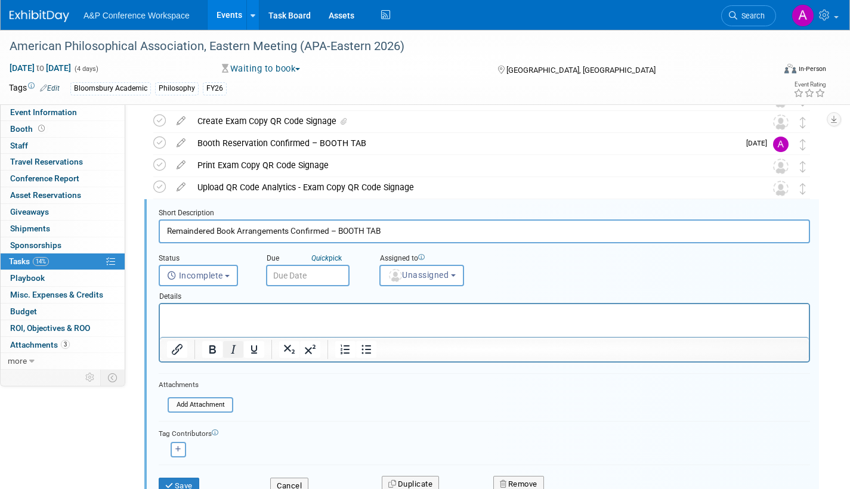
scroll to position [113, 0]
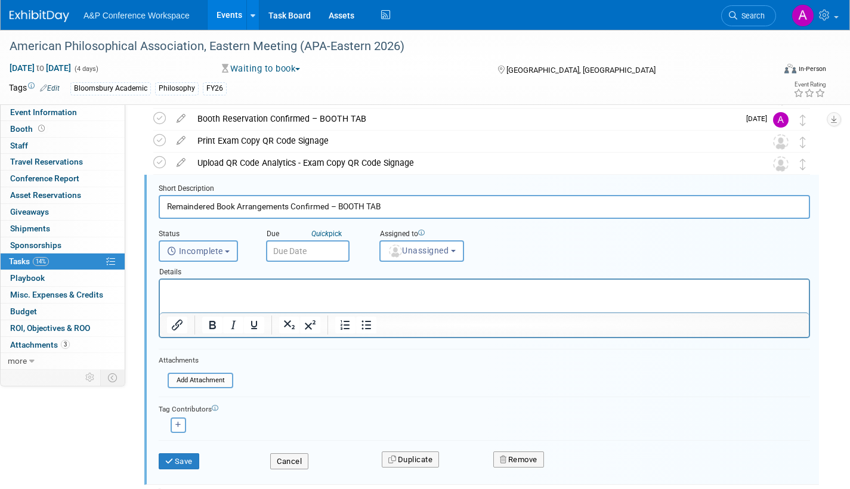
click at [229, 254] on button "Incomplete" at bounding box center [198, 250] width 79 height 21
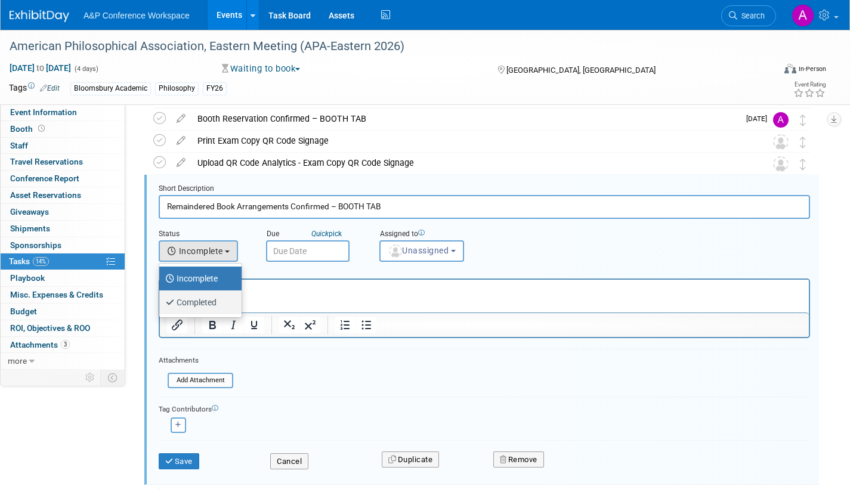
click at [215, 303] on label "Completed" at bounding box center [197, 302] width 64 height 19
click at [161, 303] on input "Completed" at bounding box center [157, 301] width 8 height 8
select select "3"
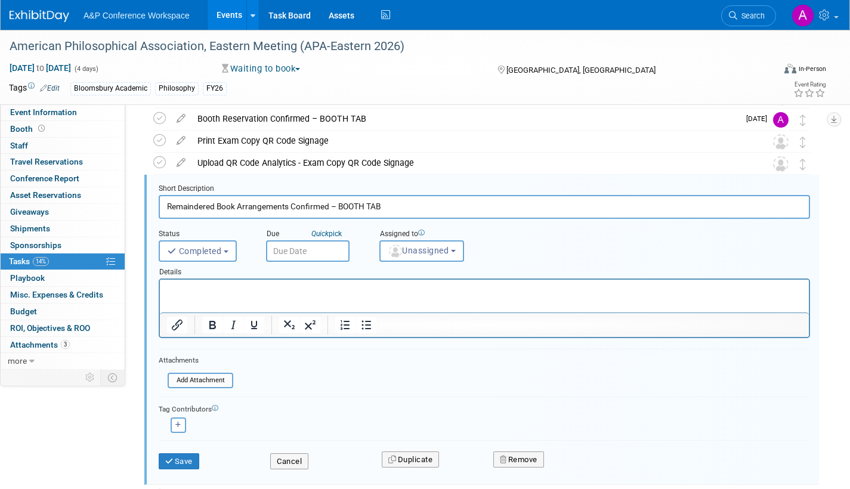
click at [295, 256] on input "text" at bounding box center [308, 250] width 84 height 21
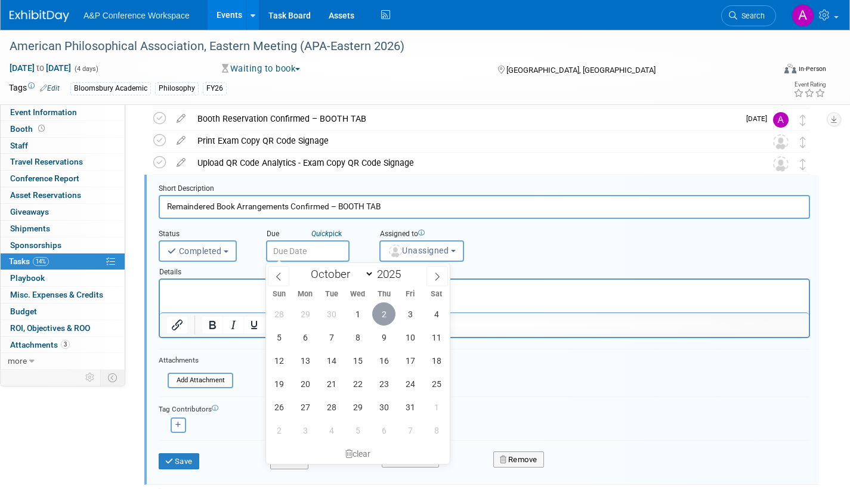
click at [385, 311] on span "2" at bounding box center [383, 313] width 23 height 23
type input "Oct 2, 2025"
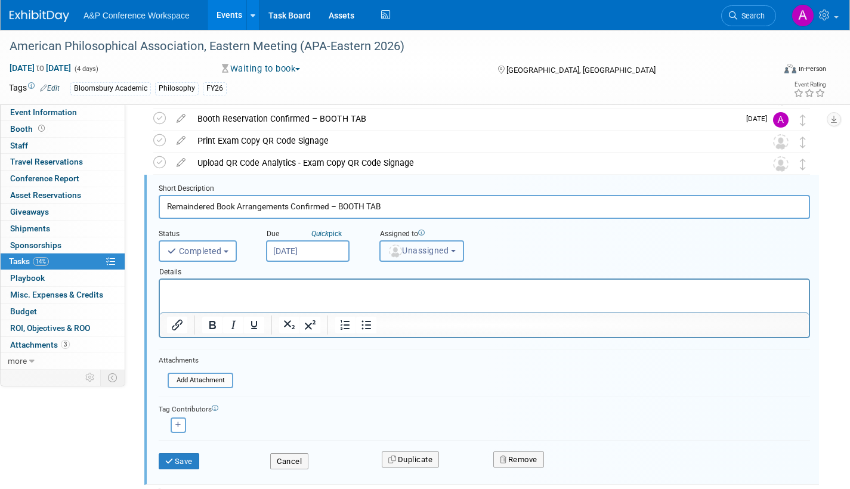
drag, startPoint x: 412, startPoint y: 254, endPoint x: 418, endPoint y: 261, distance: 9.7
click at [412, 254] on span "Unassigned" at bounding box center [418, 251] width 61 height 10
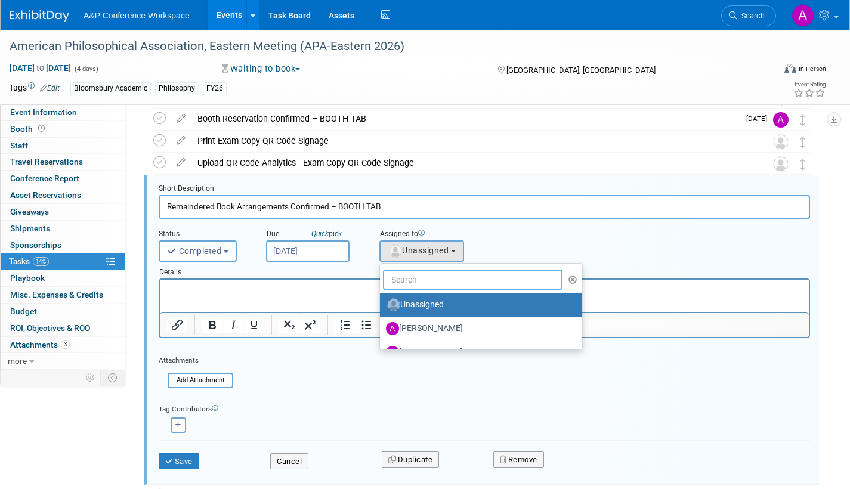
click at [422, 282] on input "text" at bounding box center [473, 280] width 180 height 20
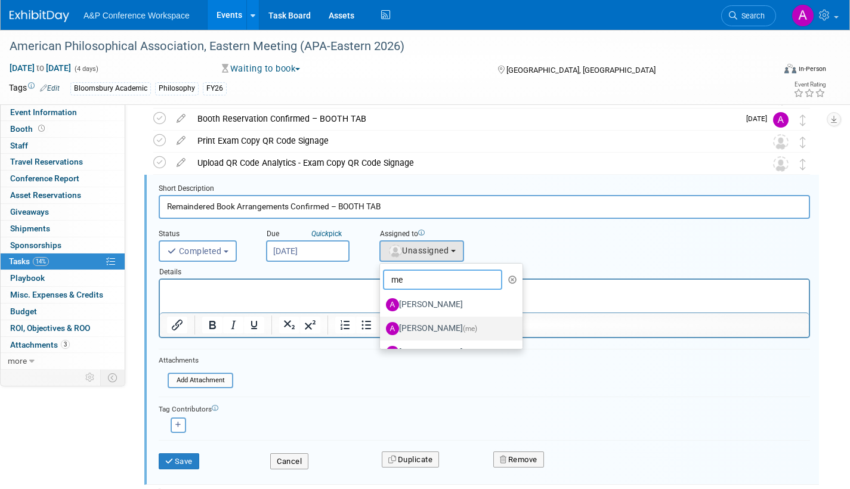
type input "me"
click at [428, 324] on label "Amanda Oney (me)" at bounding box center [448, 328] width 125 height 19
click at [382, 324] on input "Amanda Oney (me)" at bounding box center [378, 327] width 8 height 8
select select "3fc68575-f872-4db6-8d2a-11755123f12c"
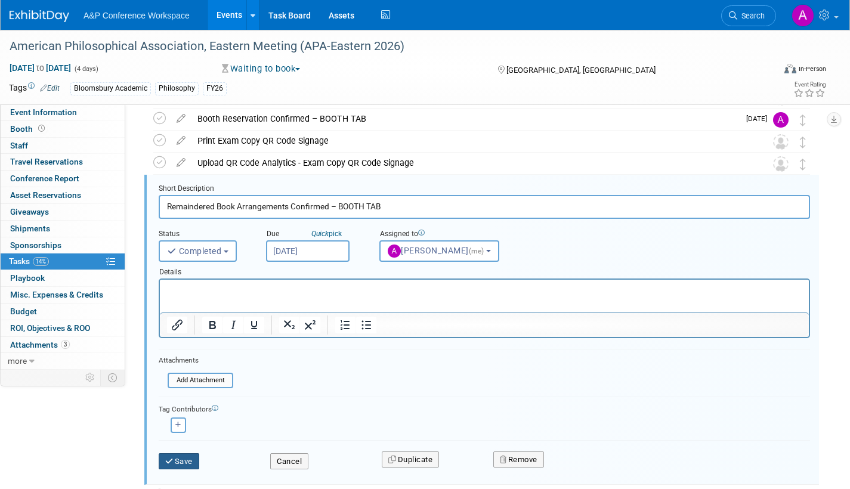
click at [189, 461] on button "Save" at bounding box center [179, 461] width 41 height 17
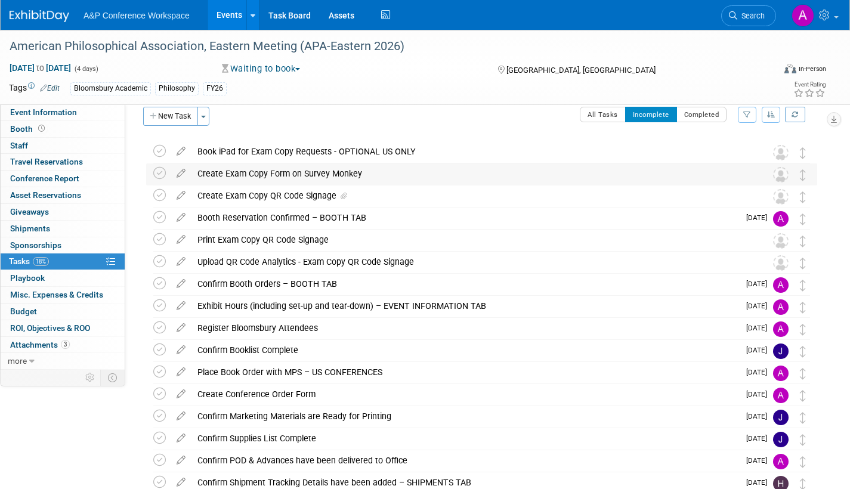
scroll to position [0, 0]
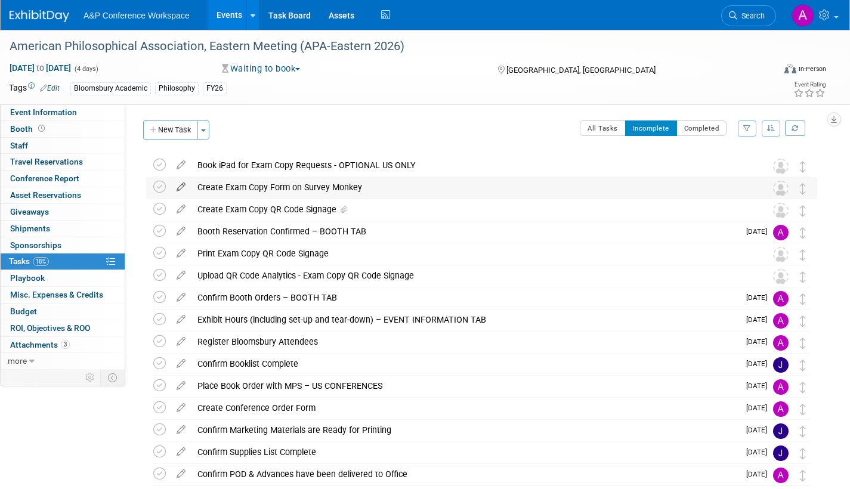
click at [182, 183] on icon at bounding box center [181, 184] width 21 height 15
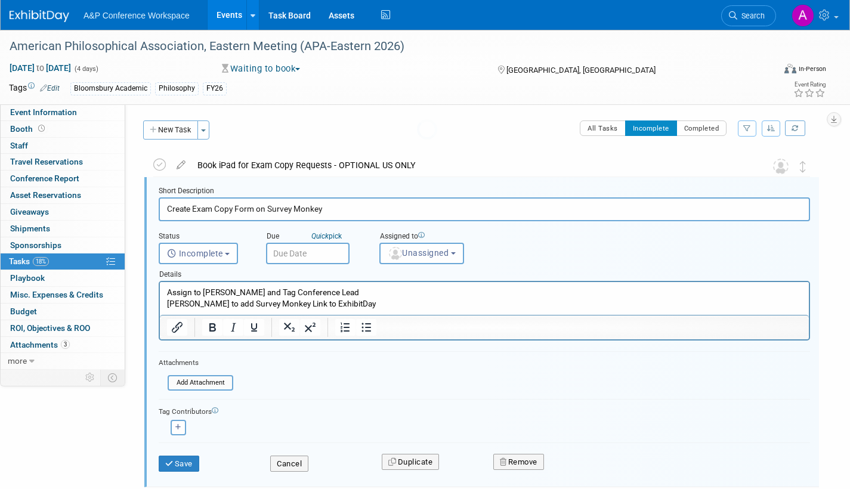
scroll to position [2, 0]
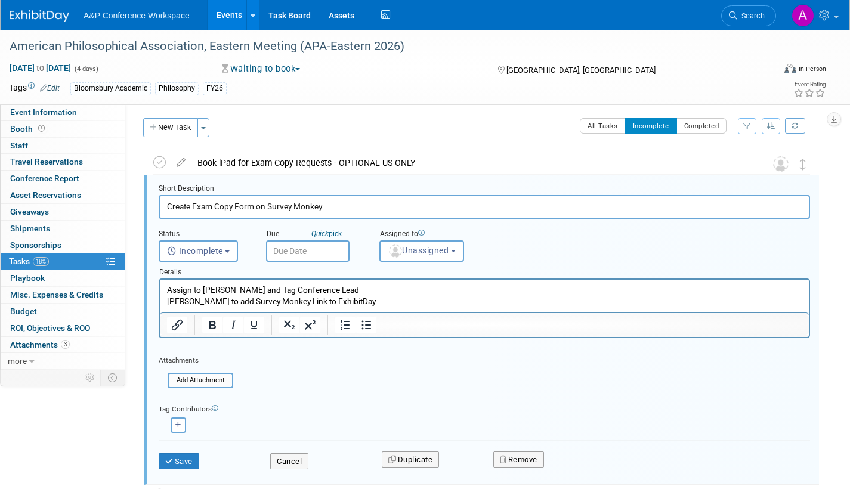
click at [332, 248] on input "text" at bounding box center [308, 250] width 84 height 21
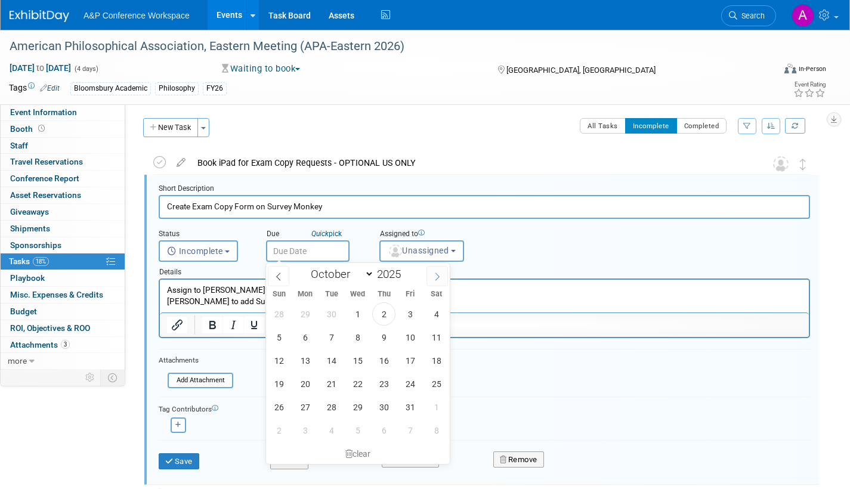
click at [433, 275] on icon at bounding box center [437, 277] width 8 height 8
select select "10"
click at [362, 385] on span "19" at bounding box center [357, 383] width 23 height 23
type input "Nov 19, 2025"
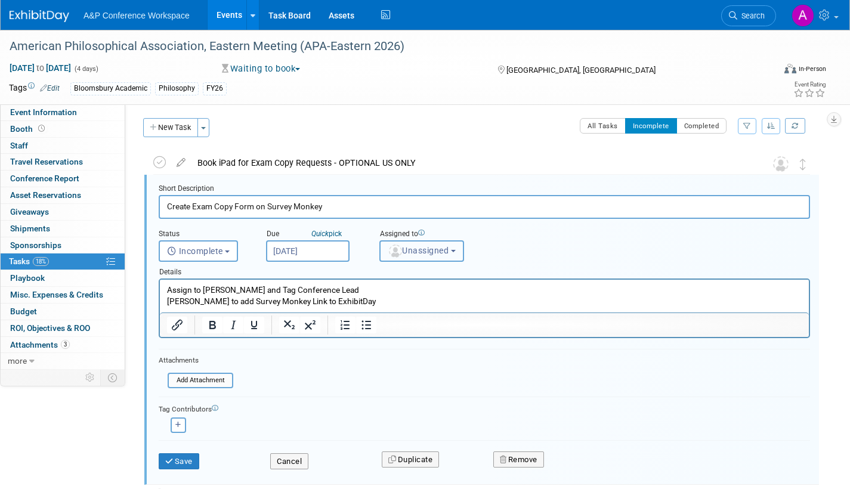
click at [434, 252] on span "Unassigned" at bounding box center [418, 251] width 61 height 10
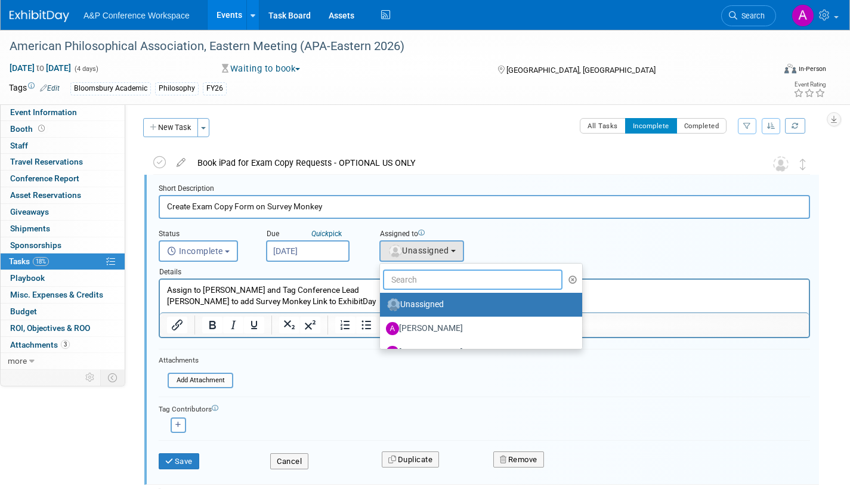
click at [422, 280] on input "text" at bounding box center [473, 280] width 180 height 20
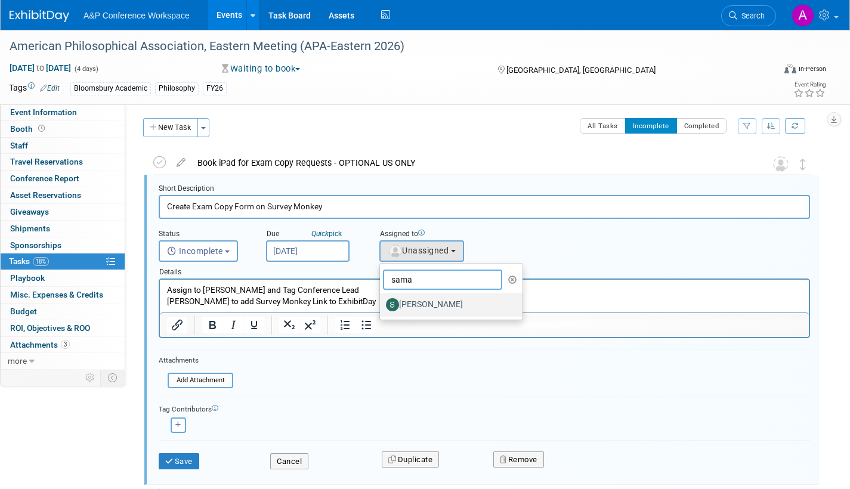
type input "sama"
click at [428, 302] on label "[PERSON_NAME]" at bounding box center [448, 304] width 125 height 19
click at [382, 302] on input "[PERSON_NAME]" at bounding box center [378, 303] width 8 height 8
select select "dd475548-7710-49a5-a511-3269a2e33318"
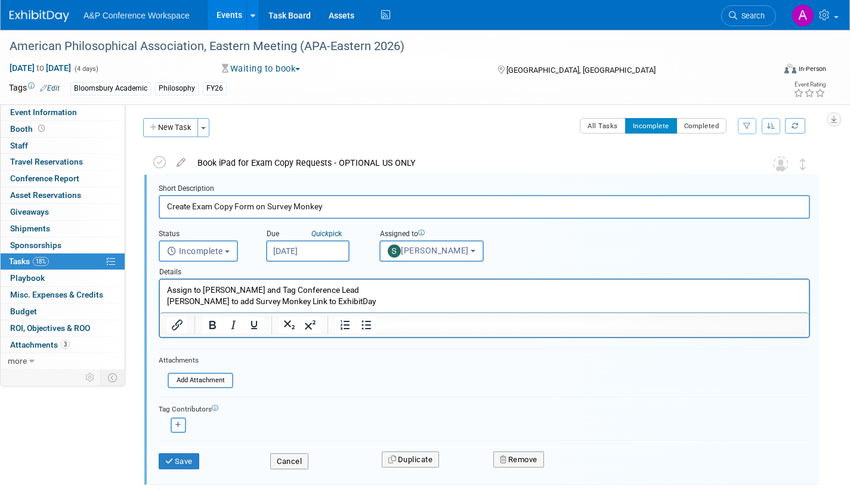
click at [176, 427] on button "button" at bounding box center [179, 426] width 16 height 16
select select
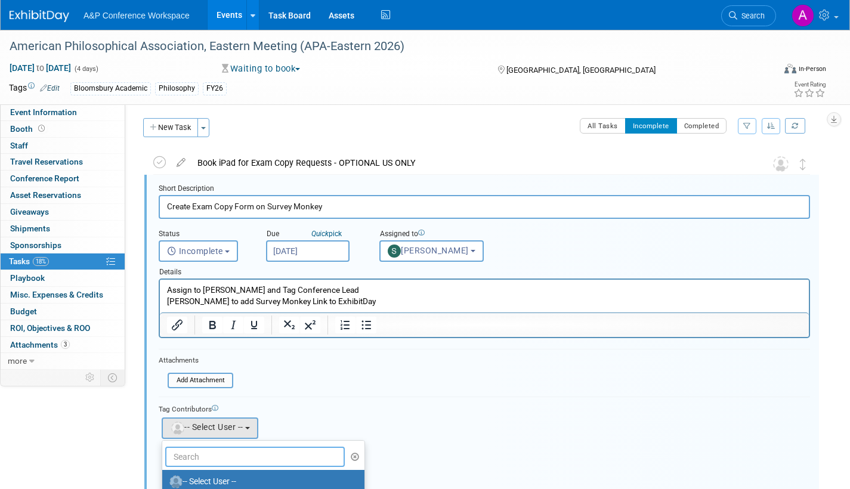
click at [187, 455] on input "text" at bounding box center [255, 457] width 180 height 20
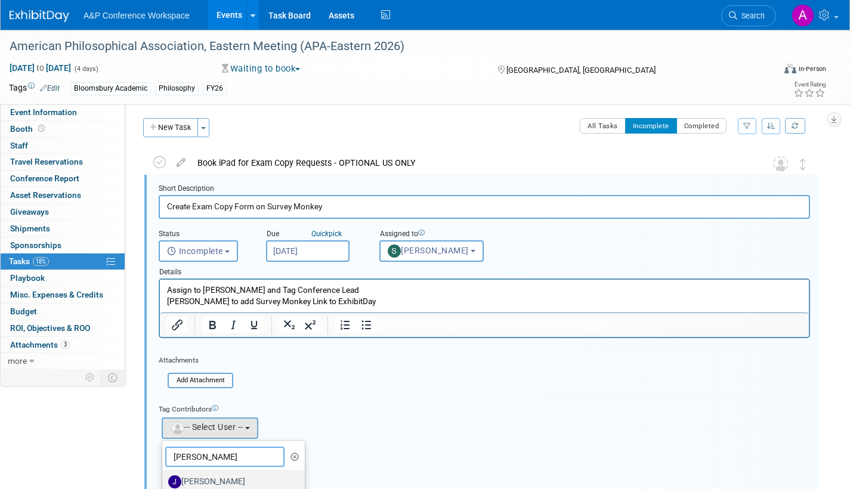
type input "joe"
drag, startPoint x: 209, startPoint y: 485, endPoint x: 271, endPoint y: 483, distance: 62.1
click at [209, 484] on label "[PERSON_NAME]" at bounding box center [230, 481] width 125 height 19
click at [164, 484] on input "[PERSON_NAME]" at bounding box center [160, 481] width 8 height 8
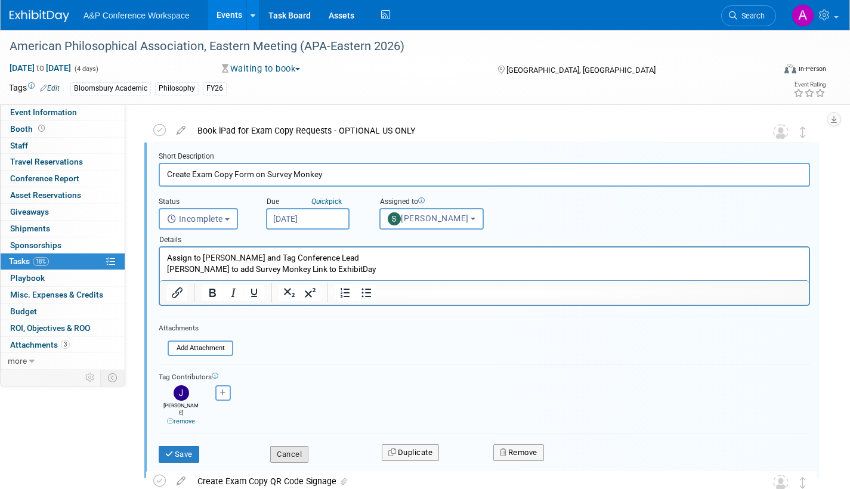
scroll to position [62, 0]
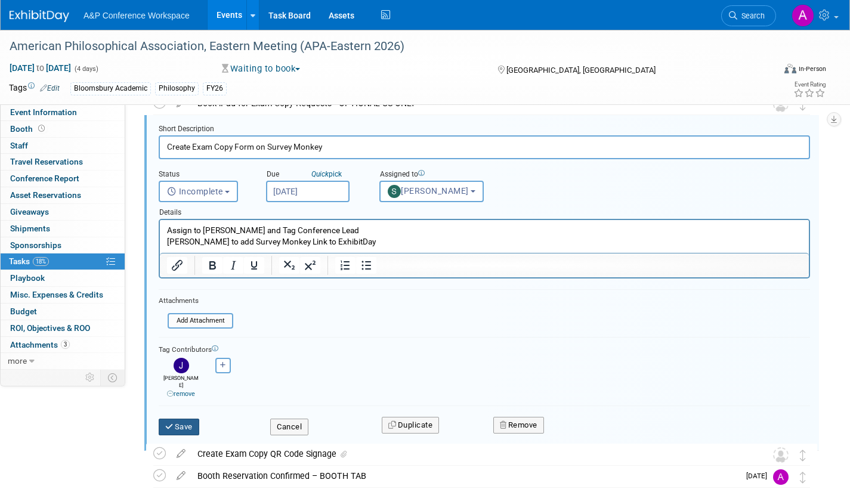
click at [175, 419] on button "Save" at bounding box center [179, 427] width 41 height 17
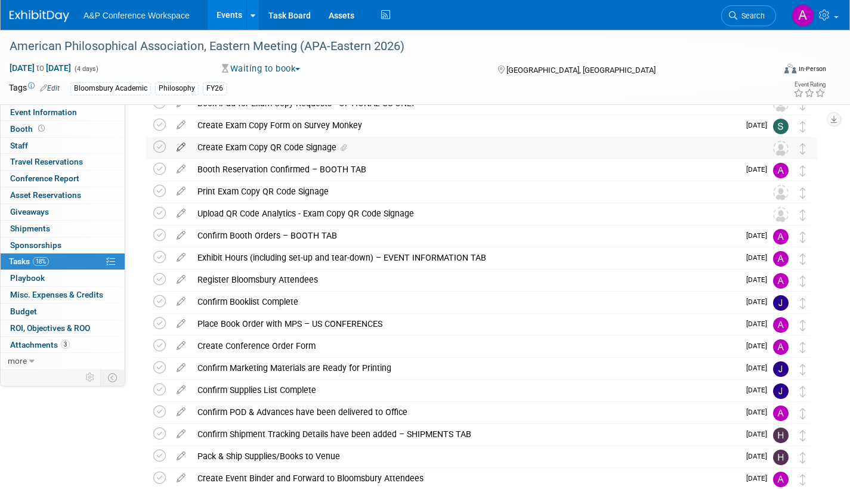
click at [178, 144] on icon at bounding box center [181, 144] width 21 height 15
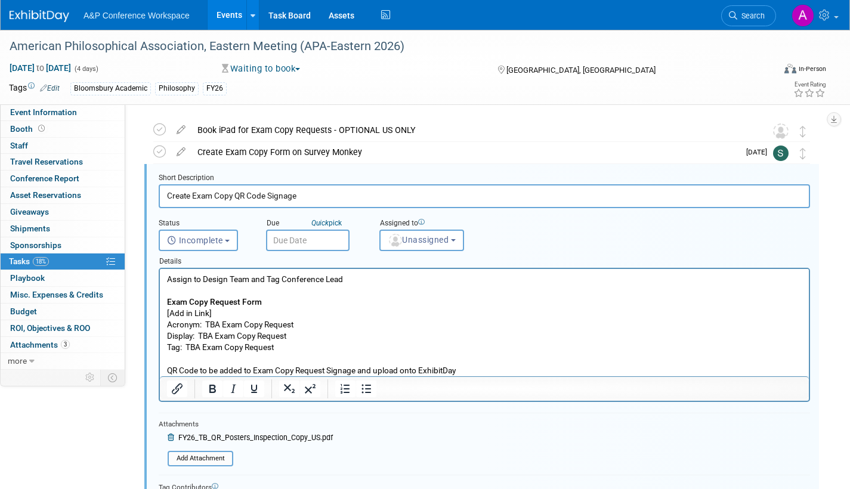
scroll to position [24, 0]
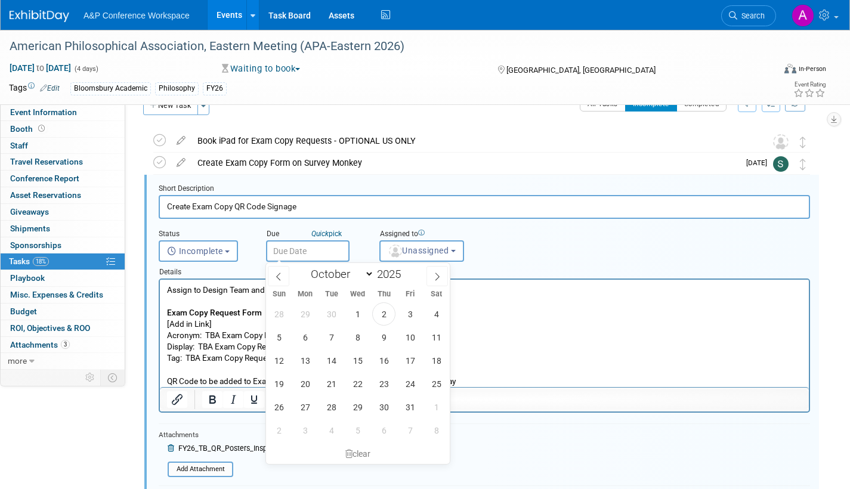
click at [333, 251] on input "text" at bounding box center [308, 250] width 84 height 21
click at [438, 273] on icon at bounding box center [437, 277] width 8 height 8
select select "10"
click at [308, 404] on span "24" at bounding box center [305, 407] width 23 height 23
type input "Nov 24, 2025"
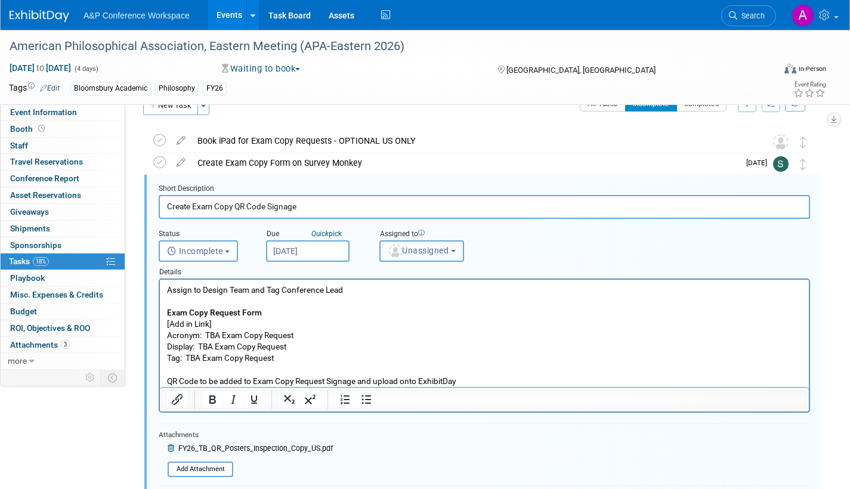
click at [410, 252] on span "Unassigned" at bounding box center [418, 251] width 61 height 10
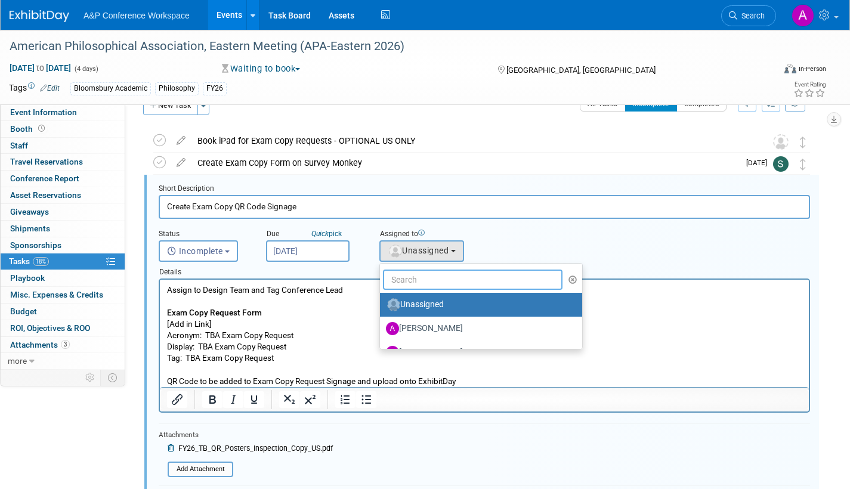
click at [410, 279] on input "text" at bounding box center [473, 280] width 180 height 20
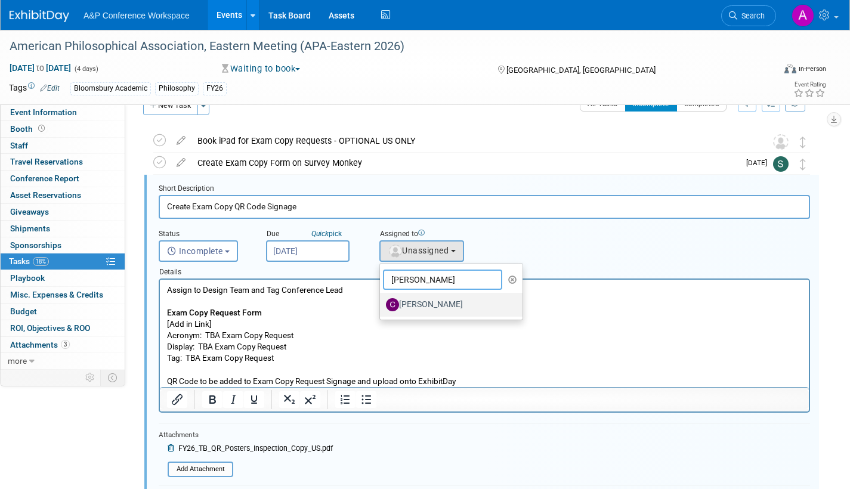
type input "christine"
click at [424, 301] on label "[PERSON_NAME]" at bounding box center [448, 304] width 125 height 19
click at [382, 301] on input "[PERSON_NAME]" at bounding box center [378, 303] width 8 height 8
select select "1a58e6ac-2dfa-429d-b54a-9dc2e557f424"
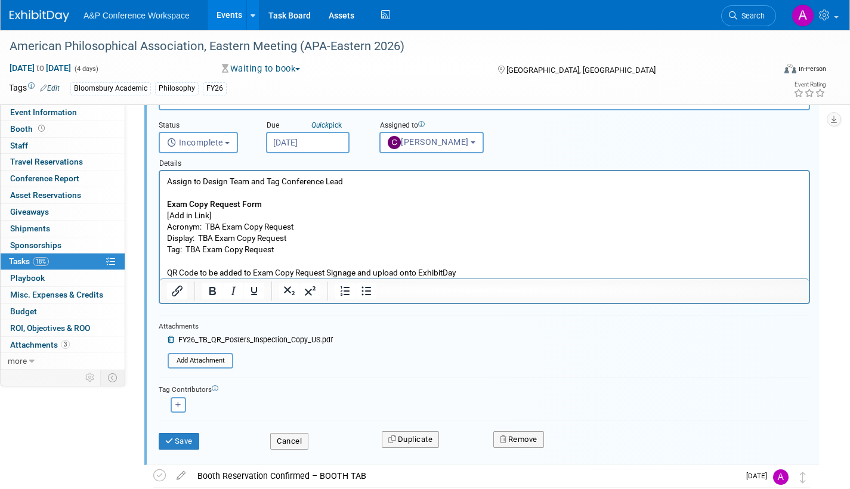
scroll to position [144, 0]
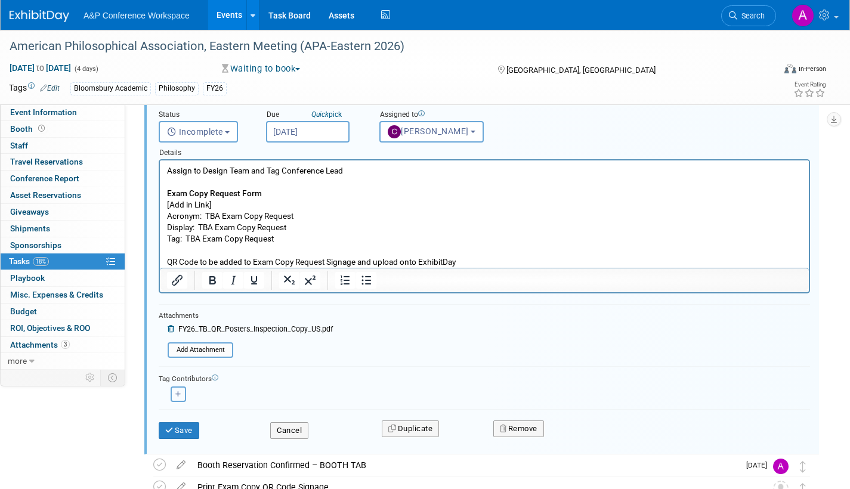
click at [179, 392] on icon "button" at bounding box center [178, 394] width 6 height 7
select select
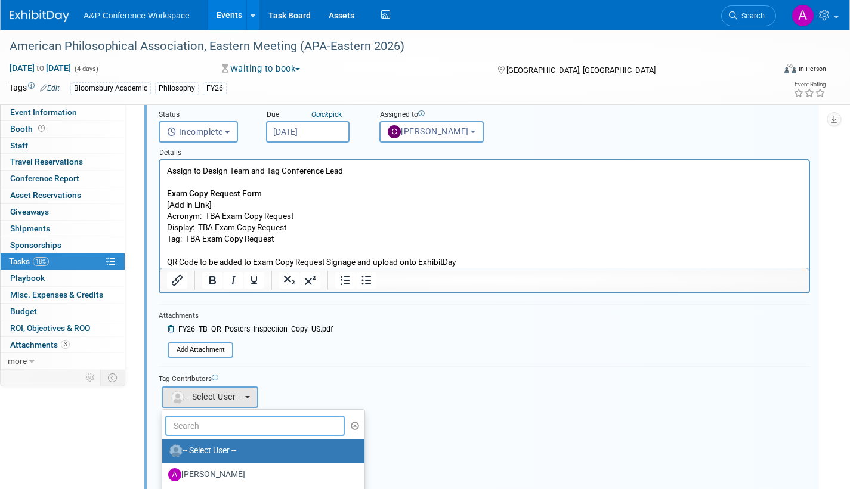
drag, startPoint x: 231, startPoint y: 422, endPoint x: 240, endPoint y: 428, distance: 11.0
click at [232, 423] on input "text" at bounding box center [255, 426] width 180 height 20
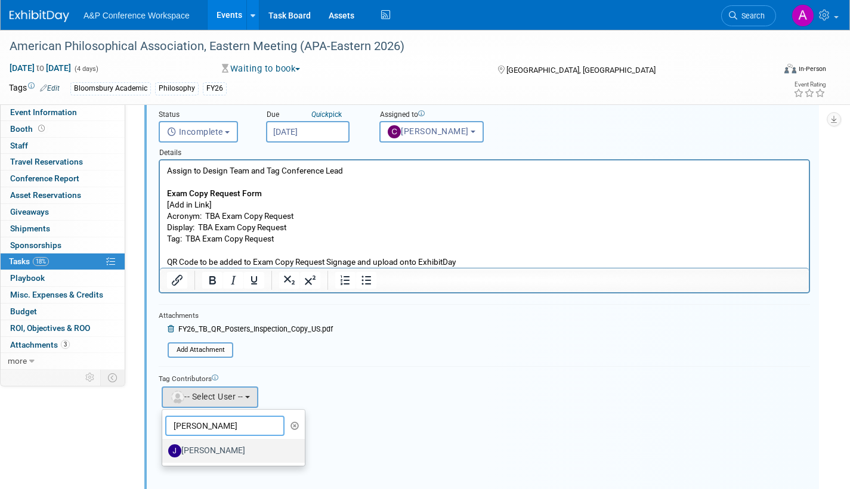
type input "joe"
click at [212, 453] on label "[PERSON_NAME]" at bounding box center [230, 450] width 125 height 19
click at [164, 453] on input "[PERSON_NAME]" at bounding box center [160, 450] width 8 height 8
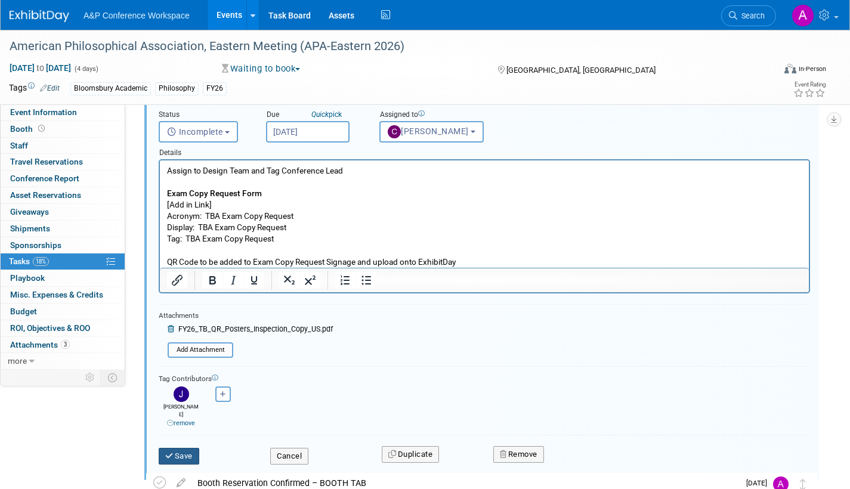
click at [185, 448] on button "Save" at bounding box center [179, 456] width 41 height 17
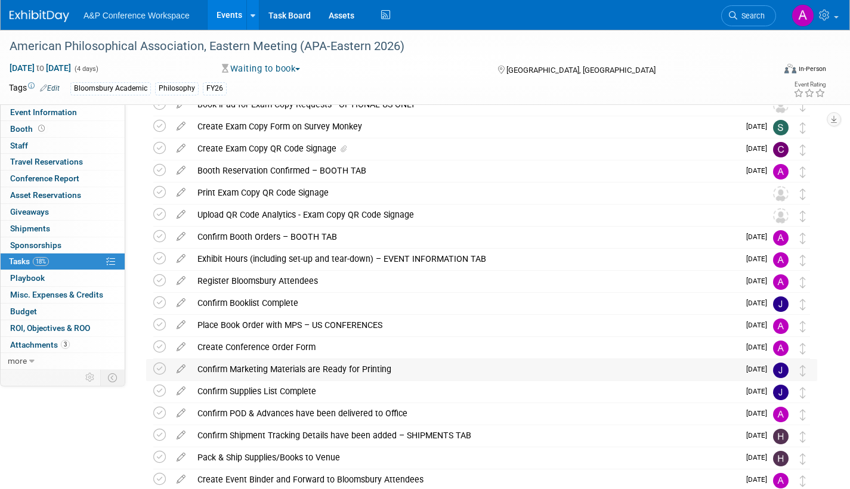
scroll to position [0, 0]
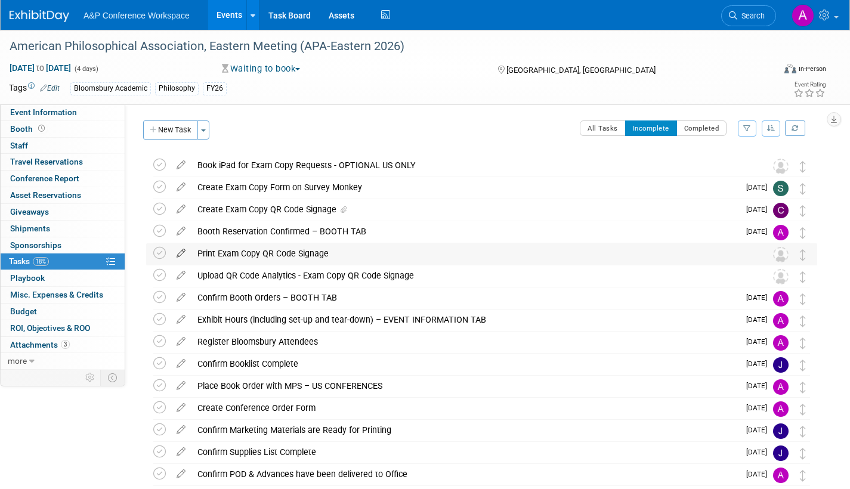
click at [180, 254] on icon at bounding box center [181, 250] width 21 height 15
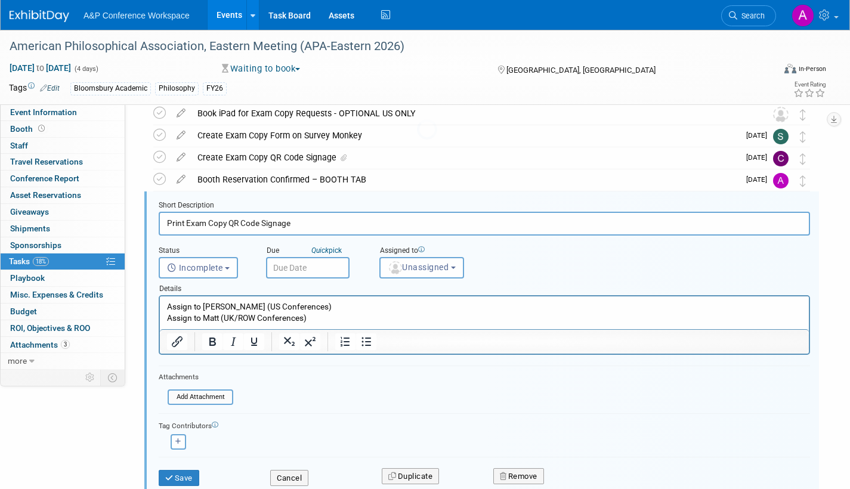
scroll to position [69, 0]
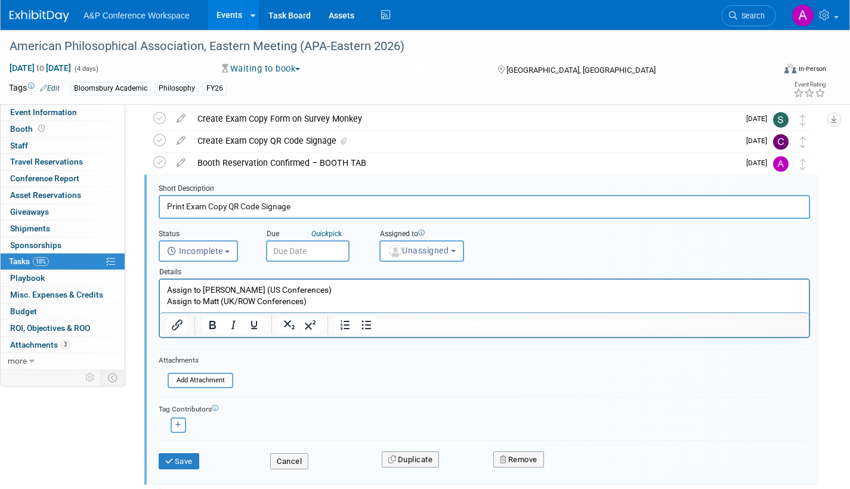
click at [332, 248] on input "text" at bounding box center [308, 250] width 84 height 21
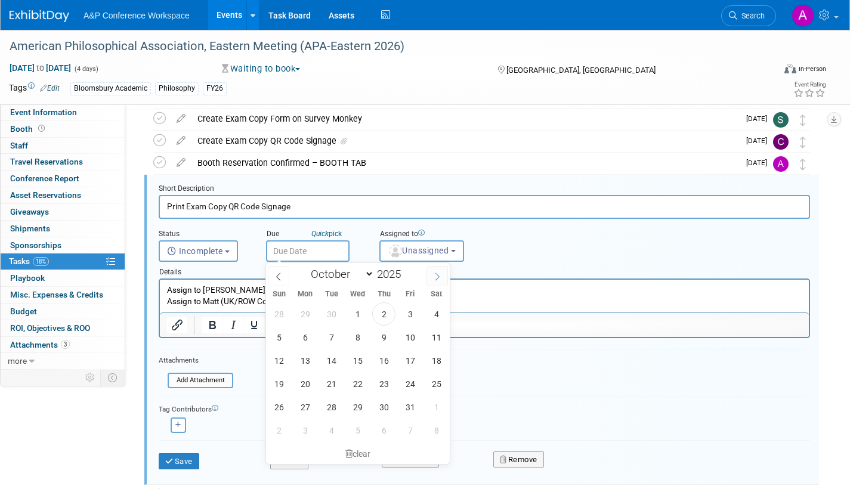
click at [436, 274] on icon at bounding box center [437, 277] width 8 height 8
select select "11"
click at [436, 274] on icon at bounding box center [437, 277] width 8 height 8
type input "2026"
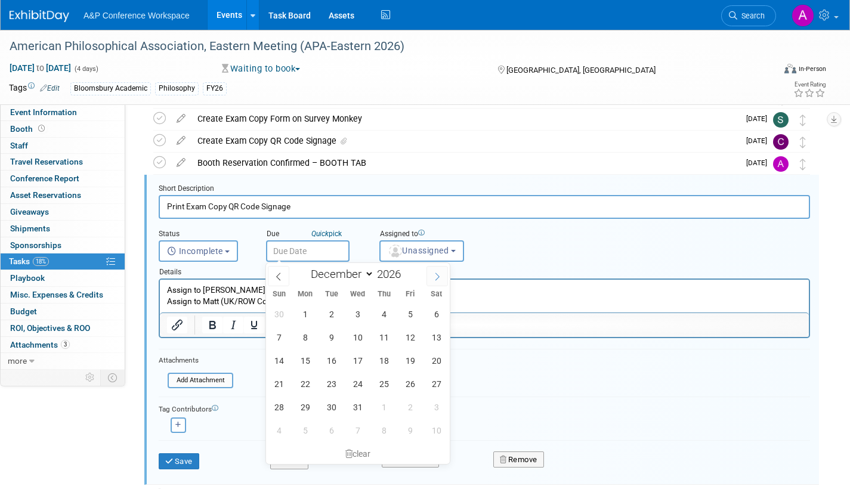
select select "0"
drag, startPoint x: 407, startPoint y: 314, endPoint x: 416, endPoint y: 279, distance: 35.6
click at [409, 310] on span "2" at bounding box center [410, 313] width 23 height 23
type input "Jan 2, 2026"
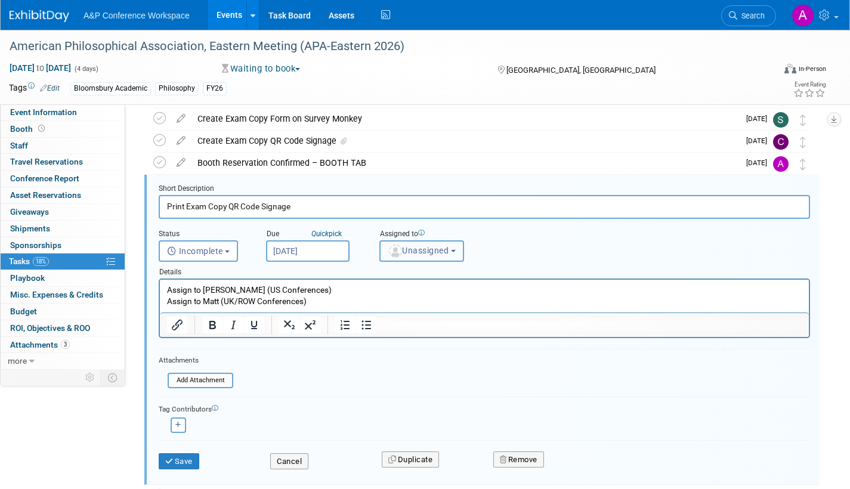
click at [419, 254] on span "Unassigned" at bounding box center [418, 251] width 61 height 10
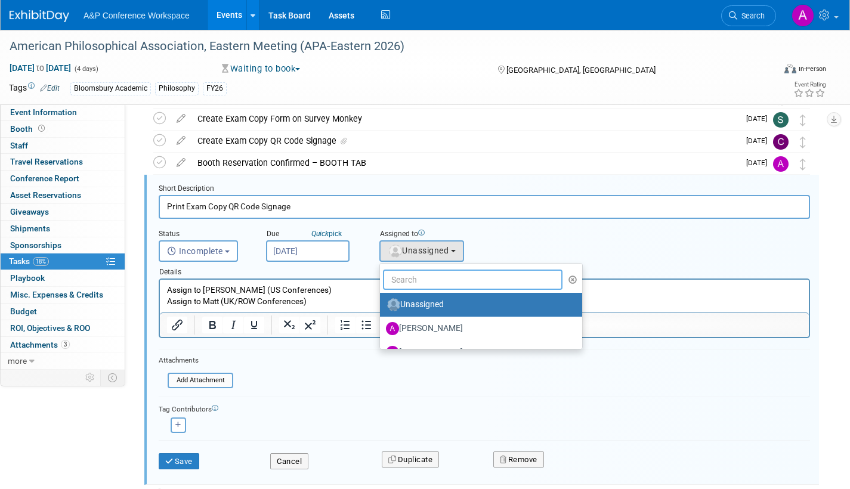
click at [417, 283] on input "text" at bounding box center [473, 280] width 180 height 20
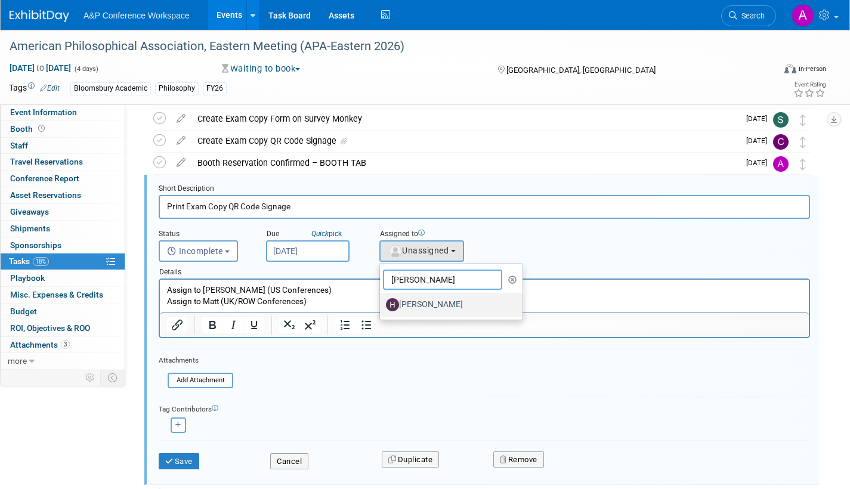
type input "hanna"
click at [441, 302] on label "[PERSON_NAME]" at bounding box center [448, 304] width 125 height 19
click at [382, 302] on input "[PERSON_NAME]" at bounding box center [378, 303] width 8 height 8
select select "f47d5110-dff9-4952-99f5-c640fdae2d00"
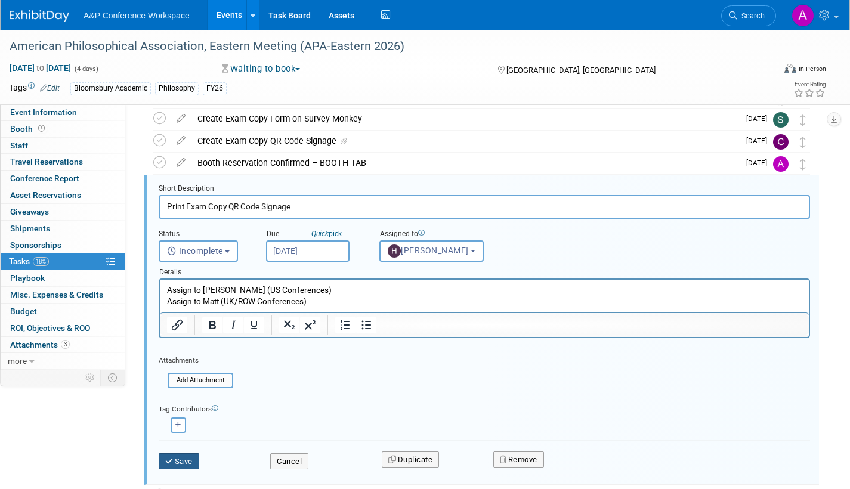
click at [170, 464] on icon "submit" at bounding box center [170, 462] width 10 height 8
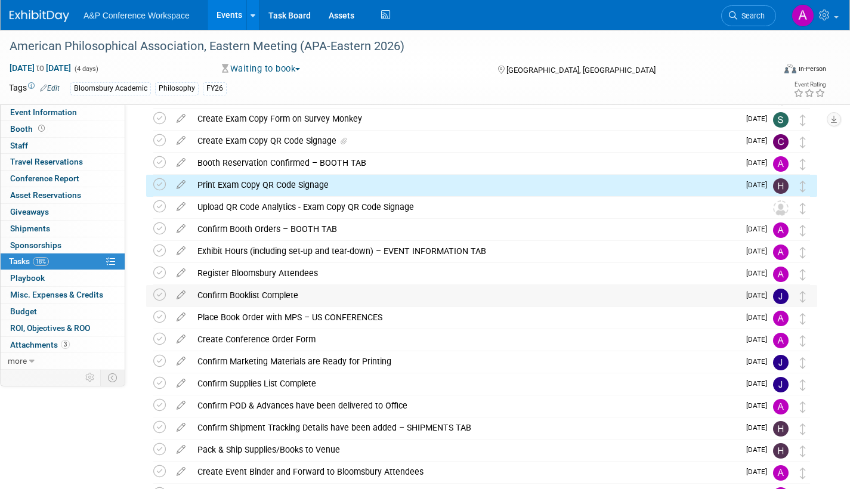
scroll to position [9, 0]
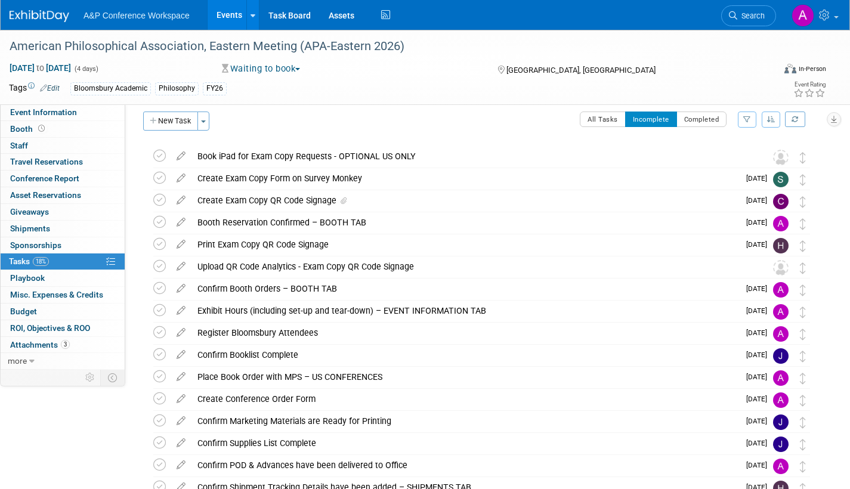
click at [184, 264] on icon at bounding box center [181, 264] width 21 height 15
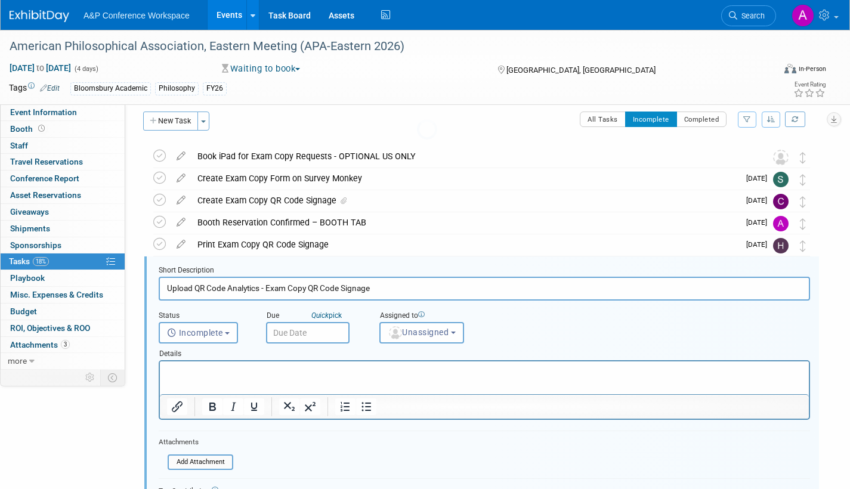
scroll to position [91, 0]
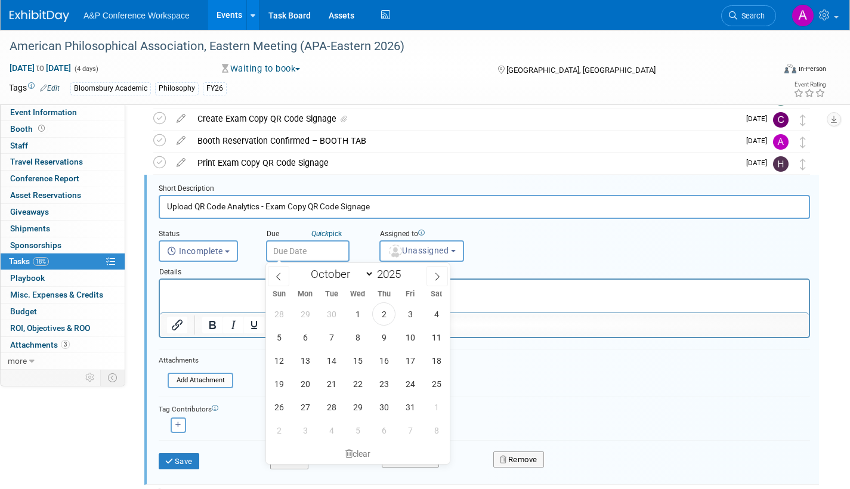
click at [336, 249] on input "text" at bounding box center [308, 250] width 84 height 21
click at [437, 274] on icon at bounding box center [437, 277] width 4 height 8
click at [437, 274] on icon at bounding box center [437, 277] width 8 height 8
select select "11"
click at [438, 274] on icon at bounding box center [437, 277] width 8 height 8
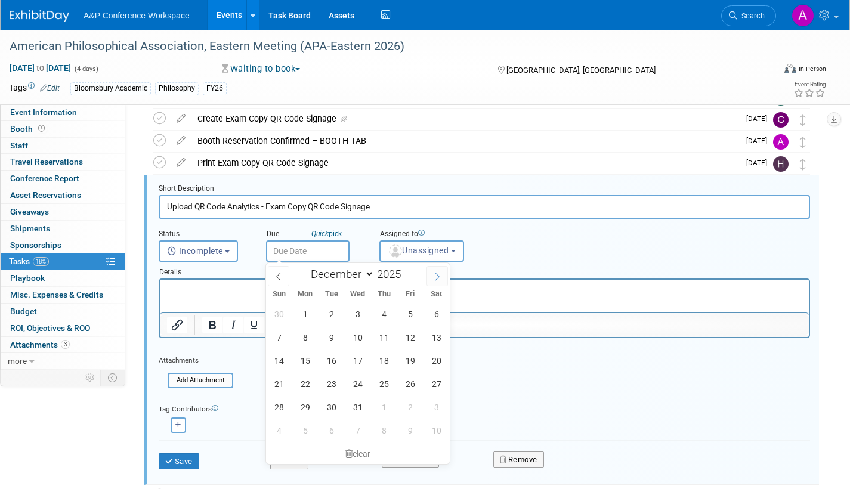
type input "2026"
select select "0"
click at [301, 385] on span "19" at bounding box center [305, 383] width 23 height 23
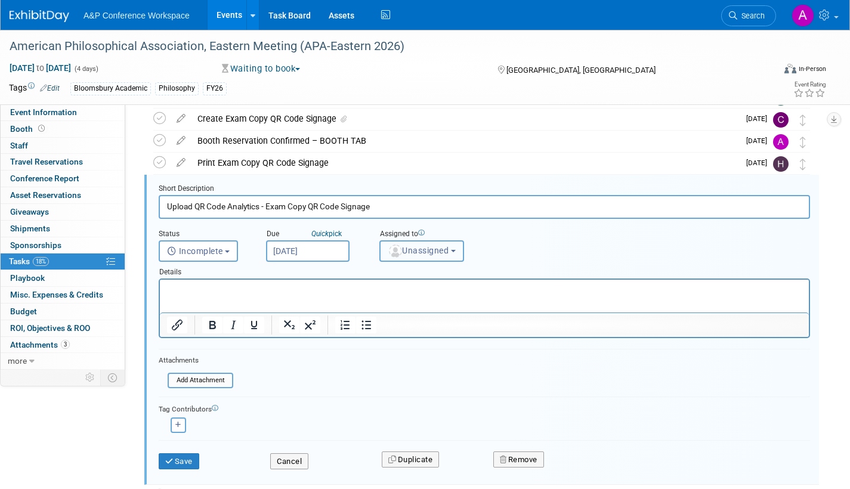
click at [424, 249] on span "Unassigned" at bounding box center [418, 251] width 61 height 10
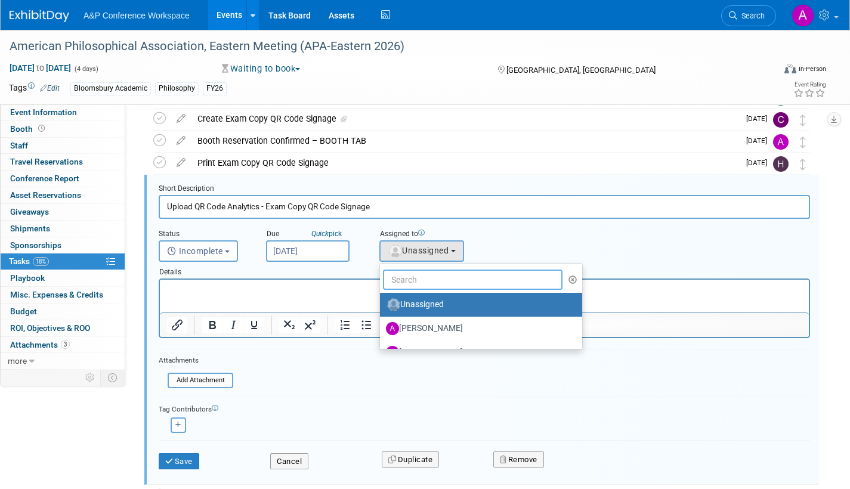
click at [416, 281] on input "text" at bounding box center [473, 280] width 180 height 20
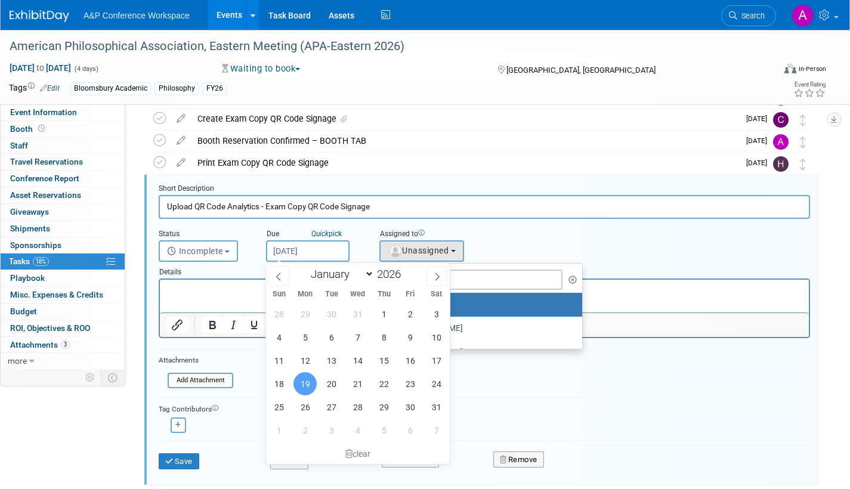
click at [324, 246] on input "Jan 19, 2026" at bounding box center [308, 250] width 84 height 21
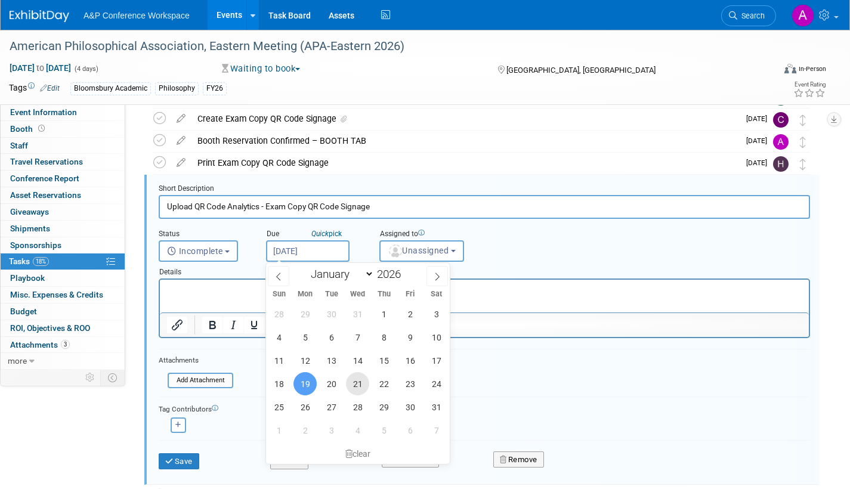
drag, startPoint x: 356, startPoint y: 390, endPoint x: 357, endPoint y: 384, distance: 6.1
click at [356, 388] on span "21" at bounding box center [357, 383] width 23 height 23
type input "Jan 21, 2026"
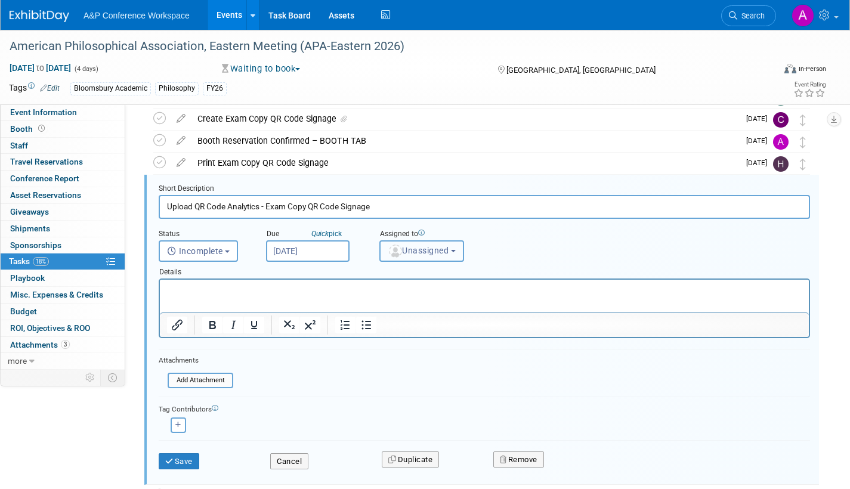
click at [418, 251] on span "Unassigned" at bounding box center [418, 251] width 61 height 10
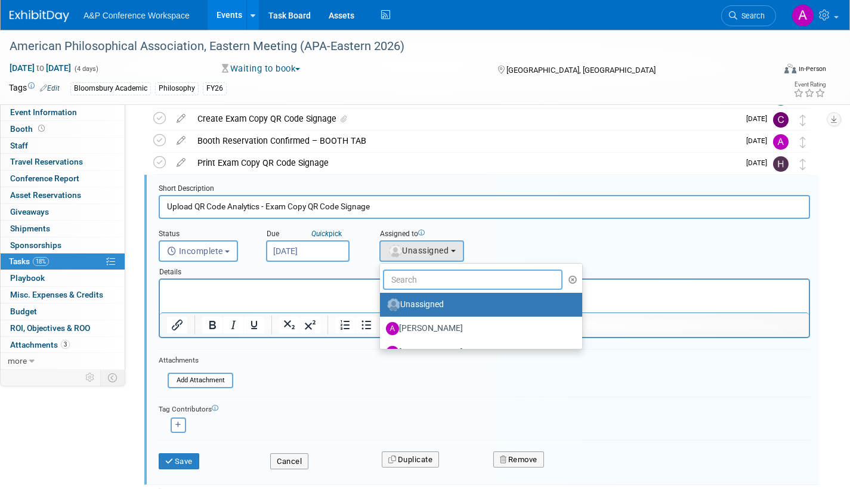
click at [416, 276] on input "text" at bounding box center [473, 280] width 180 height 20
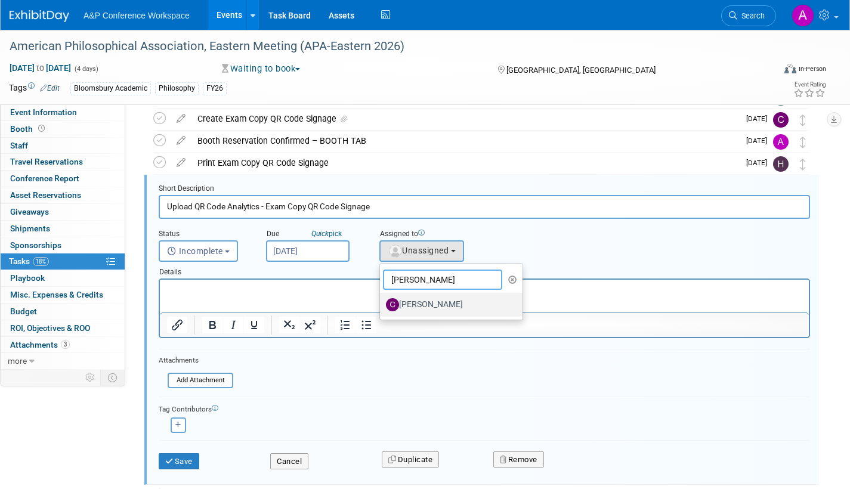
type input "christine"
click at [416, 305] on label "[PERSON_NAME]" at bounding box center [448, 304] width 125 height 19
click at [382, 305] on input "[PERSON_NAME]" at bounding box center [378, 303] width 8 height 8
select select "1a58e6ac-2dfa-429d-b54a-9dc2e557f424"
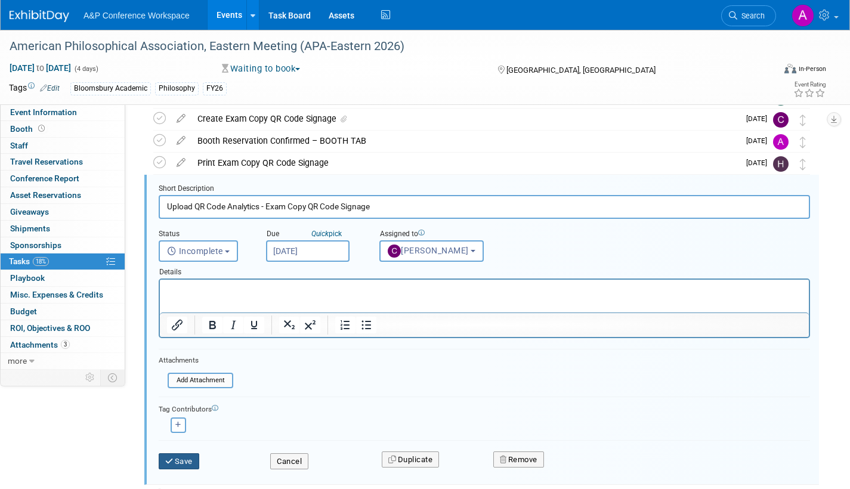
click at [187, 458] on button "Save" at bounding box center [179, 461] width 41 height 17
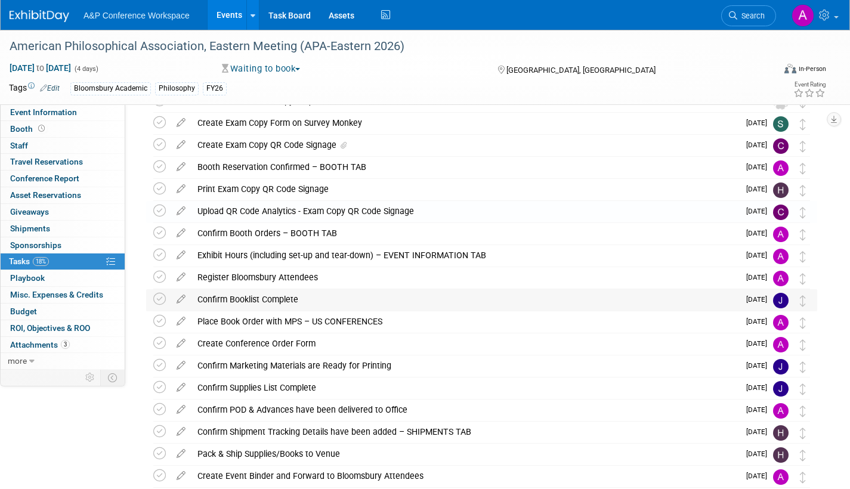
scroll to position [60, 0]
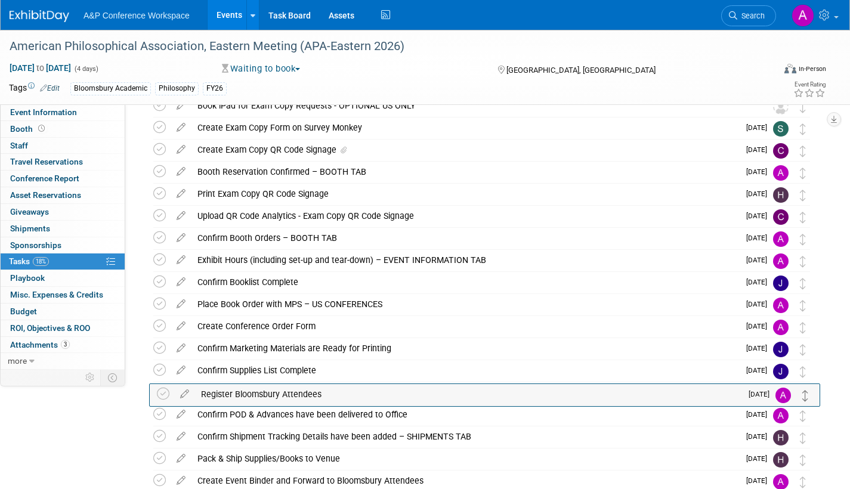
drag, startPoint x: 802, startPoint y: 284, endPoint x: 805, endPoint y: 396, distance: 111.6
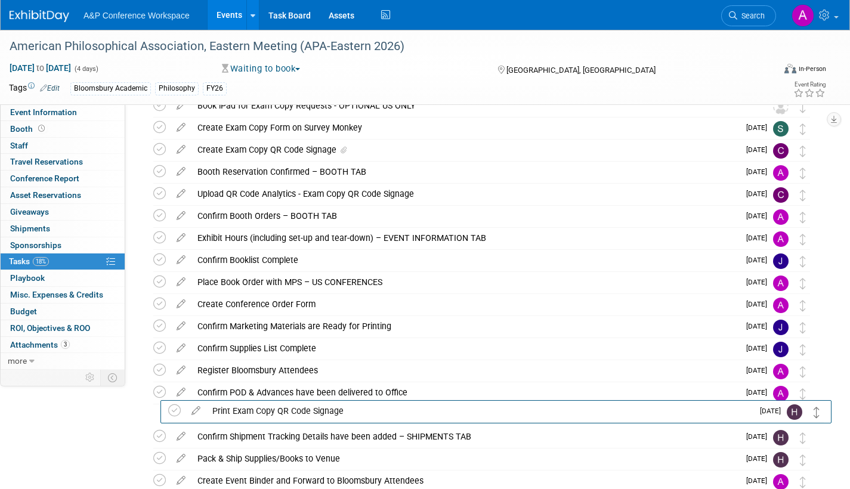
drag, startPoint x: 804, startPoint y: 200, endPoint x: 817, endPoint y: 424, distance: 224.1
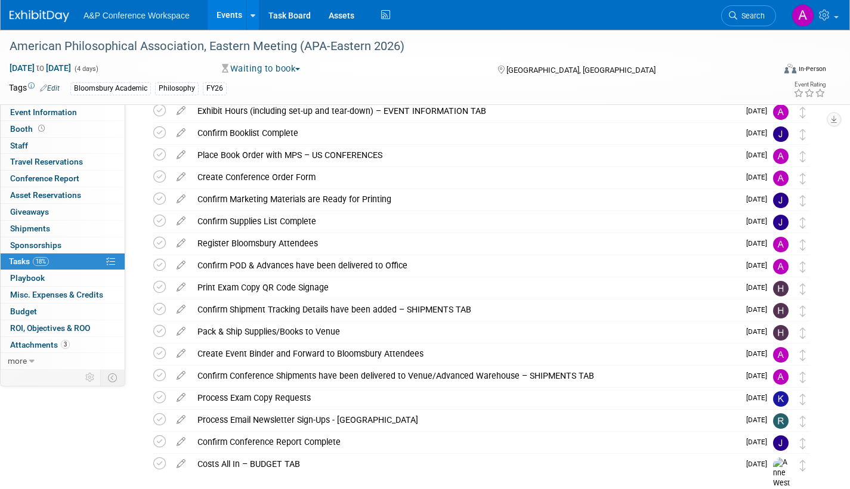
scroll to position [246, 0]
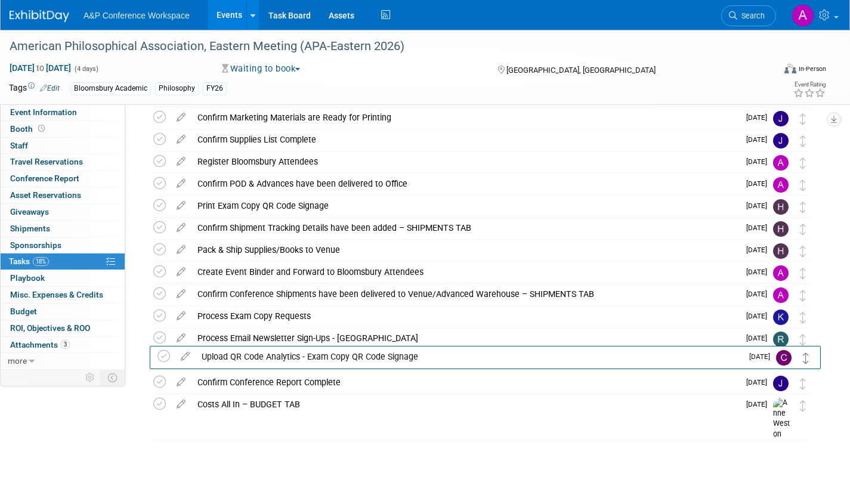
drag, startPoint x: 803, startPoint y: 195, endPoint x: 807, endPoint y: 356, distance: 161.1
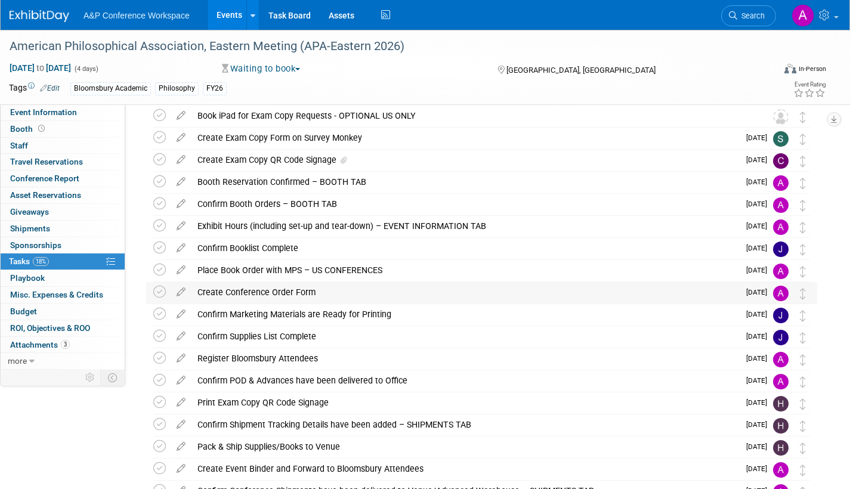
scroll to position [8, 0]
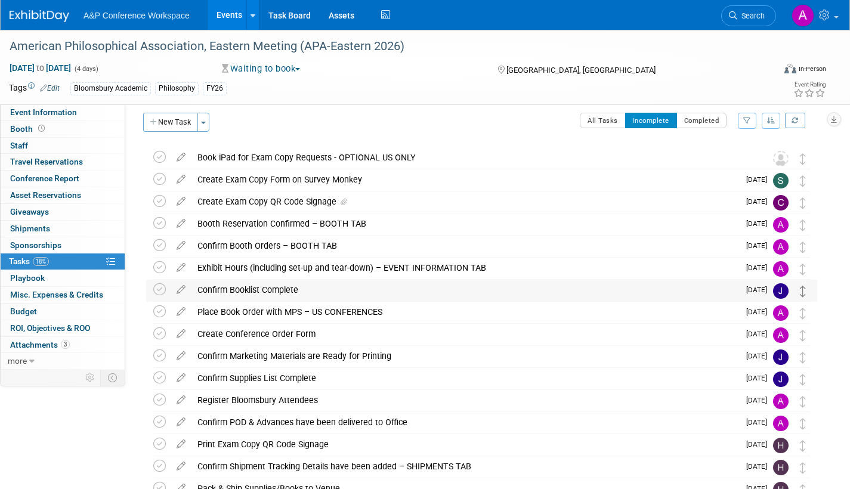
drag, startPoint x: 802, startPoint y: 209, endPoint x: 800, endPoint y: 294, distance: 84.1
click at [800, 294] on div "American Philosophical Association, Eastern Meeting (APA-Eastern 2026) Baltimor…" at bounding box center [478, 401] width 677 height 508
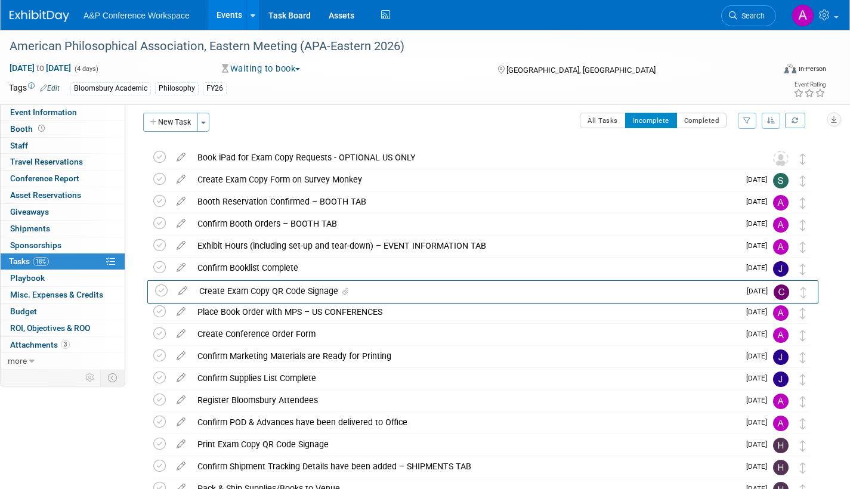
drag, startPoint x: 806, startPoint y: 205, endPoint x: 807, endPoint y: 294, distance: 88.9
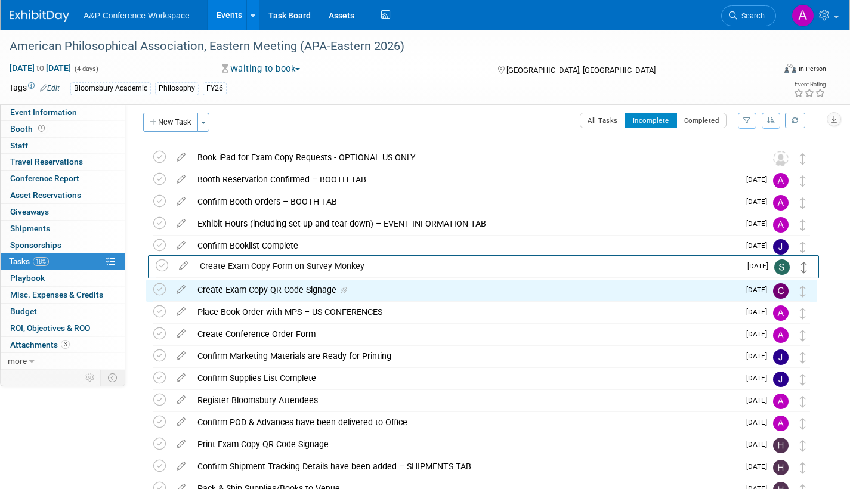
drag, startPoint x: 803, startPoint y: 181, endPoint x: 805, endPoint y: 271, distance: 89.5
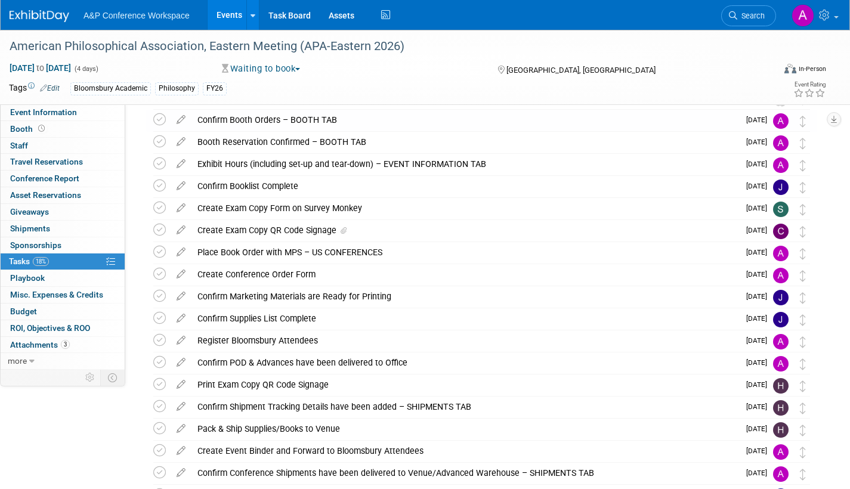
scroll to position [0, 0]
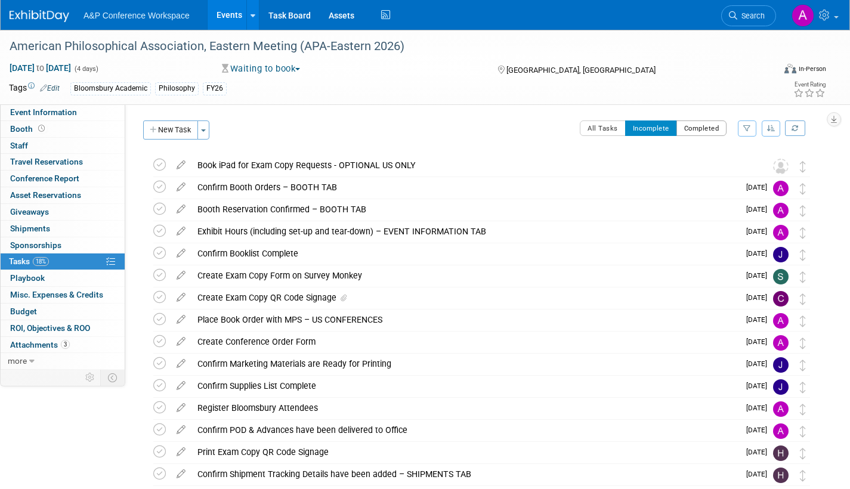
click at [705, 128] on button "Completed" at bounding box center [701, 129] width 51 height 16
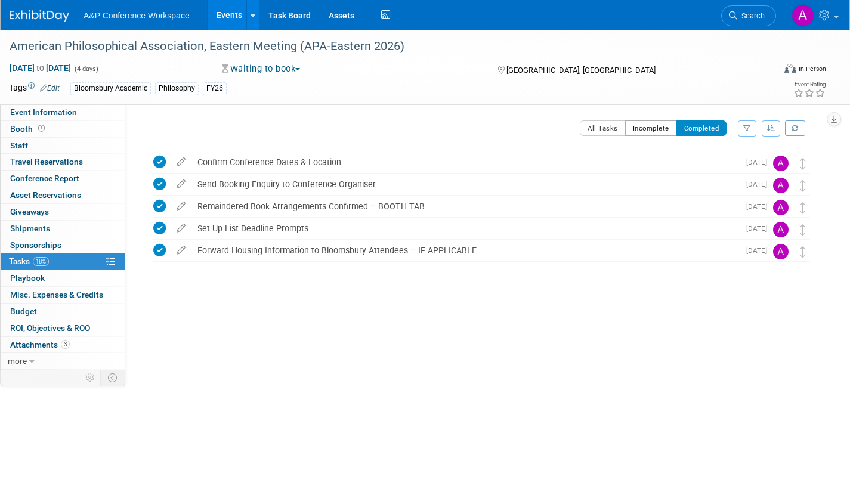
click at [651, 130] on button "Incomplete" at bounding box center [651, 129] width 52 height 16
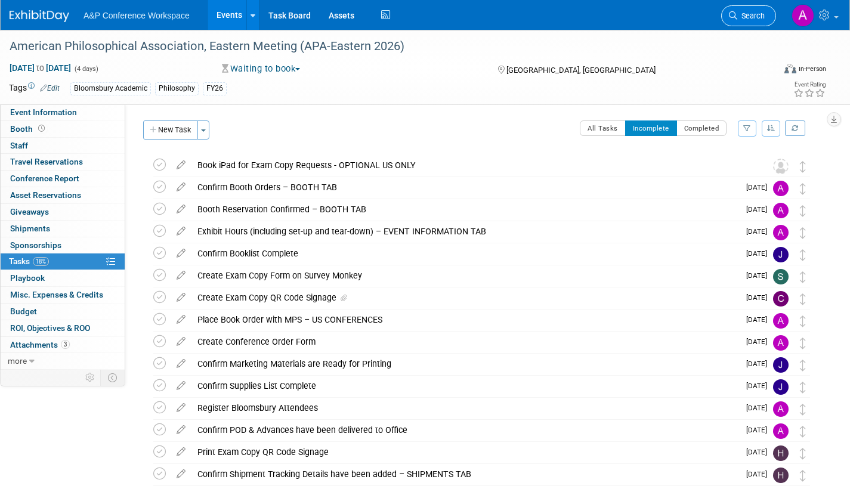
click at [745, 22] on link "Search" at bounding box center [748, 15] width 55 height 21
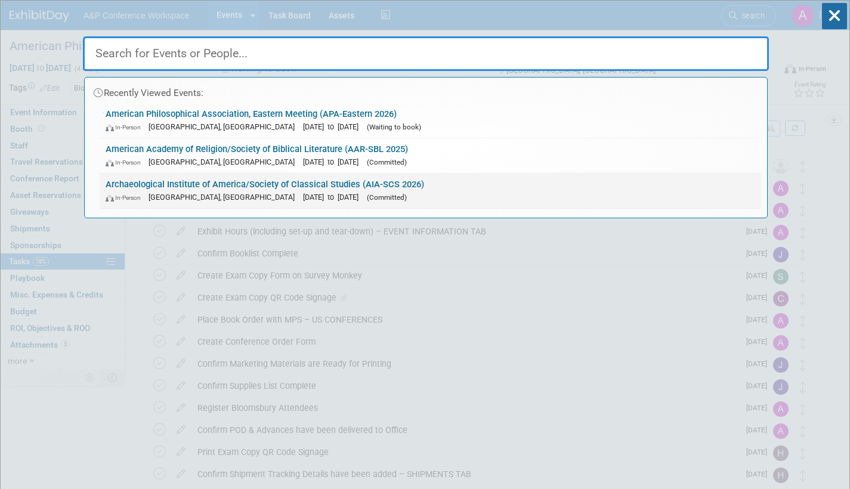
click at [410, 189] on link "Archaeological Institute of America/Society of Classical Studies (AIA-SCS 2026)…" at bounding box center [431, 191] width 662 height 35
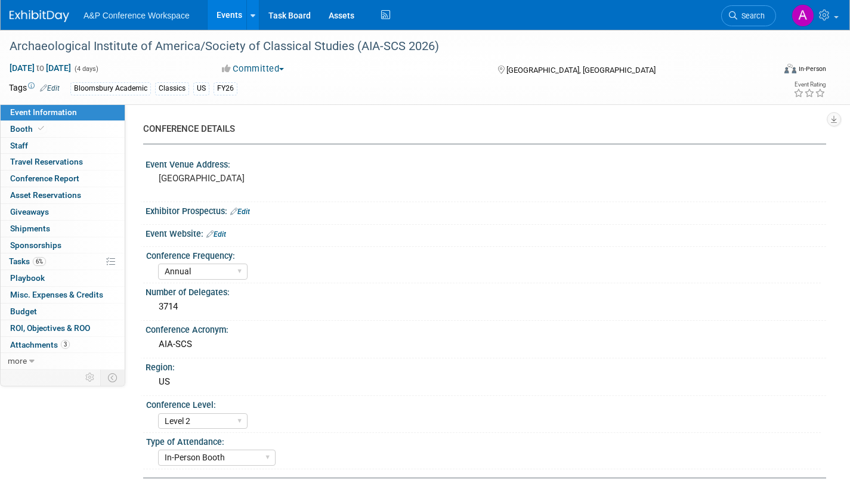
select select "Annual"
select select "Level 2"
select select "In-Person Booth"
select select "Classical Studies"
select select "Bloomsbury Academic"
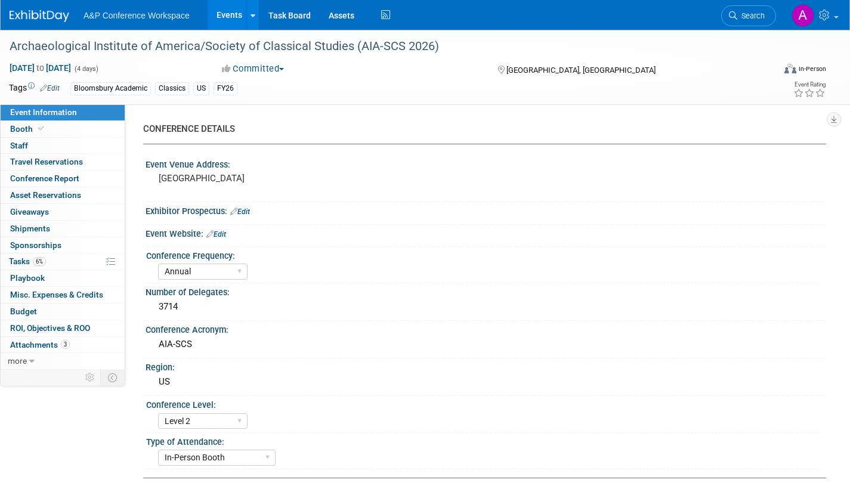
select select "[PERSON_NAME]"
select select "Networking/Commissioning"
click at [15, 260] on span "Tasks 6%" at bounding box center [27, 262] width 37 height 10
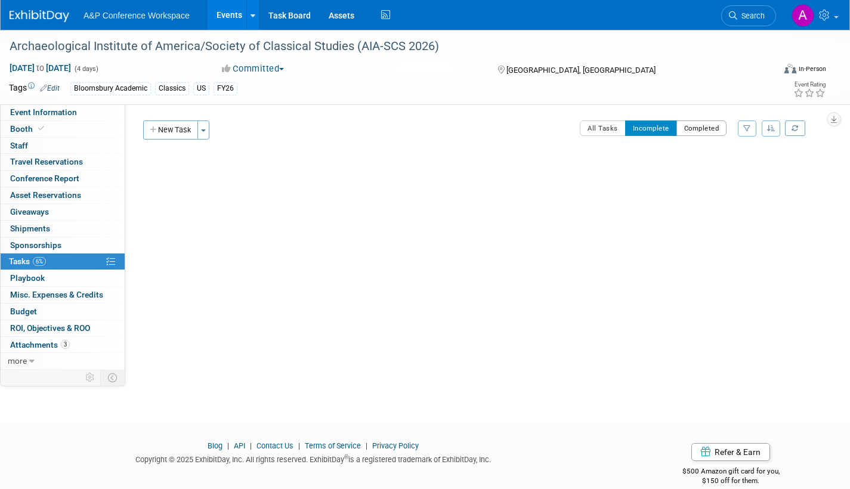
click at [697, 130] on button "Completed" at bounding box center [701, 129] width 51 height 16
click at [600, 133] on button "All Tasks" at bounding box center [603, 129] width 46 height 16
click at [649, 129] on button "Incomplete" at bounding box center [651, 129] width 52 height 16
click at [40, 114] on span "Event Information" at bounding box center [43, 112] width 67 height 10
select select "Annual"
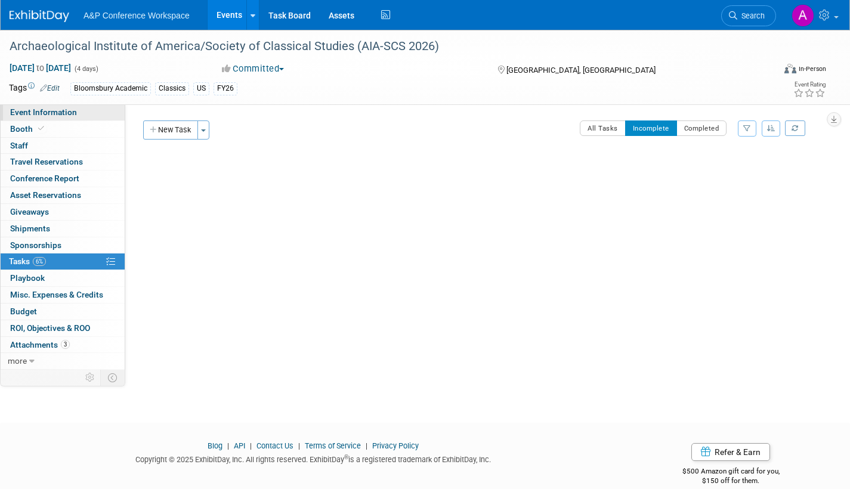
select select "Level 2"
select select "In-Person Booth"
select select "Classical Studies"
select select "Bloomsbury Academic"
select select "[PERSON_NAME]"
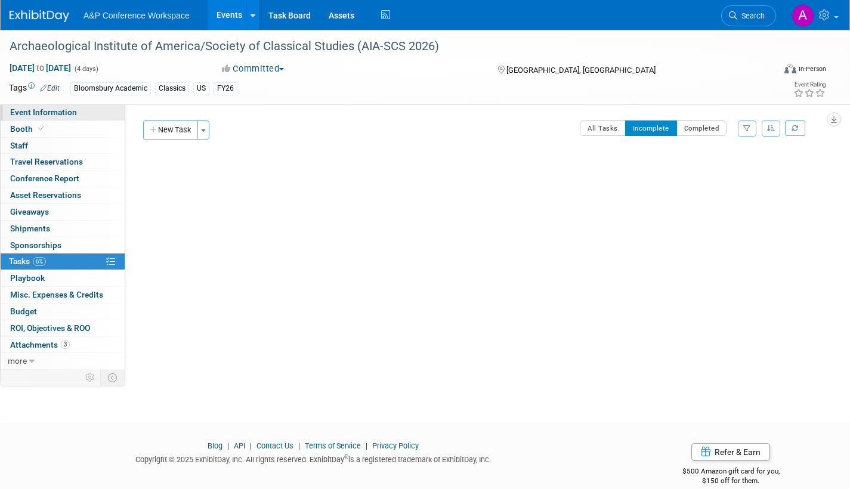
select select "[PERSON_NAME]"
select select "Networking/Commissioning"
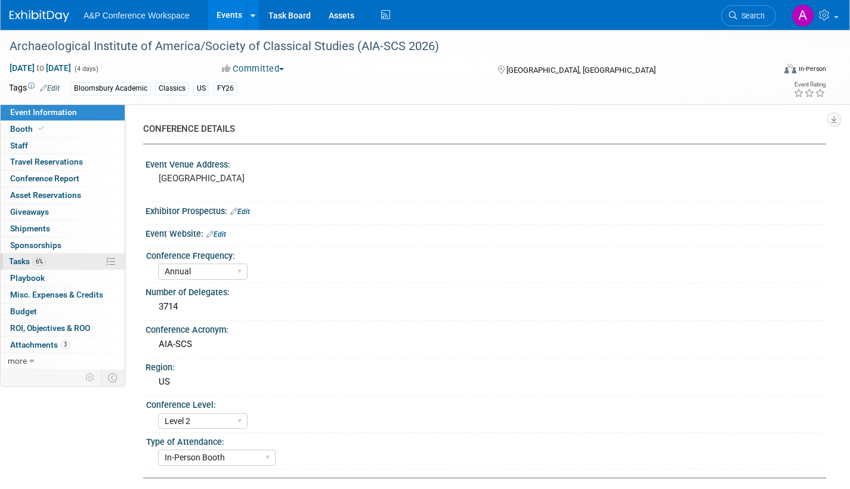
click at [10, 261] on span "Tasks 6%" at bounding box center [27, 262] width 37 height 10
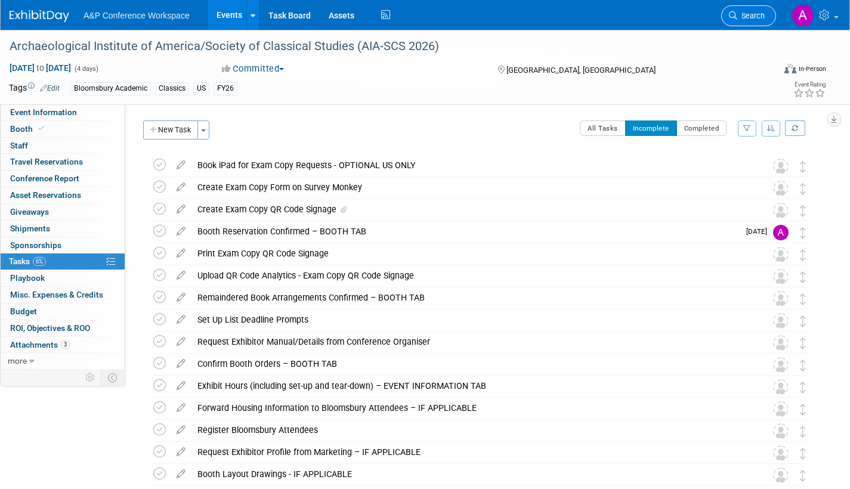
click at [757, 17] on span "Search" at bounding box center [750, 15] width 27 height 9
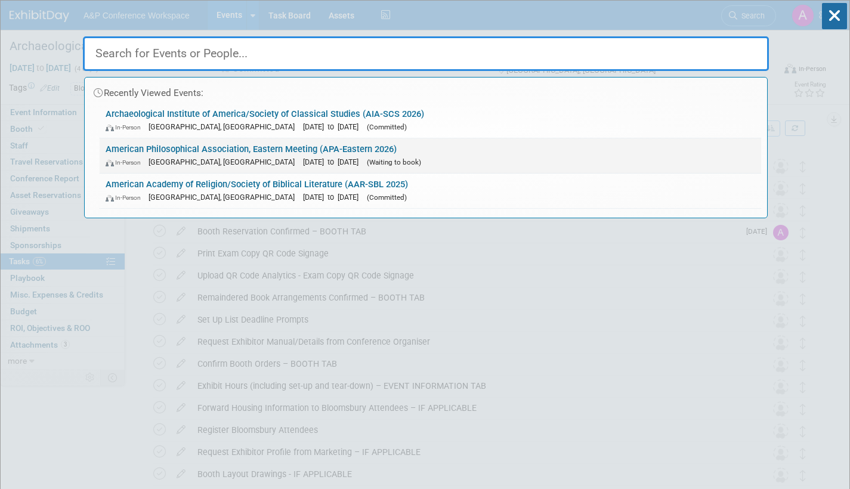
click at [424, 154] on link "American Philosophical Association, Eastern Meeting (APA-Eastern 2026) In-Perso…" at bounding box center [431, 155] width 662 height 35
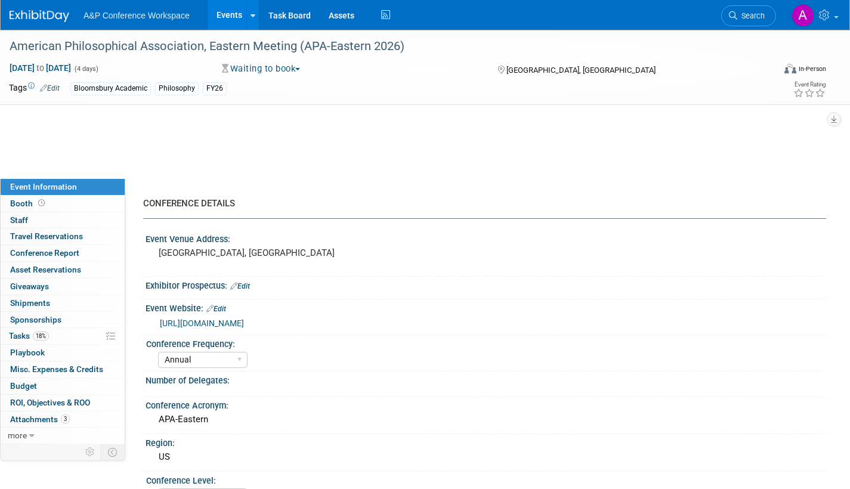
select select "Annual"
select select "Level 2"
select select "In-Person Booth"
select select "Philosophy"
select select "Bloomsbury Academic"
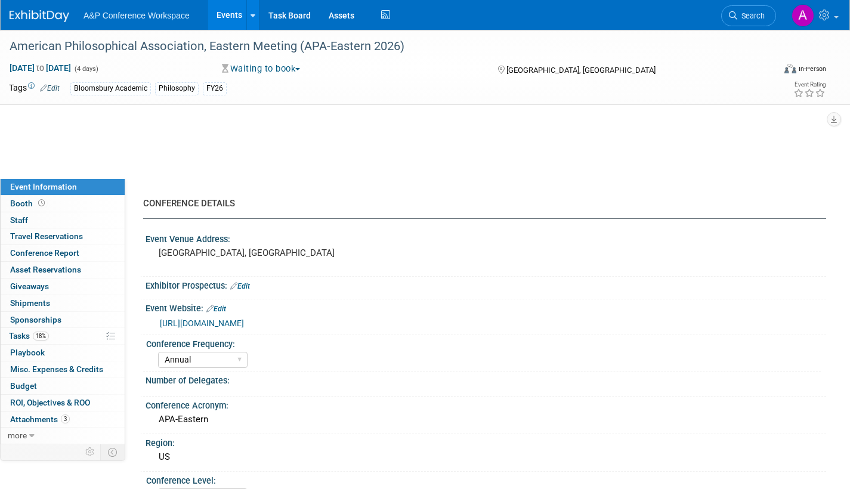
select select "[PERSON_NAME]"
select select "Networking/Commissioning"
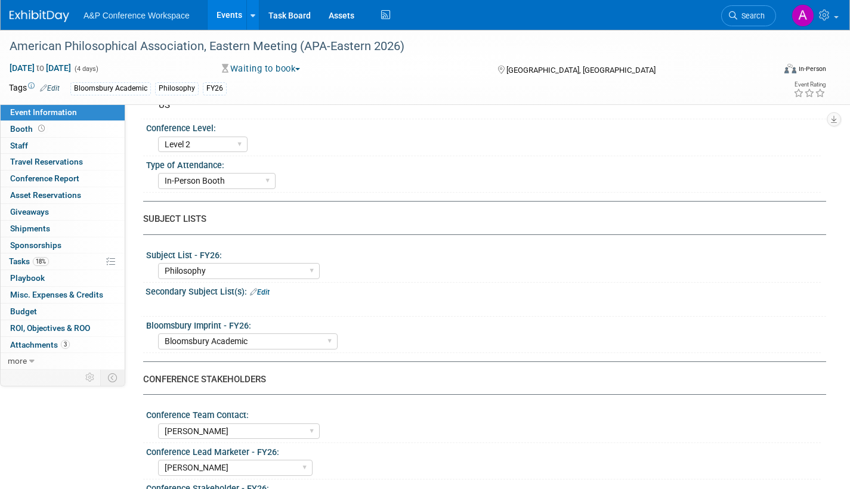
scroll to position [418, 0]
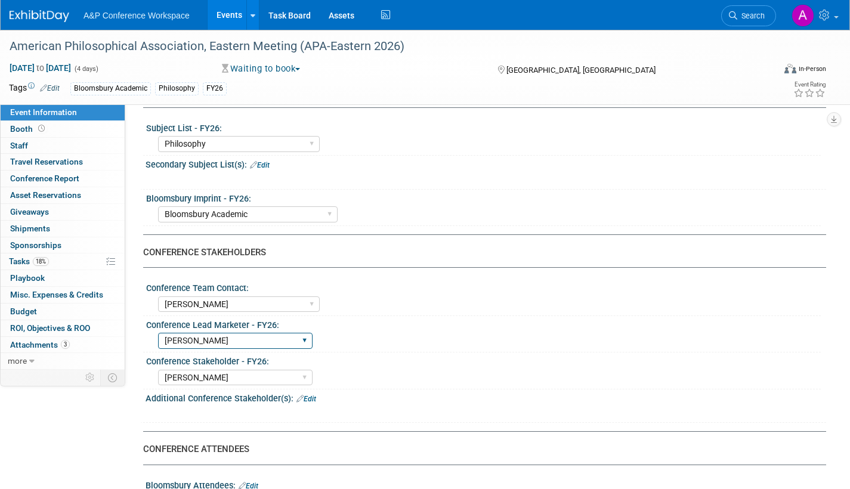
click at [262, 338] on select "[PERSON_NAME] [PERSON_NAME] [PERSON_NAME] [PERSON_NAME] [PERSON_NAME] [PERSON_N…" at bounding box center [235, 341] width 155 height 16
select select "[PERSON_NAME]"
click at [158, 333] on select "[PERSON_NAME] [PERSON_NAME] [PERSON_NAME] [PERSON_NAME] [PERSON_NAME] [PERSON_N…" at bounding box center [235, 341] width 155 height 16
click at [18, 259] on span "Tasks 18%" at bounding box center [29, 262] width 40 height 10
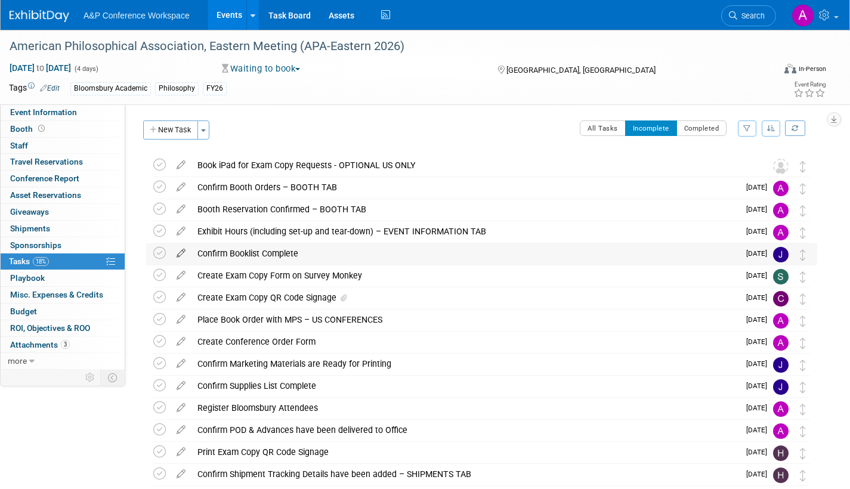
click at [183, 251] on icon at bounding box center [181, 250] width 21 height 15
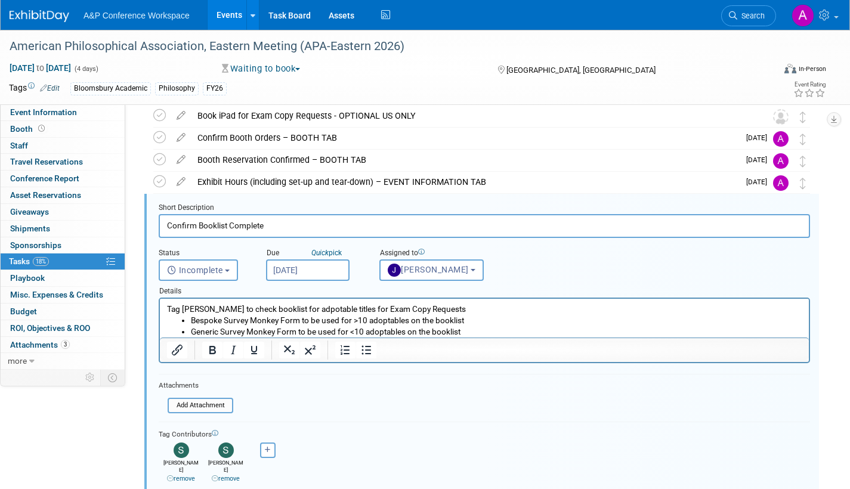
scroll to position [69, 0]
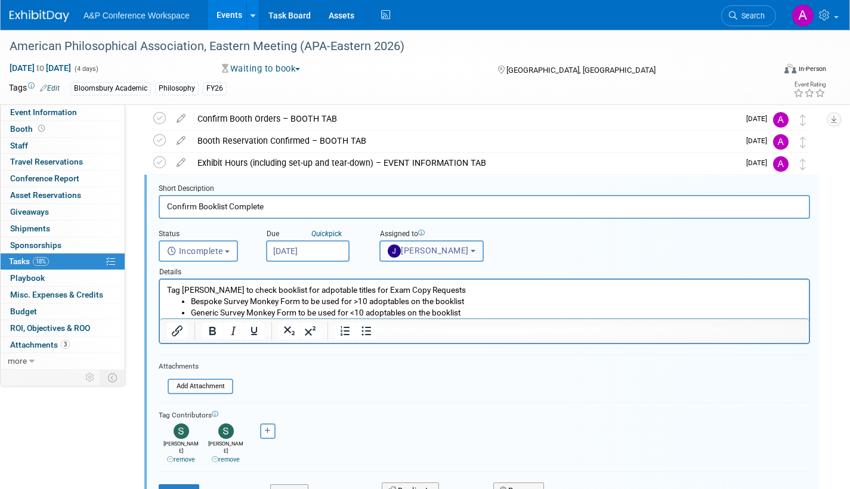
click at [431, 257] on button "[PERSON_NAME]" at bounding box center [431, 250] width 104 height 21
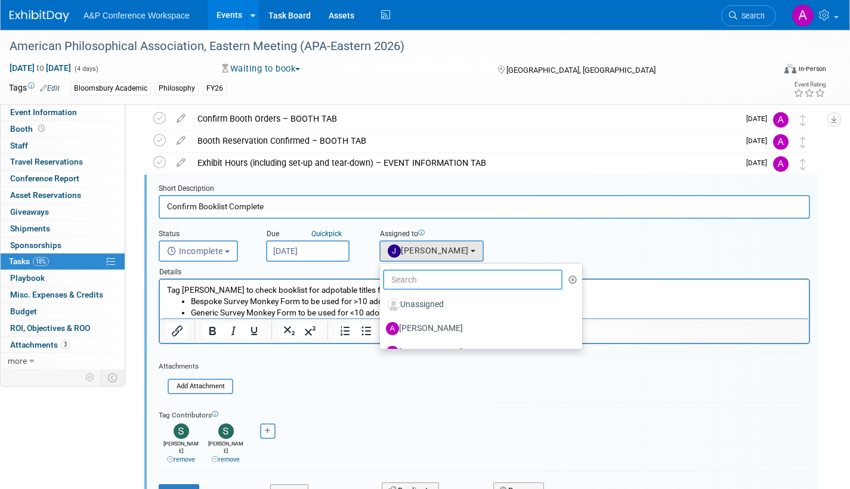
click at [428, 276] on input "text" at bounding box center [473, 280] width 180 height 20
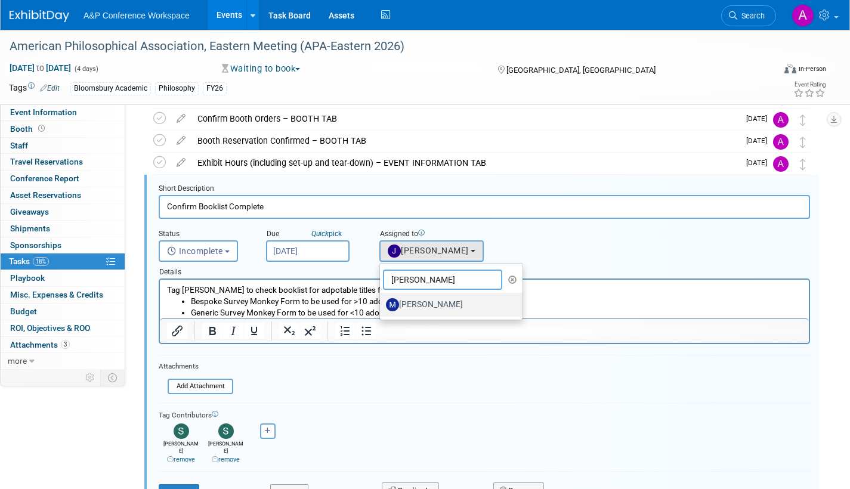
type input "maria r"
click at [418, 307] on label "[PERSON_NAME]" at bounding box center [448, 304] width 125 height 19
click at [382, 307] on input "[PERSON_NAME]" at bounding box center [378, 303] width 8 height 8
select select "9f9997e8-e536-4b76-a538-d462eb79bd6a"
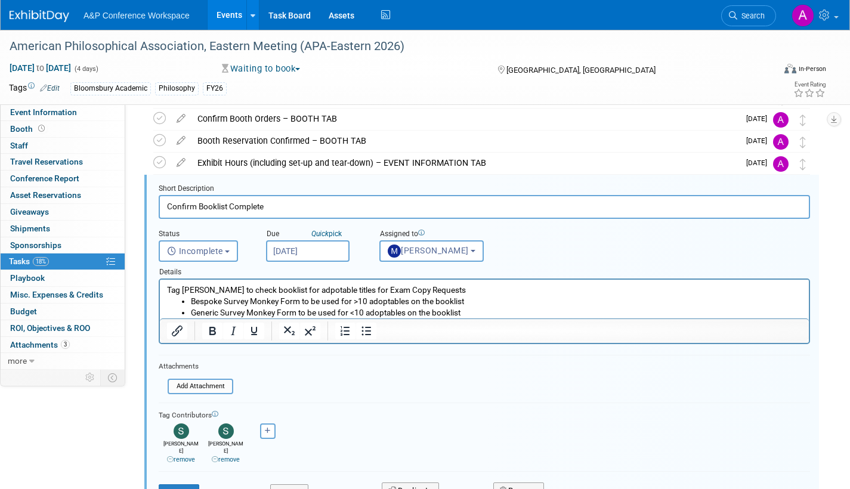
scroll to position [128, 0]
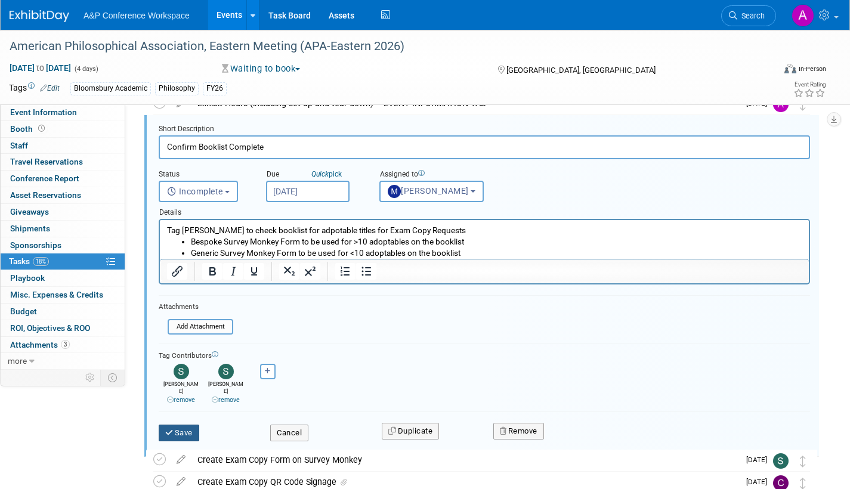
click at [190, 426] on button "Save" at bounding box center [179, 433] width 41 height 17
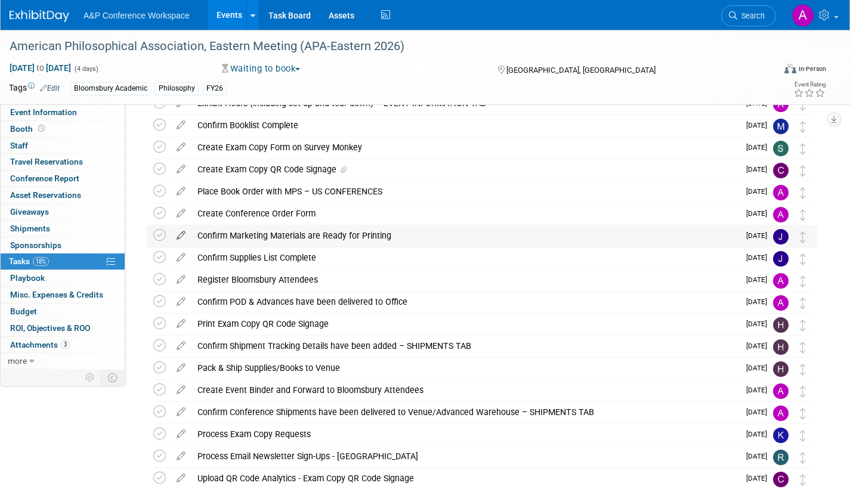
click at [180, 232] on icon at bounding box center [181, 232] width 21 height 15
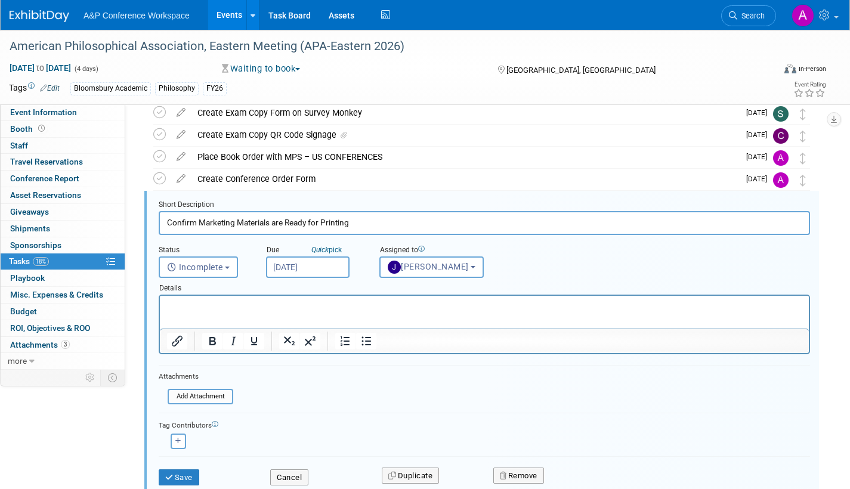
scroll to position [179, 0]
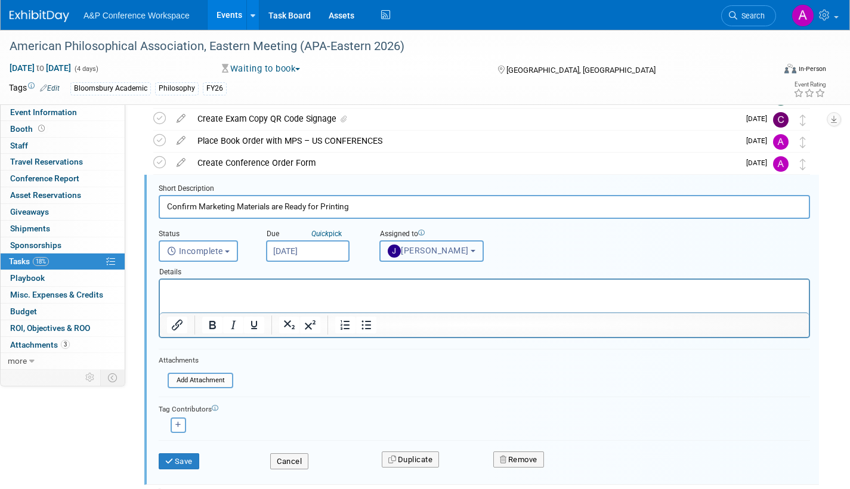
click at [433, 251] on span "[PERSON_NAME]" at bounding box center [428, 251] width 81 height 10
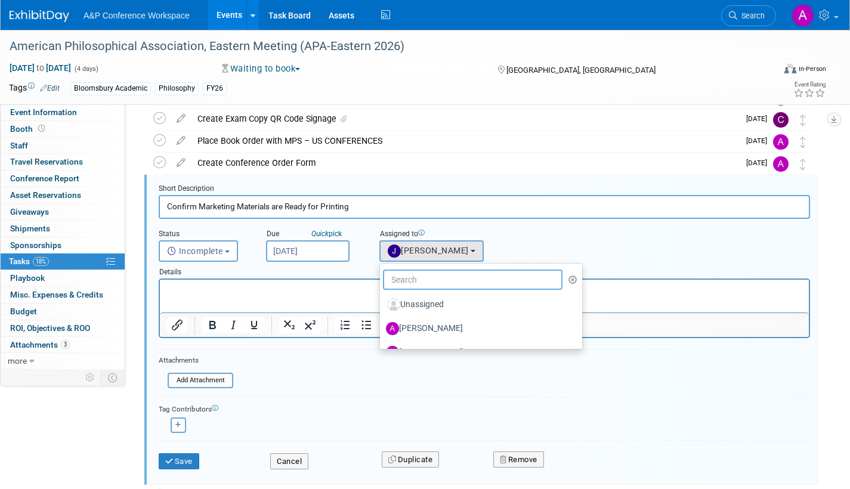
click at [431, 276] on input "text" at bounding box center [473, 280] width 180 height 20
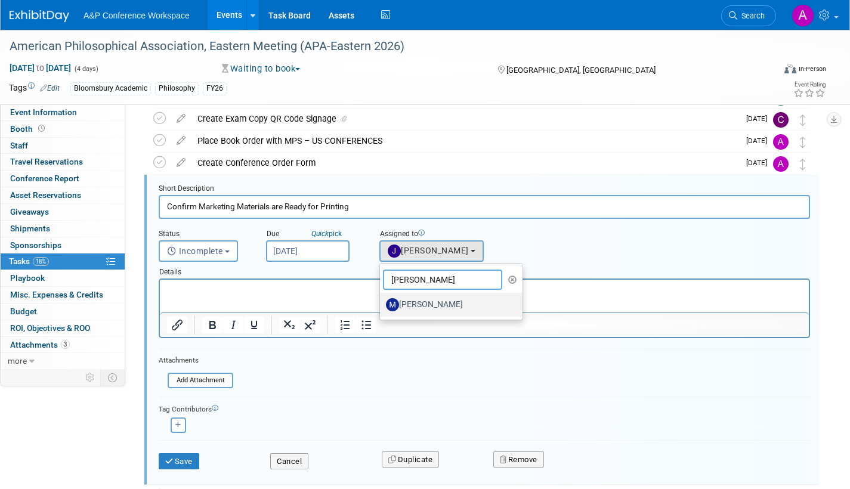
type input "maria r"
drag, startPoint x: 440, startPoint y: 304, endPoint x: 275, endPoint y: 26, distance: 323.9
click at [440, 304] on label "[PERSON_NAME]" at bounding box center [448, 304] width 125 height 19
click at [382, 304] on input "[PERSON_NAME]" at bounding box center [378, 303] width 8 height 8
select select "9f9997e8-e536-4b76-a538-d462eb79bd6a"
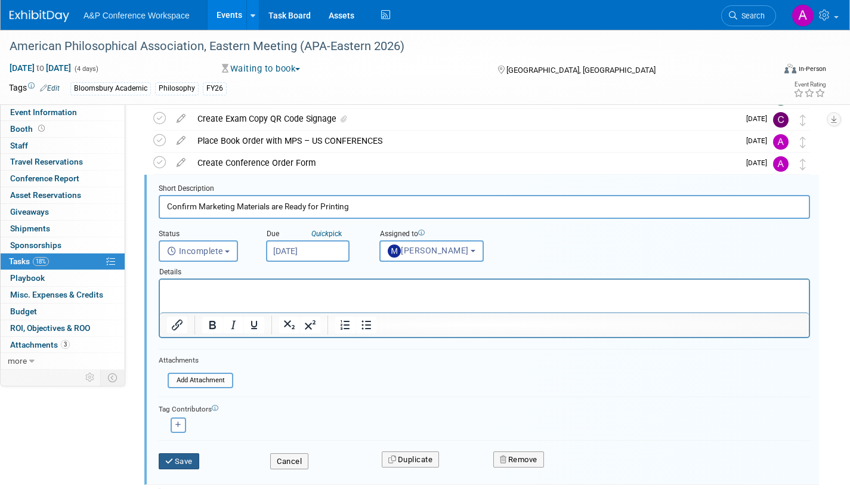
click at [190, 458] on button "Save" at bounding box center [179, 461] width 41 height 17
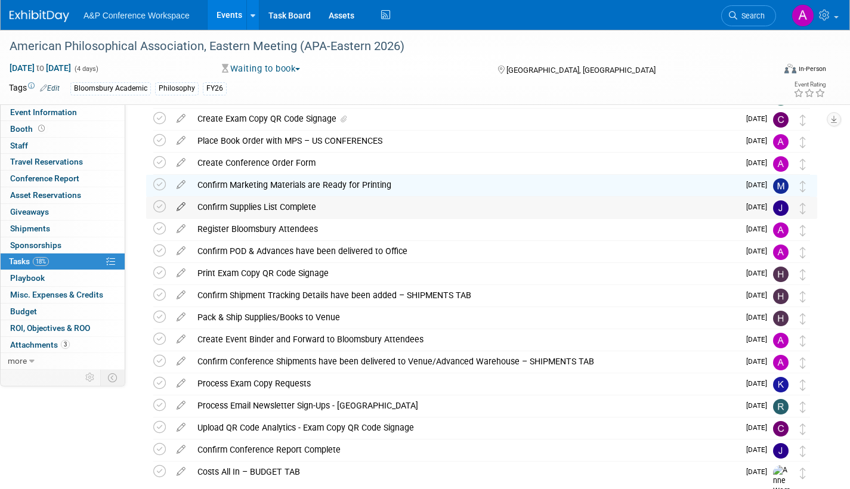
click at [180, 203] on icon at bounding box center [181, 204] width 21 height 15
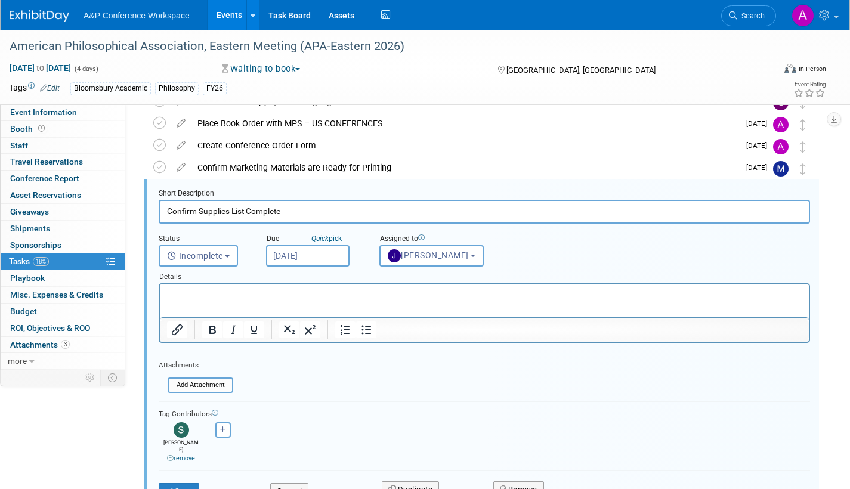
scroll to position [201, 0]
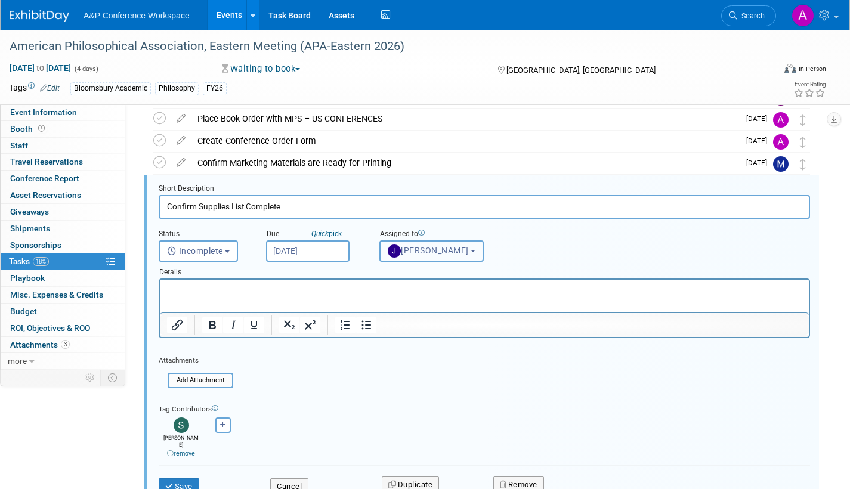
click at [425, 248] on span "[PERSON_NAME]" at bounding box center [428, 251] width 81 height 10
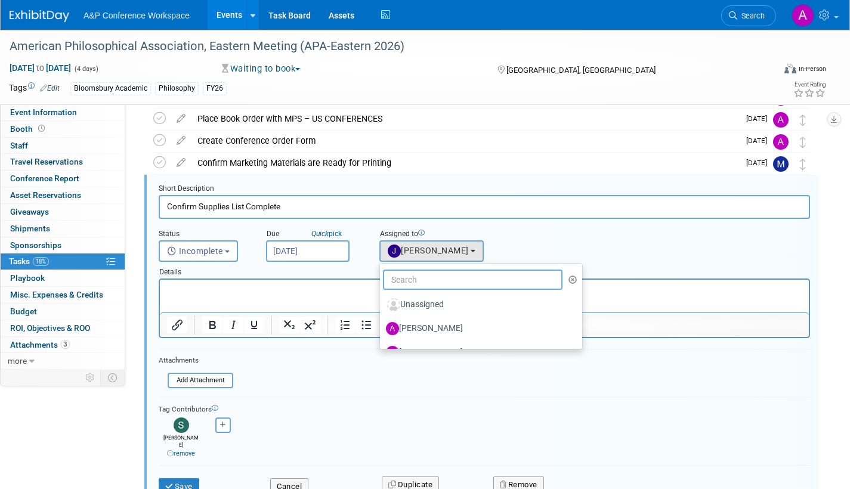
click at [420, 281] on input "text" at bounding box center [473, 280] width 180 height 20
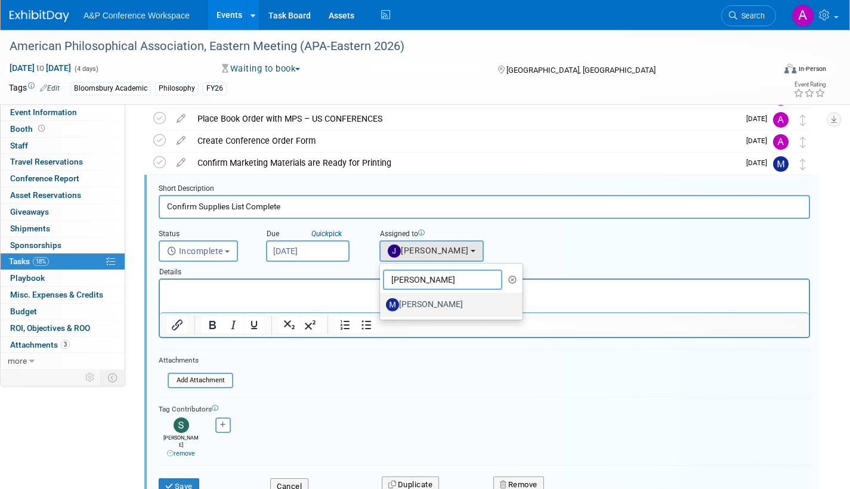
type input "maria r"
click at [418, 307] on label "[PERSON_NAME]" at bounding box center [448, 304] width 125 height 19
click at [382, 307] on input "[PERSON_NAME]" at bounding box center [378, 303] width 8 height 8
select select "9f9997e8-e536-4b76-a538-d462eb79bd6a"
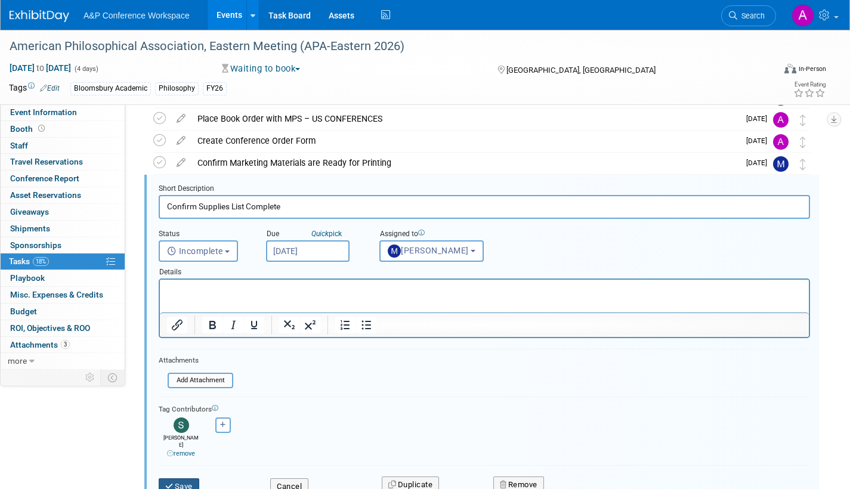
click at [189, 480] on button "Save" at bounding box center [179, 486] width 41 height 17
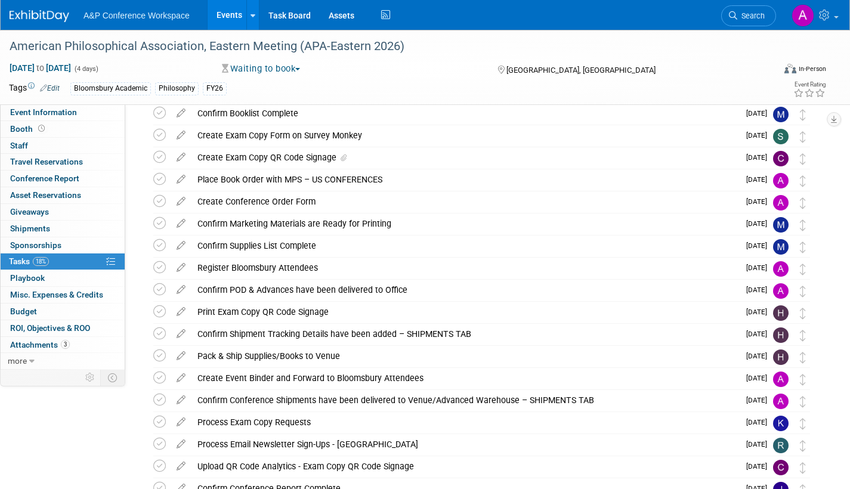
scroll to position [0, 0]
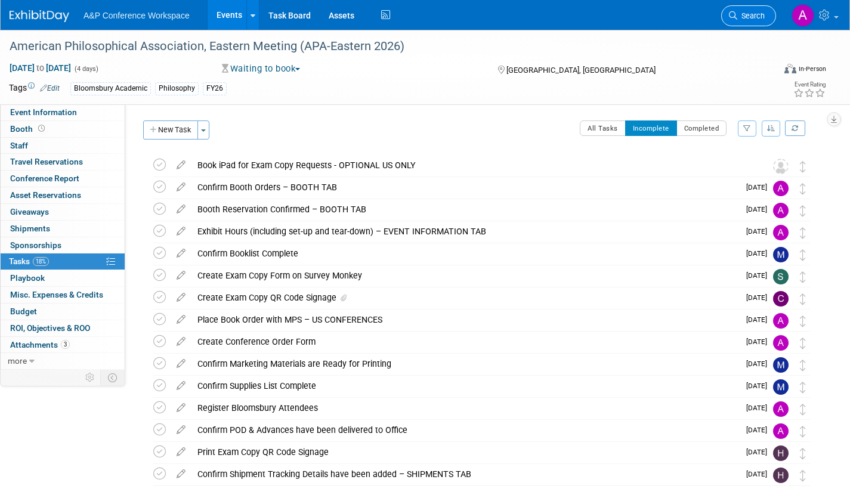
click at [744, 17] on span "Search" at bounding box center [750, 15] width 27 height 9
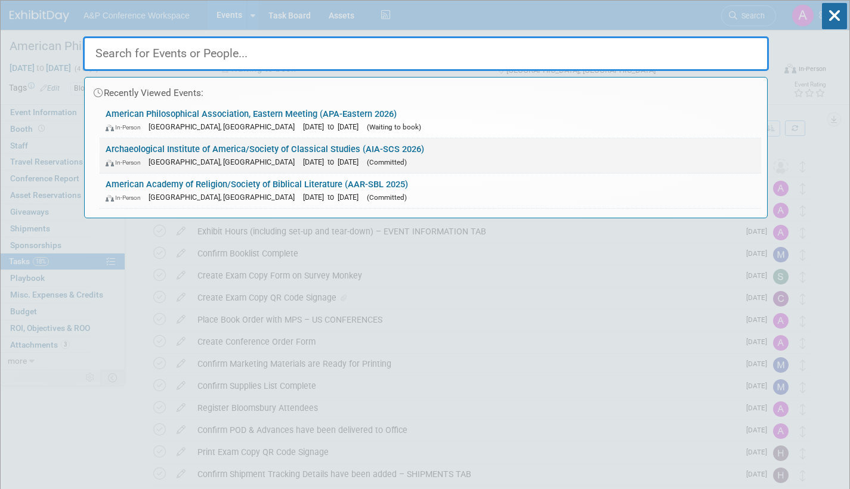
click at [432, 153] on link "Archaeological Institute of America/Society of Classical Studies (AIA-SCS 2026)…" at bounding box center [431, 155] width 662 height 35
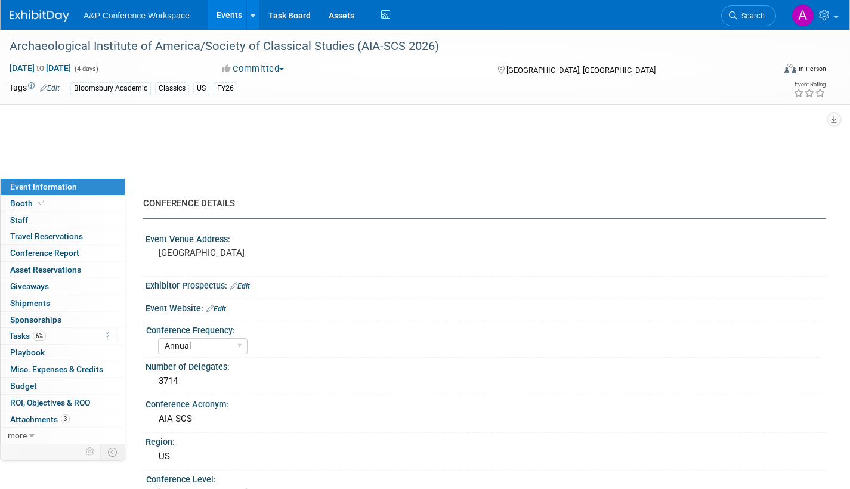
select select "Annual"
select select "Level 2"
select select "In-Person Booth"
select select "Classical Studies"
select select "Bloomsbury Academic"
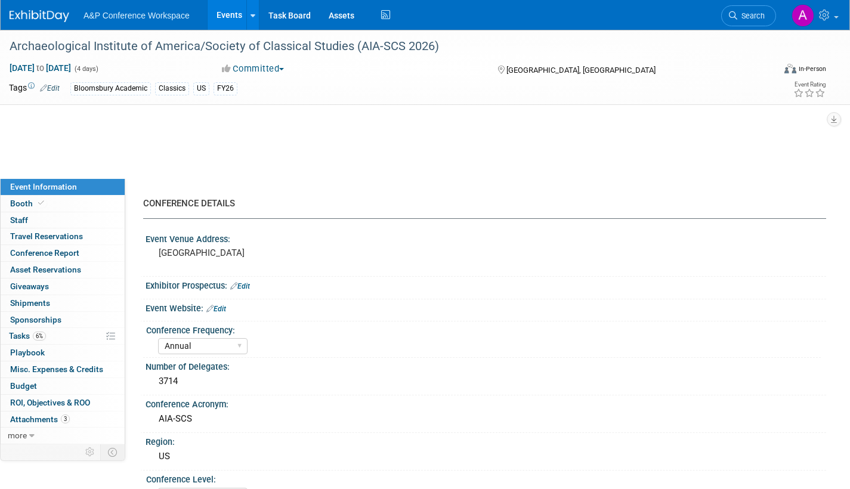
select select "[PERSON_NAME]"
select select "Networking/Commissioning"
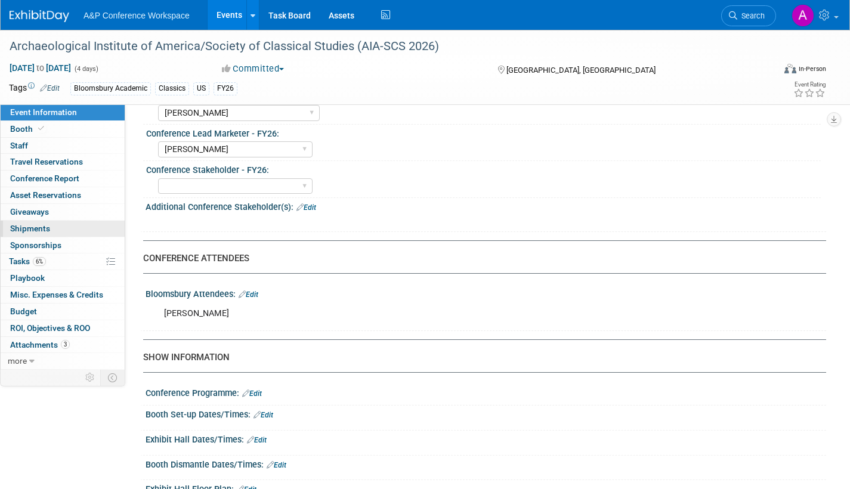
scroll to position [477, 0]
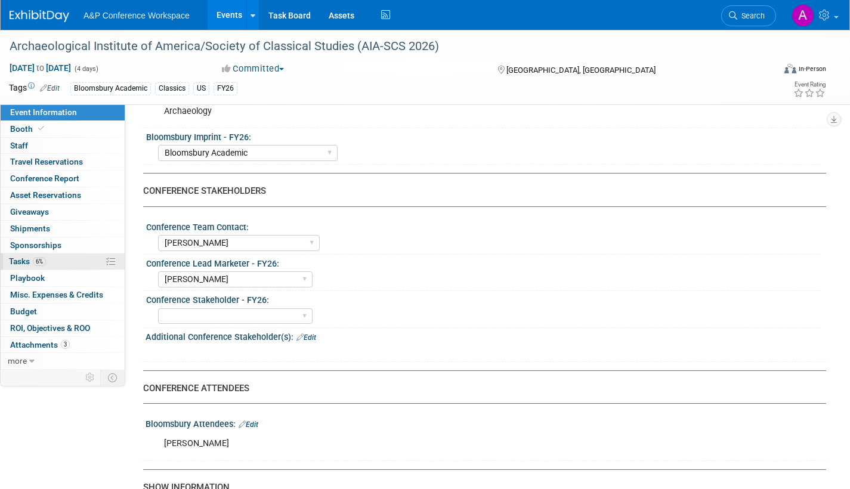
click at [18, 258] on span "Tasks 6%" at bounding box center [27, 262] width 37 height 10
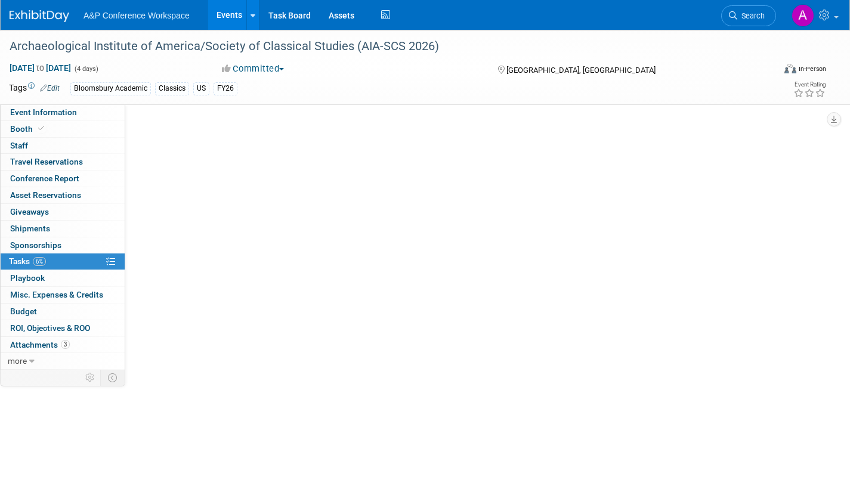
scroll to position [0, 0]
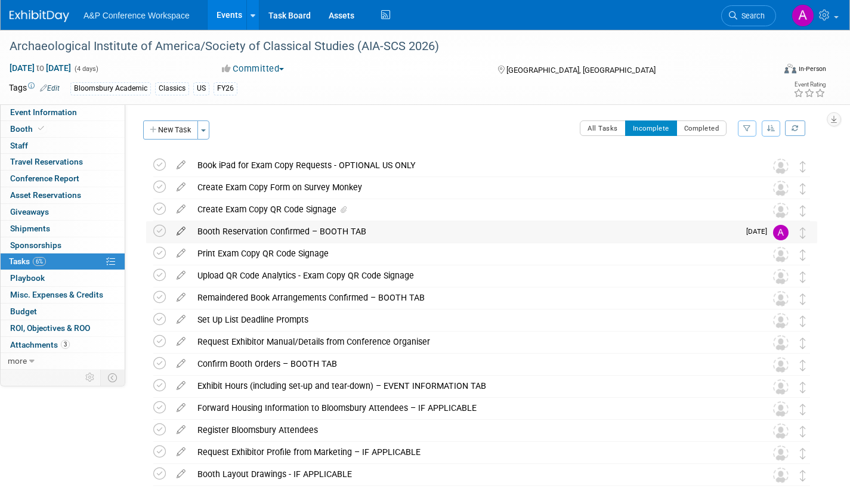
click at [180, 230] on icon at bounding box center [181, 228] width 21 height 15
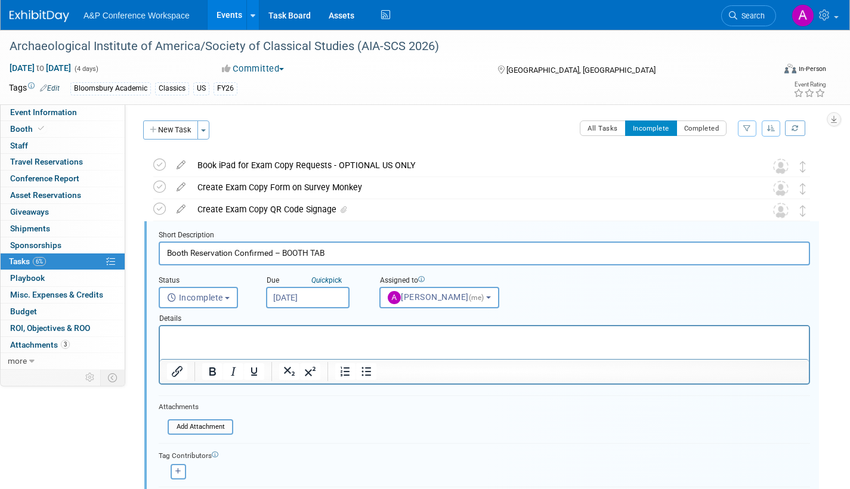
scroll to position [47, 0]
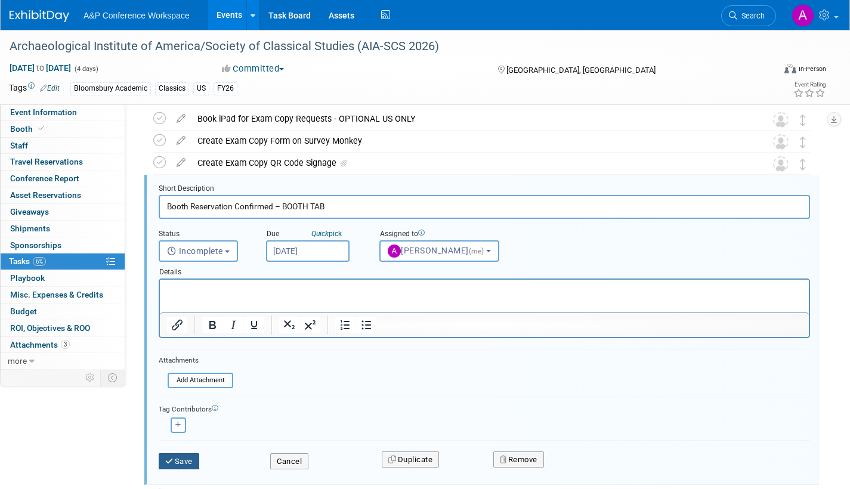
click at [179, 458] on button "Save" at bounding box center [179, 461] width 41 height 17
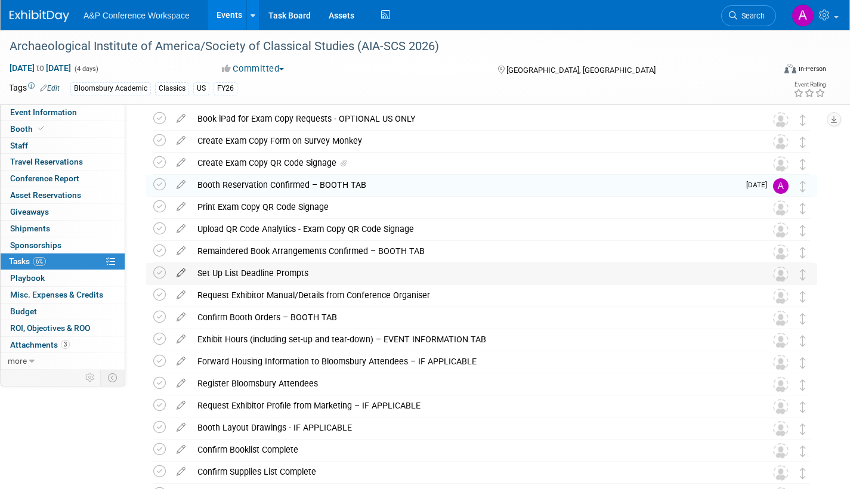
click at [183, 271] on icon at bounding box center [181, 270] width 21 height 15
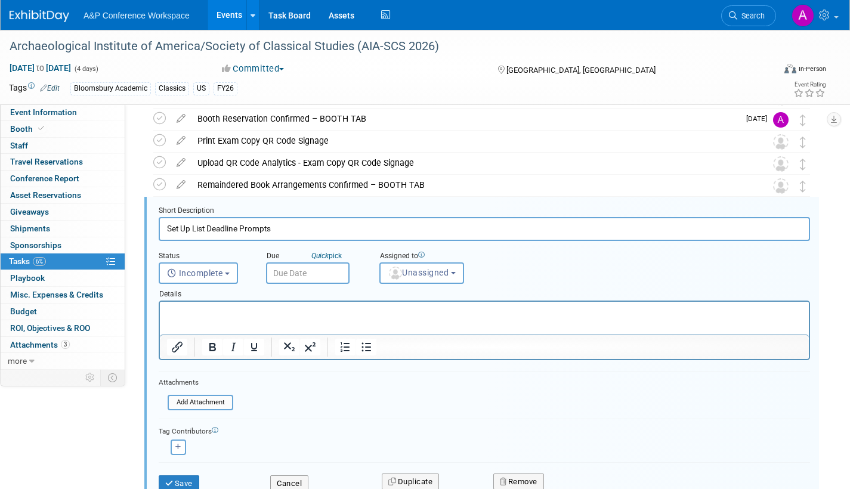
scroll to position [135, 0]
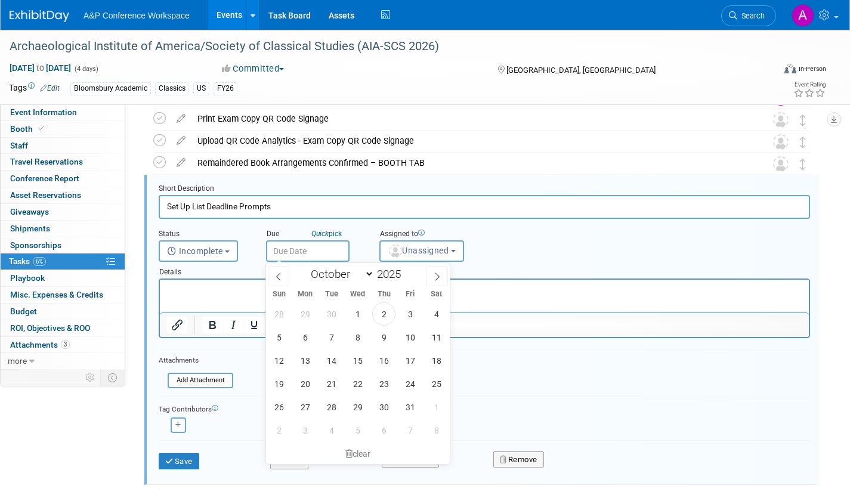
click at [330, 255] on input "text" at bounding box center [308, 250] width 84 height 21
click at [413, 314] on span "3" at bounding box center [410, 313] width 23 height 23
type input "[DATE]"
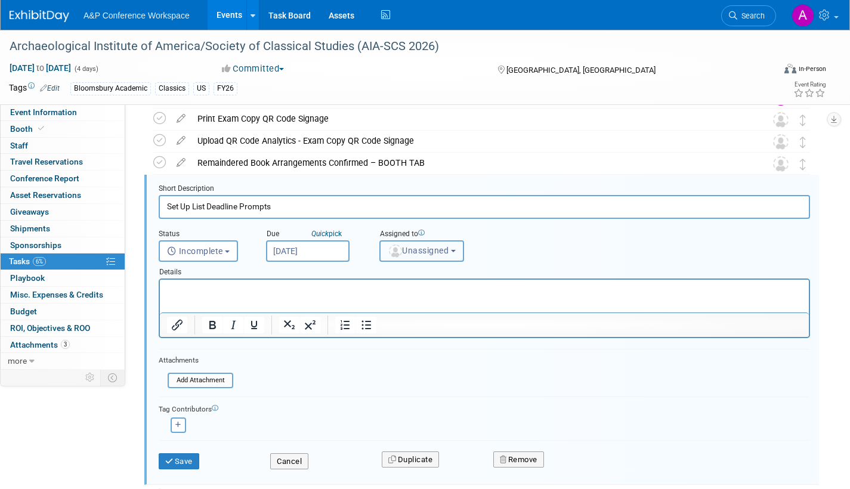
click at [423, 255] on span "Unassigned" at bounding box center [418, 251] width 61 height 10
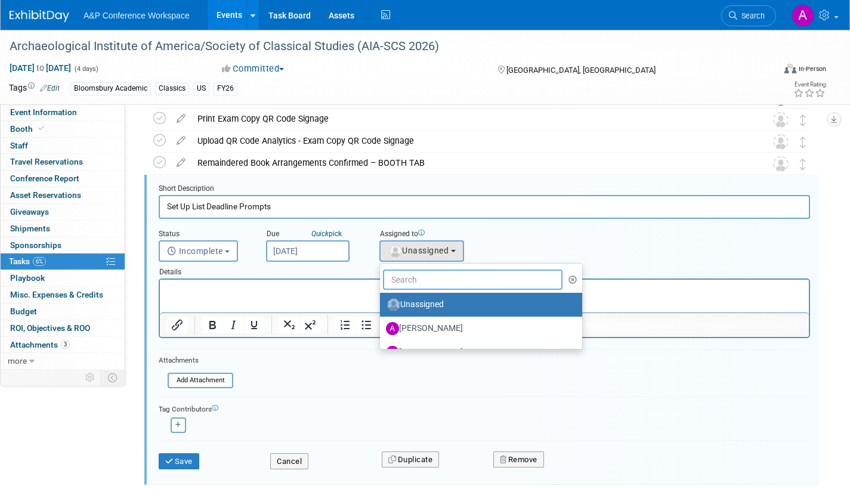
click at [413, 283] on input "text" at bounding box center [473, 280] width 180 height 20
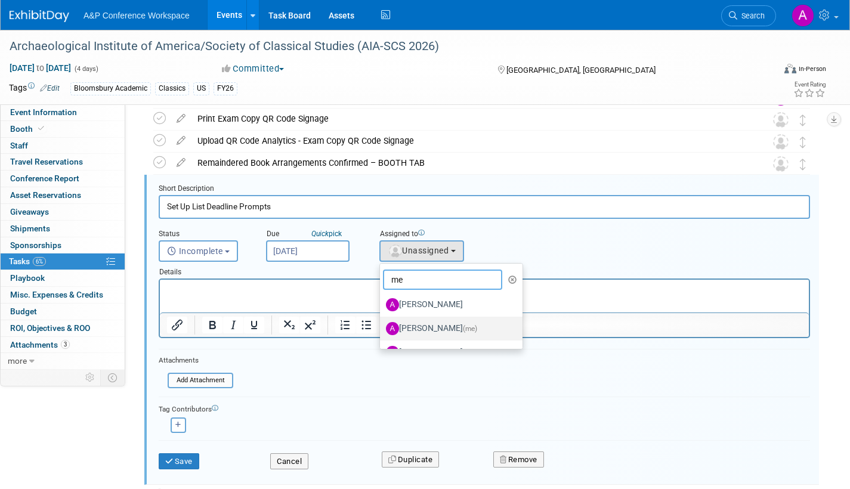
type input "me"
click at [444, 326] on label "[PERSON_NAME] (me)" at bounding box center [448, 328] width 125 height 19
click at [382, 326] on input "[PERSON_NAME] (me)" at bounding box center [378, 327] width 8 height 8
select select "3fc68575-f872-4db6-8d2a-11755123f12c"
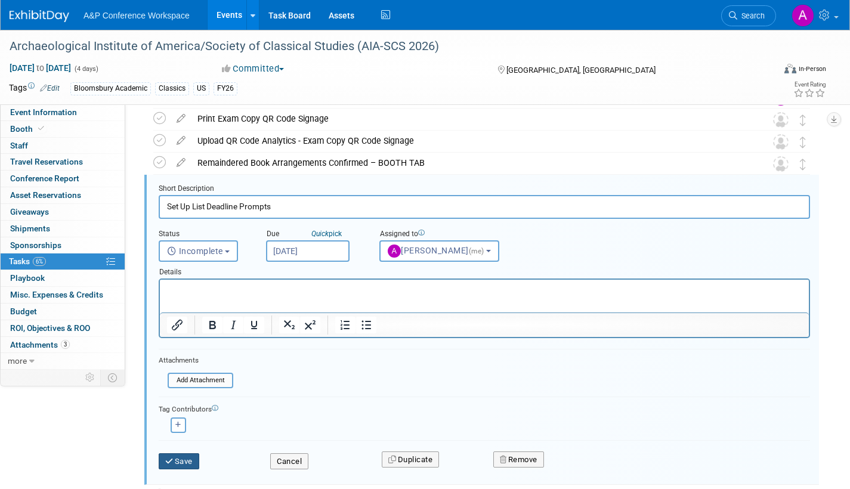
click at [171, 461] on icon "submit" at bounding box center [170, 462] width 10 height 8
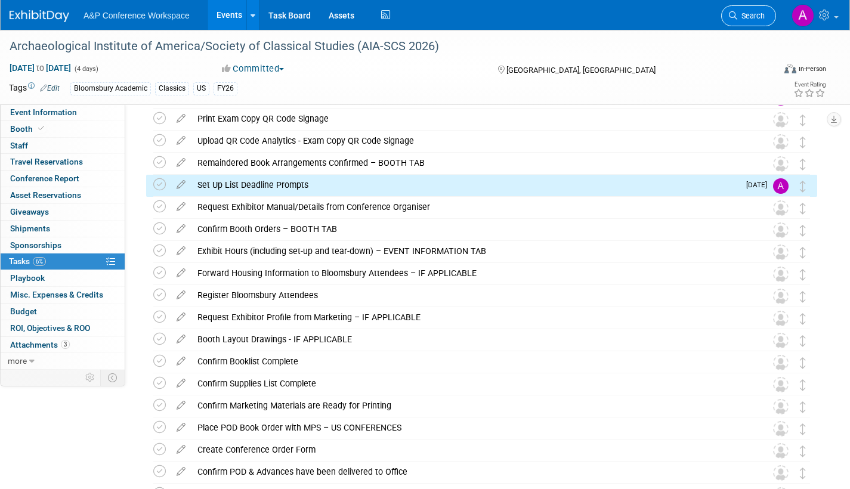
click at [749, 13] on span "Search" at bounding box center [750, 15] width 27 height 9
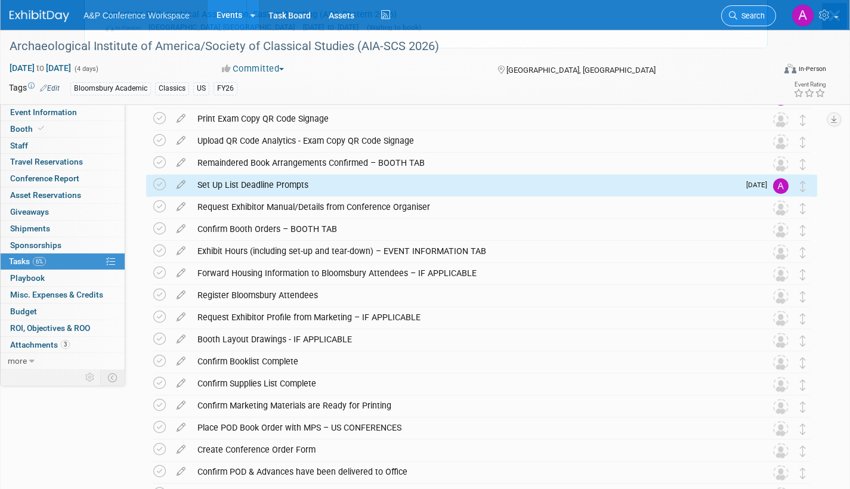
scroll to position [0, 0]
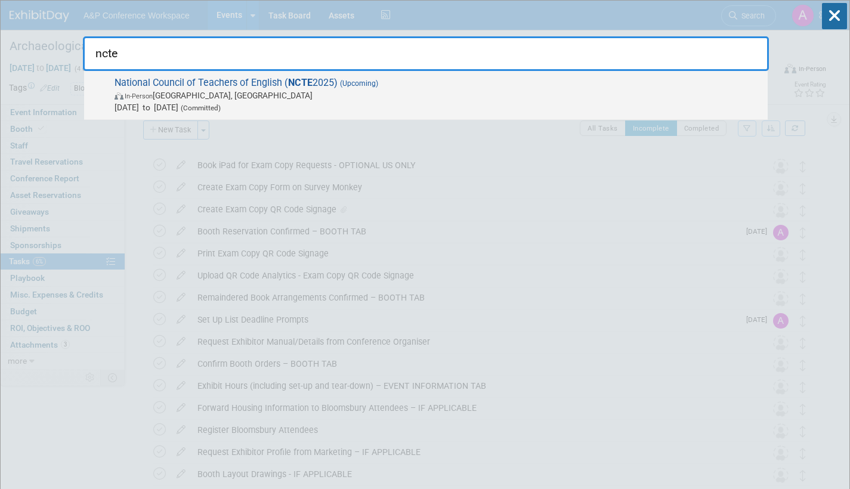
type input "ncte"
click at [267, 93] on span "In-Person Denver, CO" at bounding box center [438, 95] width 647 height 12
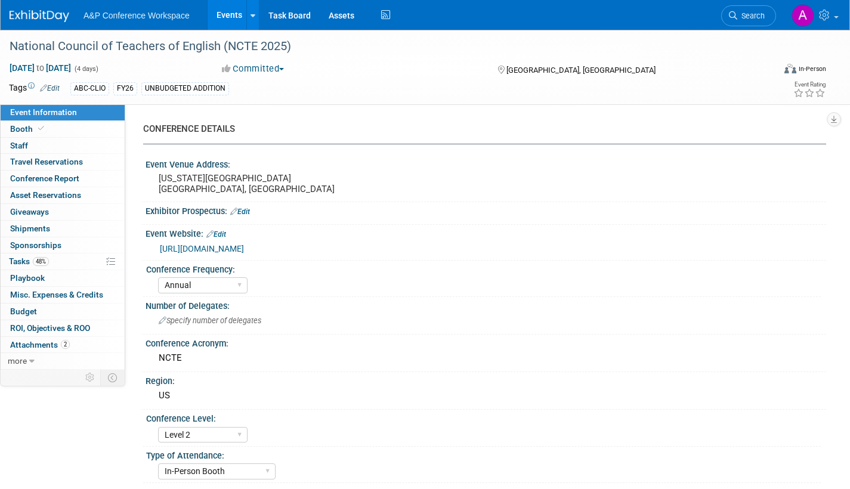
select select "Annual"
select select "Level 2"
select select "In-Person Booth"
select select "Schools"
select select "Bloomsbury Digital Resources"
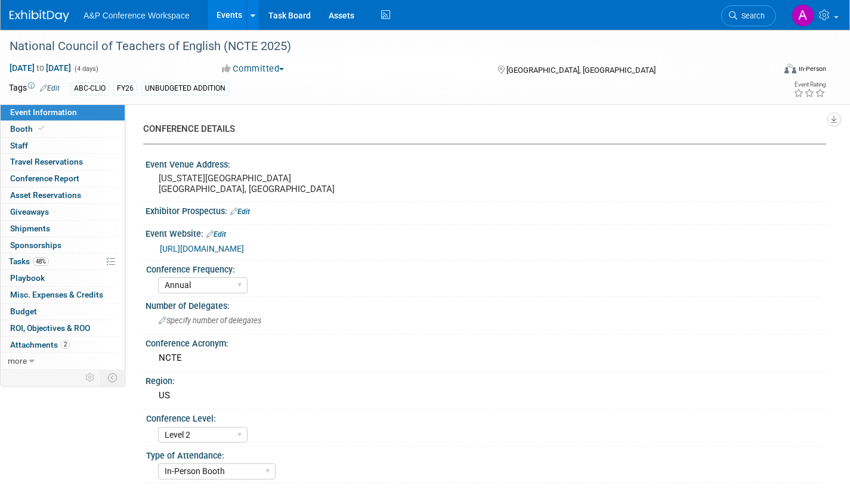
select select "[PERSON_NAME]"
select select "Brand/Subject Presence​"
click at [18, 260] on span "Tasks 48%" at bounding box center [29, 262] width 40 height 10
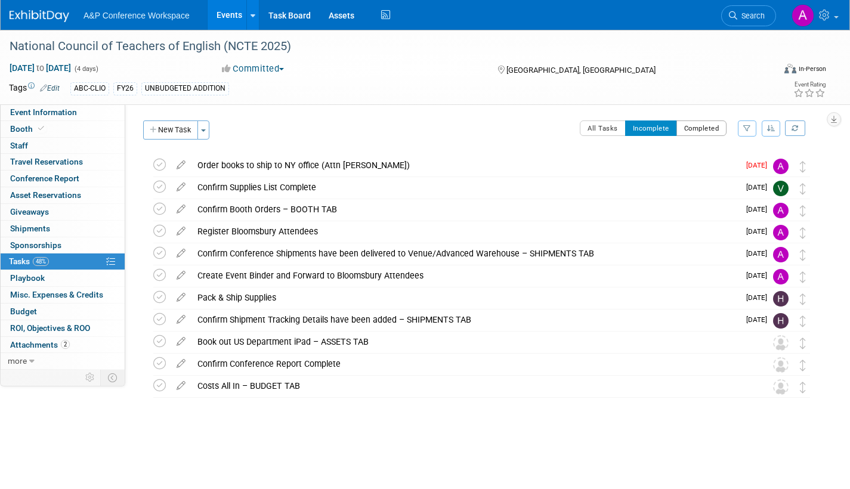
click at [711, 129] on button "Completed" at bounding box center [701, 129] width 51 height 16
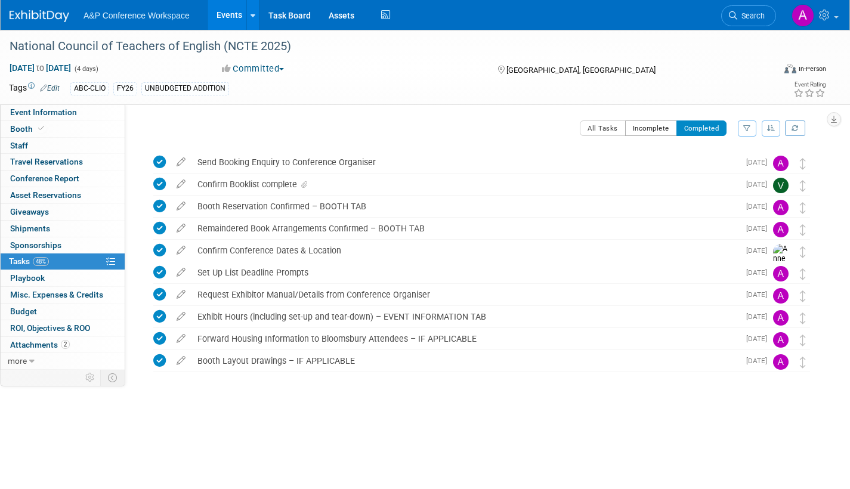
click at [652, 132] on button "Incomplete" at bounding box center [651, 129] width 52 height 16
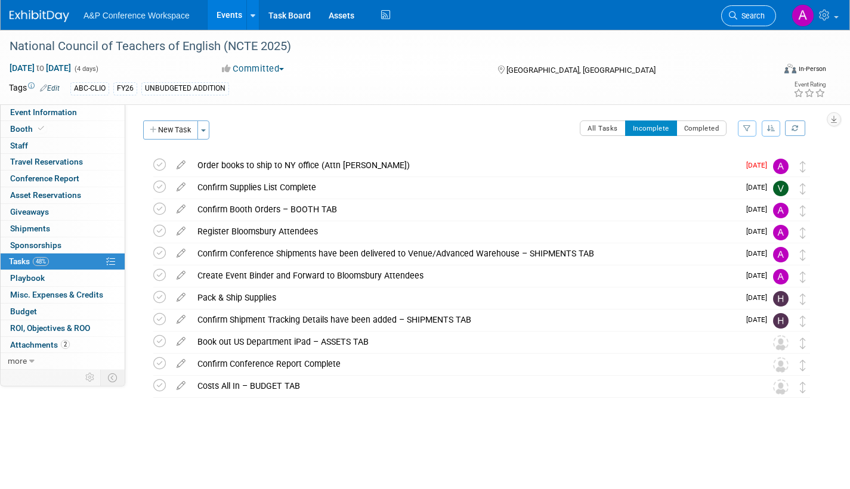
click at [739, 12] on span "Search" at bounding box center [750, 15] width 27 height 9
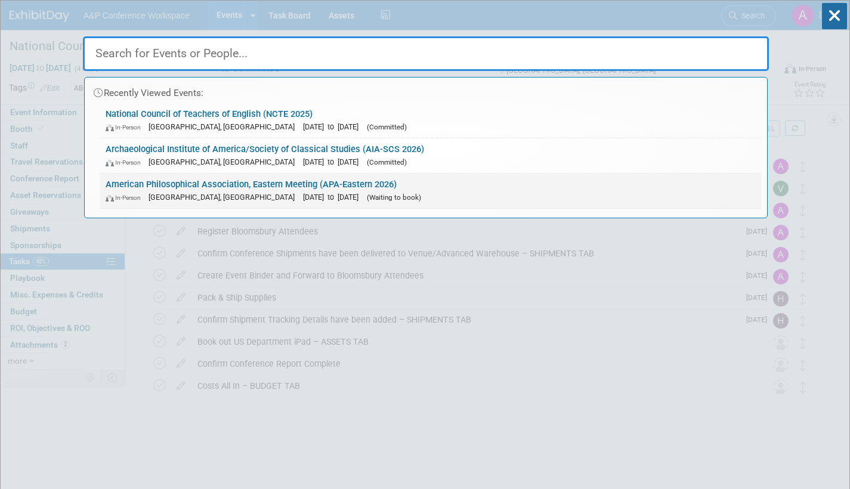
click at [415, 189] on link "American Philosophical Association, Eastern Meeting (APA-Eastern 2026) In-Perso…" at bounding box center [431, 191] width 662 height 35
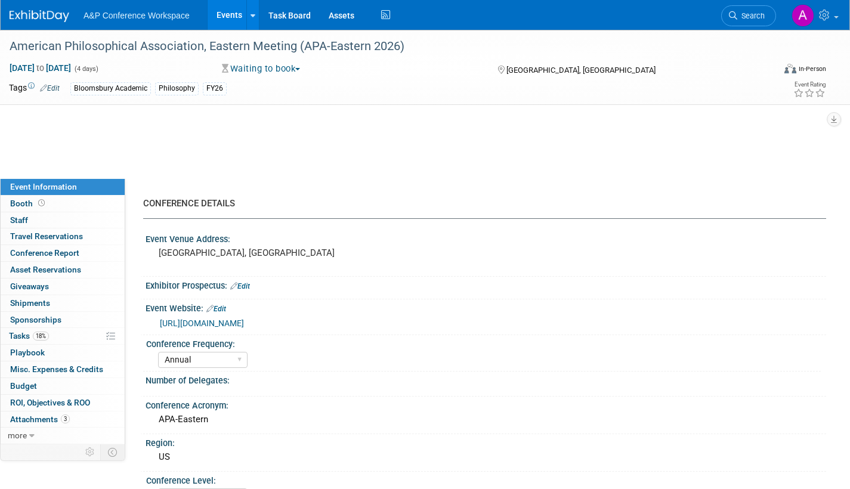
select select "Annual"
select select "Level 2"
select select "In-Person Booth"
select select "Philosophy"
select select "Bloomsbury Academic"
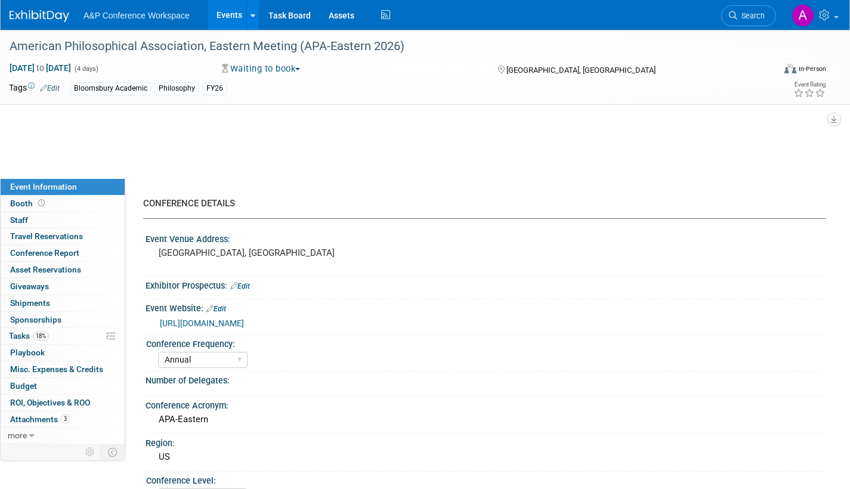
select select "[PERSON_NAME]"
select select "Networking/Commissioning"
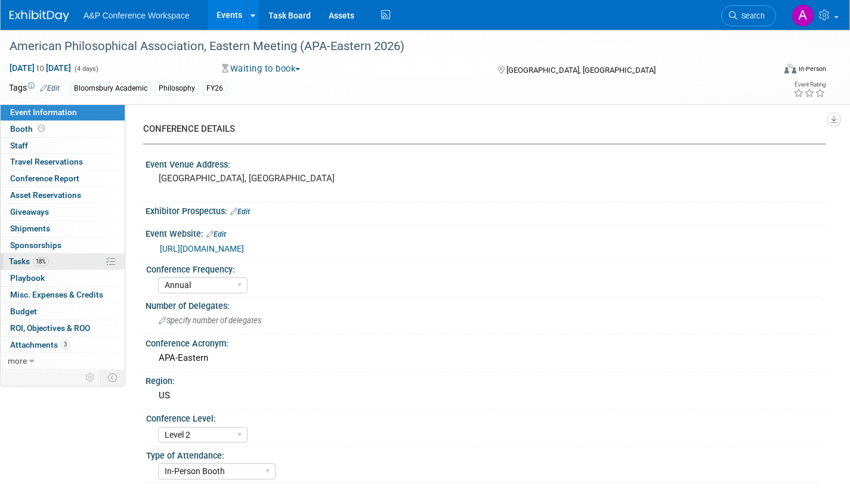
click at [13, 261] on span "Tasks 18%" at bounding box center [29, 262] width 40 height 10
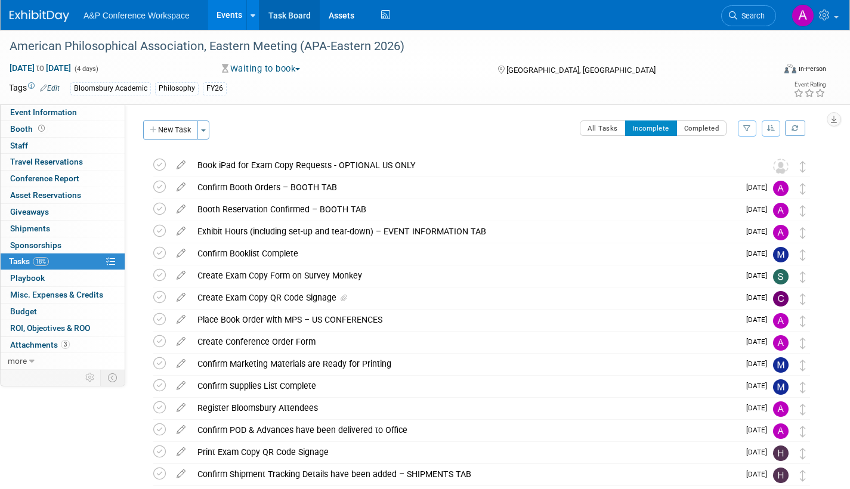
click at [288, 14] on link "Task Board" at bounding box center [290, 15] width 60 height 30
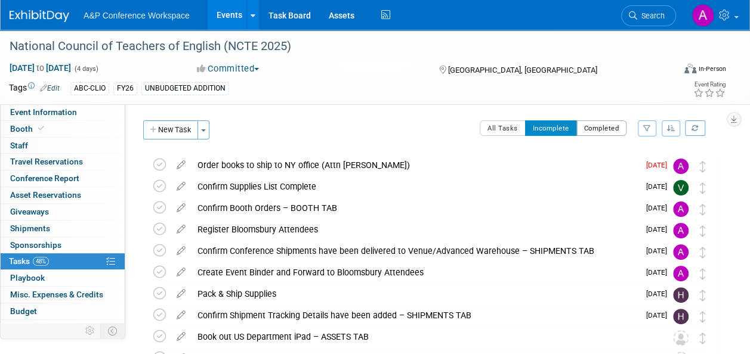
click at [611, 131] on button "Completed" at bounding box center [601, 129] width 51 height 16
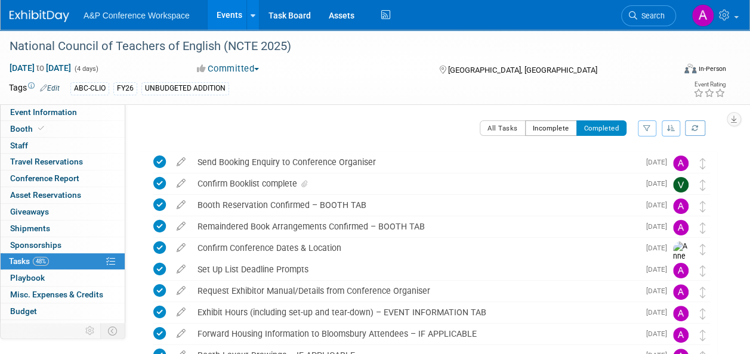
click at [548, 129] on button "Incomplete" at bounding box center [551, 129] width 52 height 16
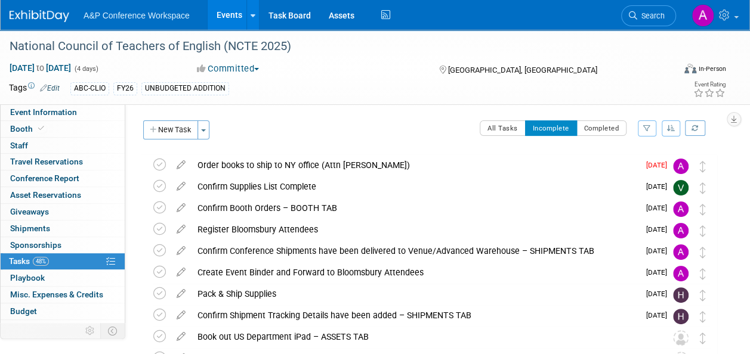
drag, startPoint x: 161, startPoint y: 129, endPoint x: 179, endPoint y: 143, distance: 22.6
click at [161, 129] on button "New Task" at bounding box center [170, 130] width 55 height 19
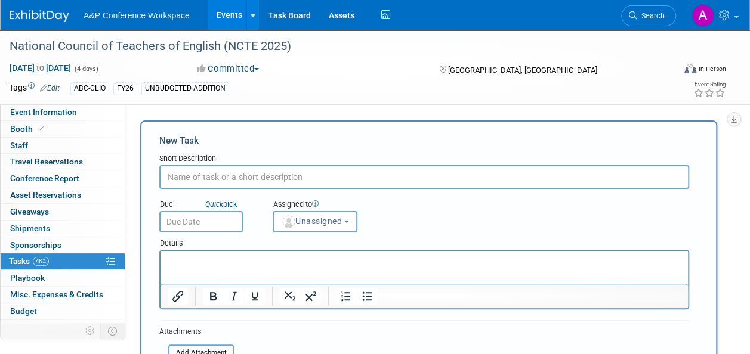
paste input "Create Exam Copy Form on Survey Monkey"
type input "Create Exam Copy Form on Survey Monkey"
click at [242, 268] on html at bounding box center [423, 259] width 527 height 17
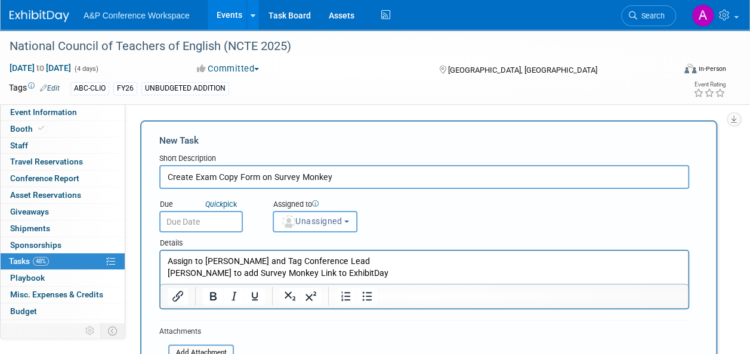
click at [317, 225] on span "Unassigned" at bounding box center [311, 222] width 61 height 10
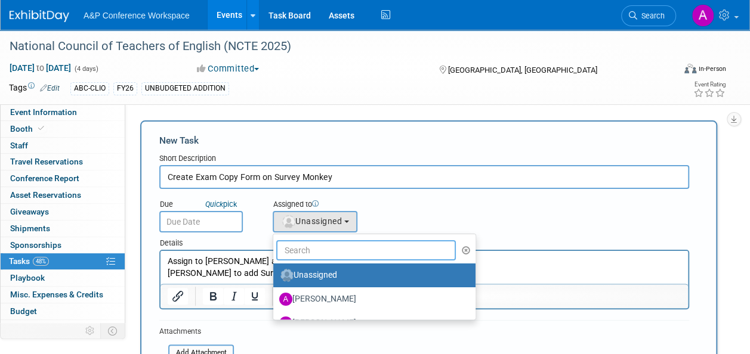
click at [323, 250] on input "text" at bounding box center [366, 250] width 180 height 20
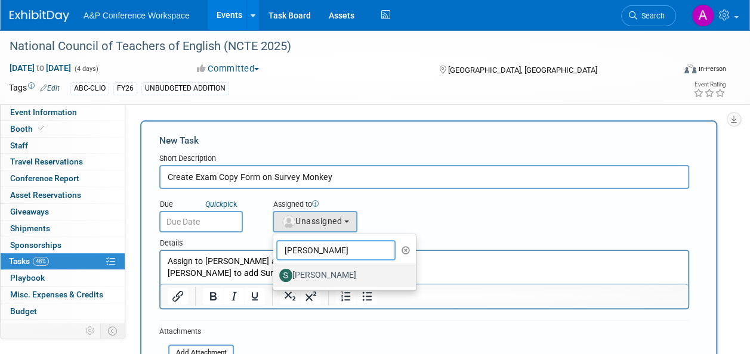
type input "samanth"
click at [318, 274] on label "[PERSON_NAME]" at bounding box center [341, 275] width 125 height 19
click at [275, 274] on input "[PERSON_NAME]" at bounding box center [271, 274] width 8 height 8
select select "dd475548-7710-49a5-a511-3269a2e33318"
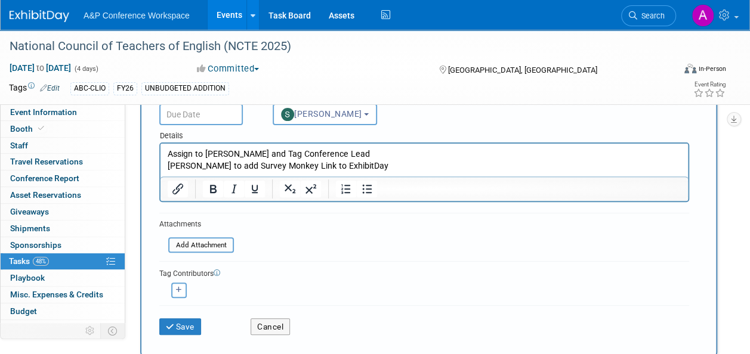
scroll to position [179, 0]
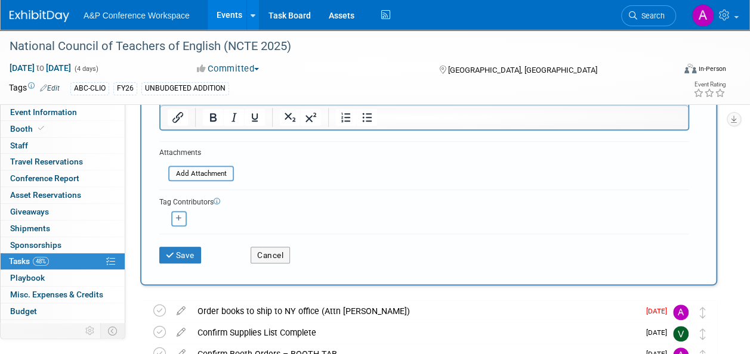
click at [179, 218] on icon "button" at bounding box center [179, 218] width 6 height 7
select select
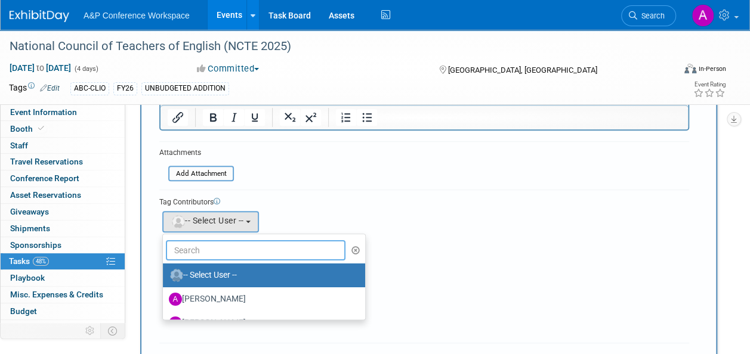
click at [204, 246] on input "text" at bounding box center [256, 250] width 180 height 20
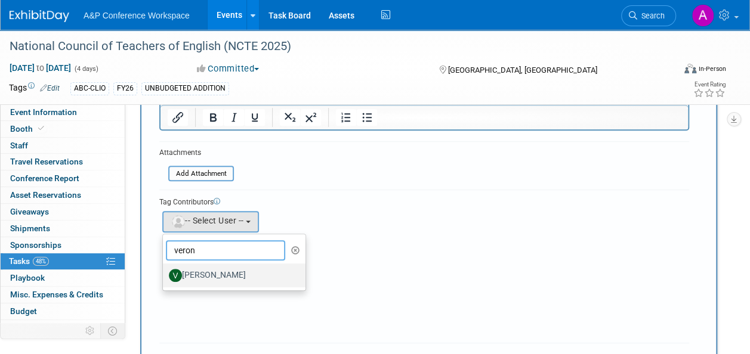
type input "veron"
click at [211, 273] on label "[PERSON_NAME]" at bounding box center [231, 275] width 125 height 19
click at [165, 273] on input "[PERSON_NAME]" at bounding box center [161, 274] width 8 height 8
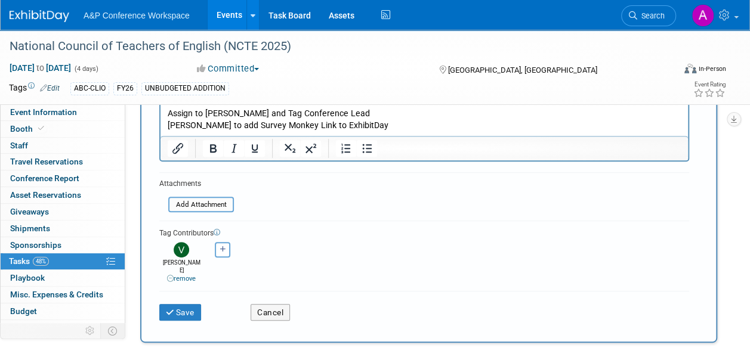
scroll to position [60, 0]
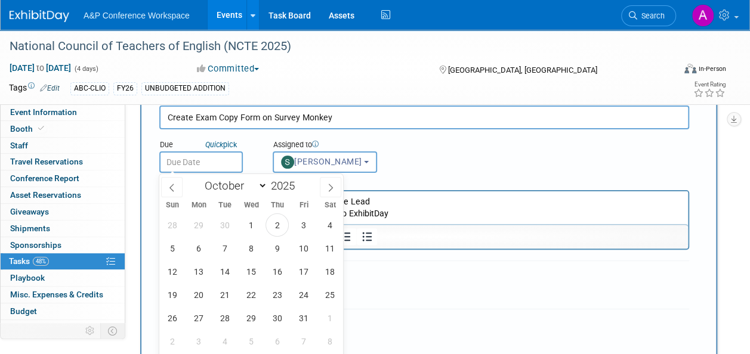
click at [224, 162] on input "text" at bounding box center [201, 162] width 84 height 21
click at [278, 254] on span "9" at bounding box center [276, 248] width 23 height 23
type input "Oct 9, 2025"
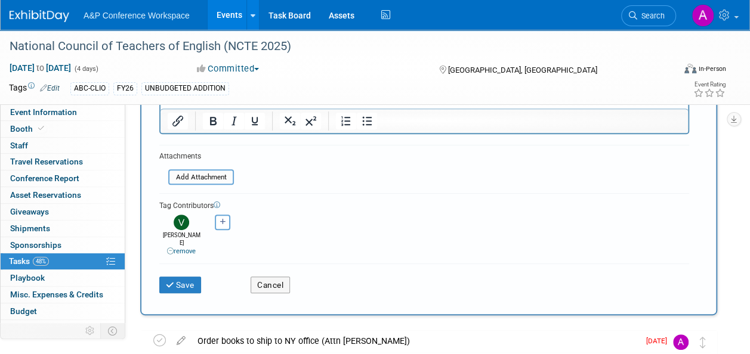
scroll to position [239, 0]
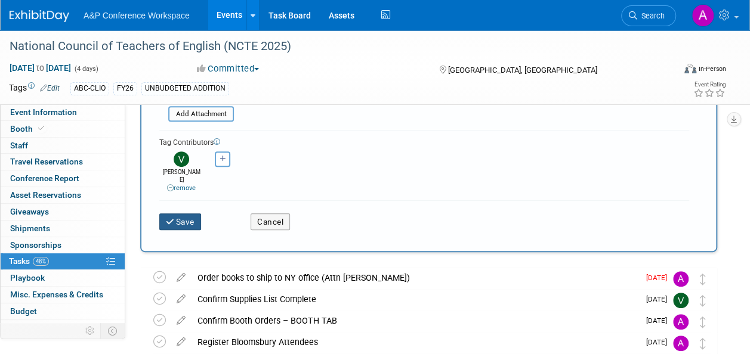
click at [191, 217] on button "Save" at bounding box center [180, 222] width 42 height 17
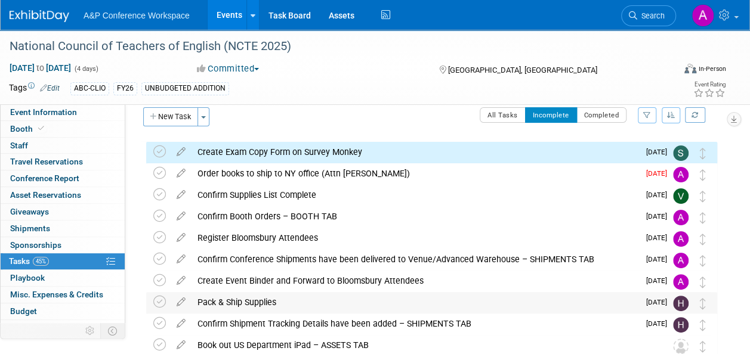
scroll to position [0, 0]
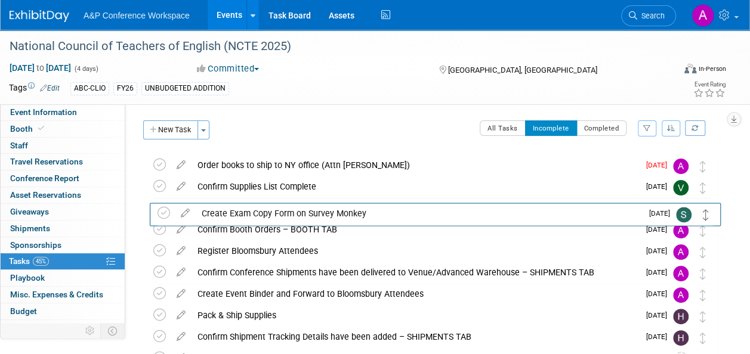
drag, startPoint x: 700, startPoint y: 169, endPoint x: 704, endPoint y: 217, distance: 47.9
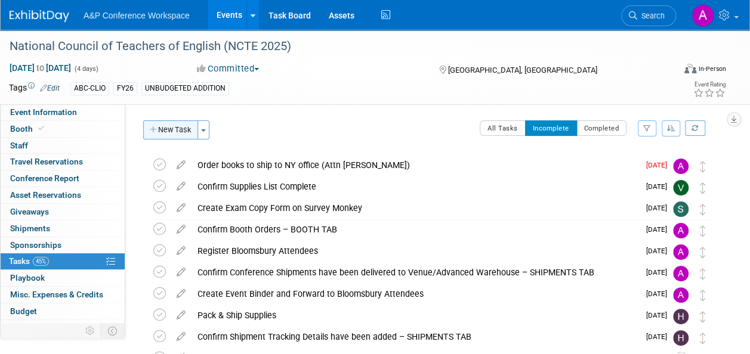
click at [172, 128] on button "New Task" at bounding box center [170, 130] width 55 height 19
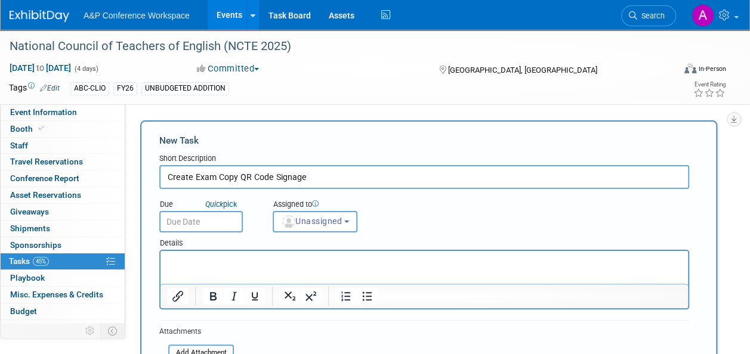
type input "Create Exam Copy QR Code Signage"
click at [182, 260] on p "Rich Text Area. Press ALT-0 for help." at bounding box center [425, 262] width 514 height 12
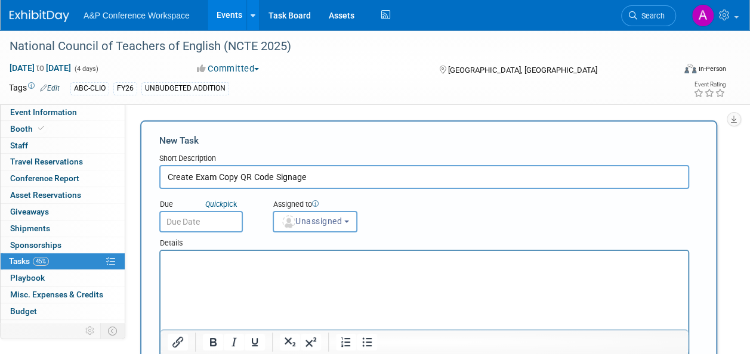
scroll to position [32, 0]
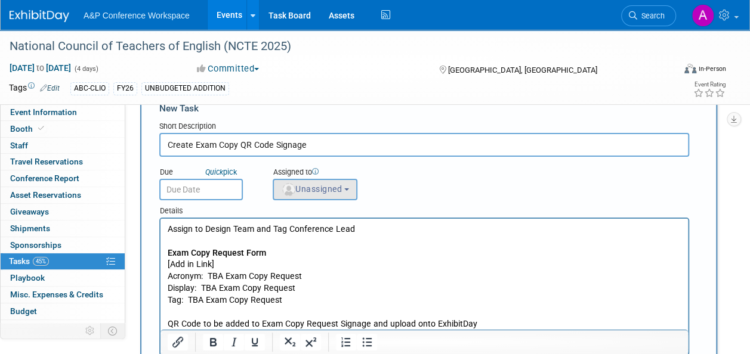
click at [314, 193] on span "Unassigned" at bounding box center [311, 189] width 61 height 10
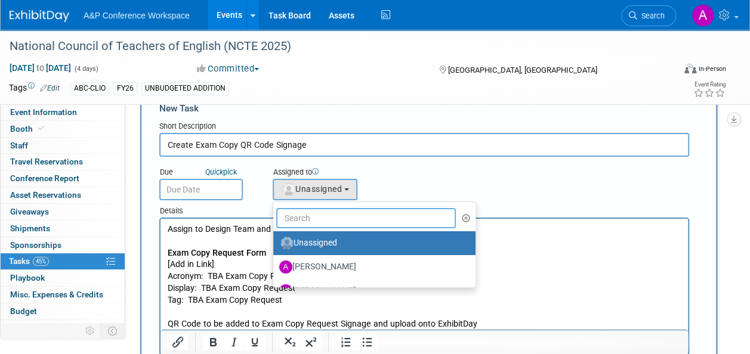
click at [325, 221] on input "text" at bounding box center [366, 218] width 180 height 20
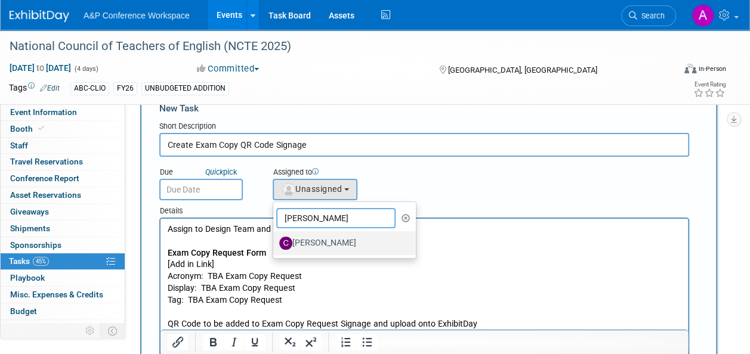
type input "christine"
click at [327, 238] on label "[PERSON_NAME]" at bounding box center [341, 243] width 125 height 19
click at [275, 238] on input "[PERSON_NAME]" at bounding box center [271, 242] width 8 height 8
select select "1a58e6ac-2dfa-429d-b54a-9dc2e557f424"
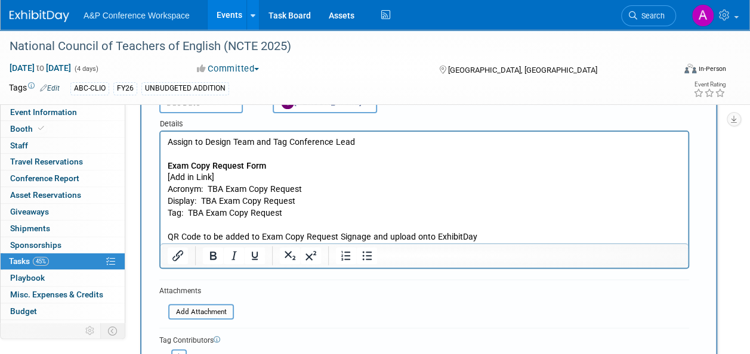
scroll to position [152, 0]
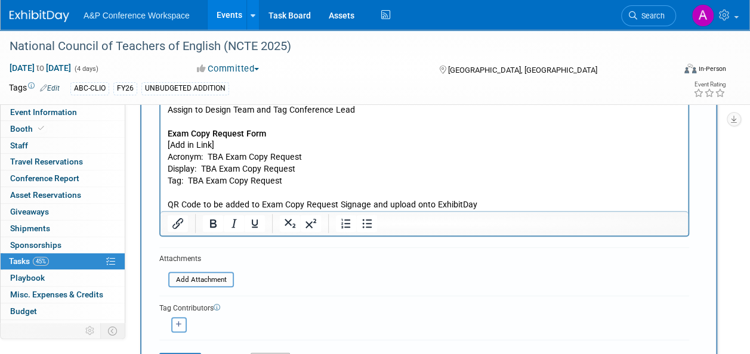
click at [180, 325] on icon "button" at bounding box center [179, 325] width 6 height 7
select select
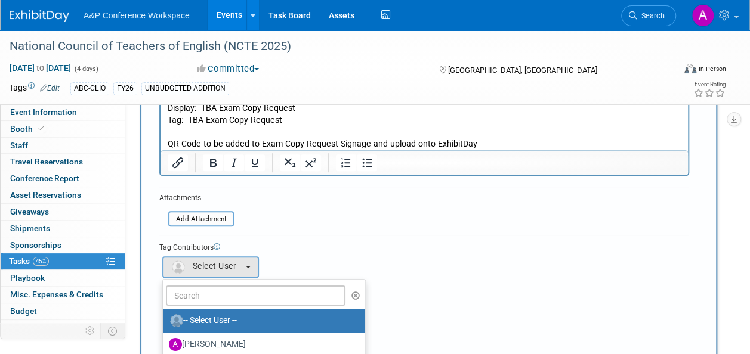
scroll to position [271, 0]
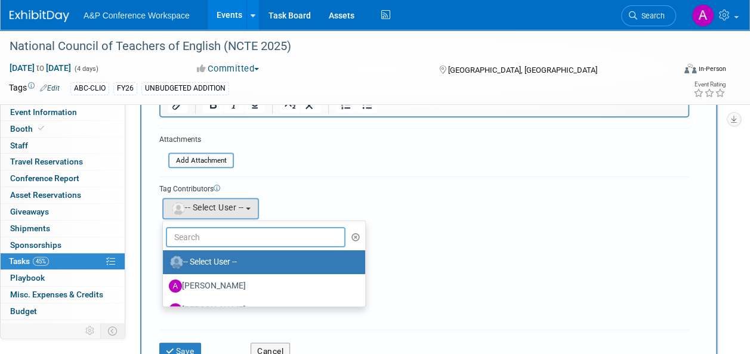
click at [199, 237] on input "text" at bounding box center [256, 237] width 180 height 20
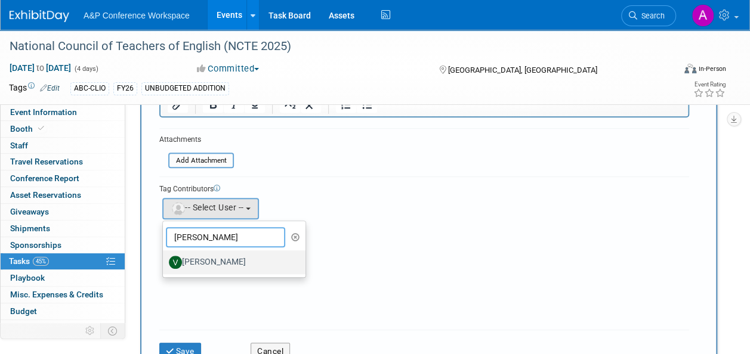
type input "veronica"
click at [211, 260] on label "[PERSON_NAME]" at bounding box center [231, 262] width 125 height 19
click at [165, 260] on input "[PERSON_NAME]" at bounding box center [161, 261] width 8 height 8
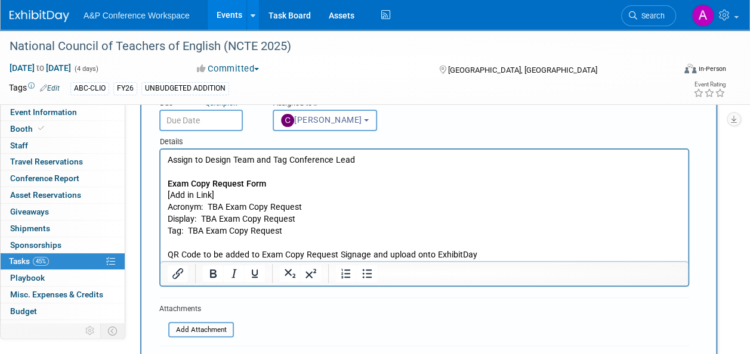
scroll to position [60, 0]
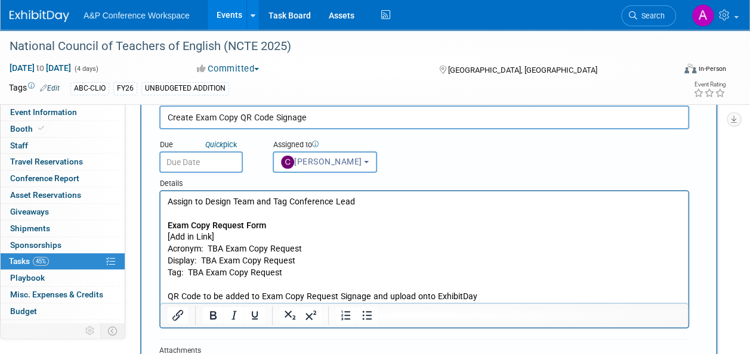
click at [223, 160] on input "text" at bounding box center [201, 162] width 84 height 21
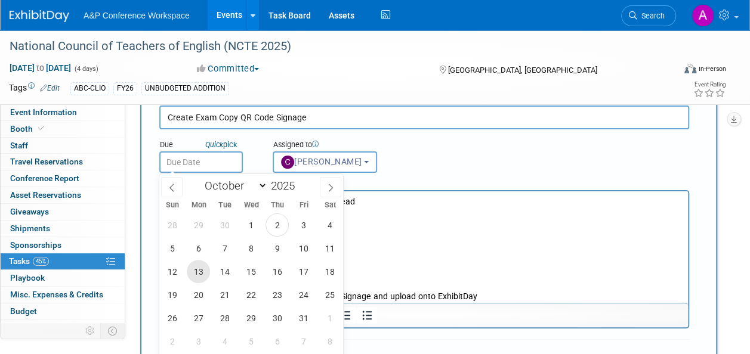
click at [197, 267] on span "13" at bounding box center [198, 271] width 23 height 23
type input "Oct 13, 2025"
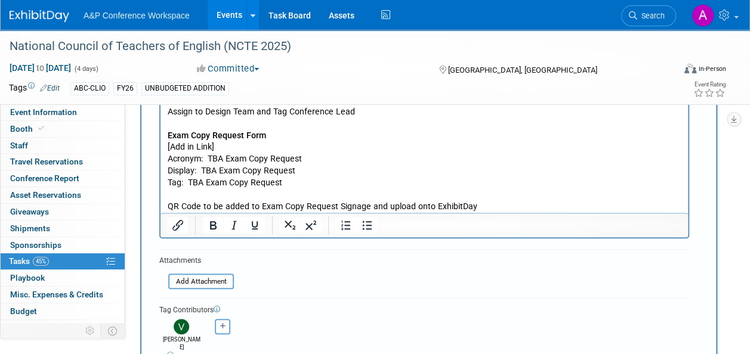
scroll to position [239, 0]
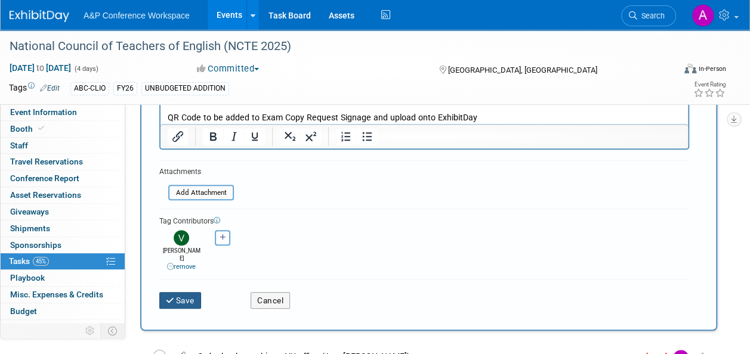
click at [193, 292] on button "Save" at bounding box center [180, 300] width 42 height 17
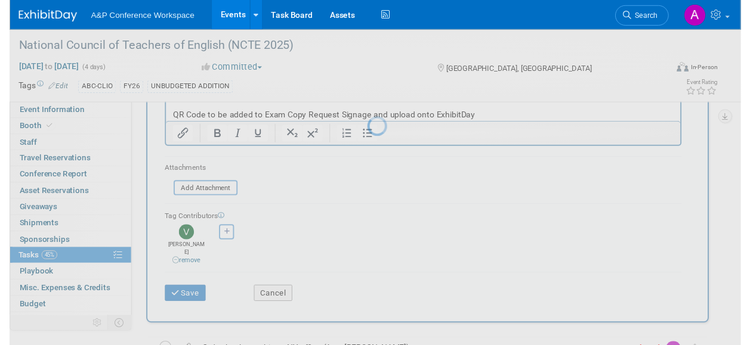
scroll to position [36, 0]
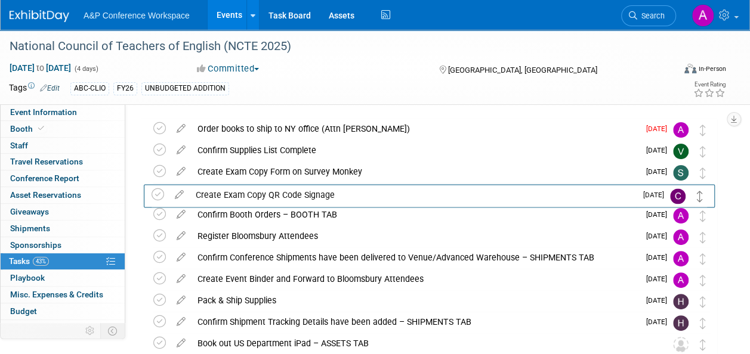
drag, startPoint x: 703, startPoint y: 134, endPoint x: 702, endPoint y: 200, distance: 66.2
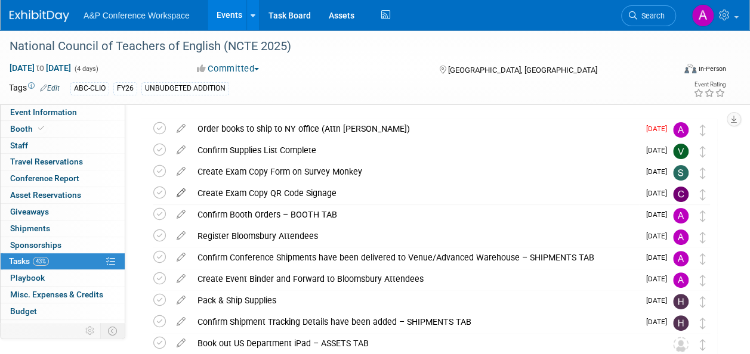
click at [184, 190] on icon at bounding box center [181, 190] width 21 height 15
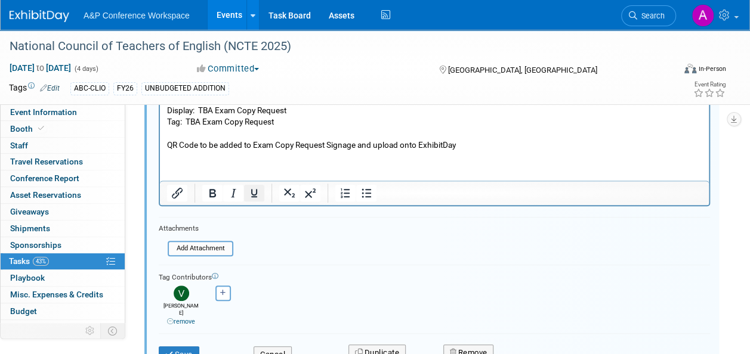
scroll to position [283, 0]
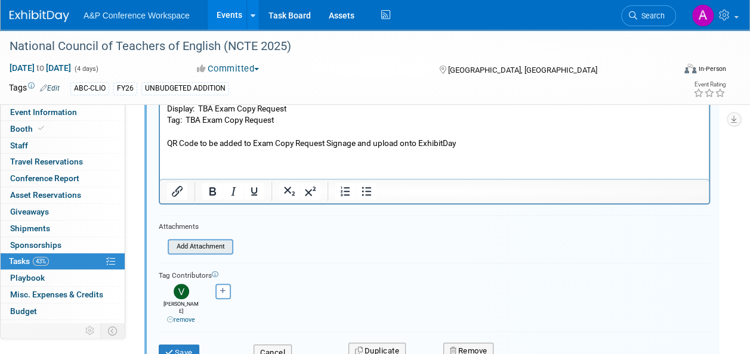
click at [212, 246] on input "file" at bounding box center [171, 246] width 122 height 13
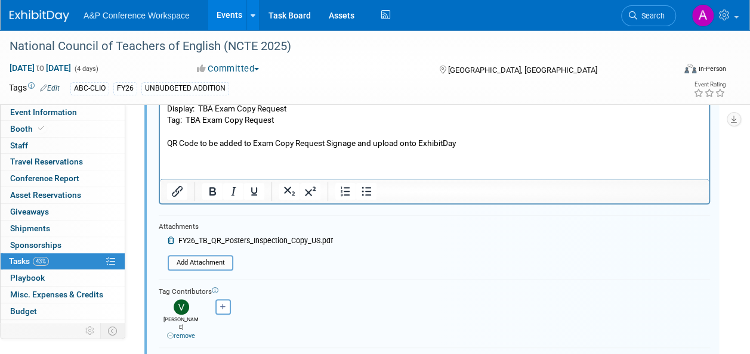
scroll to position [402, 0]
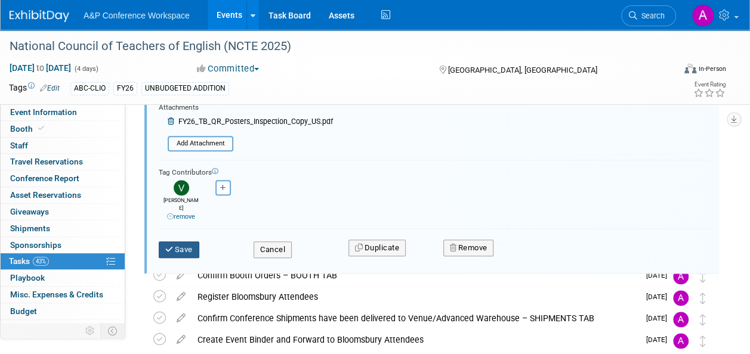
click at [190, 242] on button "Save" at bounding box center [179, 250] width 41 height 17
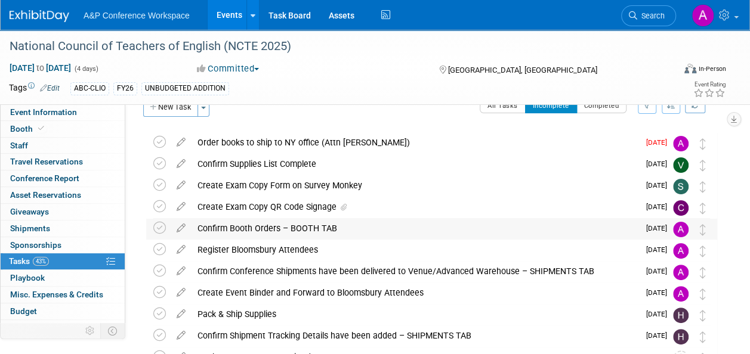
scroll to position [0, 0]
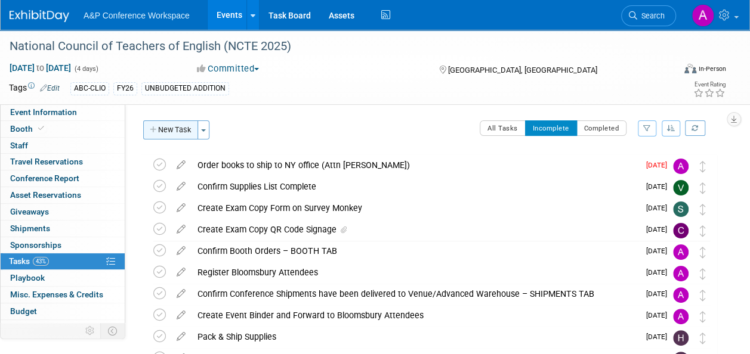
click at [177, 128] on button "New Task" at bounding box center [170, 130] width 55 height 19
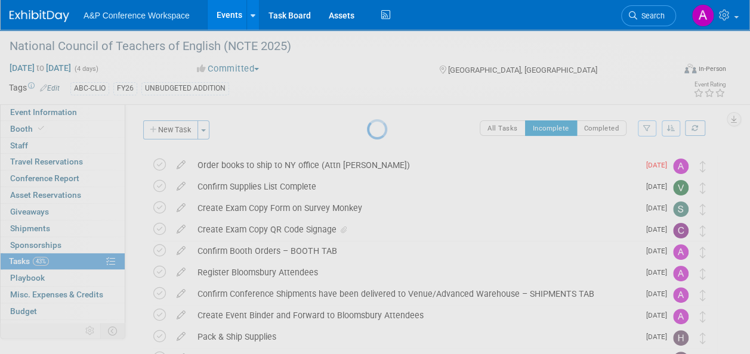
select select "9"
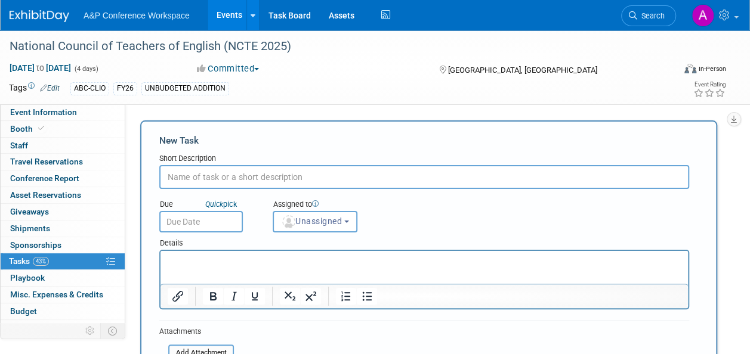
click at [307, 177] on input "text" at bounding box center [424, 177] width 530 height 24
paste input "Upload QR Code Analytics - Exam Copy QR Code Signage"
type input "Upload QR Code Analytics - Exam Copy QR Code Signage"
click at [234, 220] on input "text" at bounding box center [201, 221] width 84 height 21
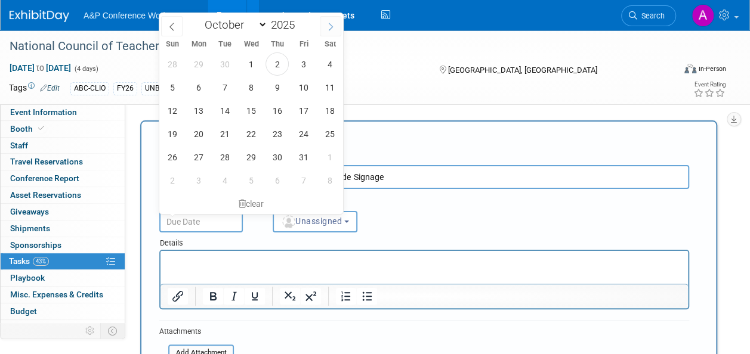
click at [332, 27] on icon at bounding box center [330, 27] width 8 height 8
click at [335, 26] on span at bounding box center [330, 26] width 21 height 20
select select "11"
drag, startPoint x: 196, startPoint y: 87, endPoint x: 257, endPoint y: 146, distance: 84.4
click at [196, 87] on span "8" at bounding box center [198, 87] width 23 height 23
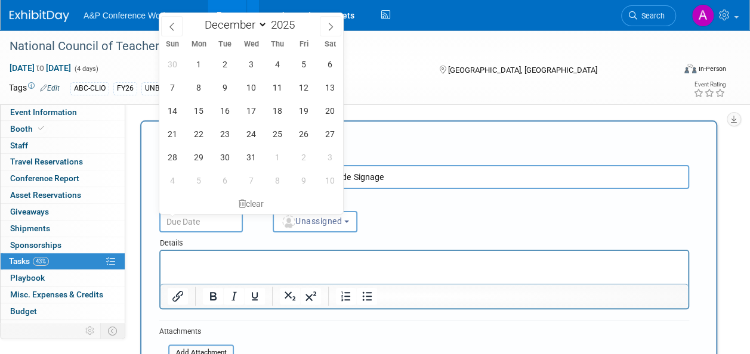
type input "[DATE]"
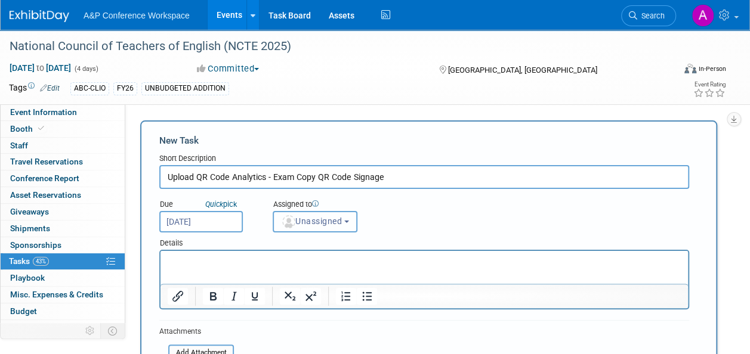
click at [311, 228] on button "Unassigned" at bounding box center [315, 221] width 85 height 21
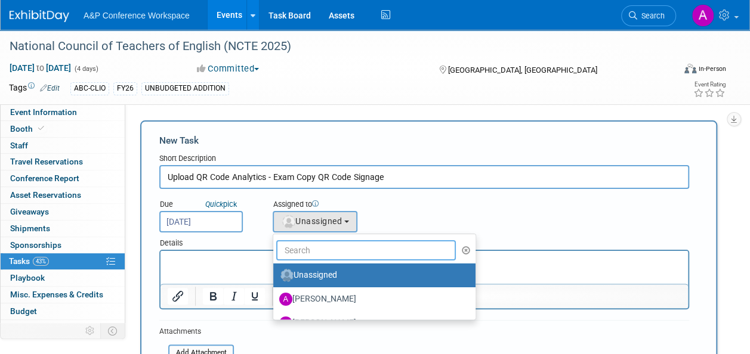
click at [312, 247] on input "text" at bounding box center [366, 250] width 180 height 20
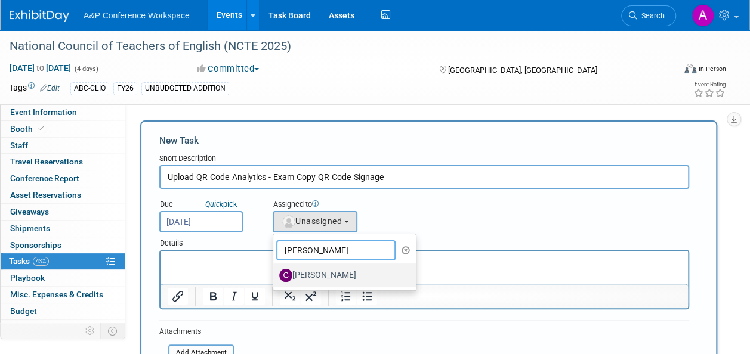
type input "christine"
click at [320, 274] on label "[PERSON_NAME]" at bounding box center [341, 275] width 125 height 19
click at [275, 274] on input "[PERSON_NAME]" at bounding box center [271, 274] width 8 height 8
select select "1a58e6ac-2dfa-429d-b54a-9dc2e557f424"
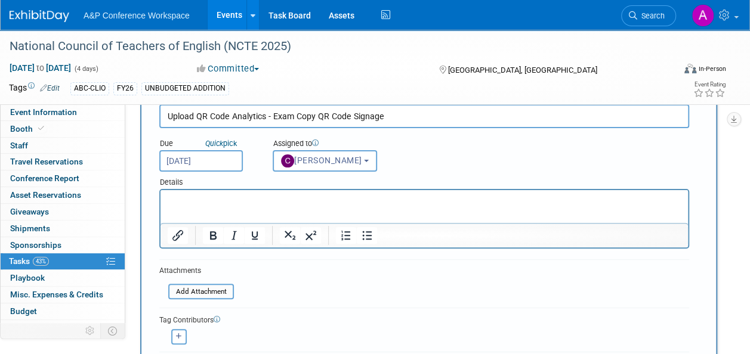
scroll to position [119, 0]
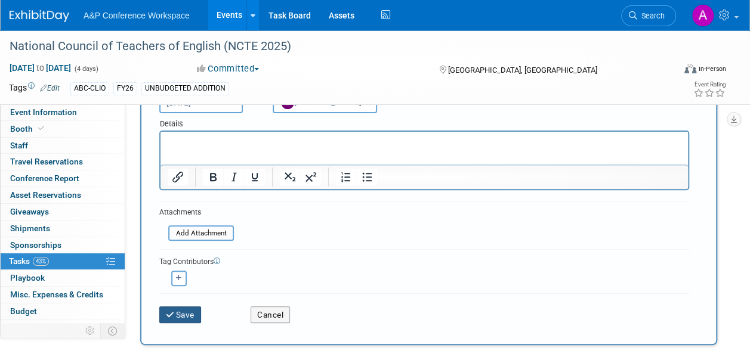
click at [183, 318] on button "Save" at bounding box center [180, 315] width 42 height 17
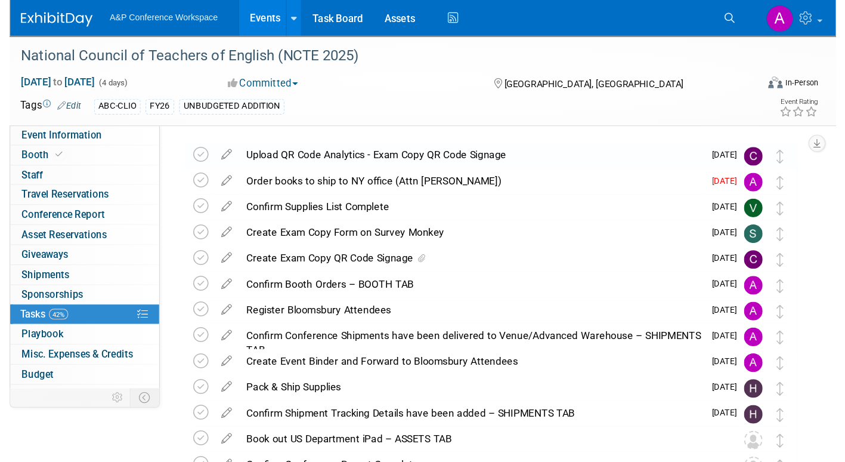
scroll to position [36, 0]
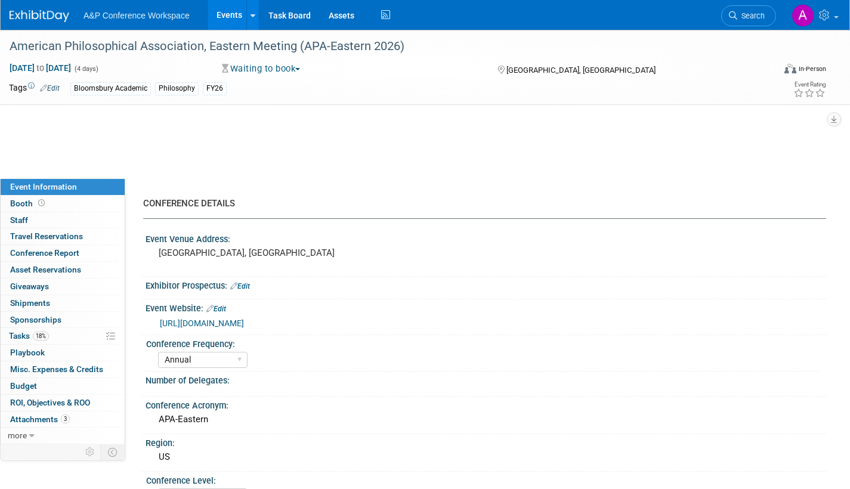
select select "Annual"
select select "Level 2"
select select "In-Person Booth"
select select "Philosophy"
select select "Bloomsbury Academic"
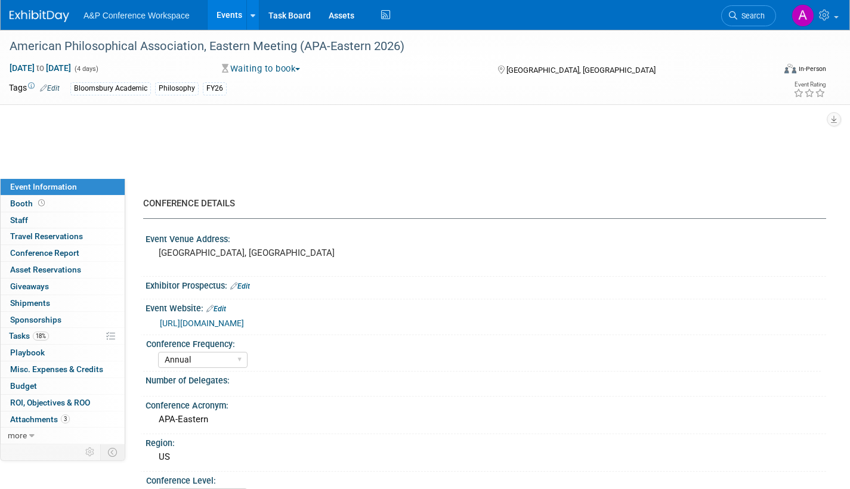
select select "[PERSON_NAME]"
select select "Networking/Commissioning"
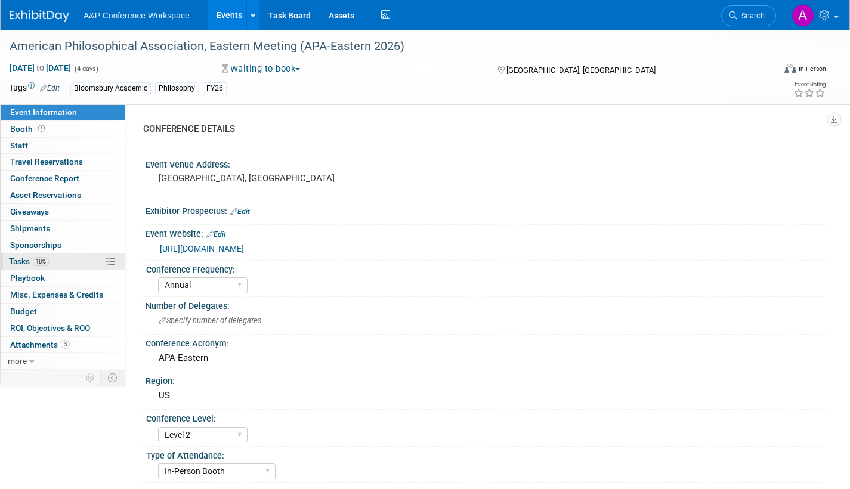
click at [20, 262] on span "Tasks 18%" at bounding box center [29, 262] width 40 height 10
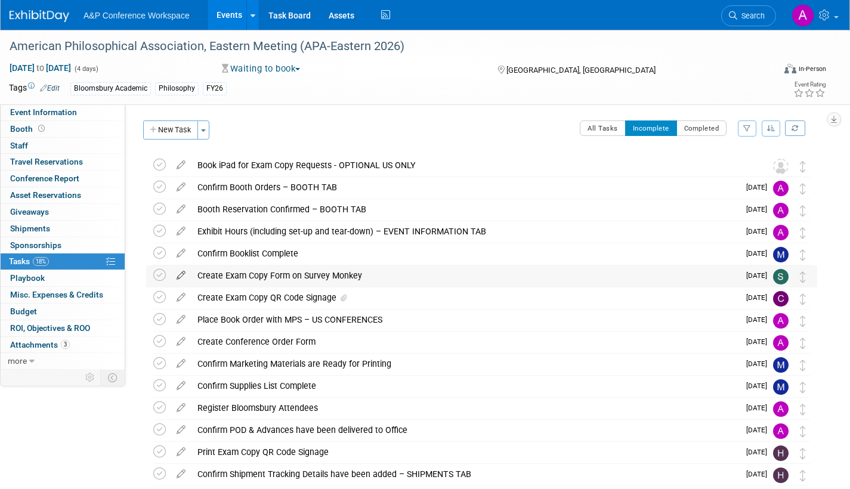
click at [181, 271] on icon at bounding box center [181, 272] width 21 height 15
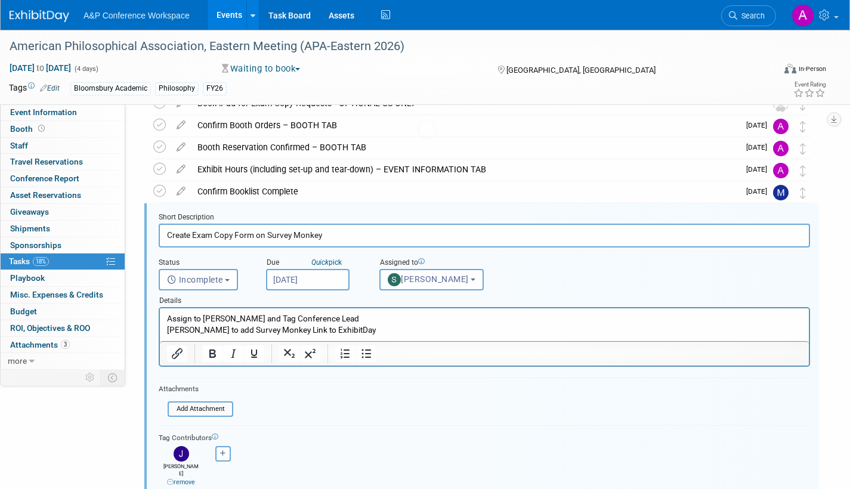
scroll to position [91, 0]
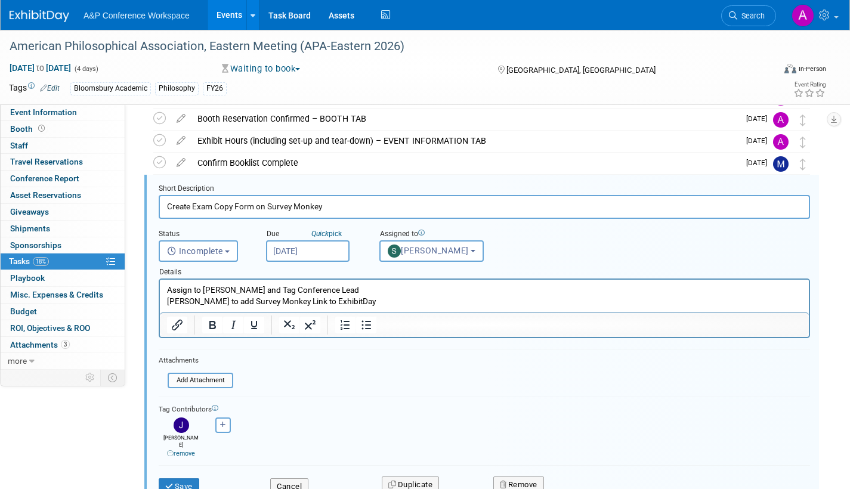
drag, startPoint x: 328, startPoint y: 206, endPoint x: 144, endPoint y: 211, distance: 184.4
click at [144, 211] on div "Short Description Create Exam Copy Form on Survey Monkey Status <i class="far f…" at bounding box center [478, 343] width 677 height 336
drag, startPoint x: 274, startPoint y: 302, endPoint x: 281, endPoint y: 564, distance: 262.0
click at [160, 284] on html "Assign to [PERSON_NAME] and Tag Conference Lead [PERSON_NAME] to add Survey Mon…" at bounding box center [484, 293] width 649 height 27
click at [193, 479] on button "Save" at bounding box center [179, 486] width 41 height 17
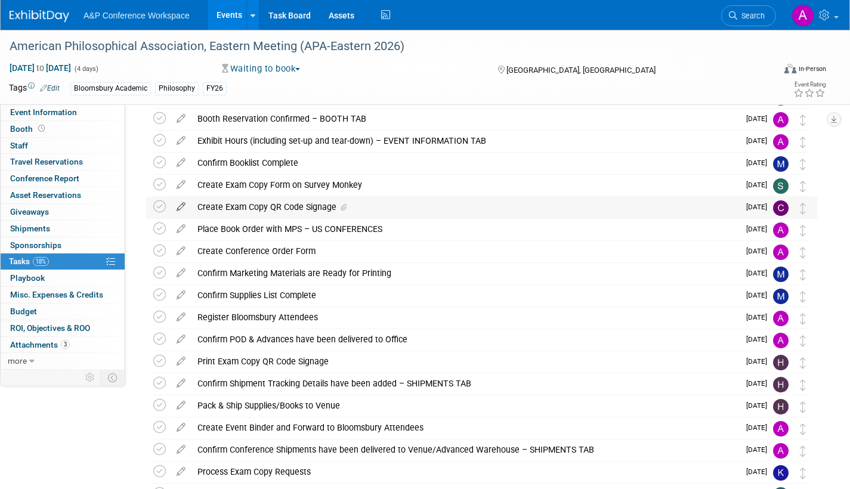
click at [180, 204] on icon at bounding box center [181, 204] width 21 height 15
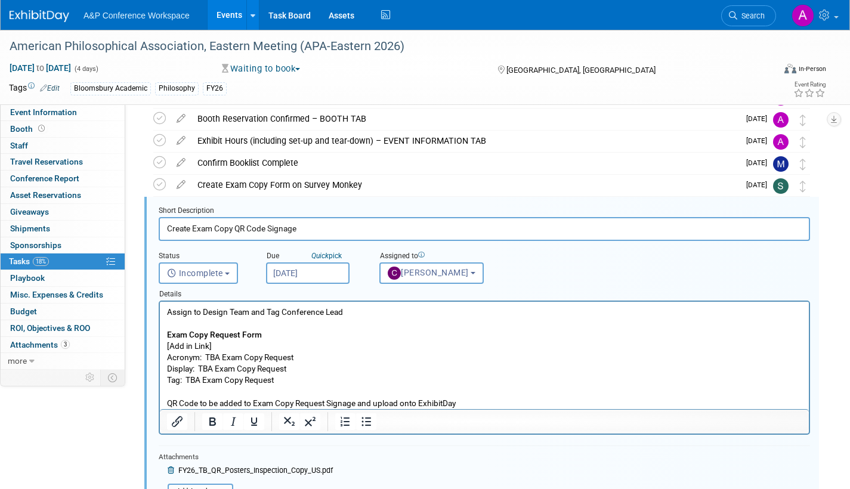
scroll to position [113, 0]
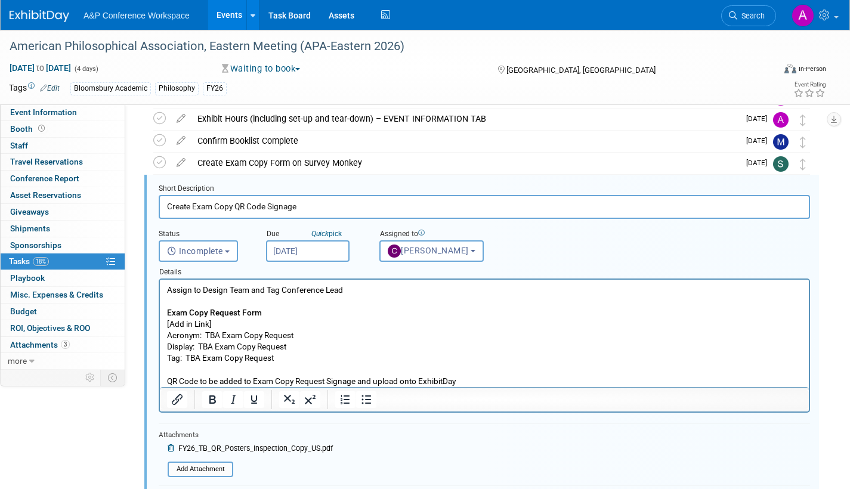
drag, startPoint x: 304, startPoint y: 209, endPoint x: 131, endPoint y: 204, distance: 173.1
click at [131, 204] on div "CONFERENCE DETAILS Event Venue Address: [GEOGRAPHIC_DATA], [GEOGRAPHIC_DATA] Ex…" at bounding box center [475, 124] width 701 height 265
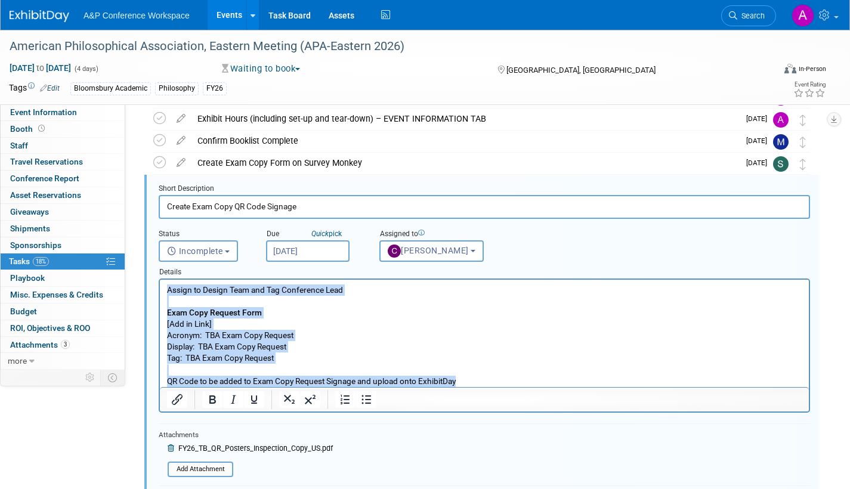
drag, startPoint x: 465, startPoint y: 381, endPoint x: 126, endPoint y: 282, distance: 352.6
click at [160, 282] on html "Assign to Design Team and Tag Conference Lead Exam Copy Request Form [Add in Li…" at bounding box center [484, 333] width 649 height 107
copy p "Assign to Design Team and Tag Conference Lead Exam Copy Request Form [Add in Li…"
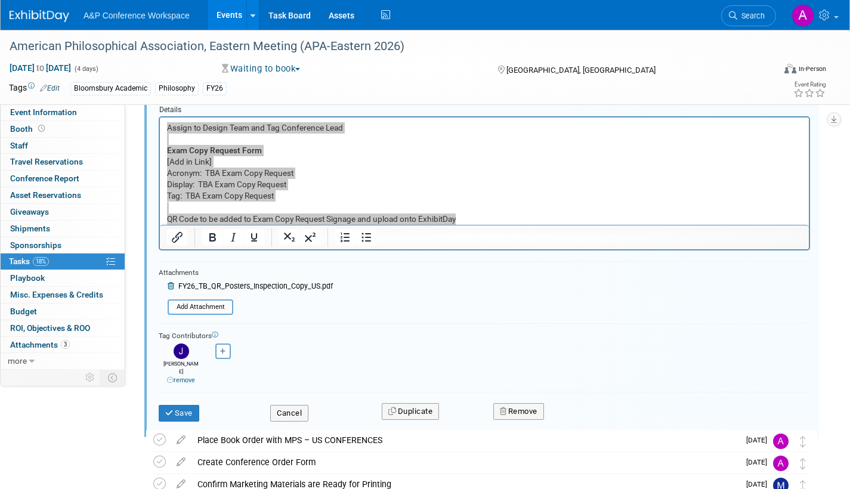
scroll to position [292, 0]
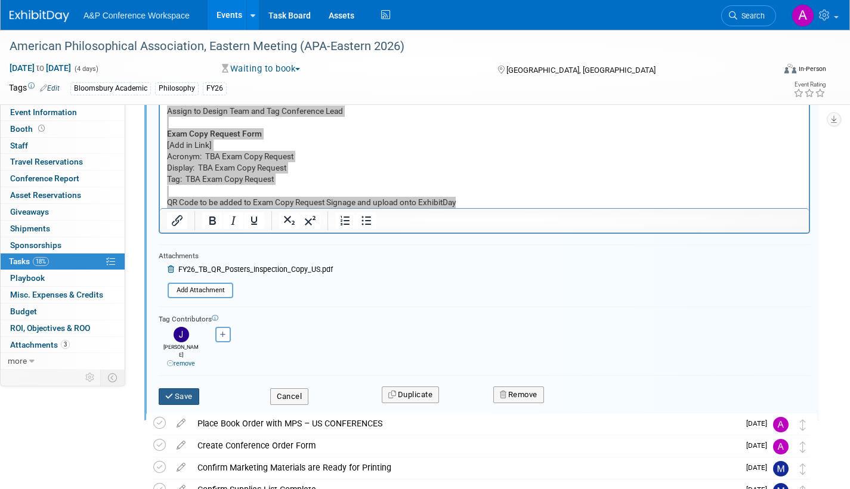
click at [172, 393] on icon "submit" at bounding box center [170, 397] width 10 height 8
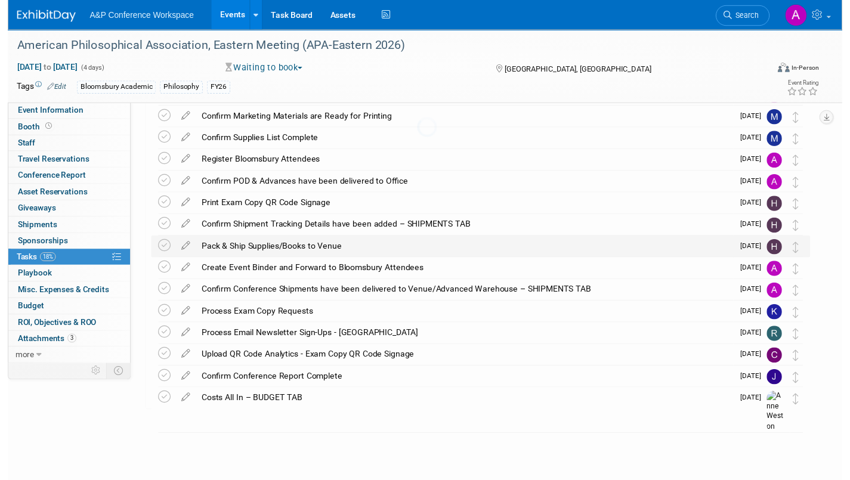
scroll to position [246, 0]
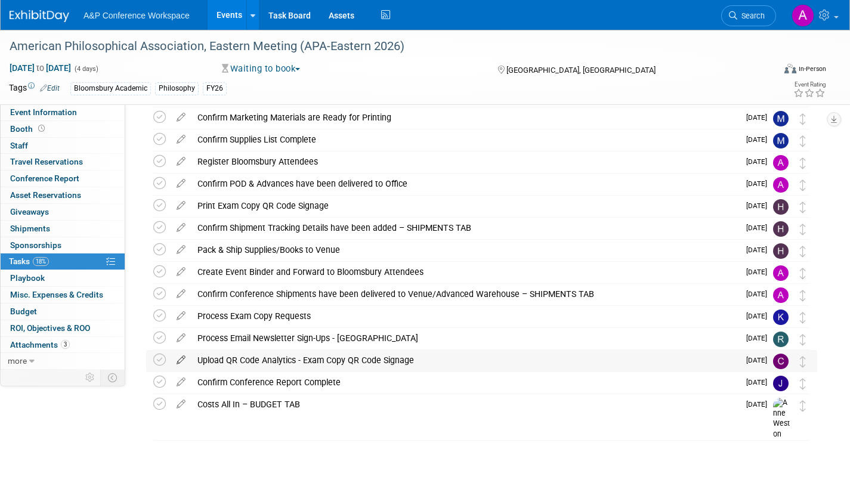
click at [182, 356] on icon at bounding box center [181, 357] width 21 height 15
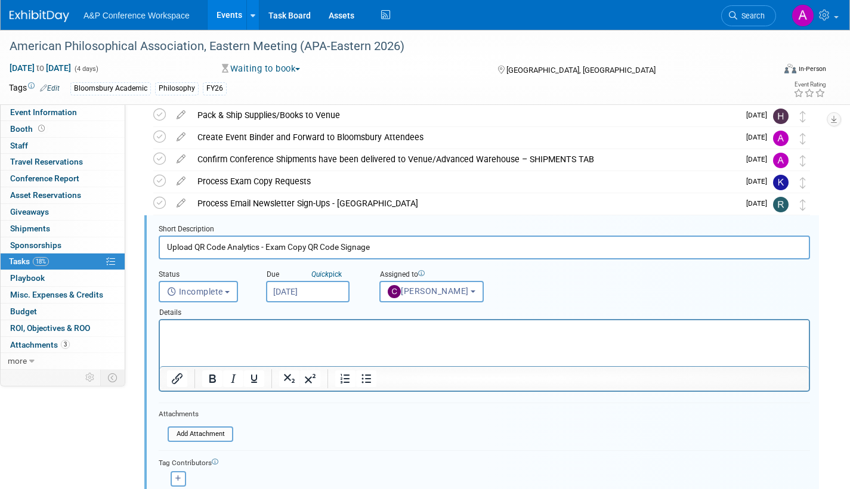
scroll to position [422, 0]
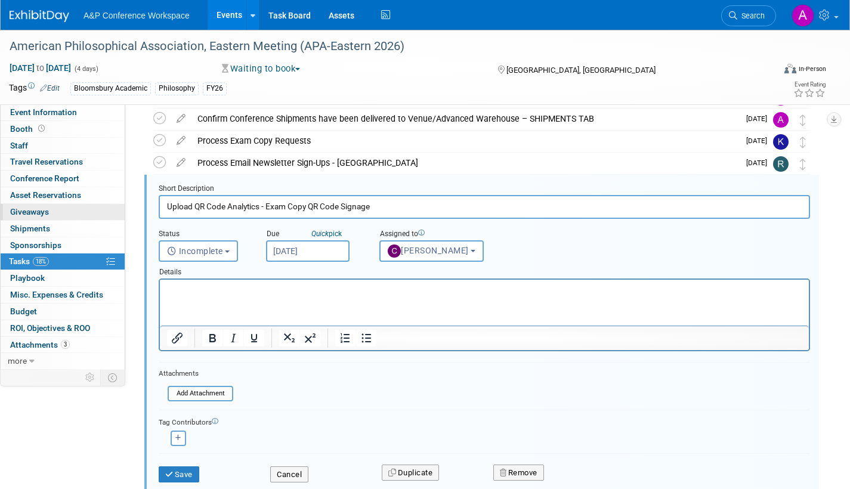
drag, startPoint x: 263, startPoint y: 210, endPoint x: 97, endPoint y: 210, distance: 165.8
click at [97, 210] on div "Event Information Event Info Booth Booth 0 Staff 0 Staff 0 Travel Reservations …" at bounding box center [425, 100] width 850 height 984
click at [185, 476] on button "Save" at bounding box center [179, 475] width 41 height 17
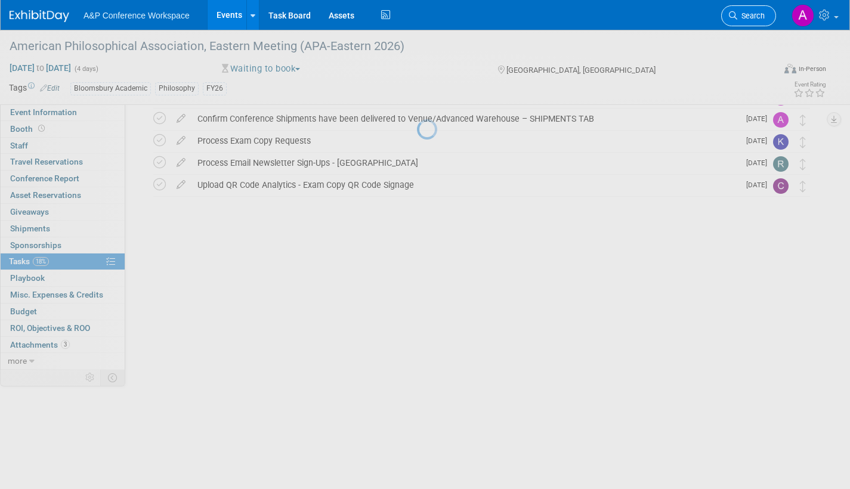
scroll to position [246, 0]
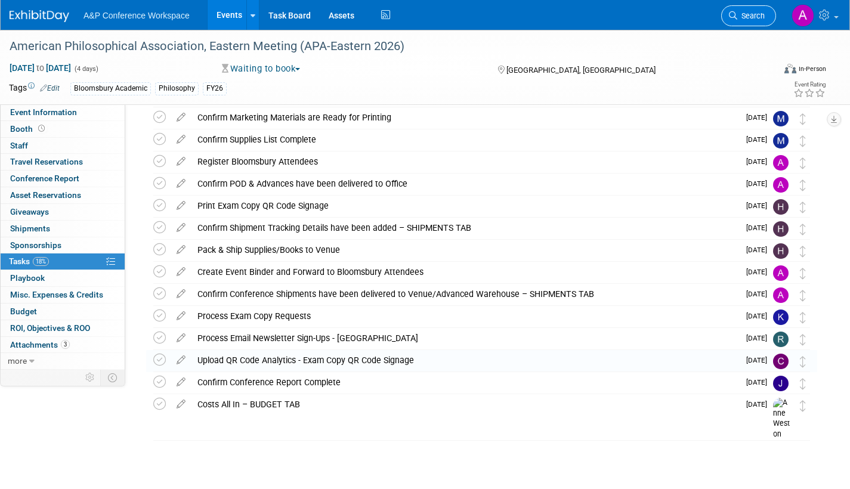
click at [755, 15] on span "Search" at bounding box center [750, 15] width 27 height 9
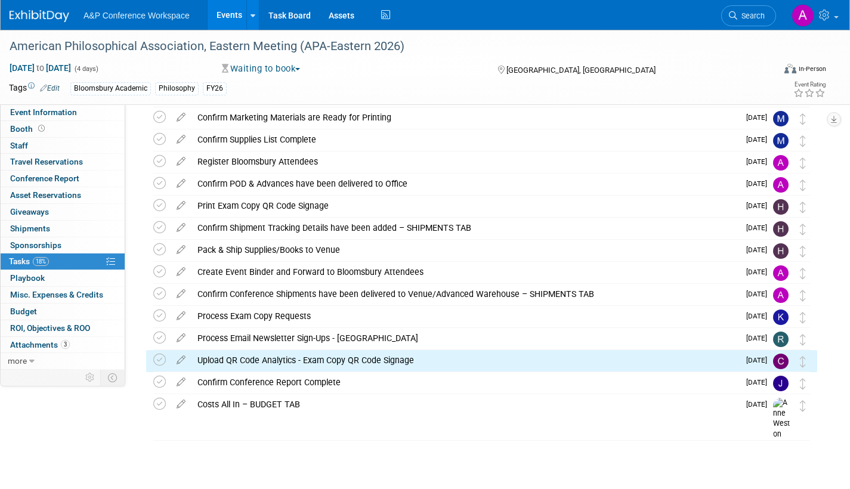
scroll to position [0, 0]
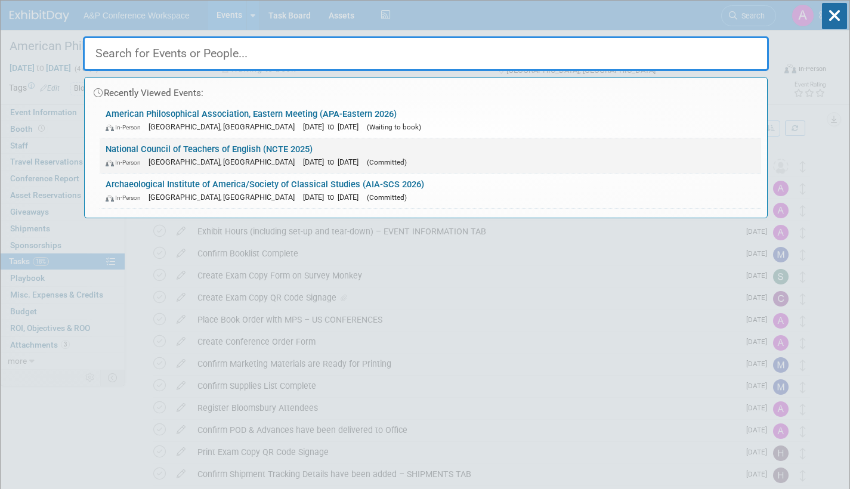
click at [303, 160] on span "[DATE] to [DATE]" at bounding box center [333, 161] width 61 height 9
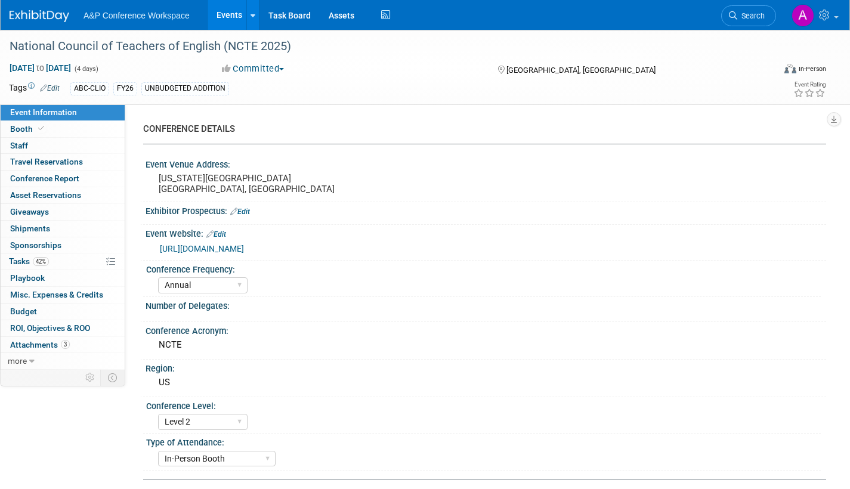
select select "Annual"
select select "Level 2"
select select "In-Person Booth"
select select "Schools"
select select "Bloomsbury Digital Resources"
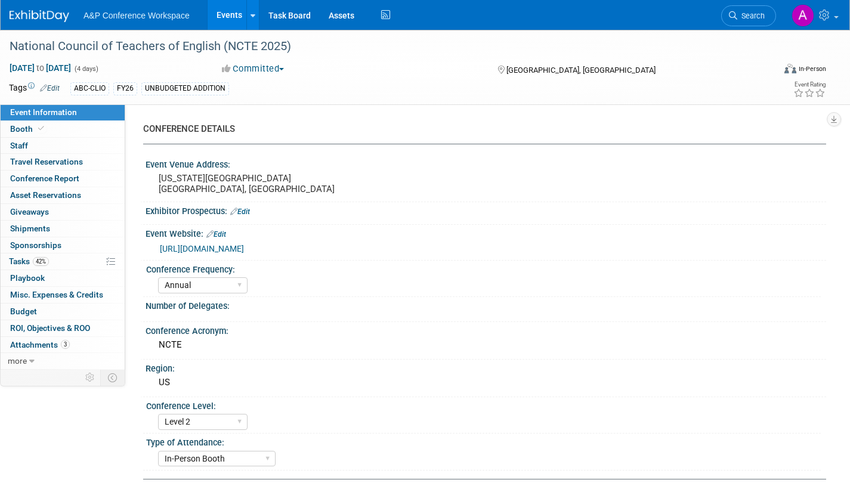
select select "[PERSON_NAME]"
select select "Brand/Subject Presence​"
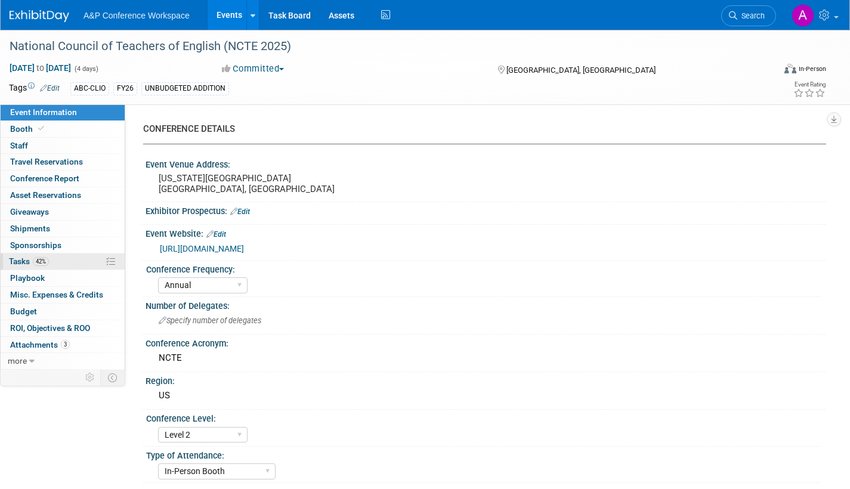
click at [22, 258] on span "Tasks 42%" at bounding box center [29, 262] width 40 height 10
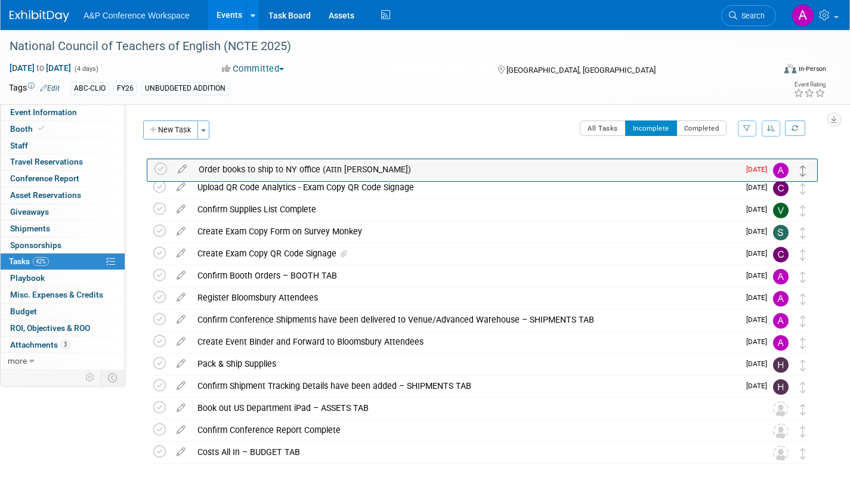
drag, startPoint x: 805, startPoint y: 192, endPoint x: 805, endPoint y: 171, distance: 21.5
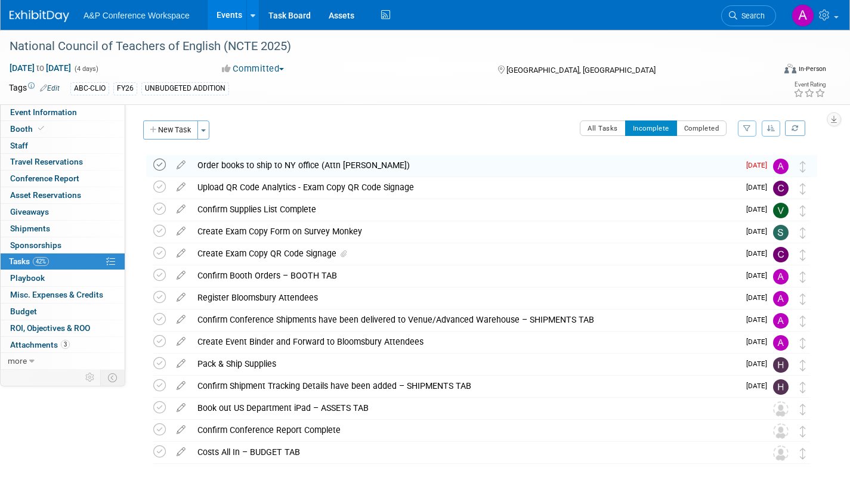
click at [159, 166] on icon at bounding box center [159, 165] width 13 height 13
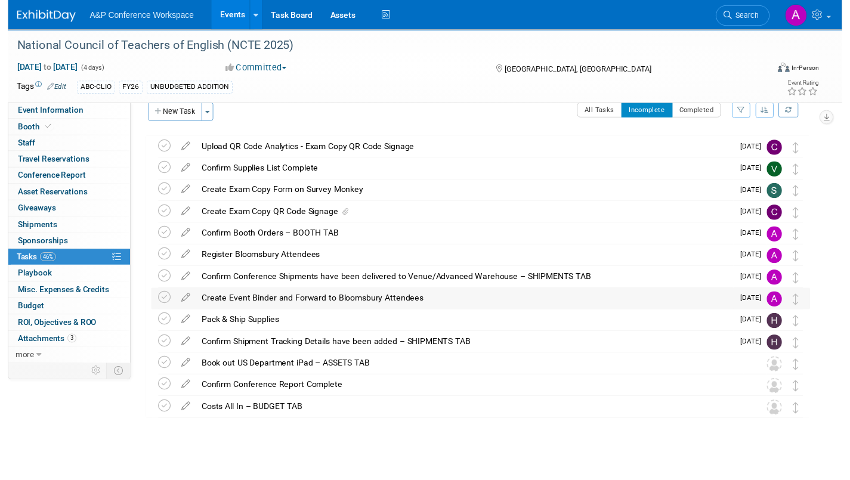
scroll to position [26, 0]
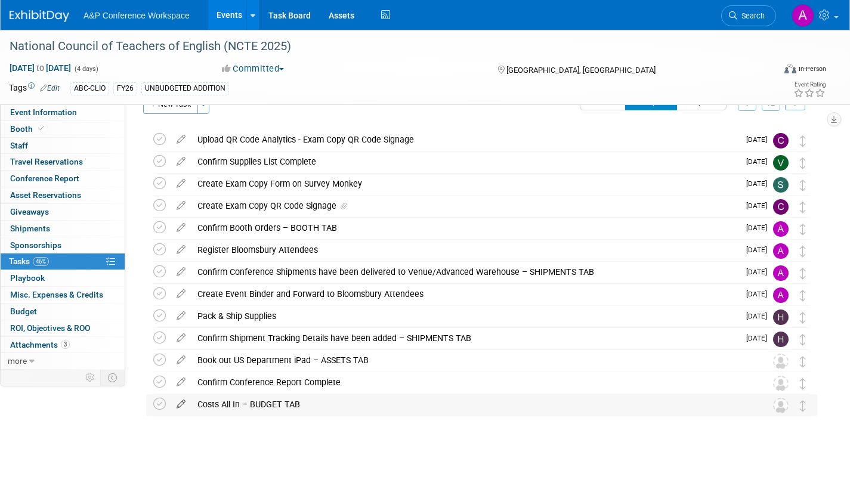
click at [178, 401] on icon at bounding box center [181, 401] width 21 height 15
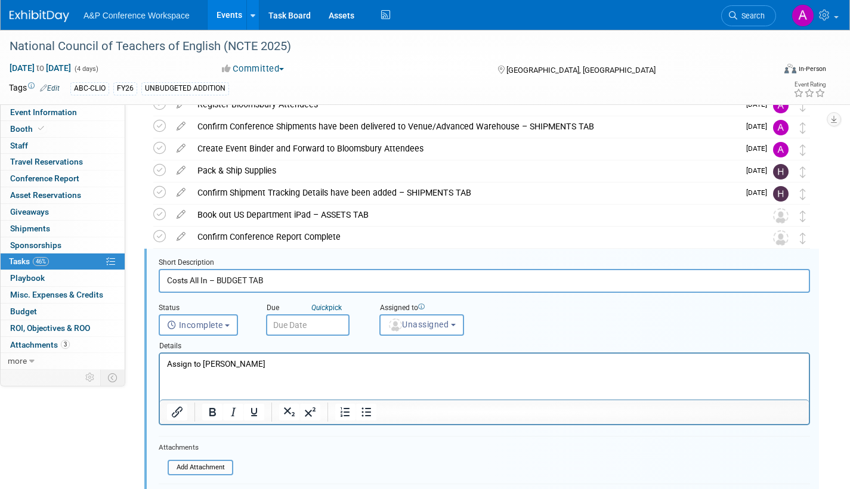
scroll to position [245, 0]
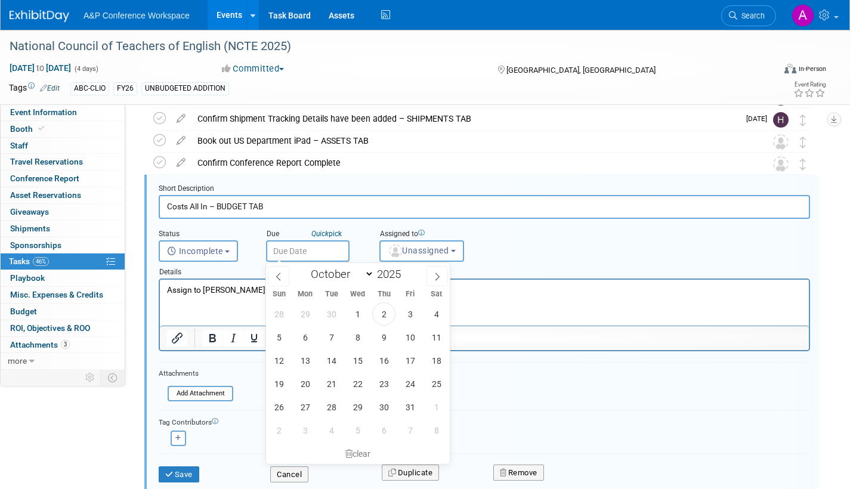
click at [341, 251] on input "text" at bounding box center [308, 250] width 84 height 21
click at [441, 277] on icon at bounding box center [437, 277] width 8 height 8
select select "11"
click at [356, 407] on span "31" at bounding box center [357, 407] width 23 height 23
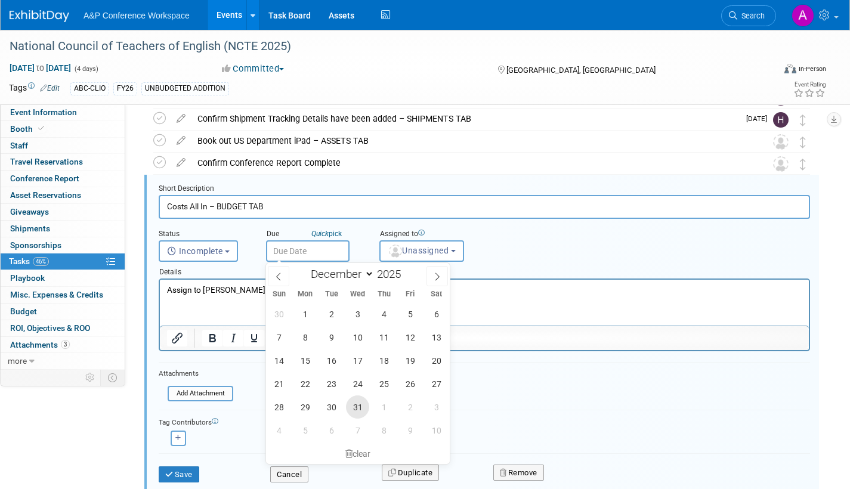
type input "Dec 31, 2025"
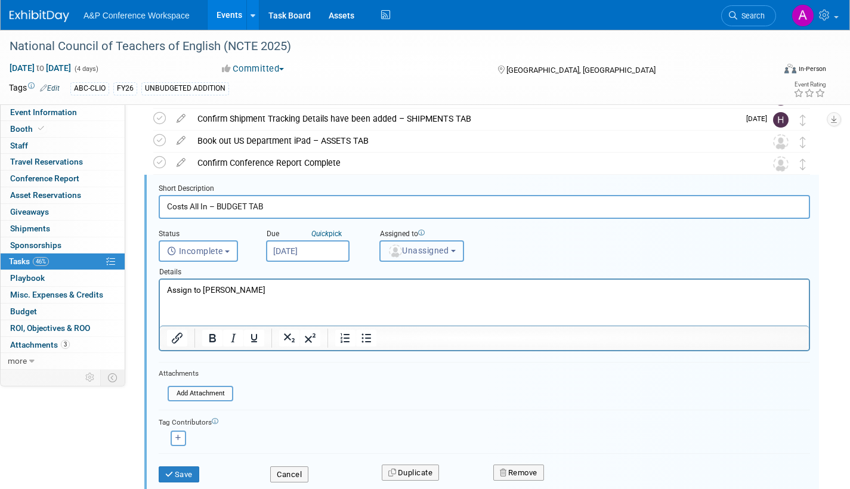
click at [419, 255] on span "Unassigned" at bounding box center [418, 251] width 61 height 10
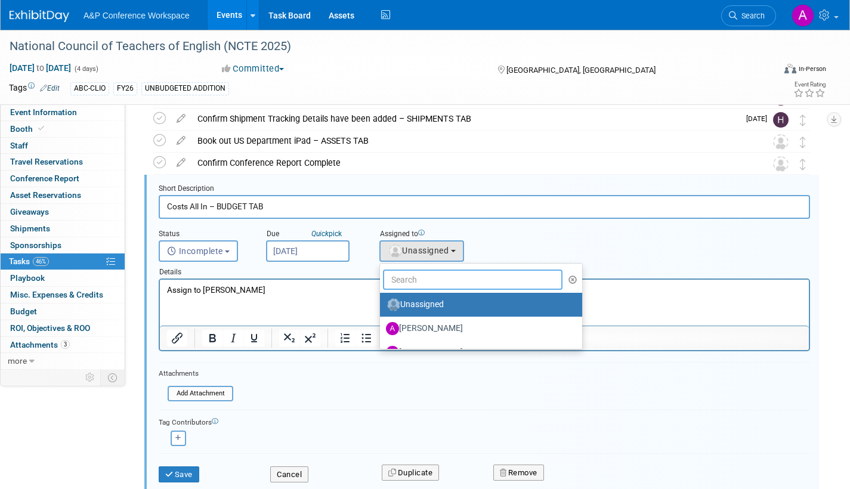
click at [420, 282] on input "text" at bounding box center [473, 280] width 180 height 20
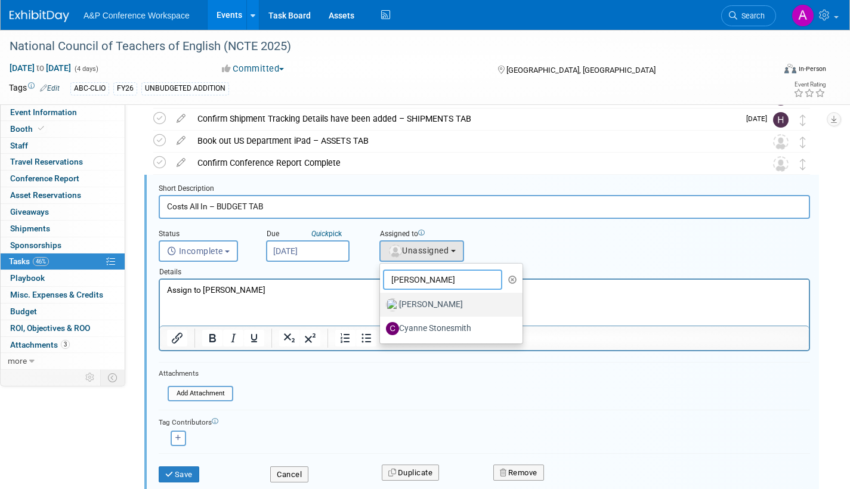
type input "anne"
click at [428, 298] on label "[PERSON_NAME]" at bounding box center [448, 304] width 125 height 19
click at [382, 299] on input "[PERSON_NAME]" at bounding box center [378, 303] width 8 height 8
select select "c29719a7-47ff-44fe-b37a-21211f595519"
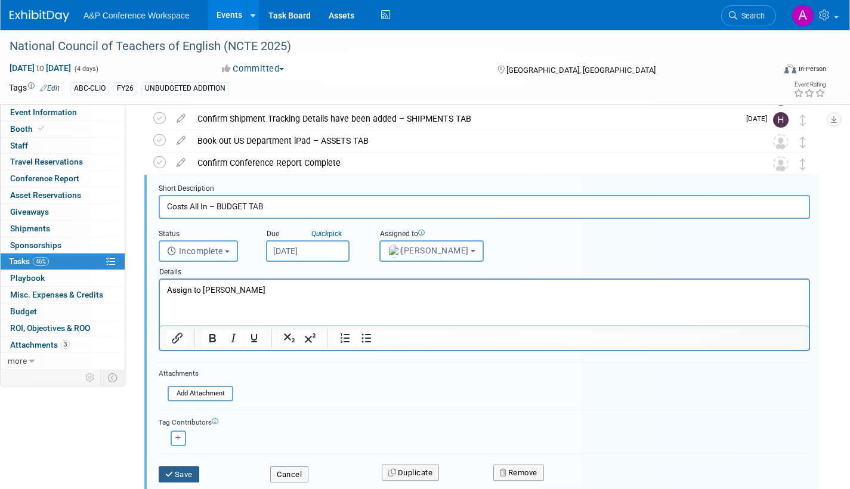
click at [180, 474] on button "Save" at bounding box center [179, 475] width 41 height 17
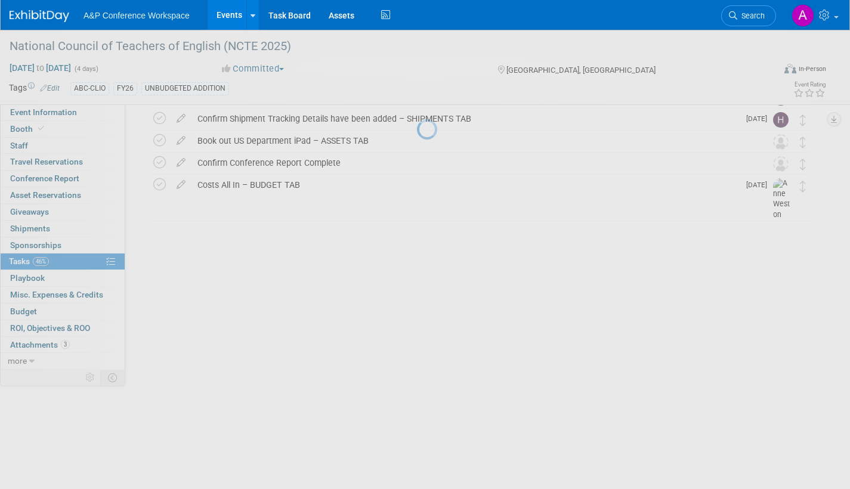
scroll to position [26, 0]
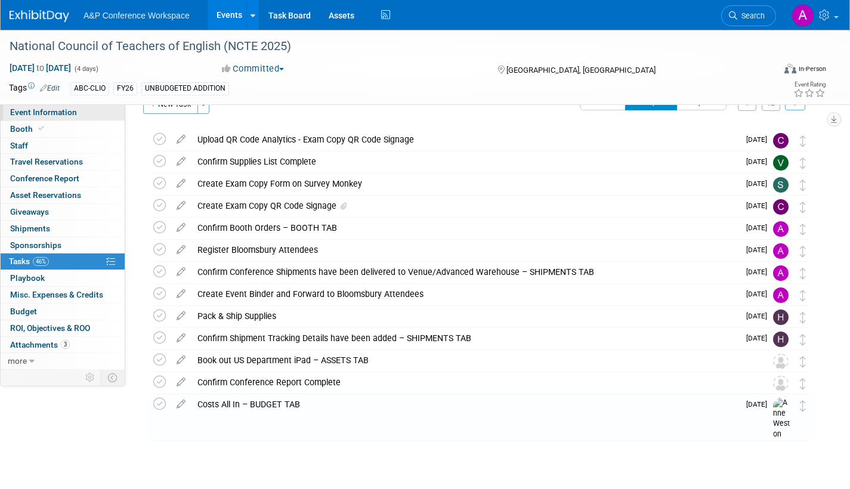
click at [54, 113] on span "Event Information" at bounding box center [43, 112] width 67 height 10
select select "Annual"
select select "Level 2"
select select "In-Person Booth"
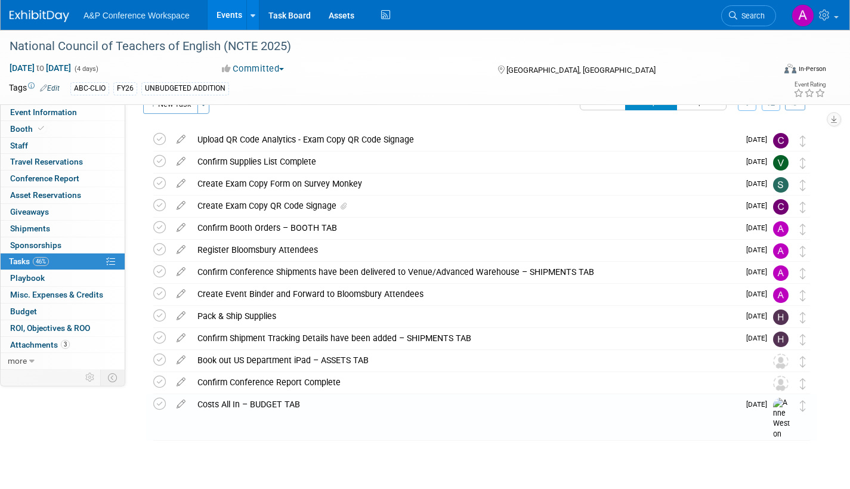
select select "Schools"
select select "Bloomsbury Digital Resources"
select select "[PERSON_NAME]"
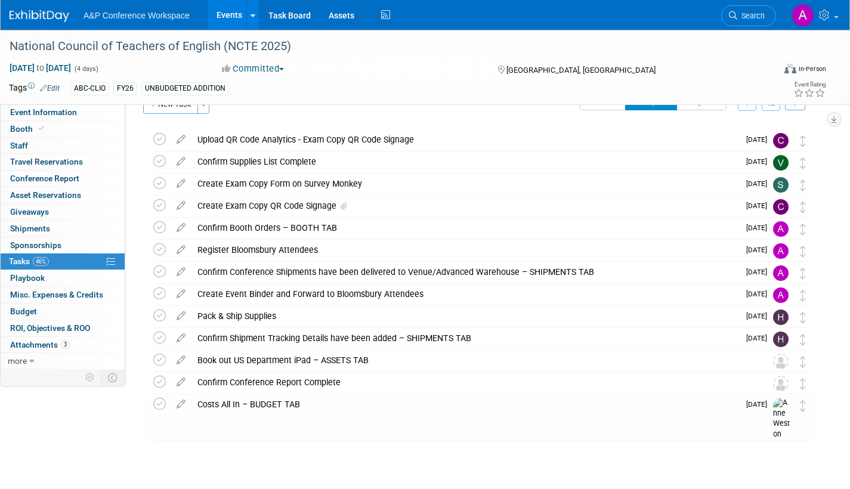
select select "Brand/Subject Presence​"
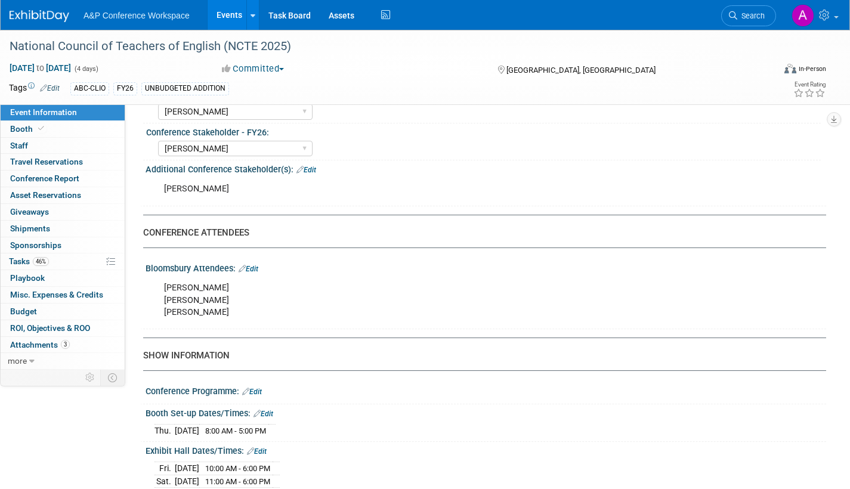
scroll to position [656, 0]
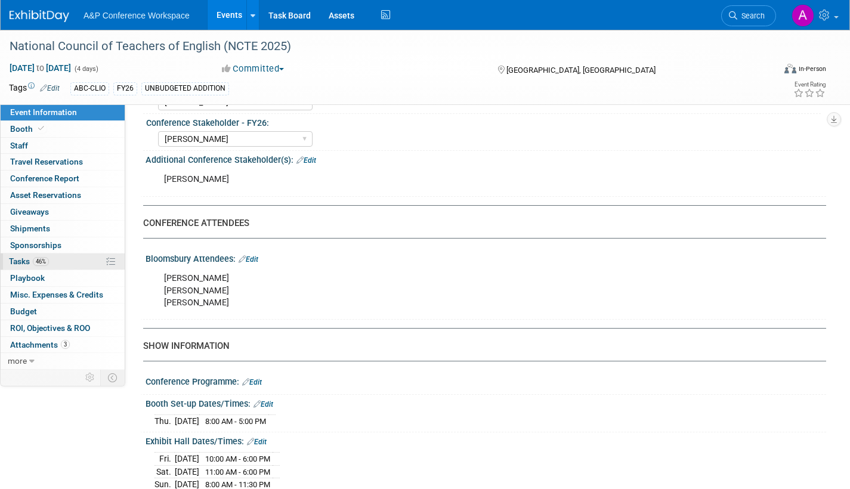
click at [17, 258] on span "Tasks 46%" at bounding box center [29, 262] width 40 height 10
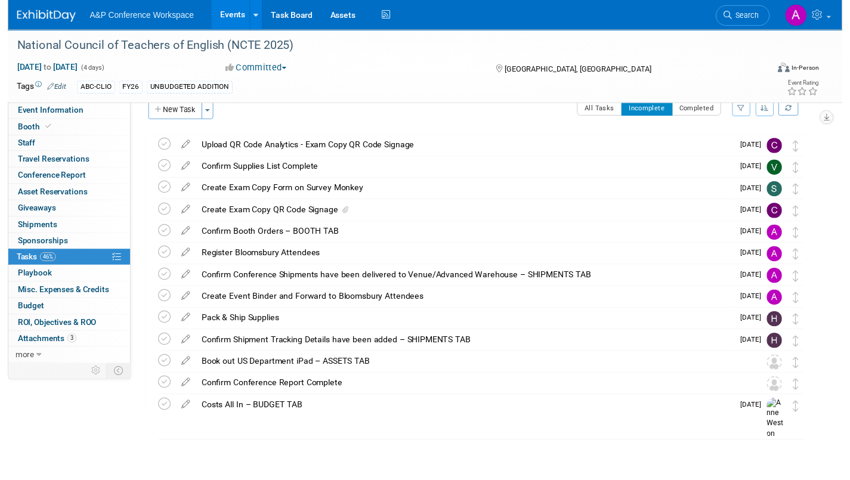
scroll to position [26, 0]
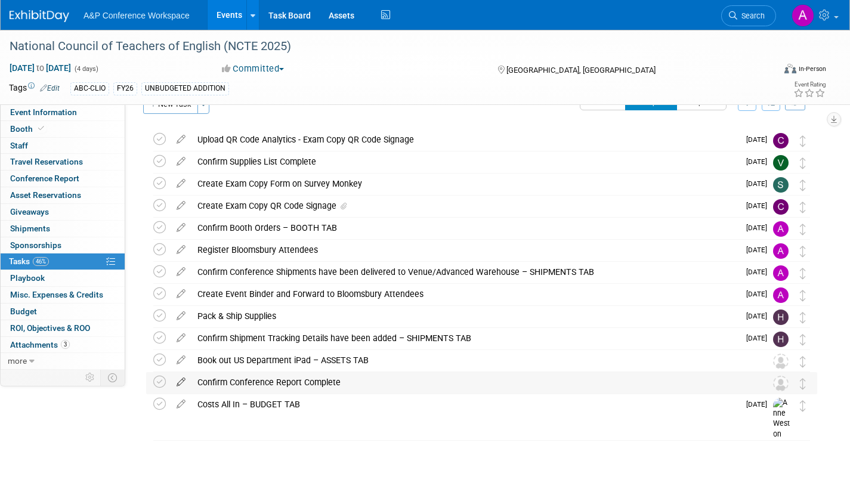
click at [183, 380] on icon at bounding box center [181, 379] width 21 height 15
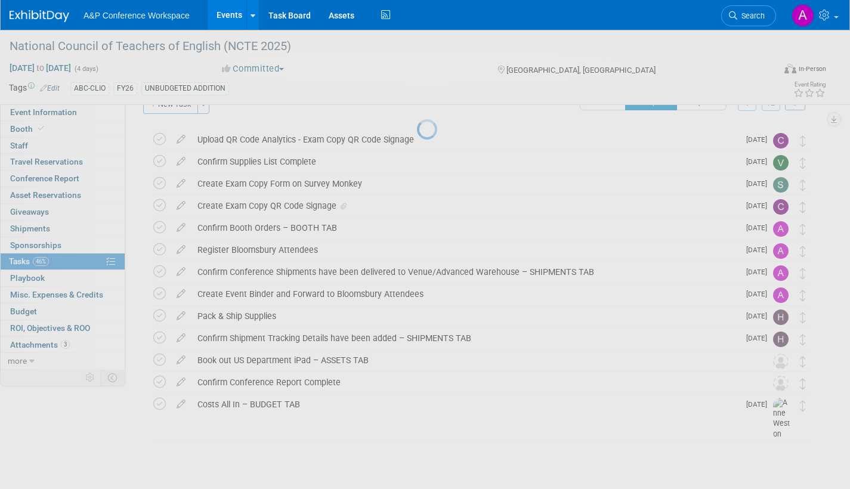
select select "70502f5a-e233-48a7-af51-1db25fd93eb2"
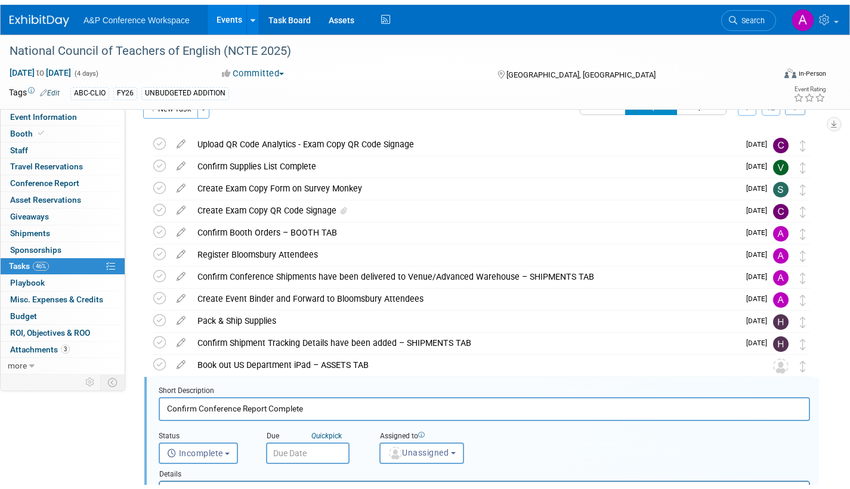
scroll to position [223, 0]
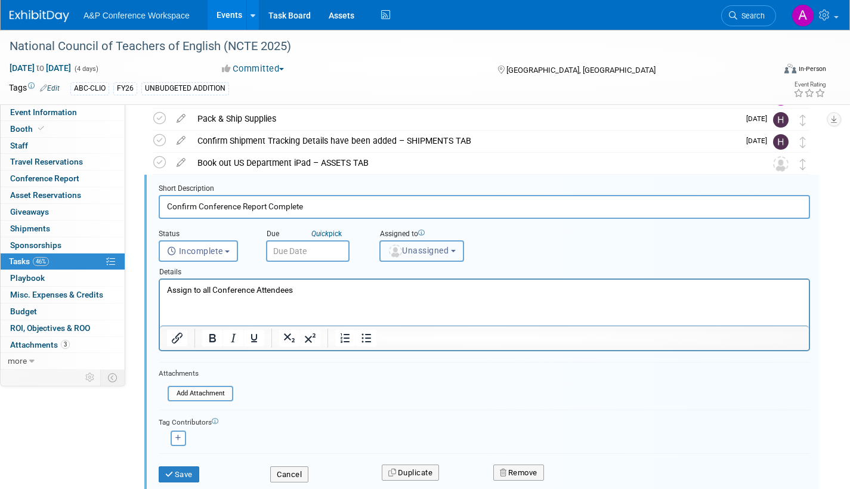
drag, startPoint x: 433, startPoint y: 249, endPoint x: 435, endPoint y: 269, distance: 20.4
click at [433, 249] on span "Unassigned" at bounding box center [418, 251] width 61 height 10
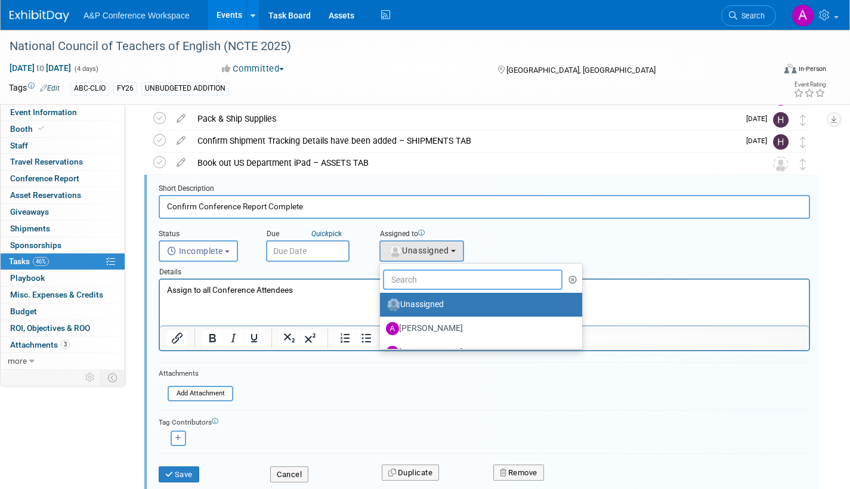
click at [432, 280] on input "text" at bounding box center [473, 280] width 180 height 20
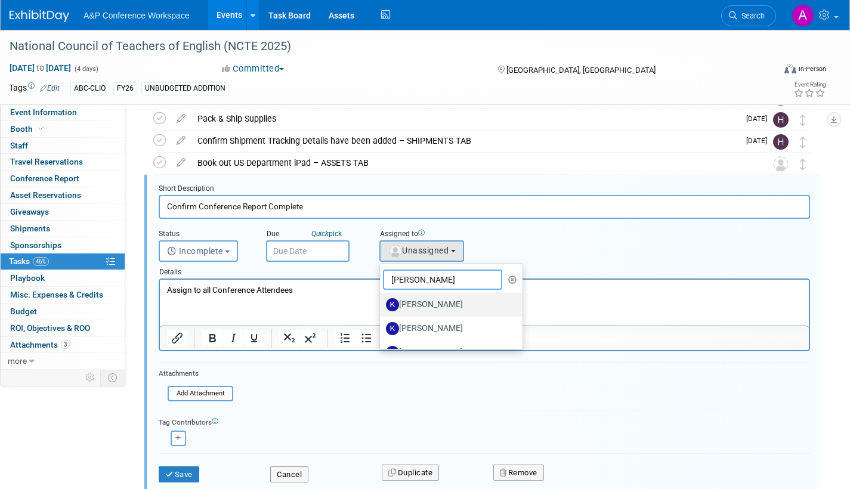
type input "kevin"
click at [433, 302] on label "[PERSON_NAME]" at bounding box center [448, 304] width 125 height 19
click at [382, 302] on input "[PERSON_NAME]" at bounding box center [378, 303] width 8 height 8
select select "7b0e13d3-1a1c-48bc-b6f3-e3c0122838d1"
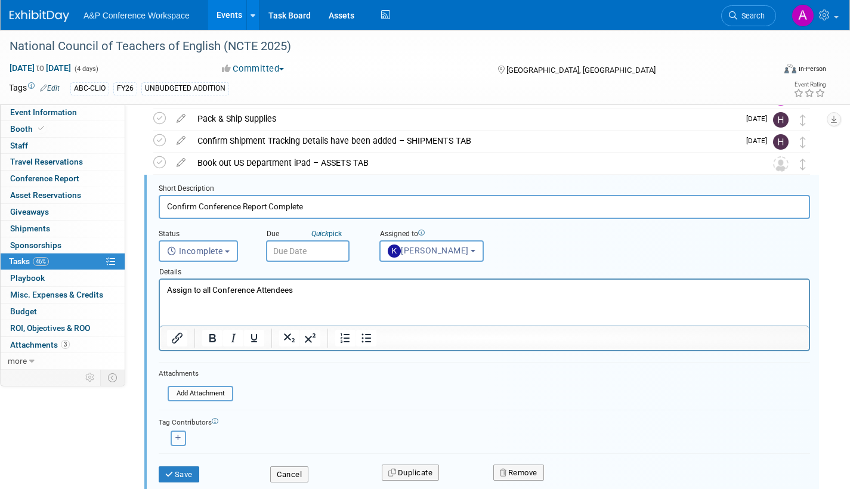
click at [174, 438] on button "button" at bounding box center [179, 439] width 16 height 16
select select
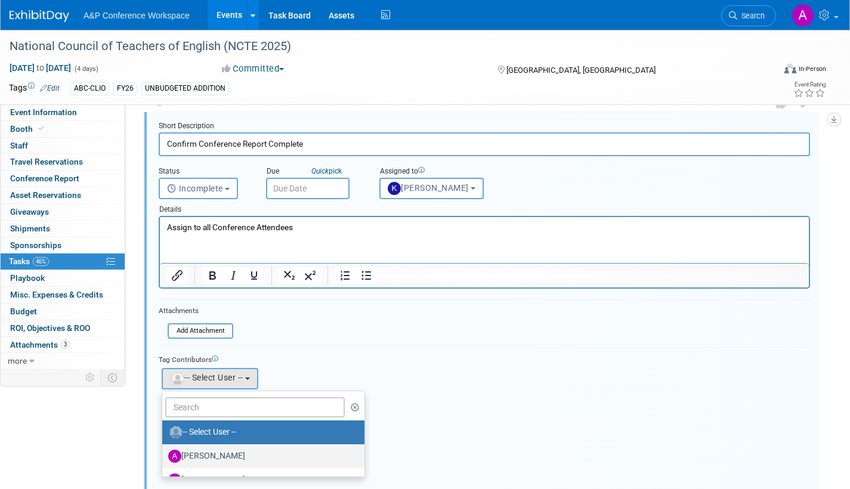
scroll to position [342, 0]
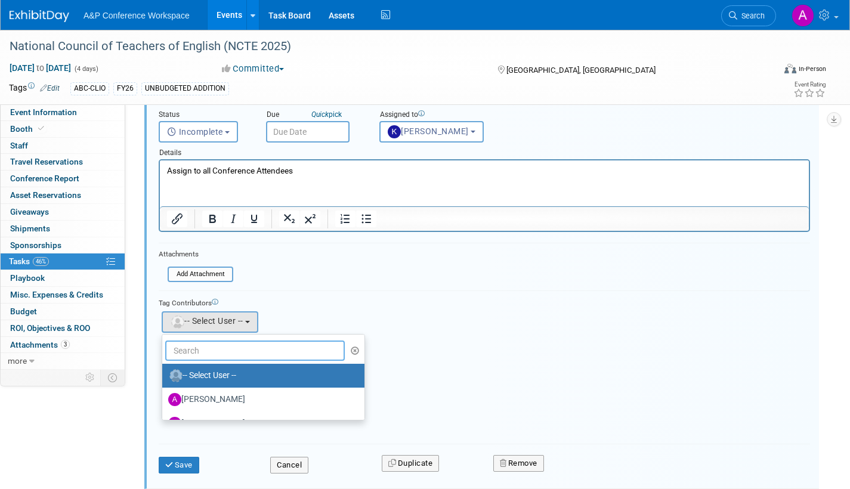
click at [239, 350] on input "text" at bounding box center [255, 351] width 180 height 20
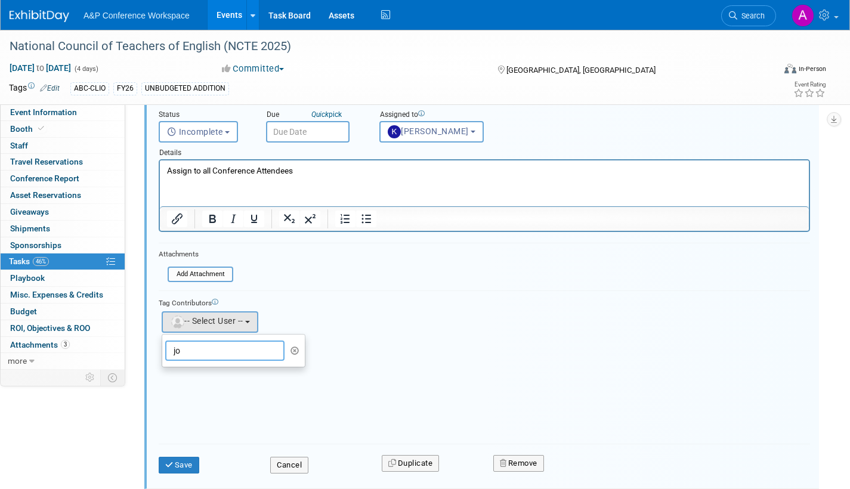
type input "j"
type input "jessic"
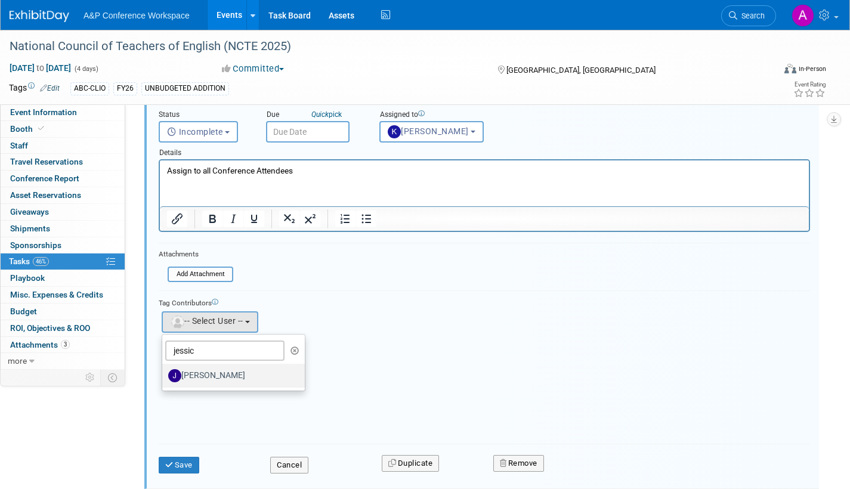
click at [236, 369] on label "[PERSON_NAME]" at bounding box center [230, 375] width 125 height 19
click at [164, 370] on input "[PERSON_NAME]" at bounding box center [160, 374] width 8 height 8
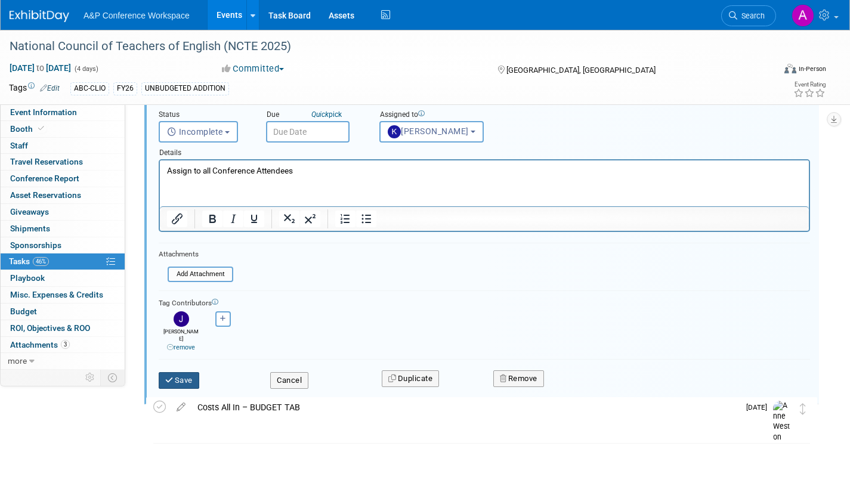
click at [183, 372] on button "Save" at bounding box center [179, 380] width 41 height 17
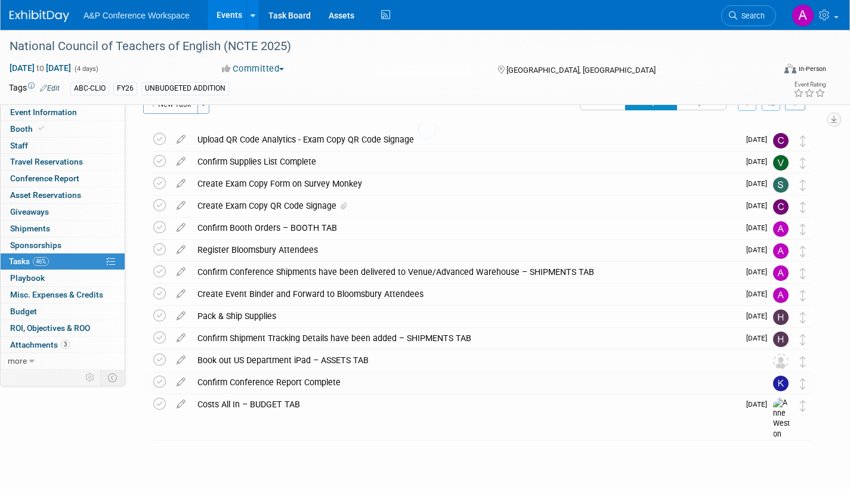
scroll to position [26, 0]
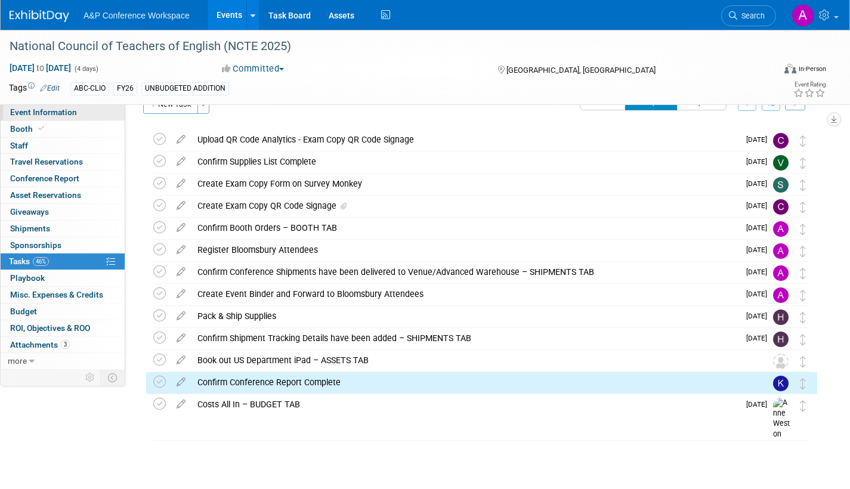
click at [39, 114] on span "Event Information" at bounding box center [43, 112] width 67 height 10
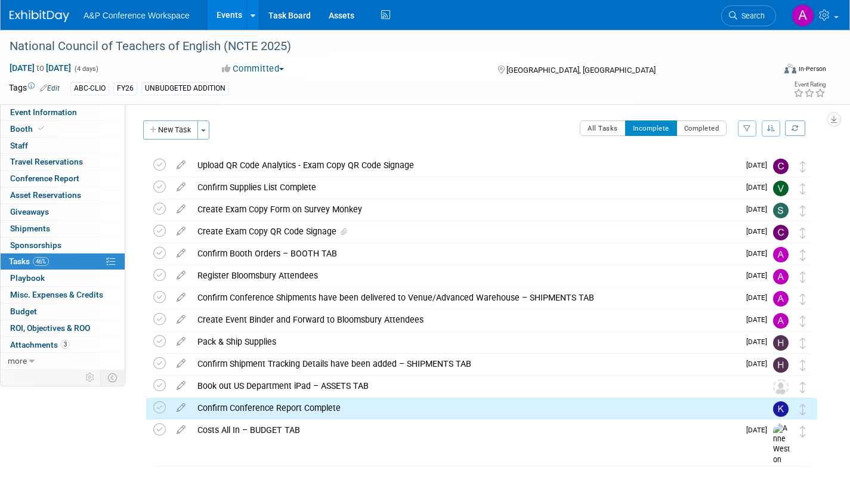
select select "Annual"
select select "Level 2"
select select "In-Person Booth"
select select "Schools"
select select "Bloomsbury Digital Resources"
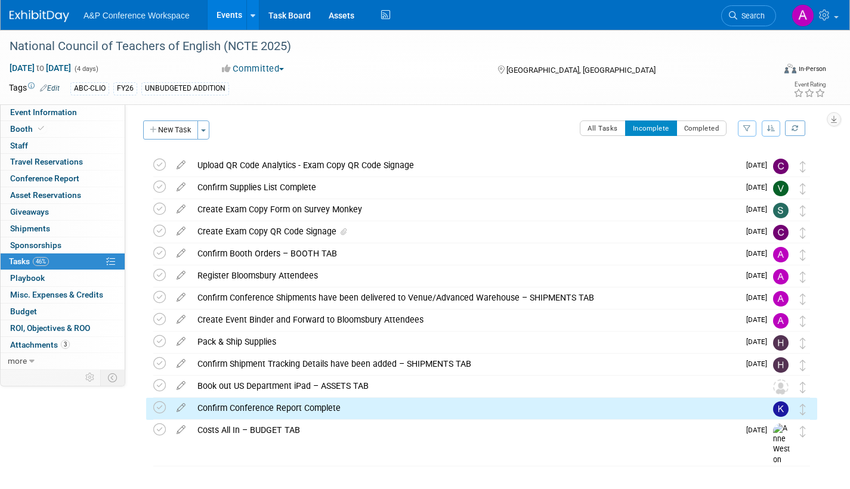
select select "[PERSON_NAME]"
select select "Brand/Subject Presence​"
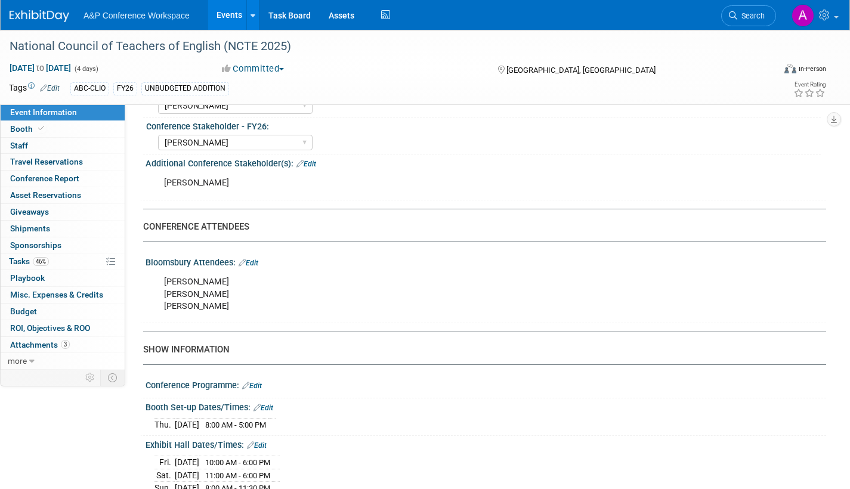
scroll to position [656, 0]
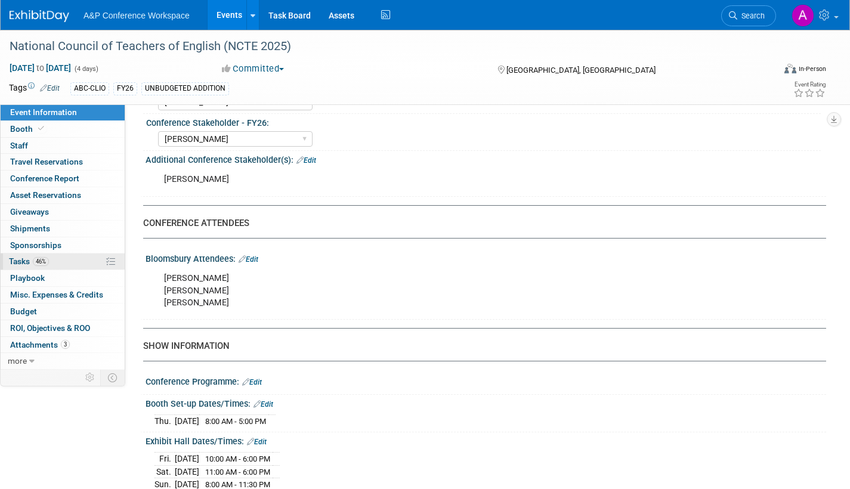
drag, startPoint x: 15, startPoint y: 259, endPoint x: 22, endPoint y: 261, distance: 7.4
click at [14, 259] on span "Tasks 46%" at bounding box center [29, 262] width 40 height 10
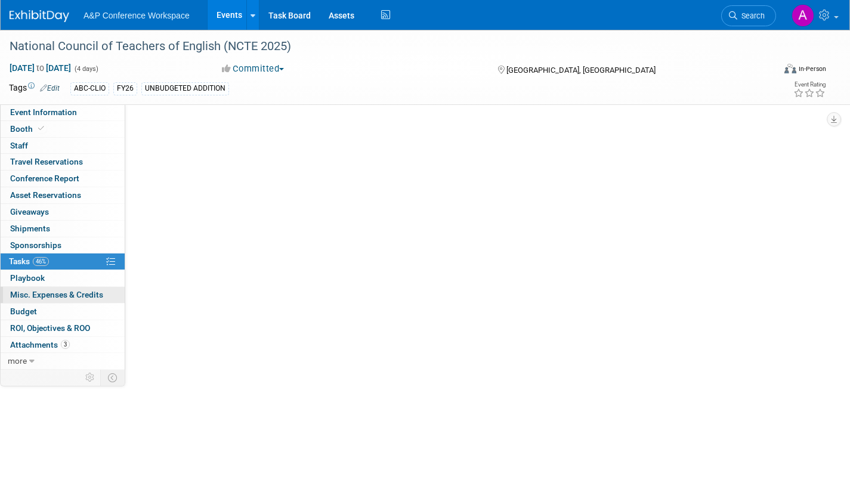
scroll to position [0, 0]
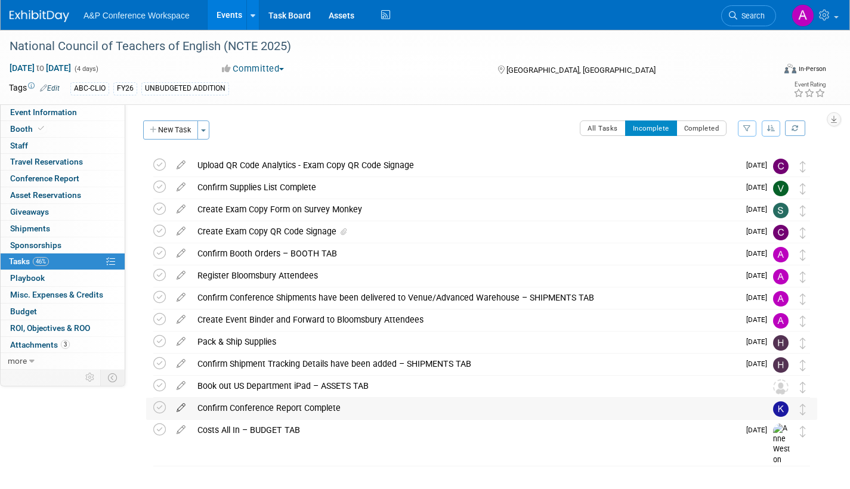
click at [183, 403] on icon at bounding box center [181, 405] width 21 height 15
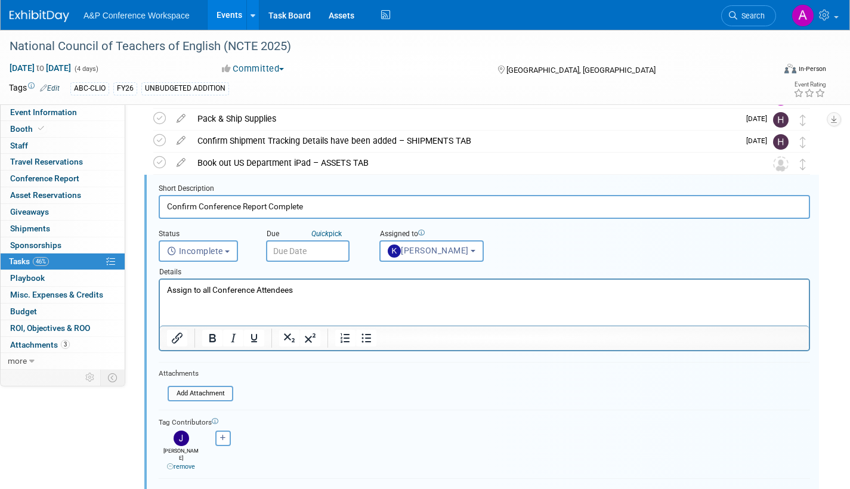
scroll to position [342, 0]
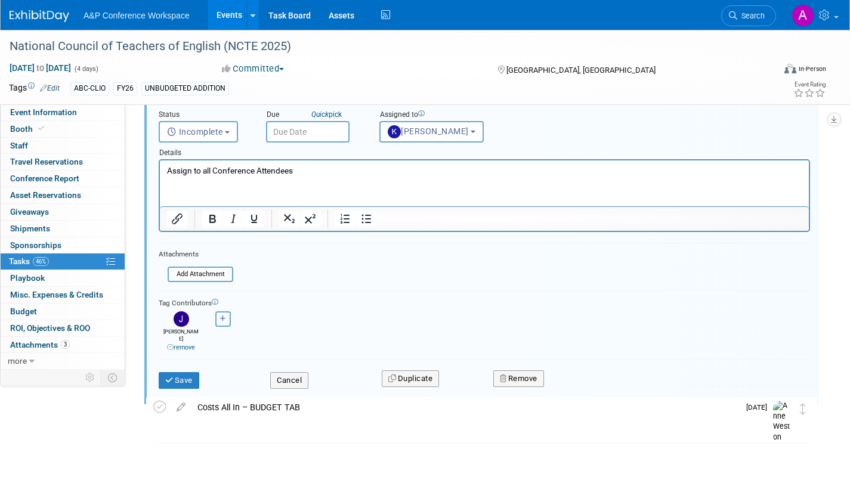
click at [223, 322] on button "button" at bounding box center [223, 319] width 16 height 16
select select
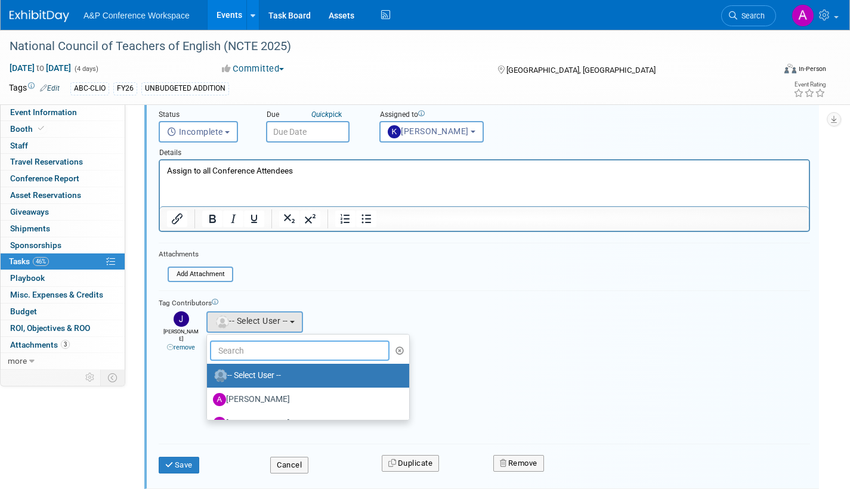
click at [271, 352] on input "text" at bounding box center [300, 351] width 180 height 20
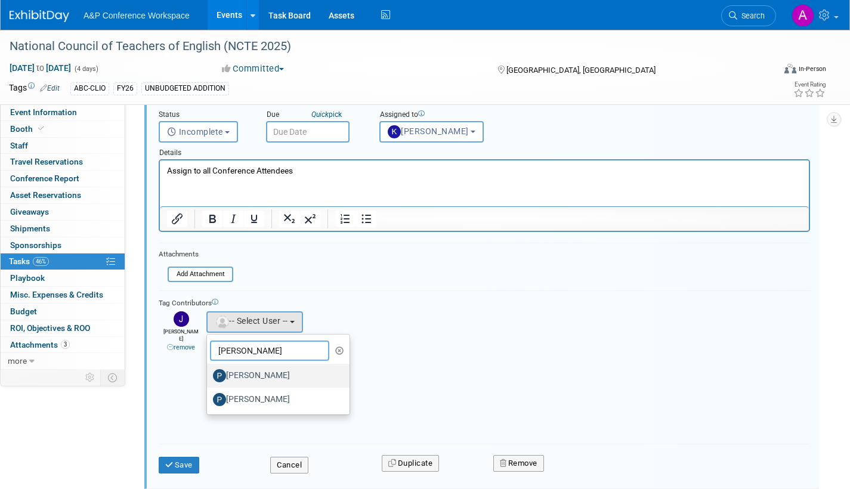
type input "paul"
click at [268, 374] on label "[PERSON_NAME]" at bounding box center [275, 375] width 125 height 19
click at [209, 374] on input "[PERSON_NAME]" at bounding box center [205, 374] width 8 height 8
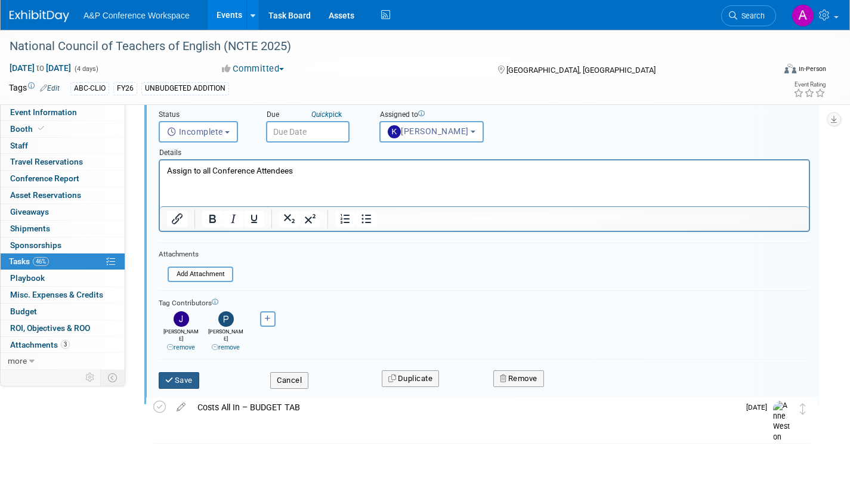
click at [184, 372] on button "Save" at bounding box center [179, 380] width 41 height 17
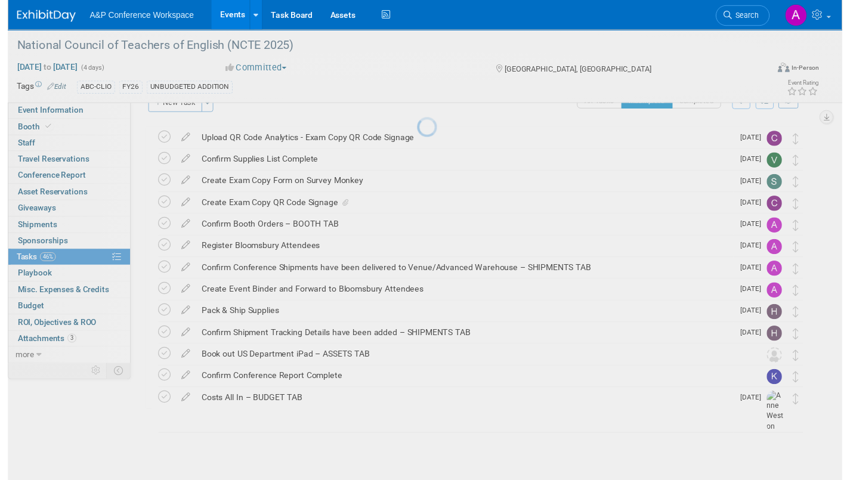
scroll to position [26, 0]
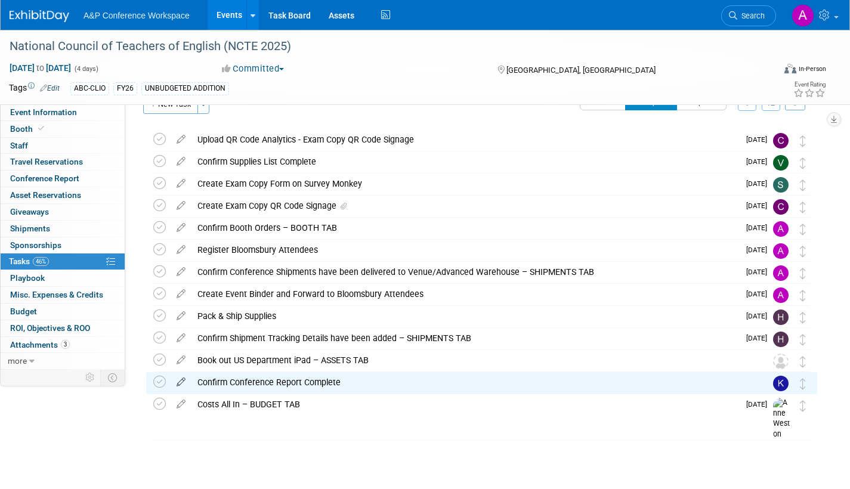
click at [183, 377] on icon at bounding box center [181, 379] width 21 height 15
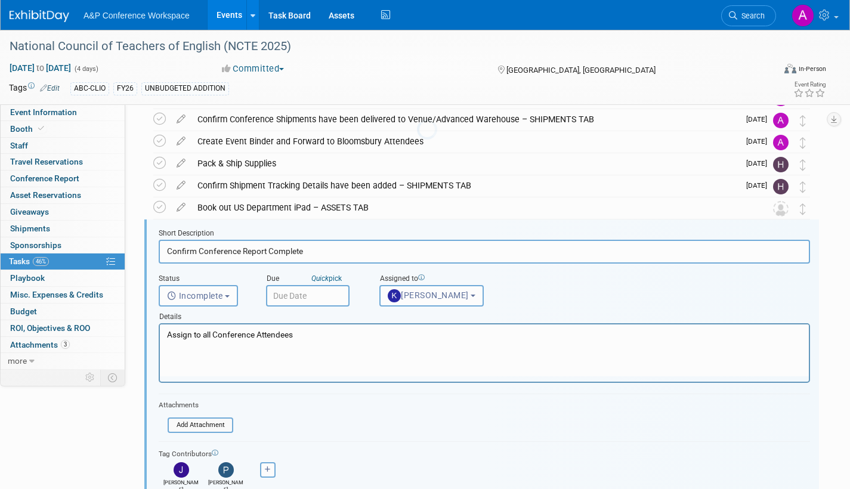
scroll to position [223, 0]
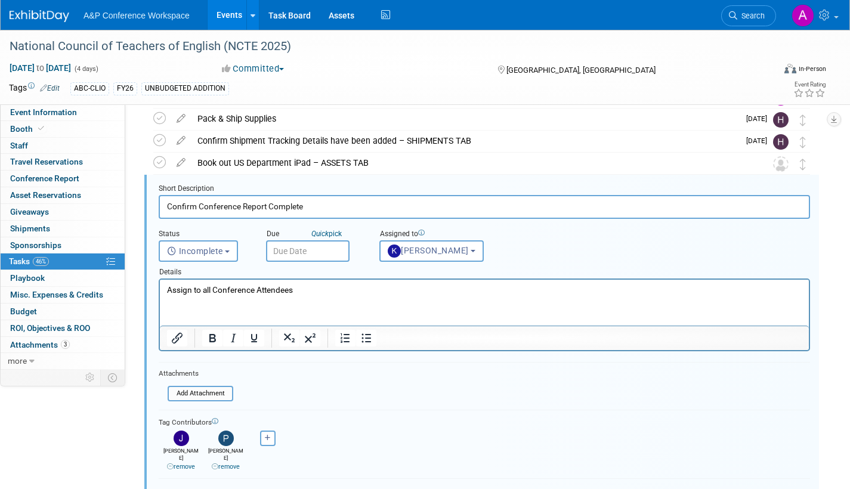
click at [329, 251] on input "text" at bounding box center [308, 250] width 84 height 21
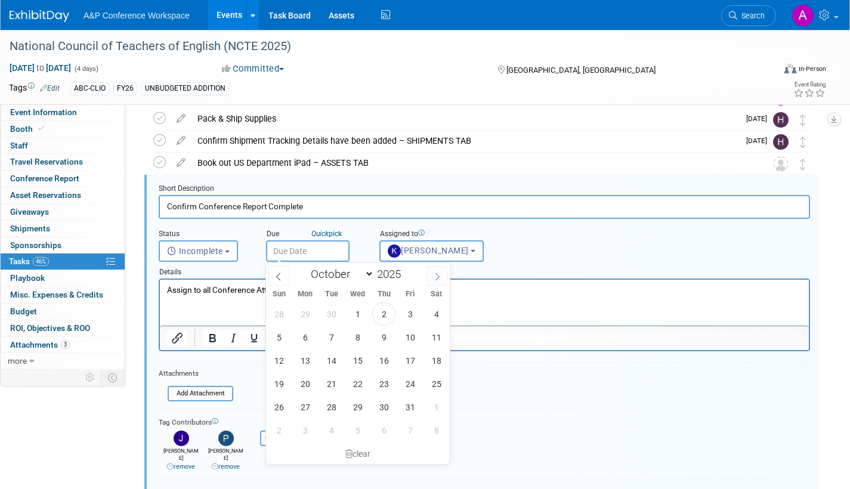
click at [439, 277] on icon at bounding box center [437, 277] width 8 height 8
click at [440, 277] on icon at bounding box center [437, 277] width 8 height 8
select select "11"
click at [307, 337] on span "8" at bounding box center [305, 337] width 23 height 23
type input "Dec 8, 2025"
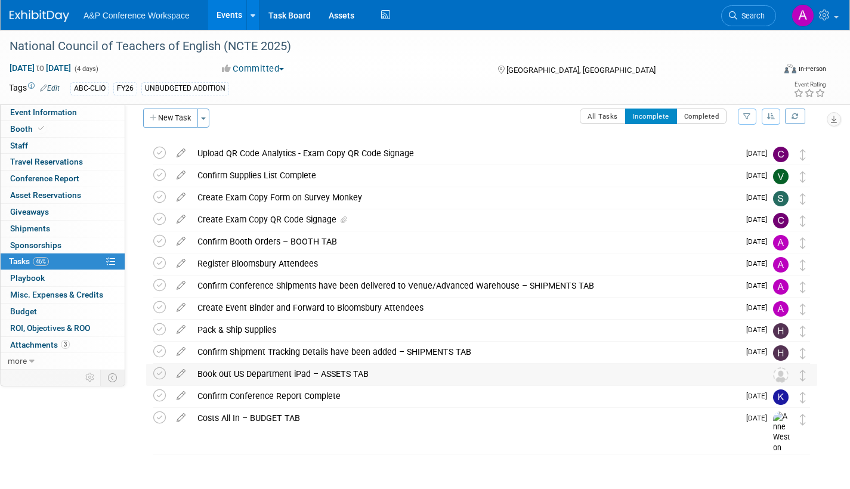
scroll to position [0, 0]
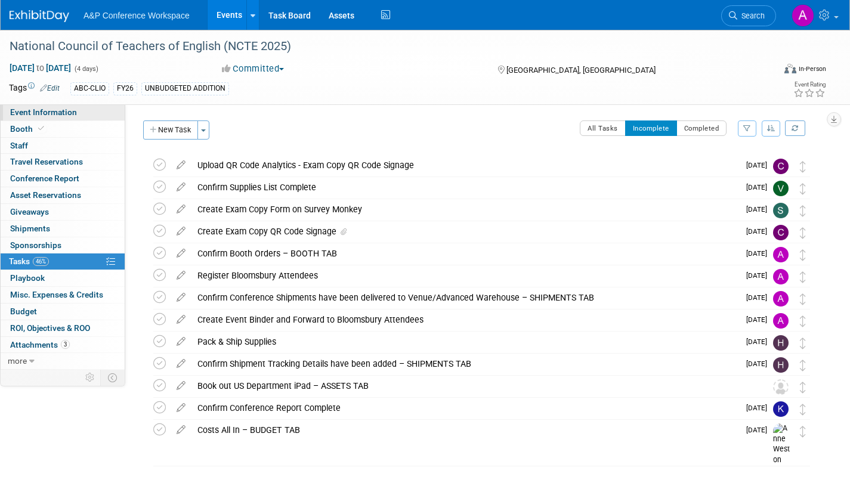
click at [75, 115] on span "Event Information" at bounding box center [43, 112] width 67 height 10
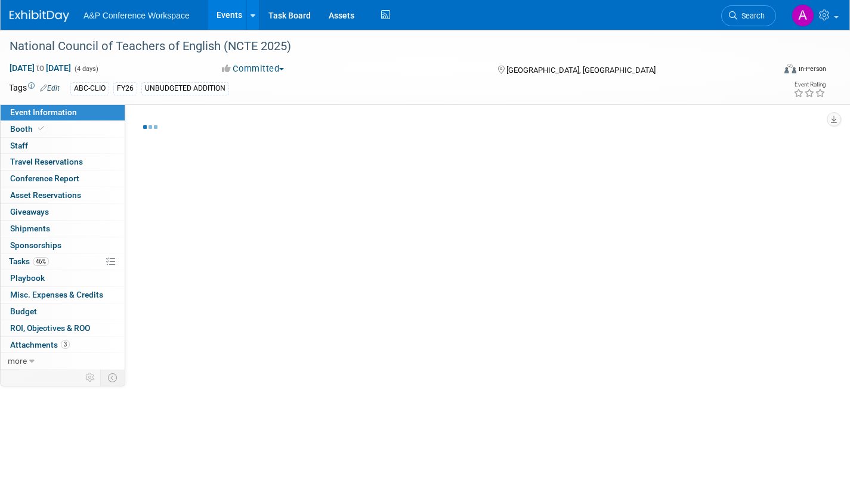
select select "Annual"
select select "Level 2"
select select "In-Person Booth"
select select "Schools"
select select "Bloomsbury Digital Resources"
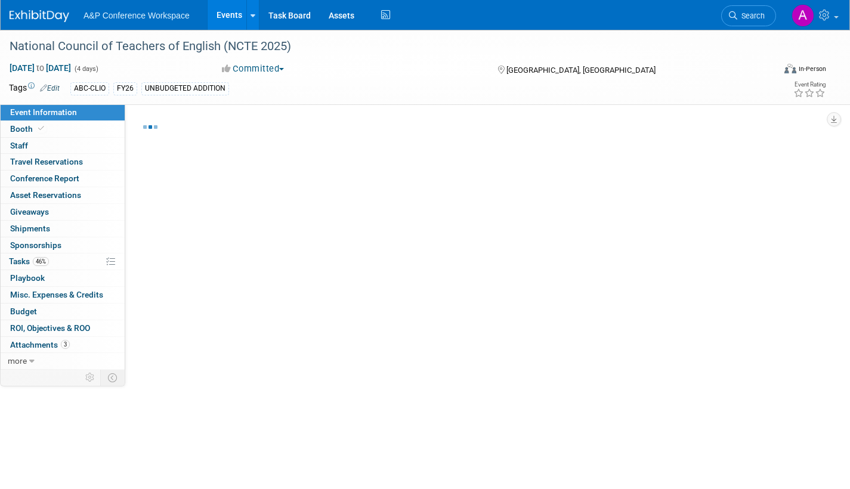
select select "[PERSON_NAME]"
select select "Brand/Subject Presence​"
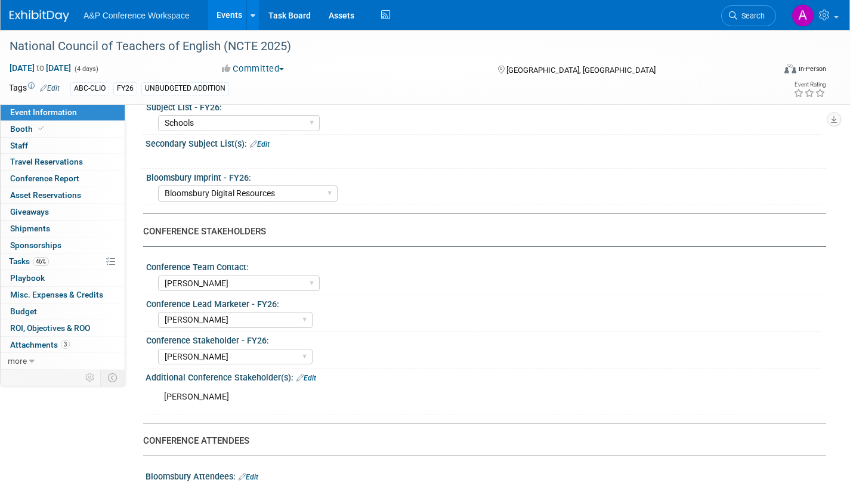
scroll to position [418, 0]
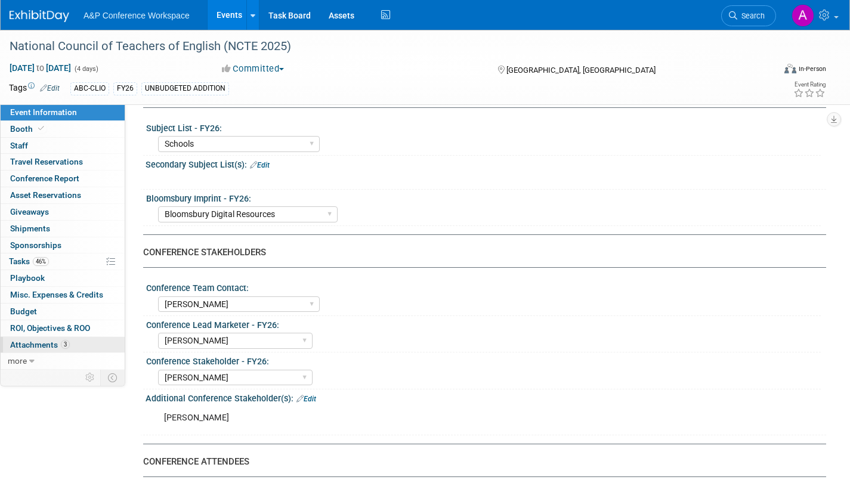
click at [20, 342] on span "Attachments 3" at bounding box center [40, 345] width 60 height 10
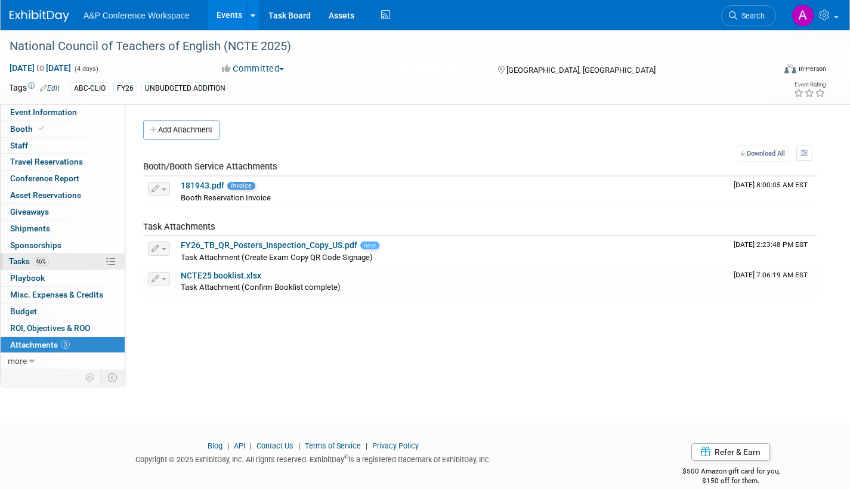
click at [21, 260] on span "Tasks 46%" at bounding box center [29, 262] width 40 height 10
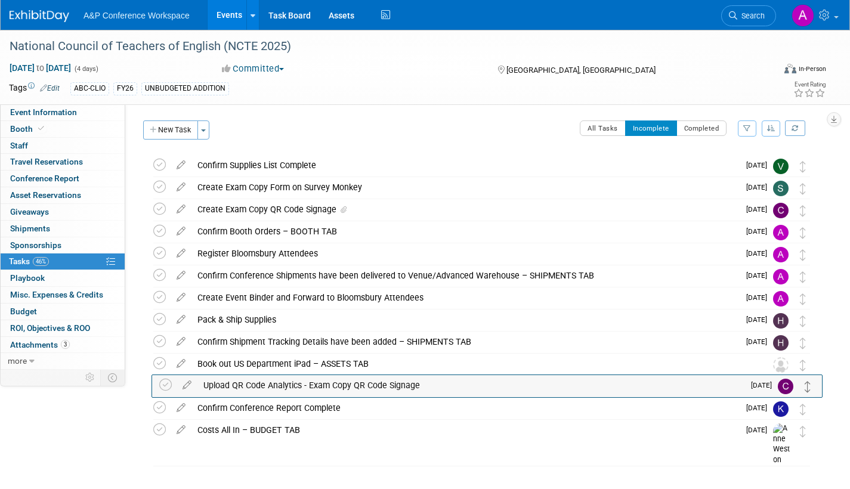
drag, startPoint x: 802, startPoint y: 168, endPoint x: 807, endPoint y: 387, distance: 219.6
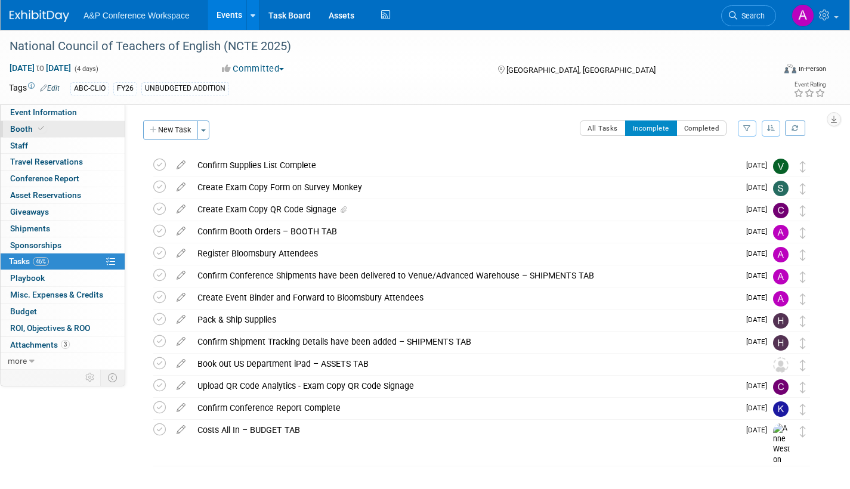
drag, startPoint x: 23, startPoint y: 129, endPoint x: 30, endPoint y: 135, distance: 8.9
click at [23, 129] on span "Booth" at bounding box center [28, 129] width 36 height 10
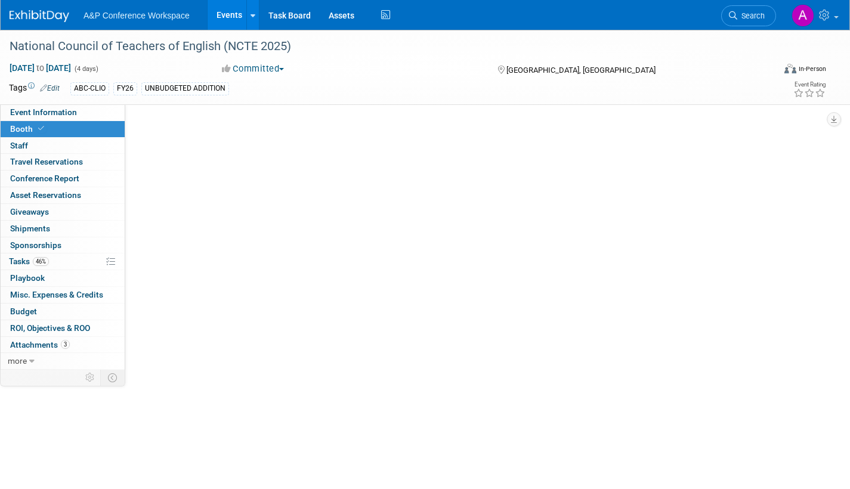
select select "CLDC - Digital/BDR"
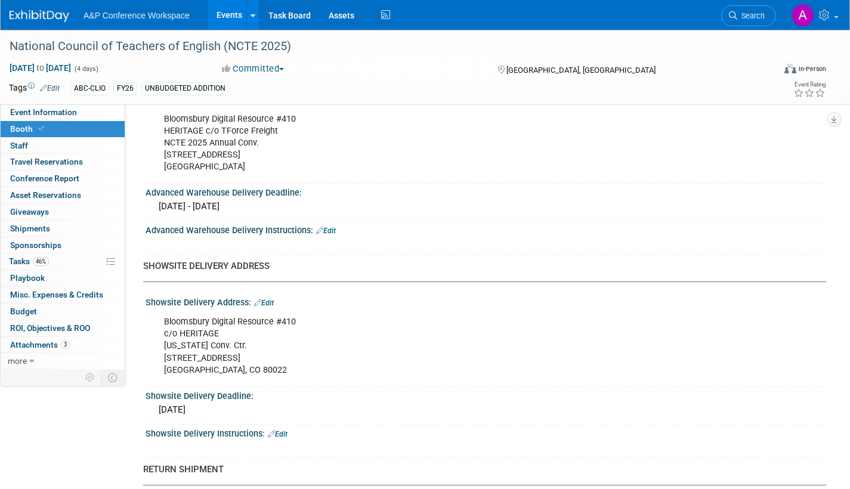
scroll to position [716, 0]
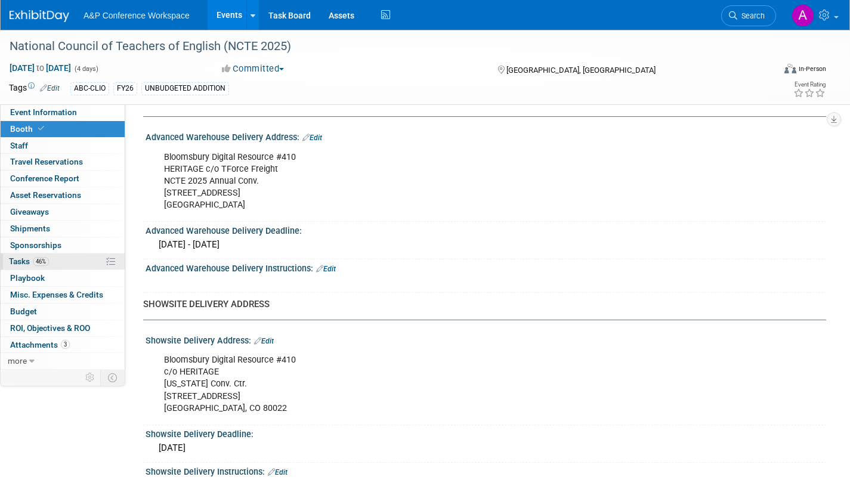
click at [21, 260] on span "Tasks 46%" at bounding box center [29, 262] width 40 height 10
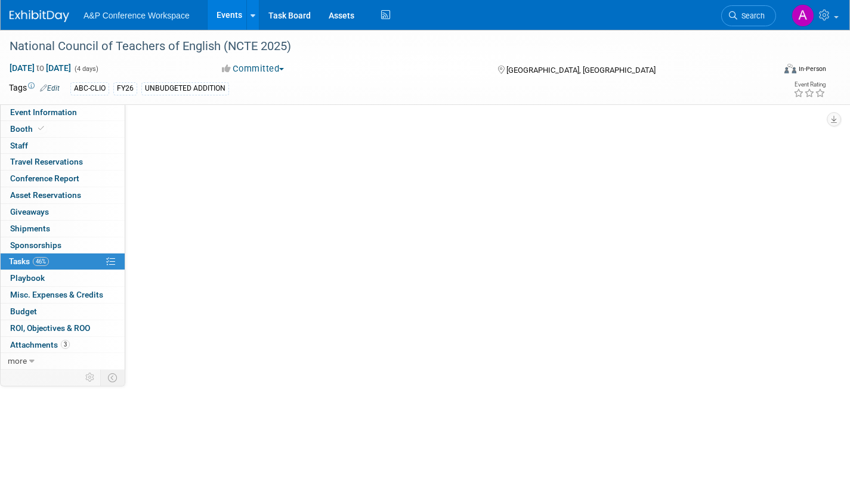
scroll to position [0, 0]
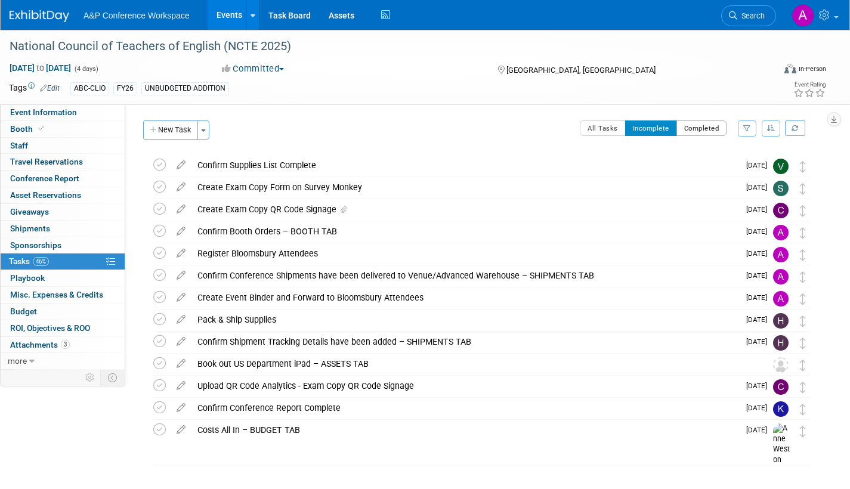
click at [691, 128] on button "Completed" at bounding box center [701, 129] width 51 height 16
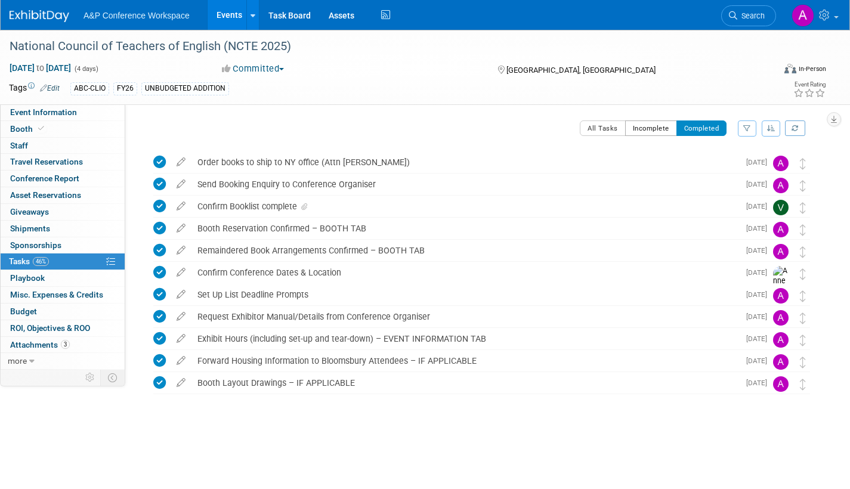
click at [642, 131] on button "Incomplete" at bounding box center [651, 129] width 52 height 16
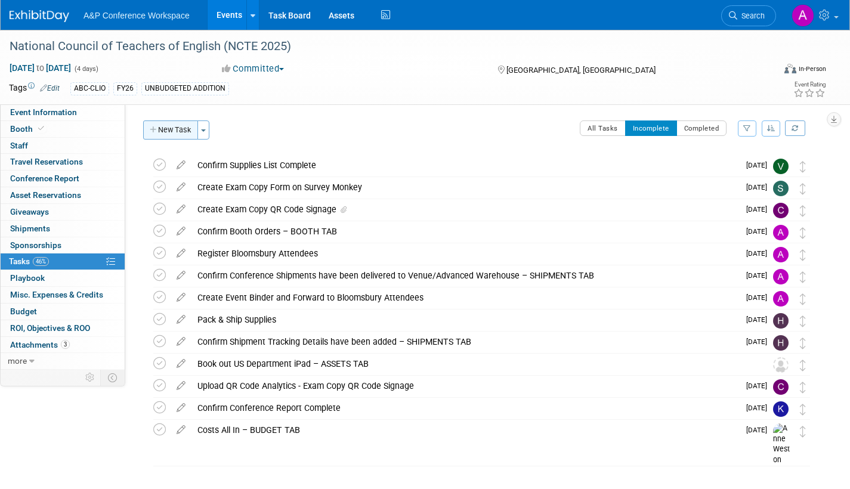
click at [169, 131] on button "New Task" at bounding box center [170, 130] width 55 height 19
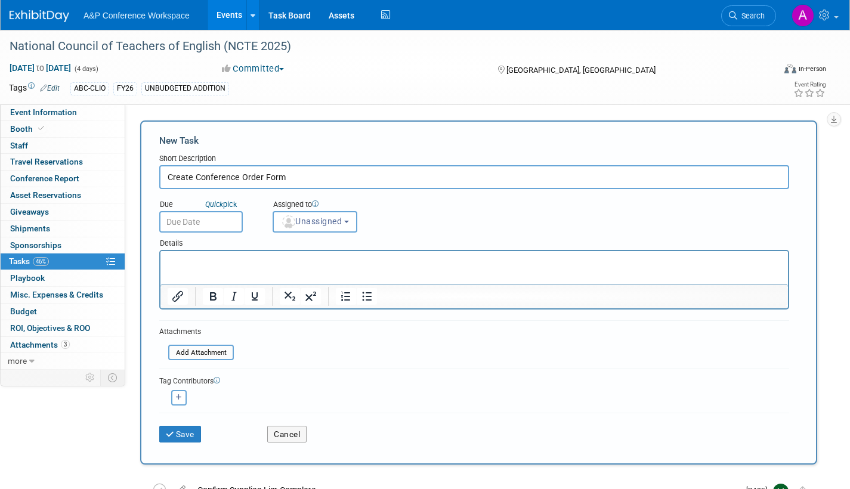
type input "Create Conference Order Form"
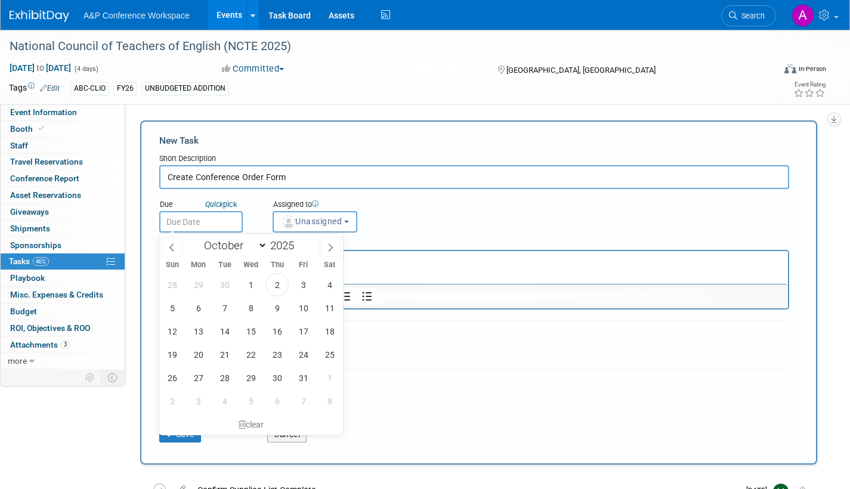
click at [224, 225] on input "text" at bounding box center [201, 221] width 84 height 21
drag, startPoint x: 278, startPoint y: 286, endPoint x: 121, endPoint y: 30, distance: 299.7
click at [278, 286] on span "2" at bounding box center [276, 284] width 23 height 23
type input "Oct 2, 2025"
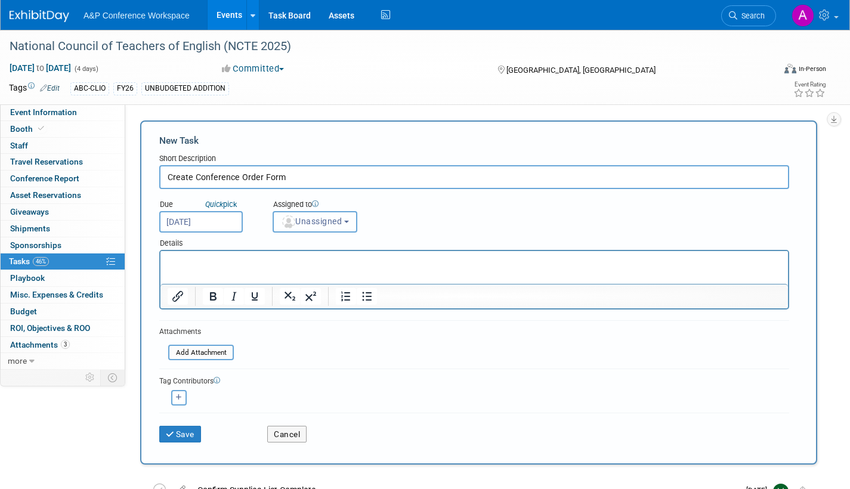
click at [315, 227] on button "Unassigned" at bounding box center [315, 221] width 85 height 21
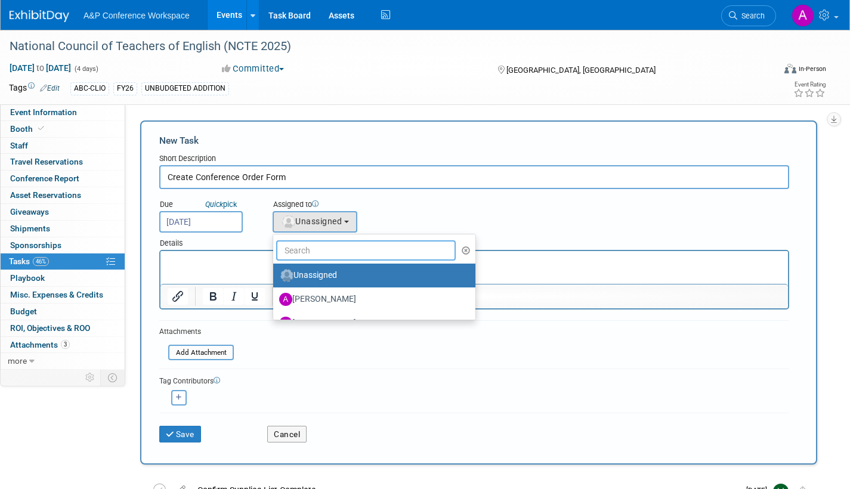
click at [314, 255] on input "text" at bounding box center [366, 250] width 180 height 20
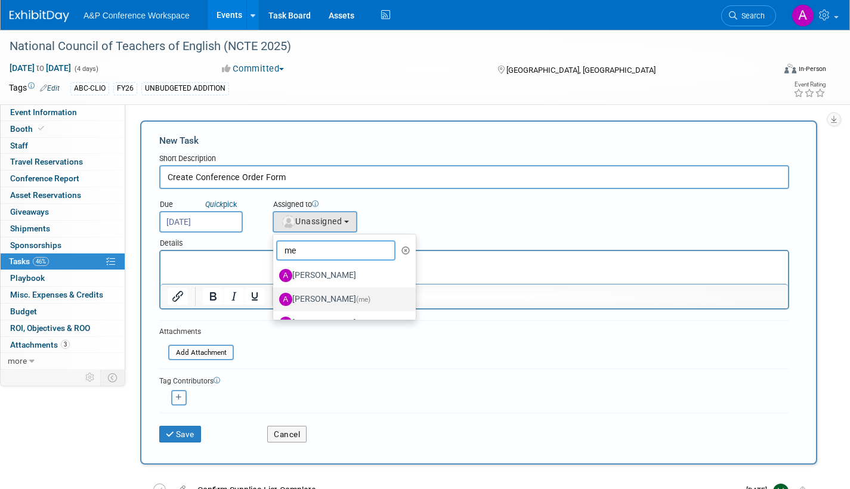
type input "me"
click at [320, 300] on label "Amanda Oney (me)" at bounding box center [341, 299] width 125 height 19
click at [275, 300] on input "Amanda Oney (me)" at bounding box center [271, 298] width 8 height 8
select select "3fc68575-f872-4db6-8d2a-11755123f12c"
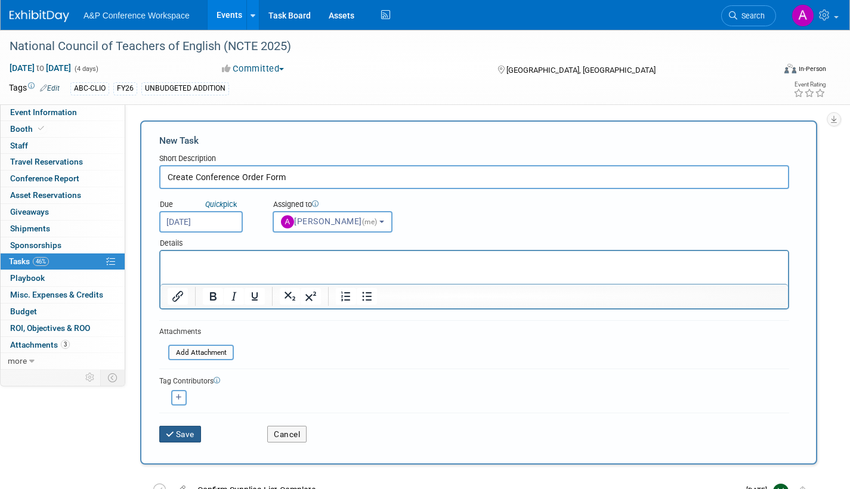
click at [178, 434] on button "Save" at bounding box center [180, 434] width 42 height 17
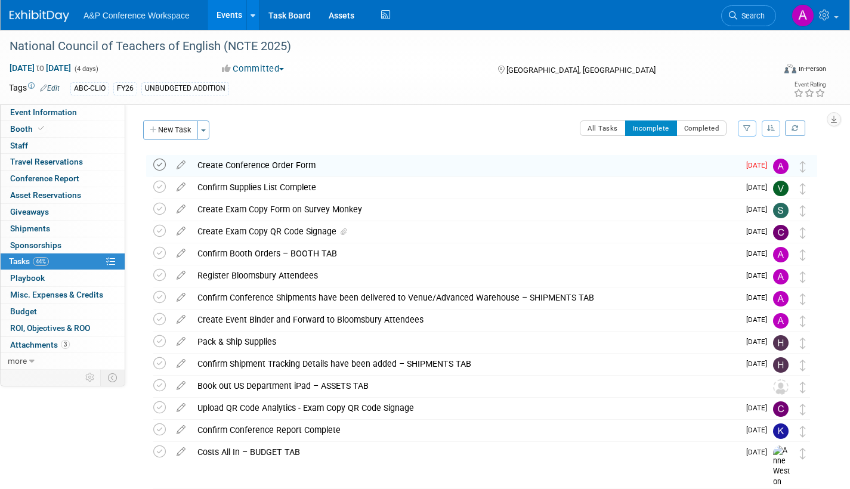
drag, startPoint x: 159, startPoint y: 165, endPoint x: 273, endPoint y: 266, distance: 153.0
click at [159, 165] on icon at bounding box center [159, 165] width 13 height 13
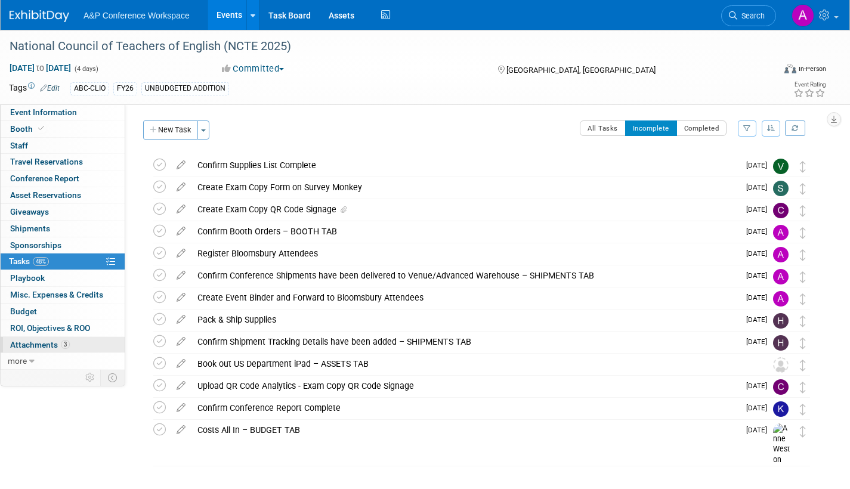
click at [36, 344] on span "Attachments 3" at bounding box center [40, 345] width 60 height 10
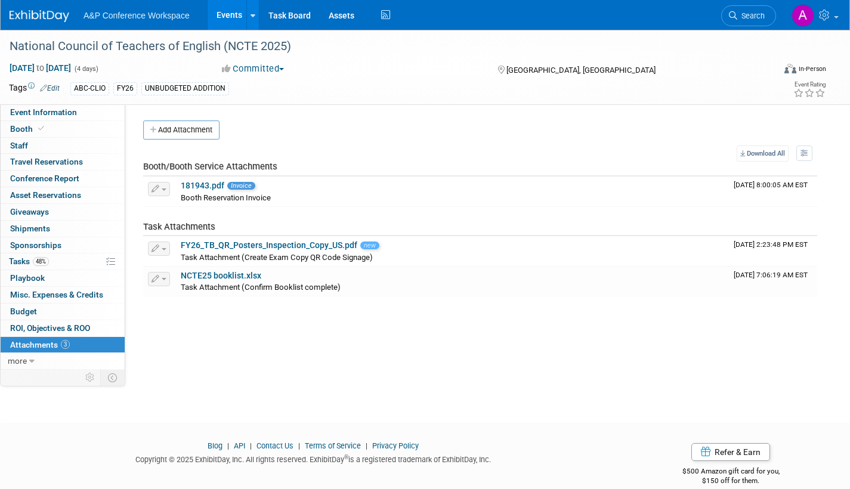
drag, startPoint x: 187, startPoint y: 130, endPoint x: 194, endPoint y: 137, distance: 10.6
click at [187, 130] on button "Add Attachment" at bounding box center [181, 130] width 76 height 19
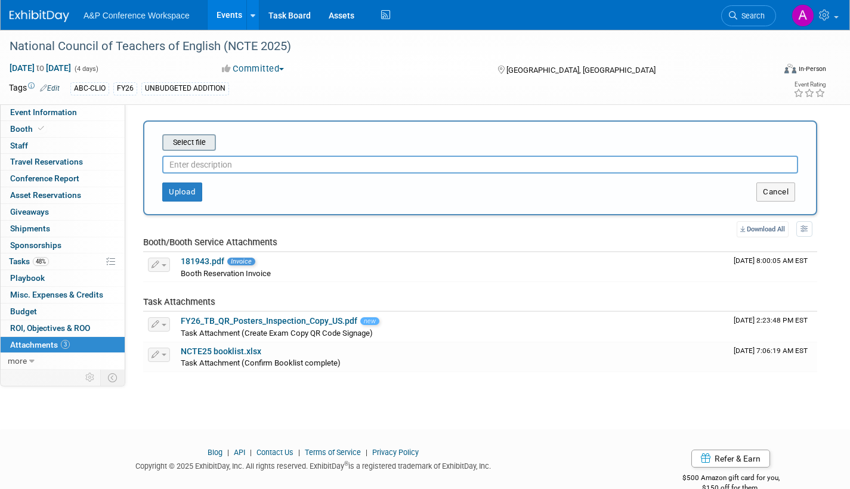
click at [193, 142] on input "file" at bounding box center [144, 142] width 142 height 14
click at [188, 147] on input "file" at bounding box center [144, 142] width 142 height 14
click at [196, 142] on input "file" at bounding box center [144, 142] width 142 height 14
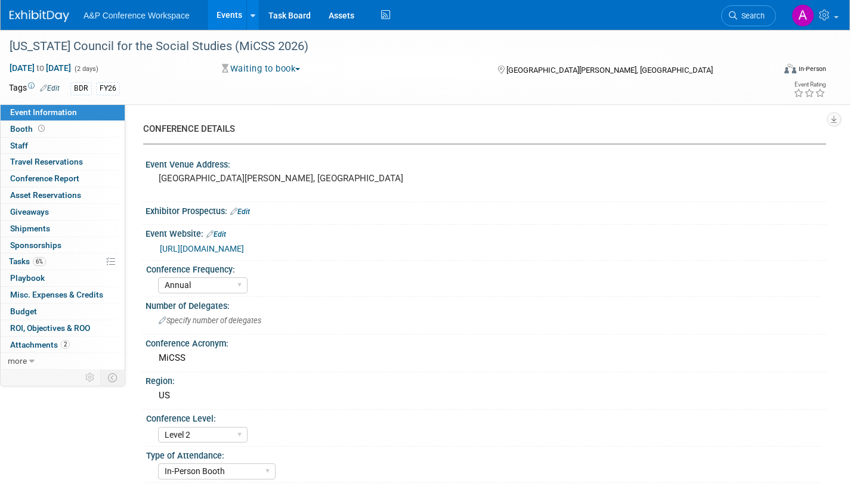
select select "Annual"
select select "Level 2"
select select "In-Person Booth"
select select "Schools"
select select "Bloomsbury Digital Resources"
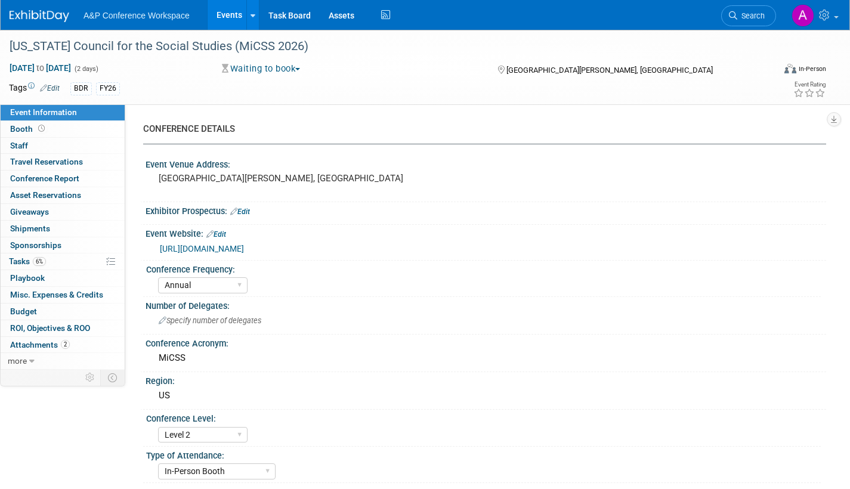
select select "[PERSON_NAME]"
click at [25, 261] on span "Tasks 6%" at bounding box center [27, 262] width 37 height 10
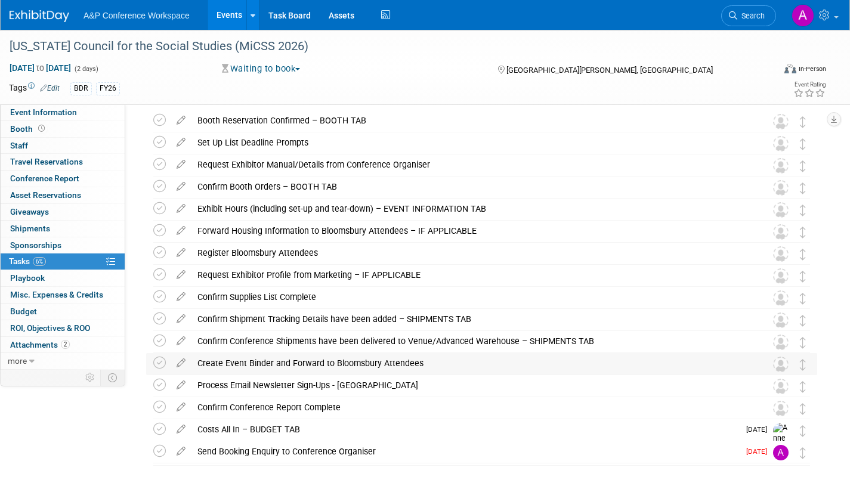
scroll to position [92, 0]
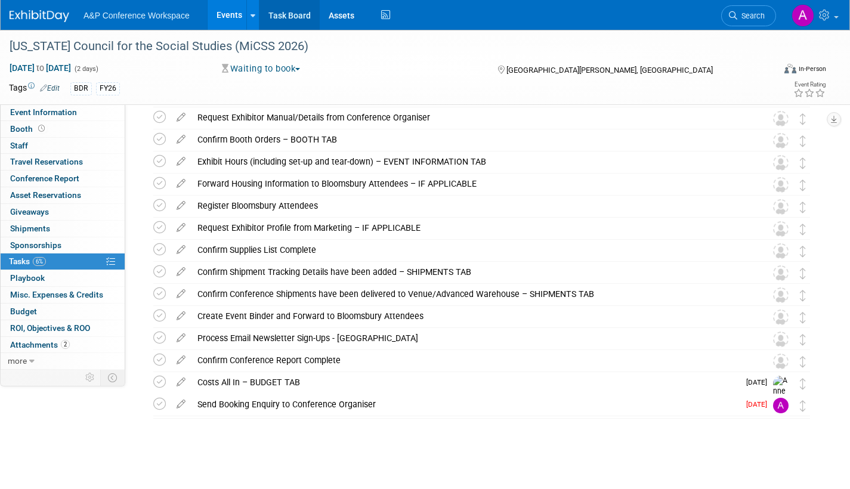
click at [296, 14] on link "Task Board" at bounding box center [290, 15] width 60 height 30
